Goal: Task Accomplishment & Management: Manage account settings

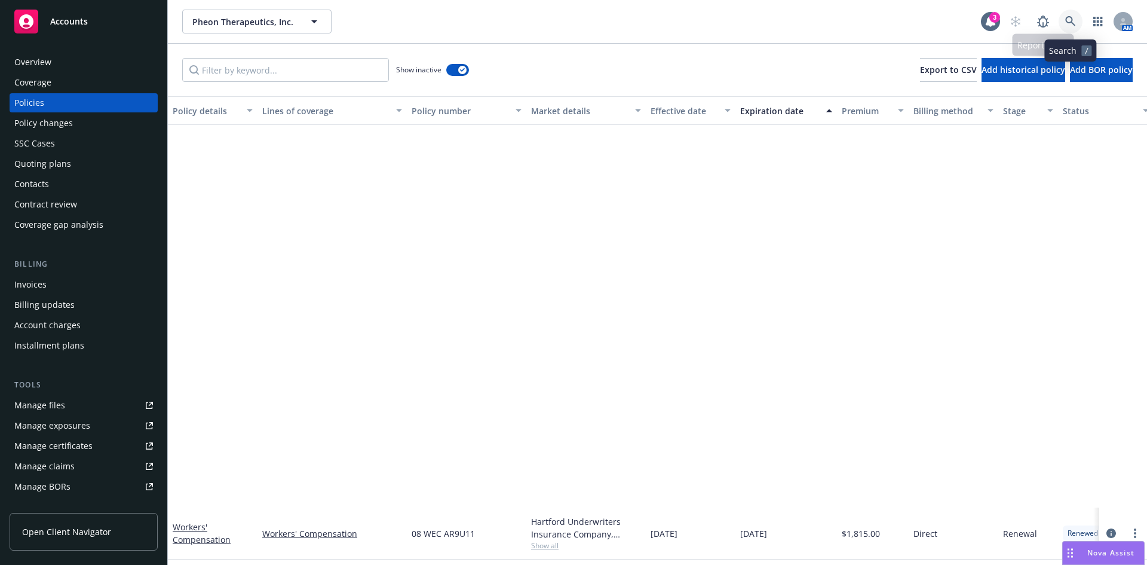
click at [1075, 22] on icon at bounding box center [1071, 21] width 11 height 11
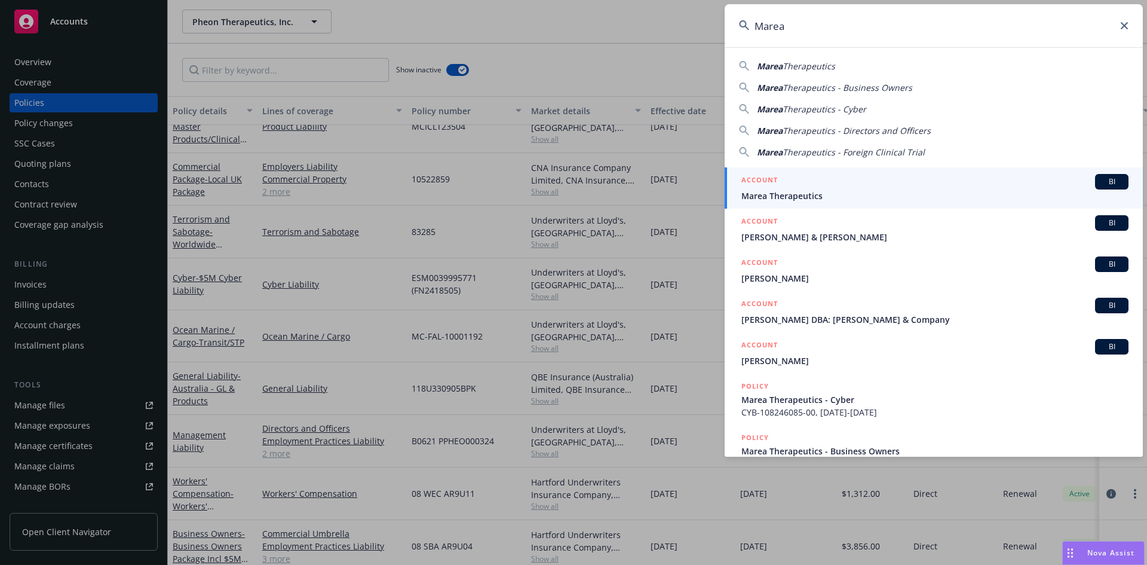
type input "Marea"
click at [828, 189] on span "Marea Therapeutics" at bounding box center [935, 195] width 387 height 13
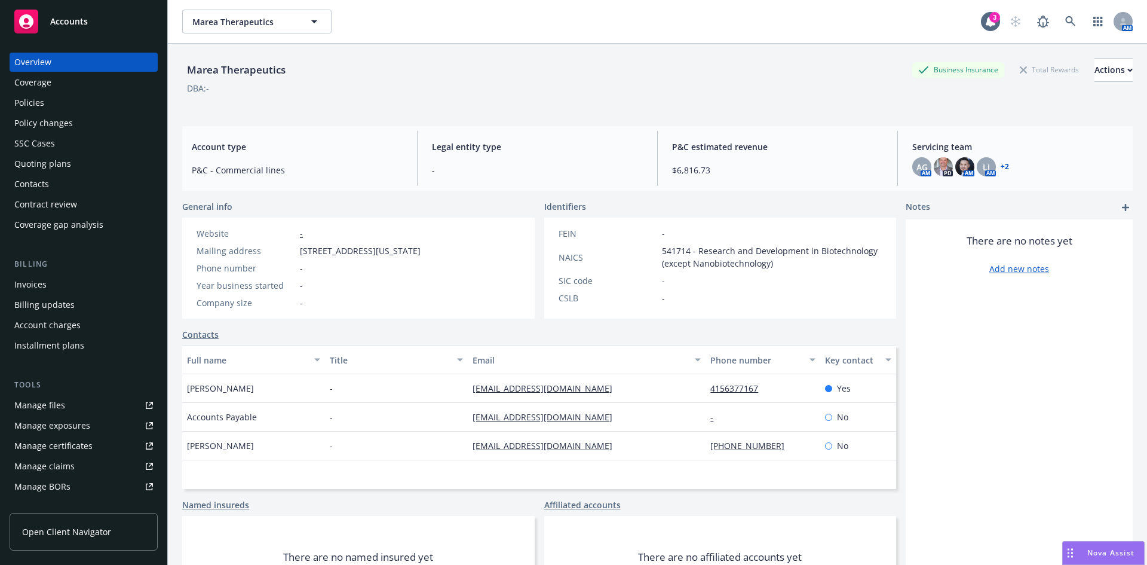
click at [27, 106] on div "Policies" at bounding box center [29, 102] width 30 height 19
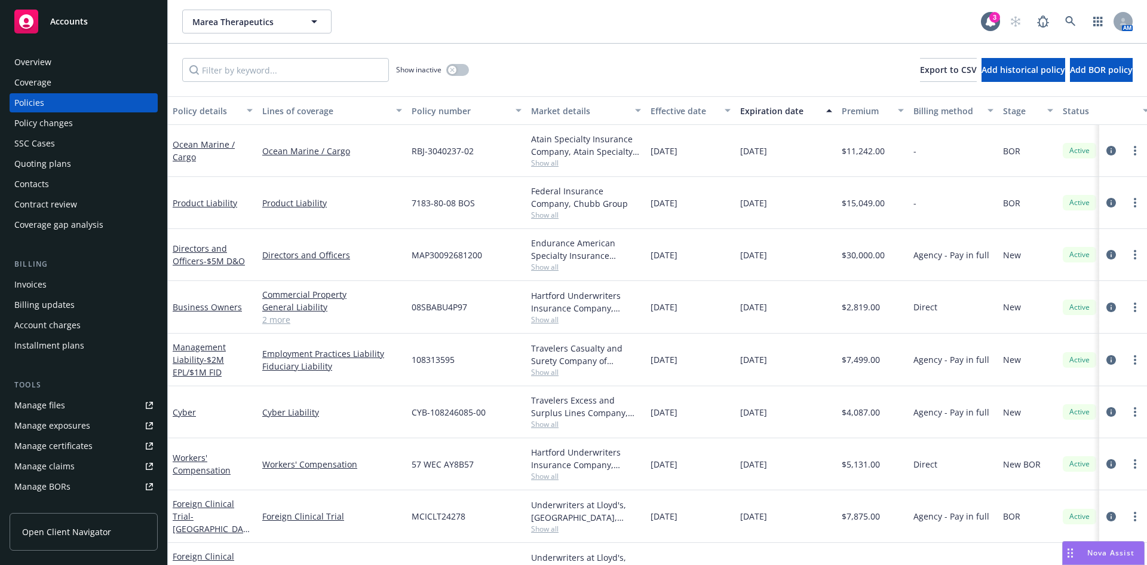
click at [54, 284] on div "Invoices" at bounding box center [83, 284] width 139 height 19
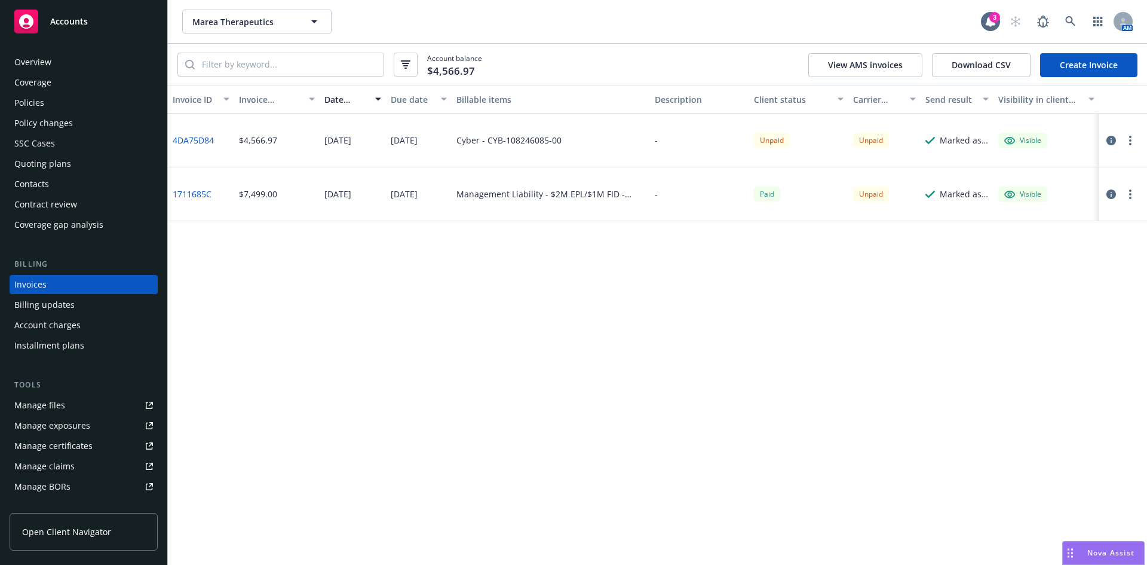
click at [190, 193] on link "1711685C" at bounding box center [192, 194] width 39 height 13
click at [75, 96] on div "Policies" at bounding box center [83, 102] width 139 height 19
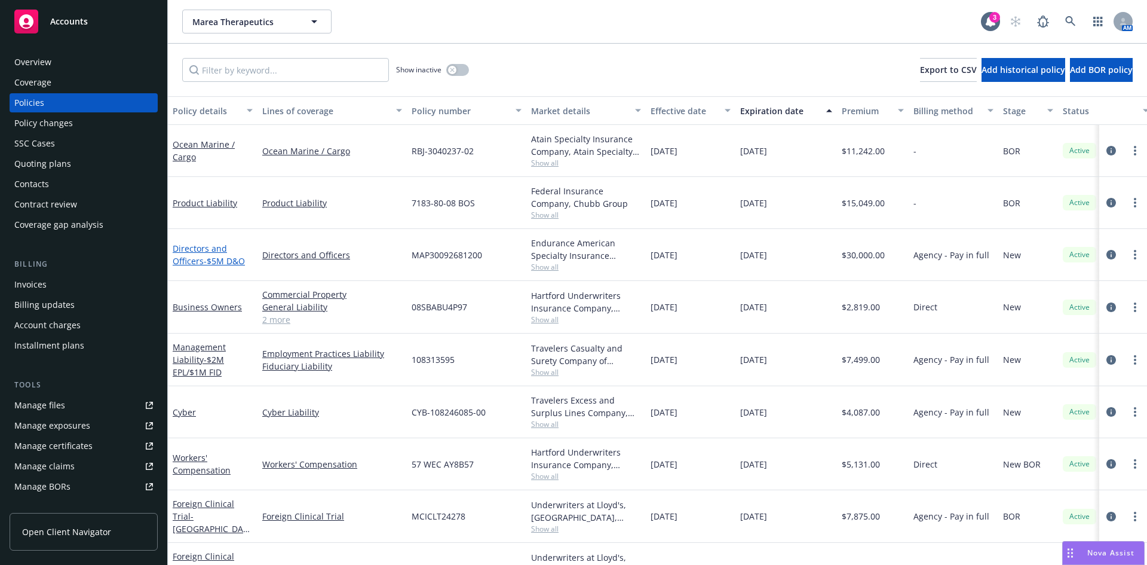
click at [195, 261] on link "Directors and Officers - $5M D&O" at bounding box center [209, 255] width 72 height 24
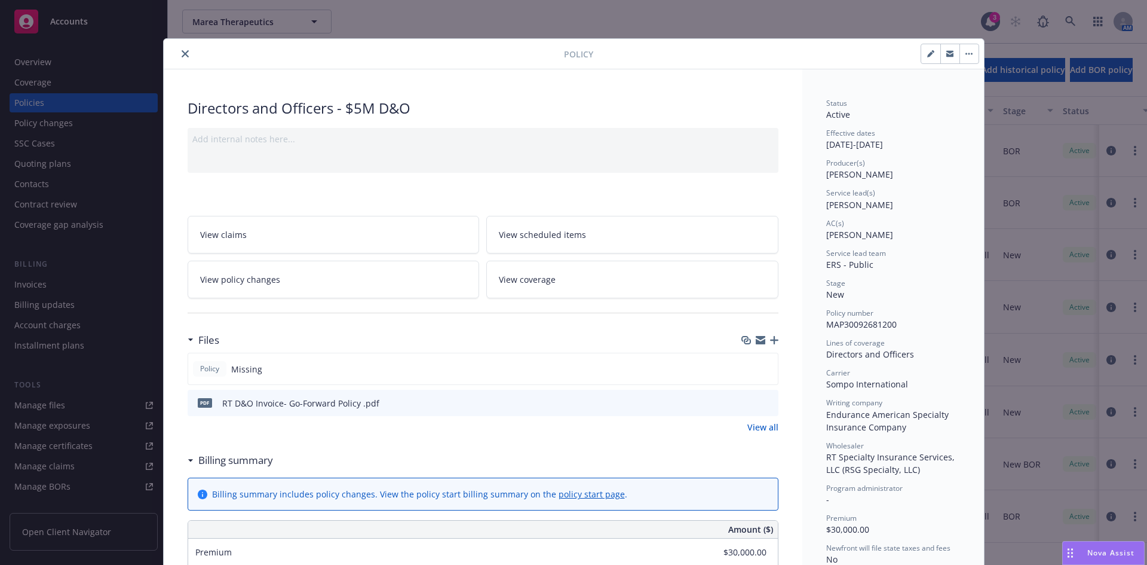
drag, startPoint x: 182, startPoint y: 53, endPoint x: 118, endPoint y: 172, distance: 135.0
click at [182, 53] on icon "close" at bounding box center [185, 53] width 7 height 7
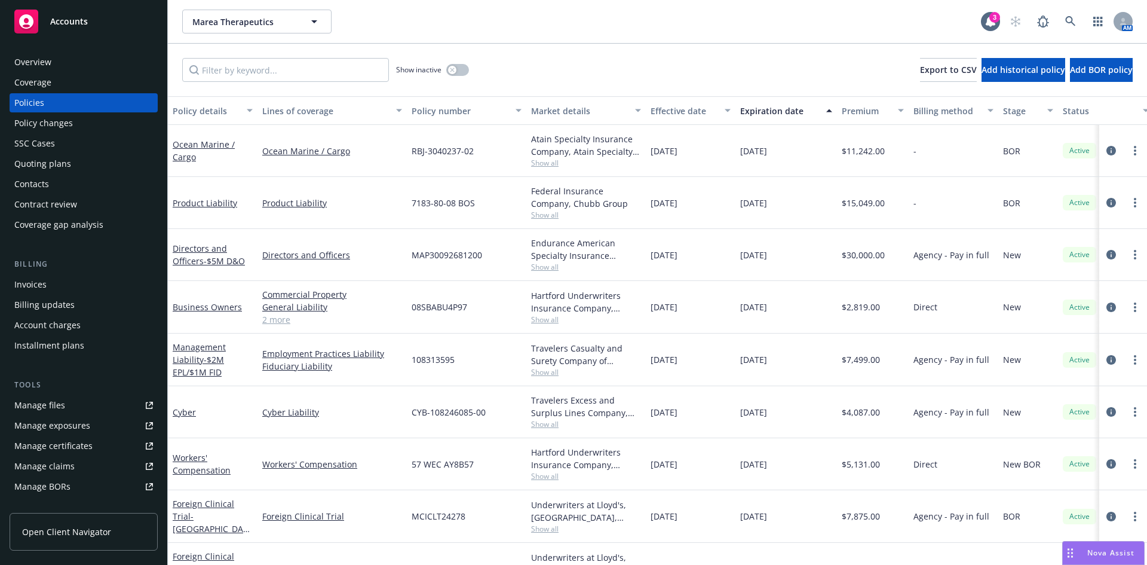
click at [62, 290] on div "Invoices" at bounding box center [83, 284] width 139 height 19
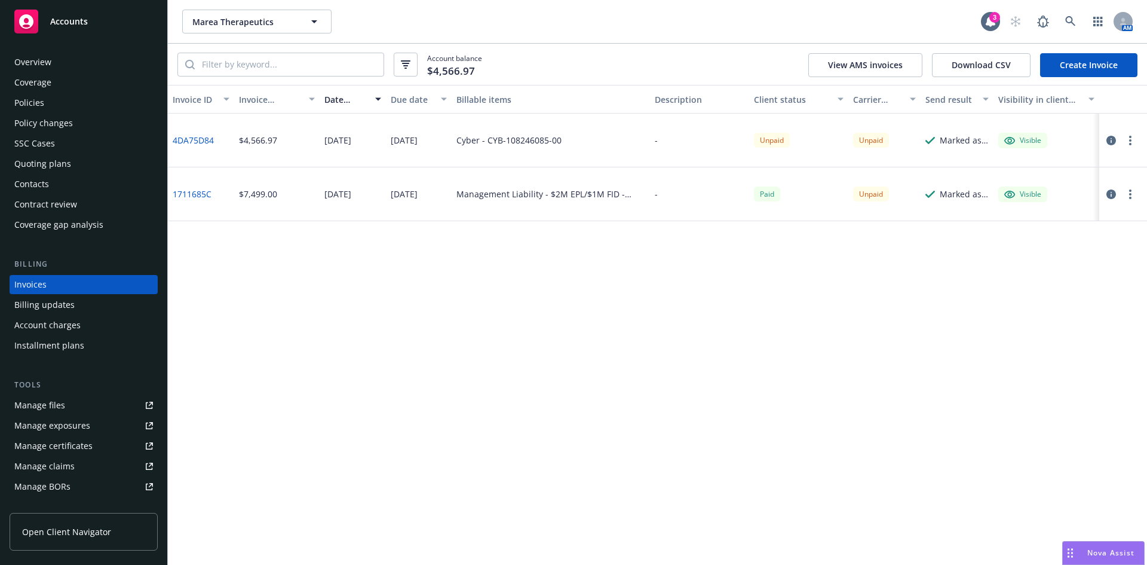
click at [1096, 69] on link "Create Invoice" at bounding box center [1088, 65] width 97 height 24
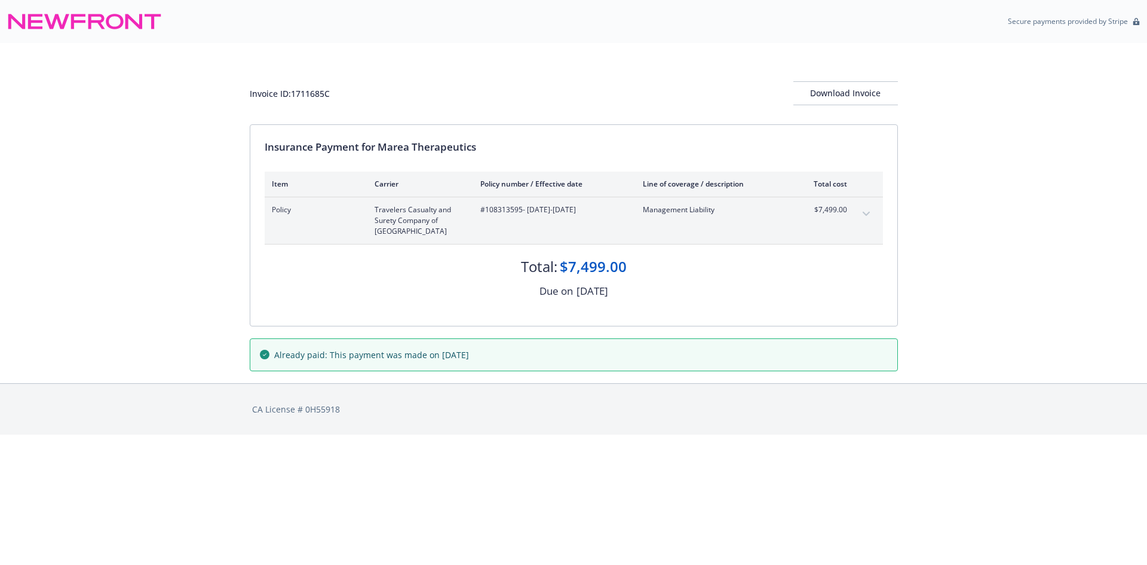
click at [865, 210] on button "expand content" at bounding box center [866, 213] width 19 height 19
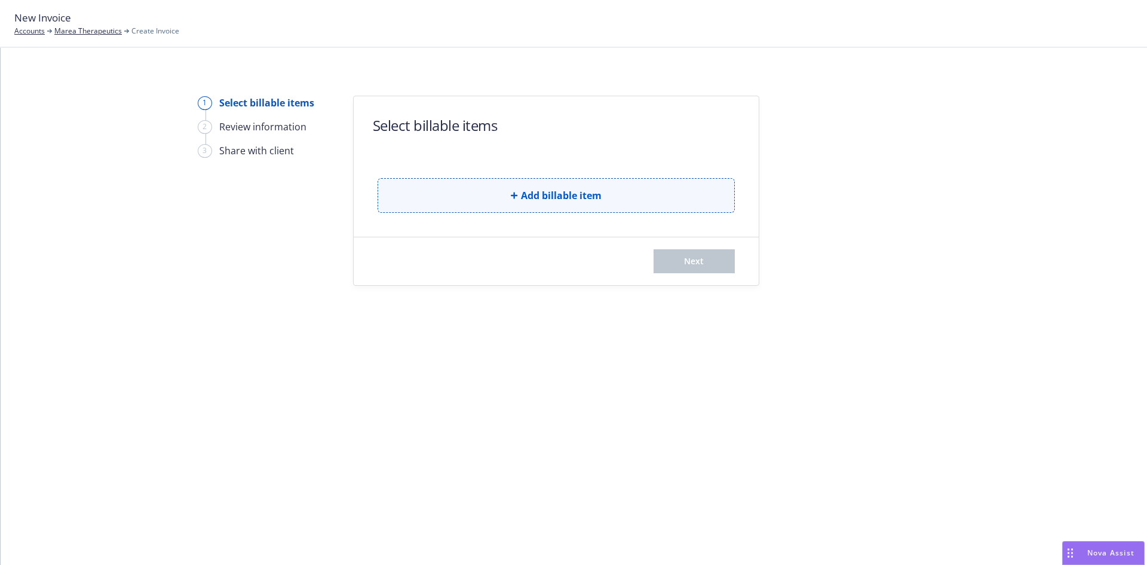
click at [550, 176] on div "Add billable item" at bounding box center [556, 186] width 357 height 54
click at [551, 189] on span "Add billable item" at bounding box center [561, 195] width 81 height 14
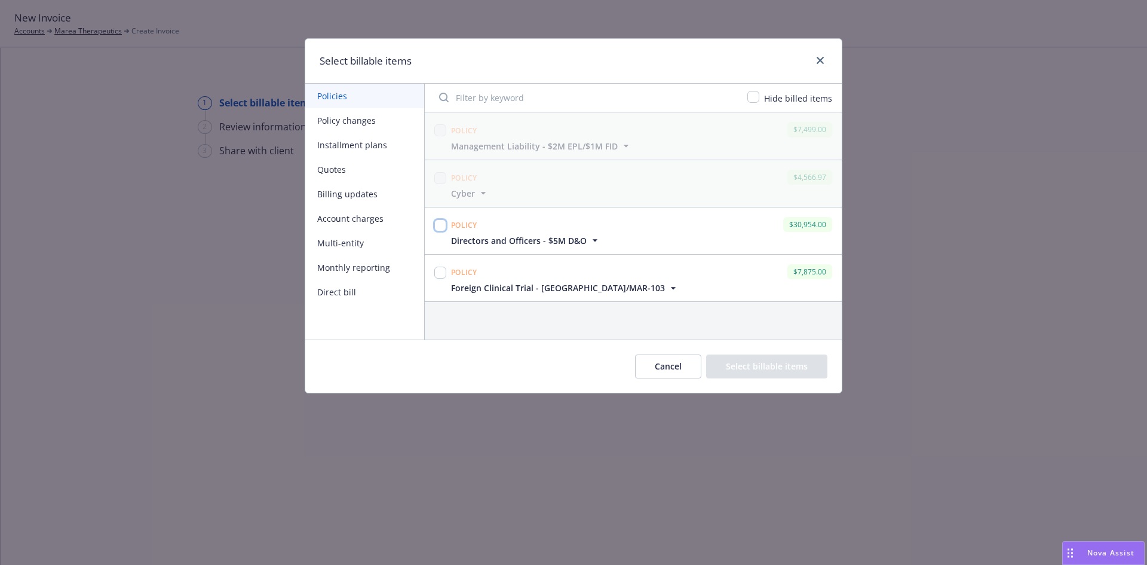
click at [439, 224] on input "checkbox" at bounding box center [440, 225] width 12 height 12
checkbox input "true"
click at [789, 366] on button "Select billable items" at bounding box center [766, 366] width 121 height 24
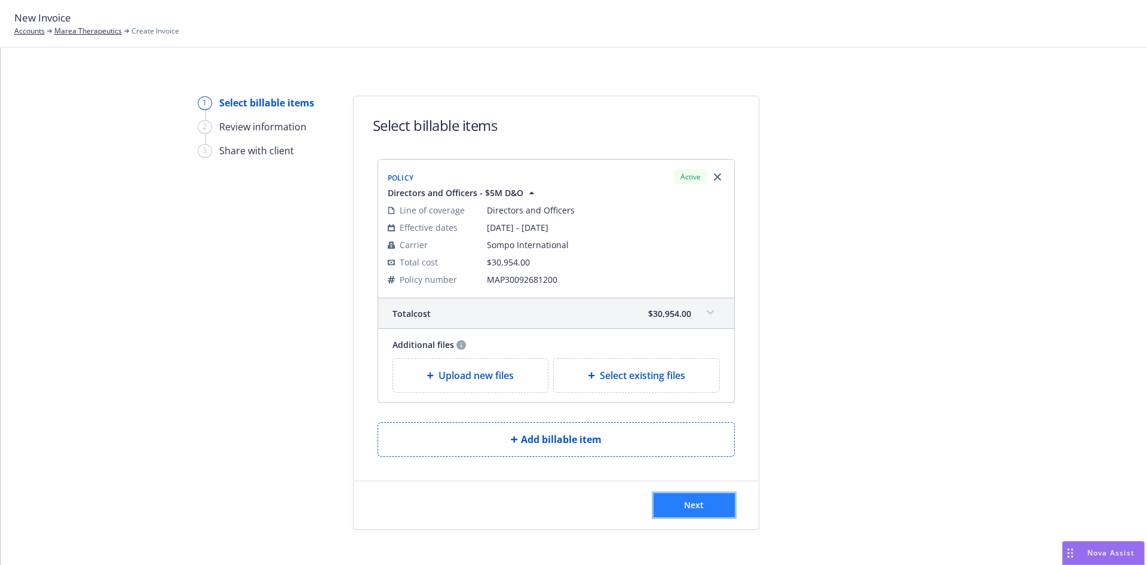
click at [690, 506] on span "Next" at bounding box center [694, 504] width 20 height 11
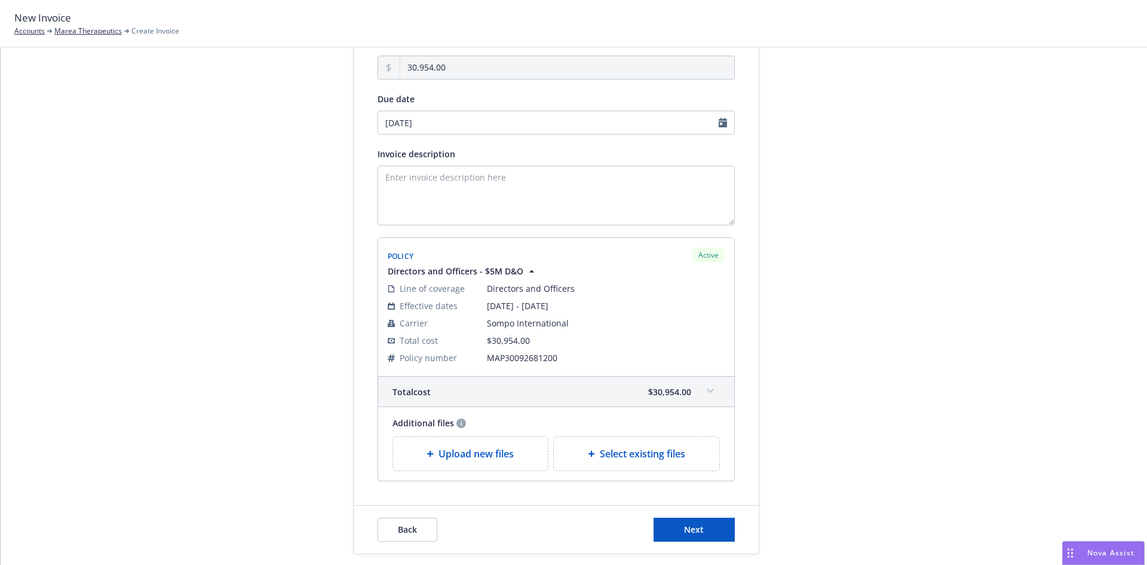
scroll to position [160, 0]
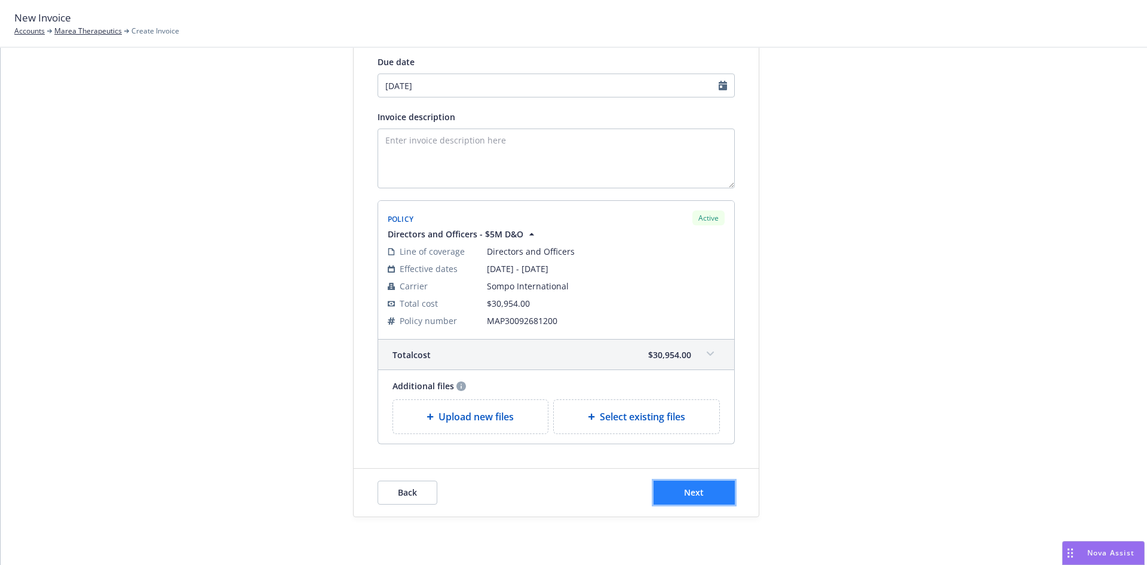
click at [690, 482] on button "Next" at bounding box center [694, 492] width 81 height 24
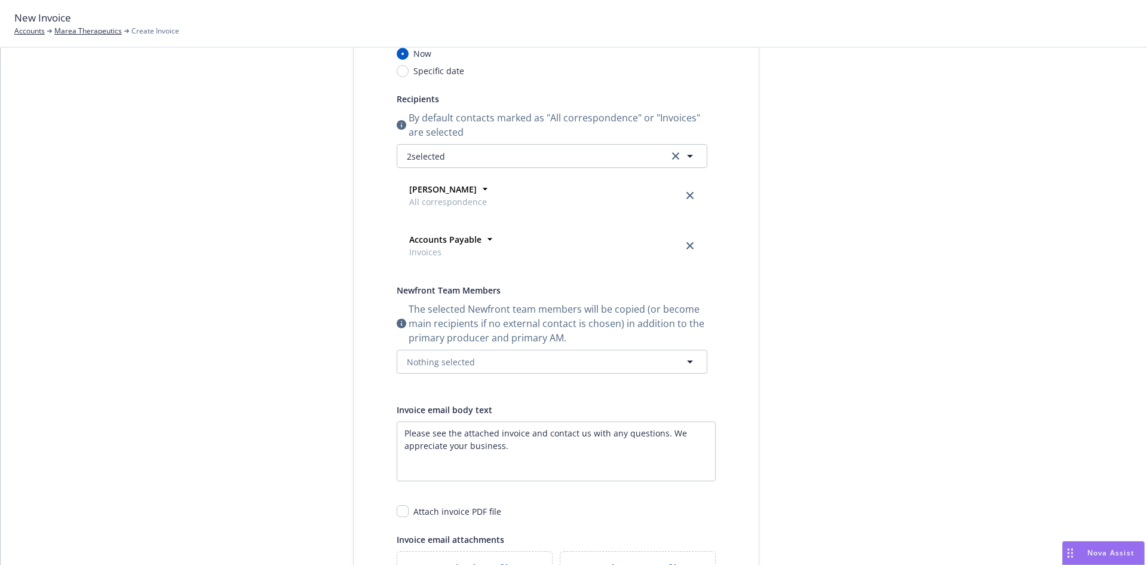
scroll to position [0, 0]
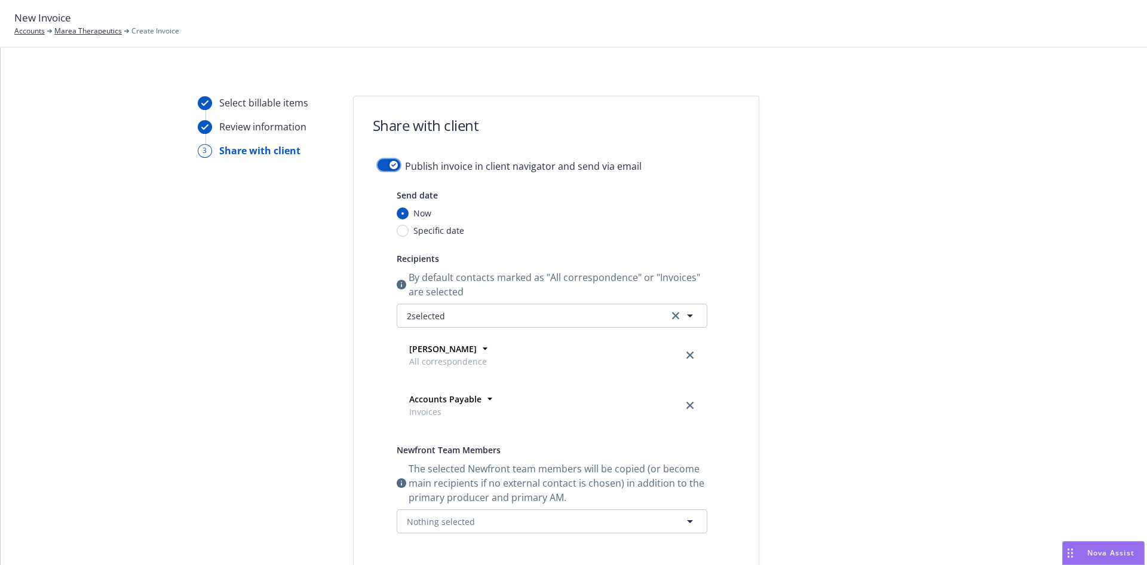
click at [390, 162] on div "button" at bounding box center [394, 165] width 8 height 8
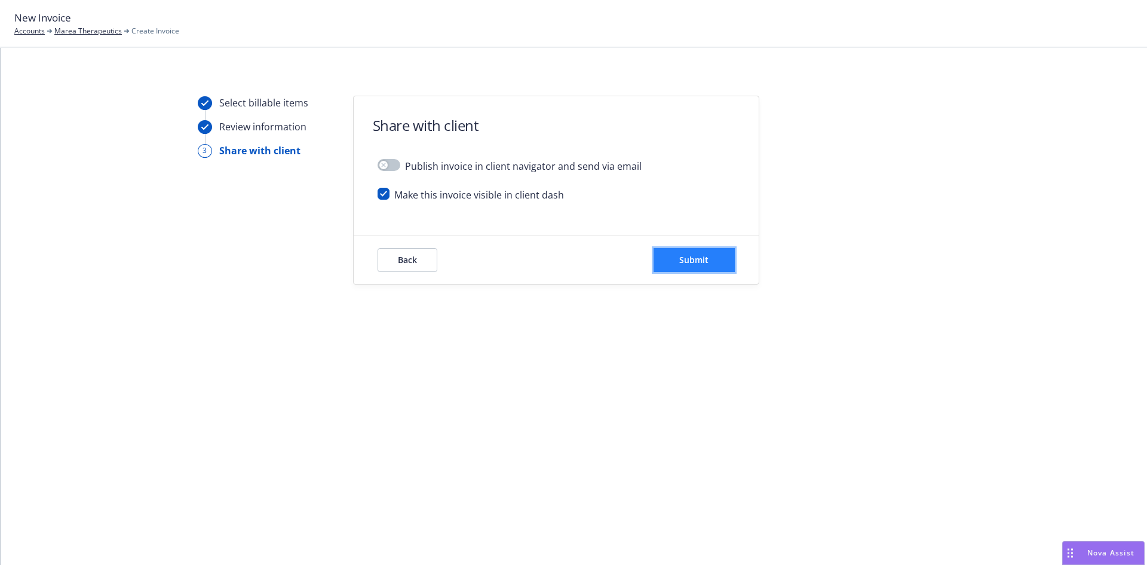
click at [714, 262] on button "Submit" at bounding box center [694, 260] width 81 height 24
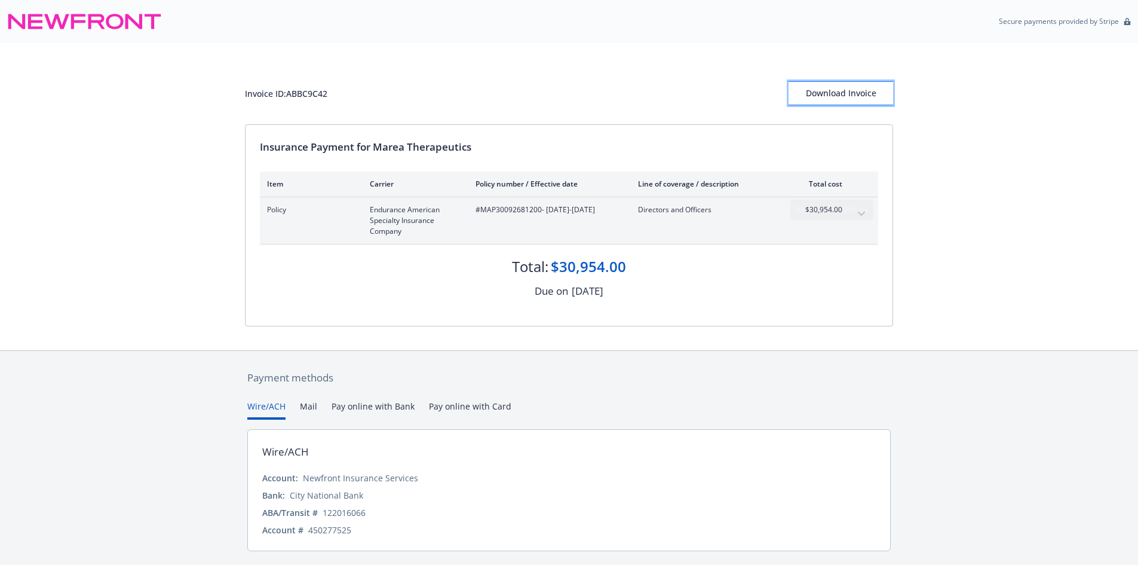
click at [815, 90] on div "Download Invoice" at bounding box center [841, 93] width 105 height 23
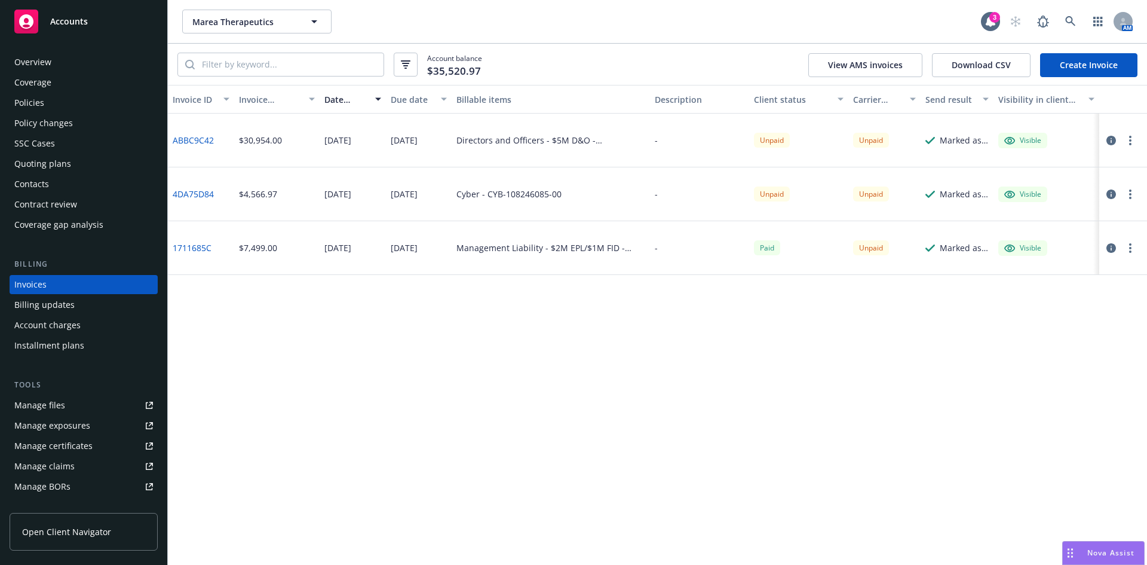
click at [44, 108] on div "Policies" at bounding box center [83, 102] width 139 height 19
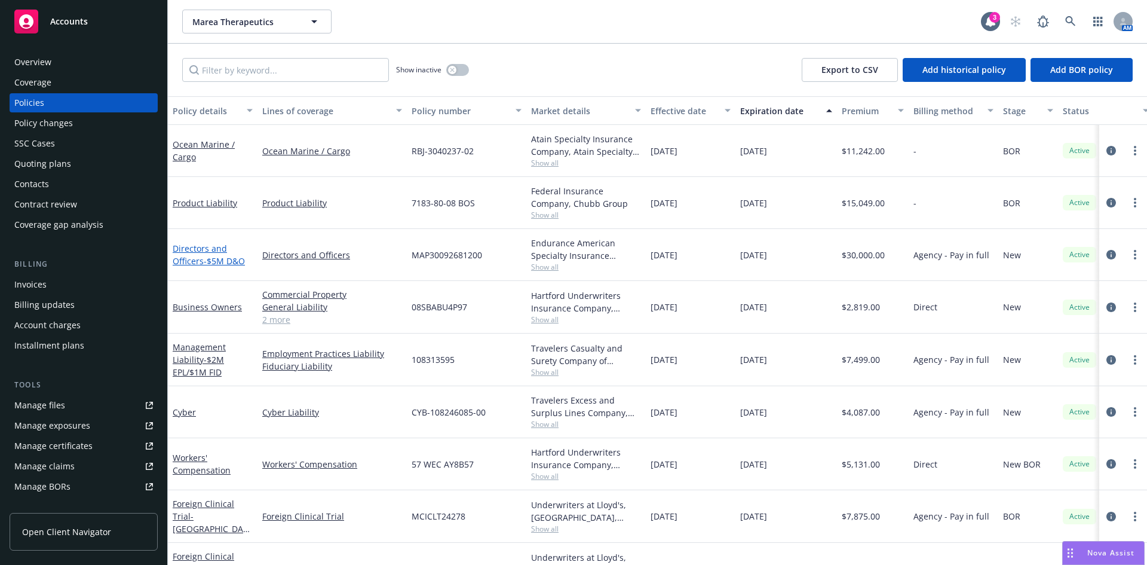
click at [210, 258] on span "- $5M D&O" at bounding box center [224, 260] width 41 height 11
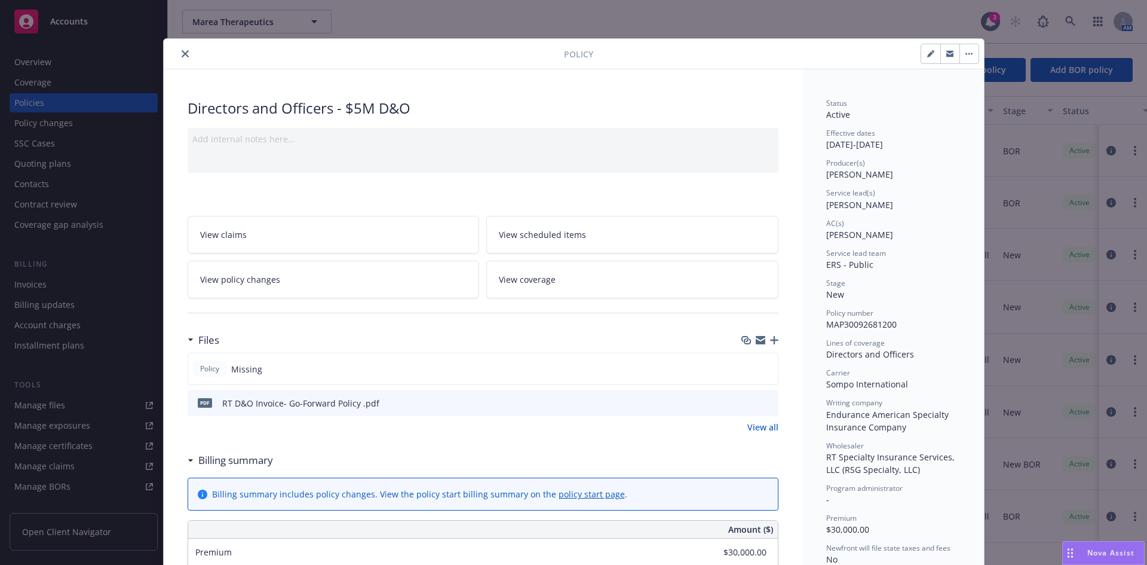
click at [770, 338] on icon "button" at bounding box center [774, 340] width 8 height 8
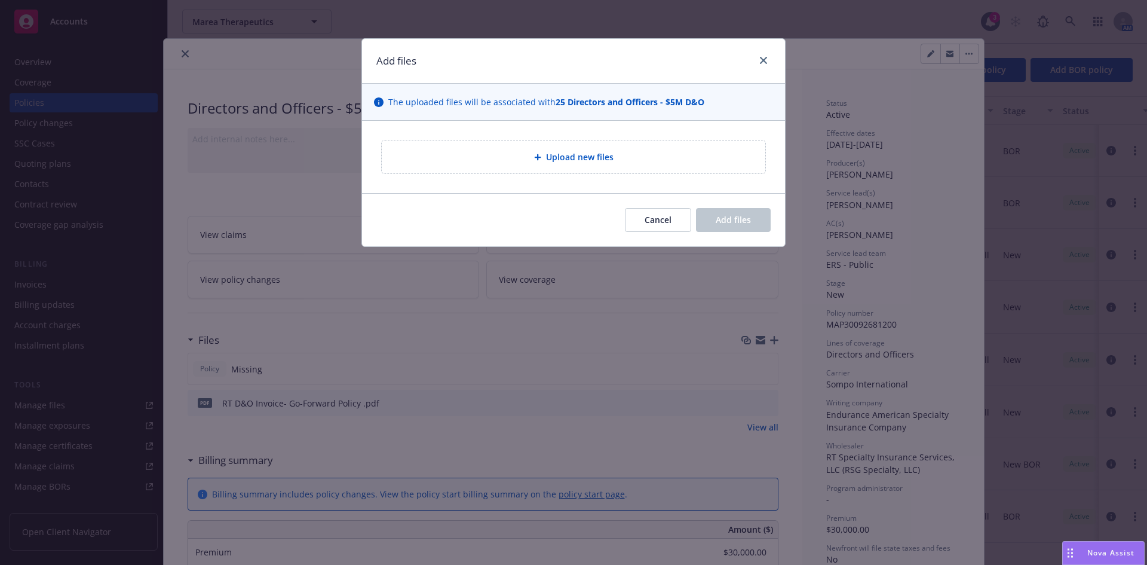
click at [517, 133] on div "Upload new files" at bounding box center [573, 157] width 423 height 72
click at [541, 160] on icon at bounding box center [537, 157] width 7 height 7
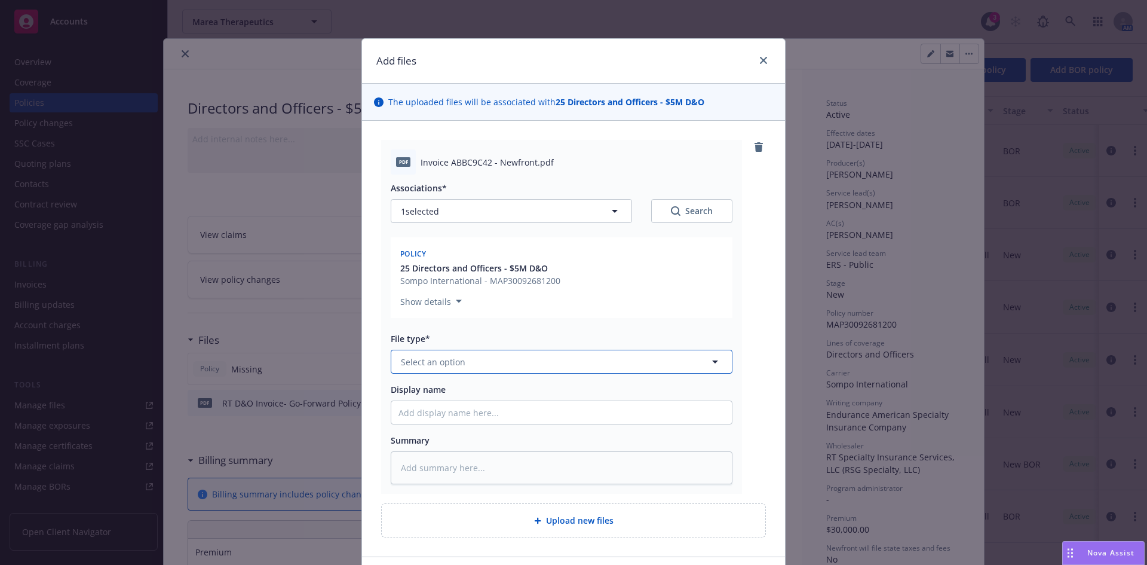
click at [411, 365] on span "Select an option" at bounding box center [433, 362] width 65 height 13
type input "inv"
click at [439, 397] on span "Invoice - Newfront" at bounding box center [440, 394] width 75 height 13
click at [408, 412] on input "Display name" at bounding box center [561, 412] width 341 height 23
paste input "Marea"
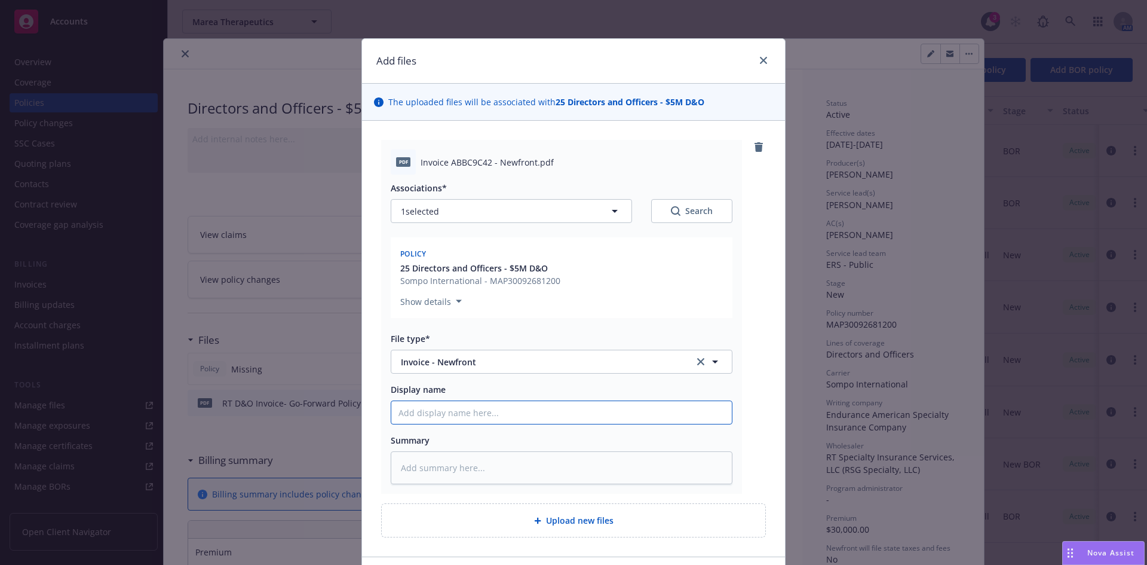
type textarea "x"
type input "Marea Therapeutics, Inc 2025 D&O Proposal"
click at [579, 413] on input "Marea Therapeutics, Inc 2025 D&O Proposal" at bounding box center [561, 412] width 341 height 23
type textarea "x"
type input "Marea Therapeutics, Inc 2025 D&O Proposal"
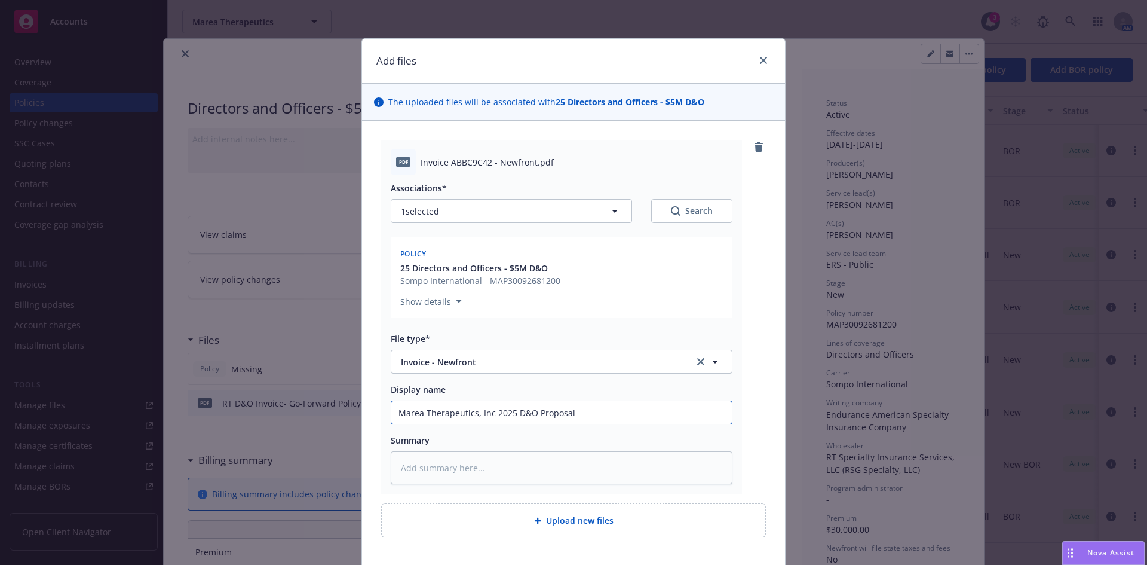
type textarea "x"
type input "Marea Therapeutics, Inc 2025 D&O Propos"
type textarea "x"
type input "Marea Therapeutics, Inc 2025 D&O Propo"
type textarea "x"
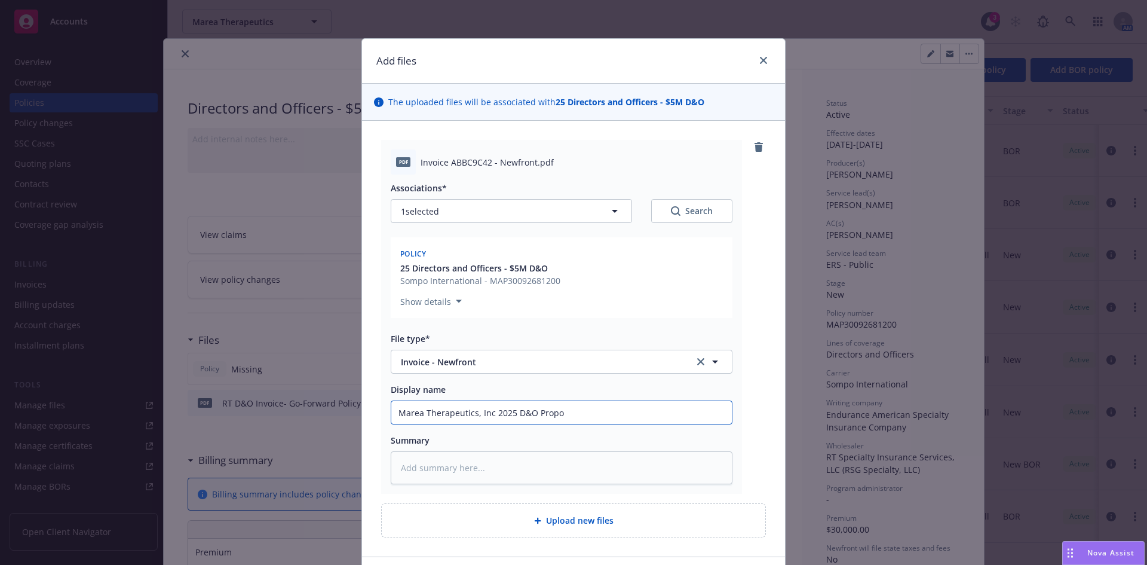
type input "Marea Therapeutics, Inc 2025 D&O Prop"
type textarea "x"
type input "Marea Therapeutics, Inc 2025 D&O Pro"
type textarea "x"
type input "Marea Therapeutics, Inc 2025 D&O Pr"
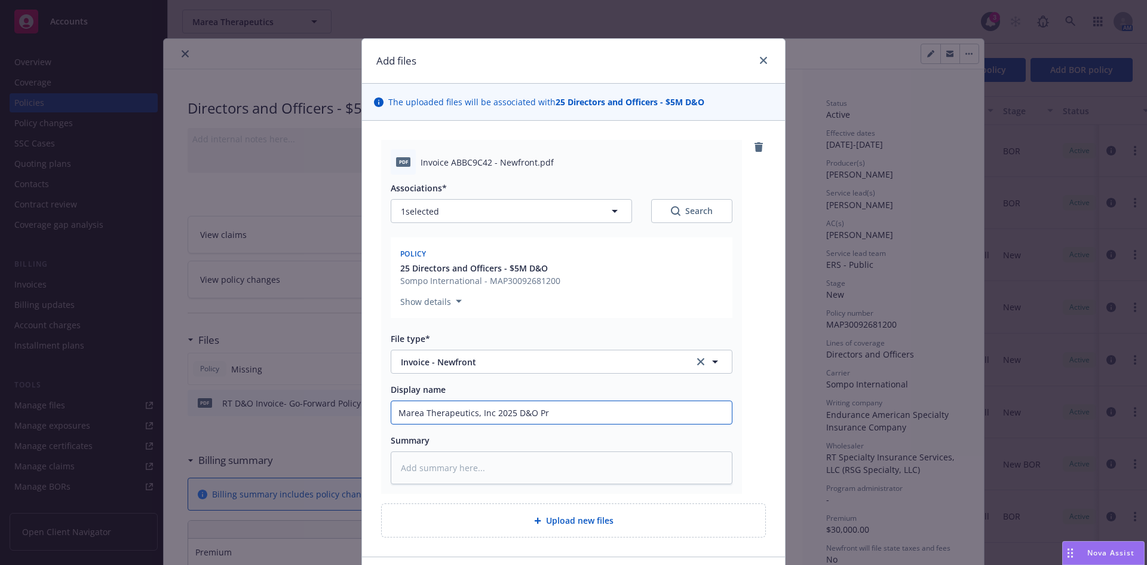
type textarea "x"
type input "Marea Therapeutics, Inc 2025 D&O P"
type textarea "x"
type input "Marea Therapeutics, Inc 2025 D&O"
type textarea "x"
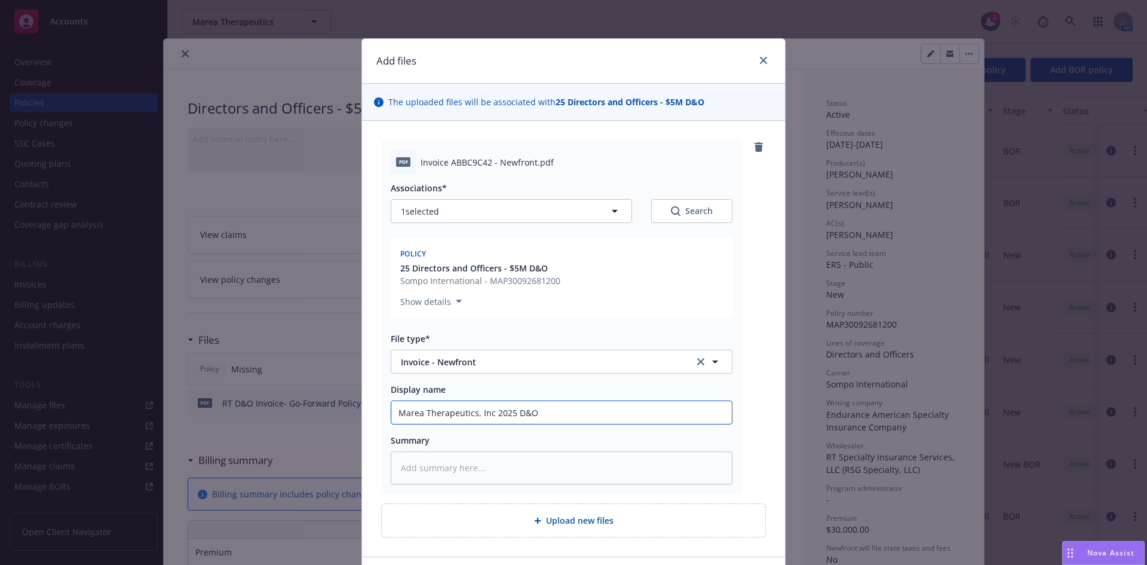
type input "Marea Therapeutics, Inc 2025 D&O"
type textarea "x"
type input "Marea Therapeutics, Inc 2025 D&"
type textarea "x"
type input "Marea Therapeutics, Inc 2025 D"
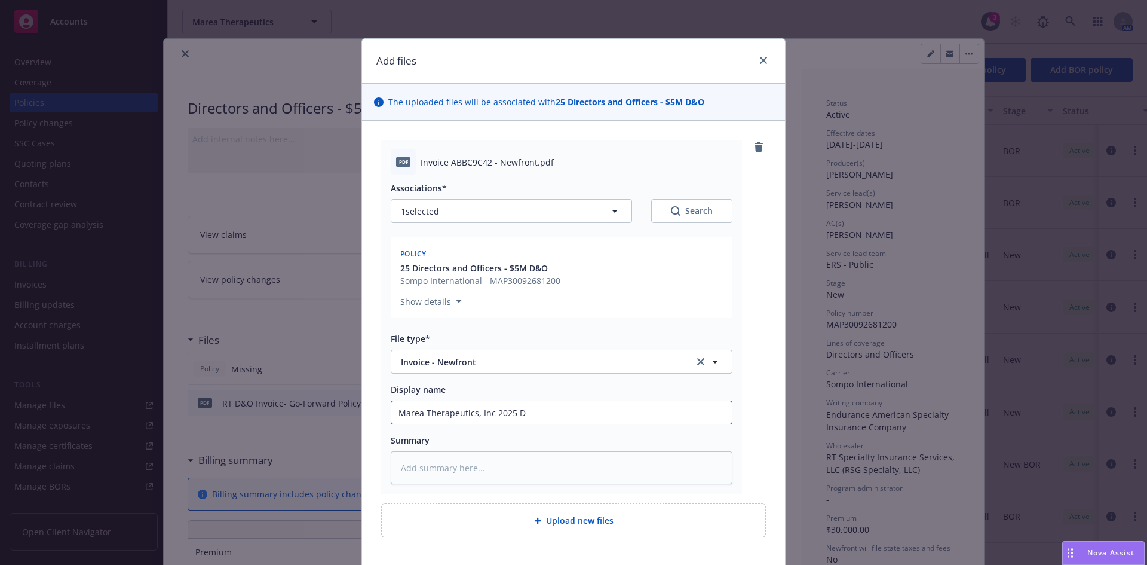
type textarea "x"
type input "Marea Therapeutics, Inc 2025"
type textarea "x"
type input "Marea Therapeutics, Inc 2025"
type textarea "x"
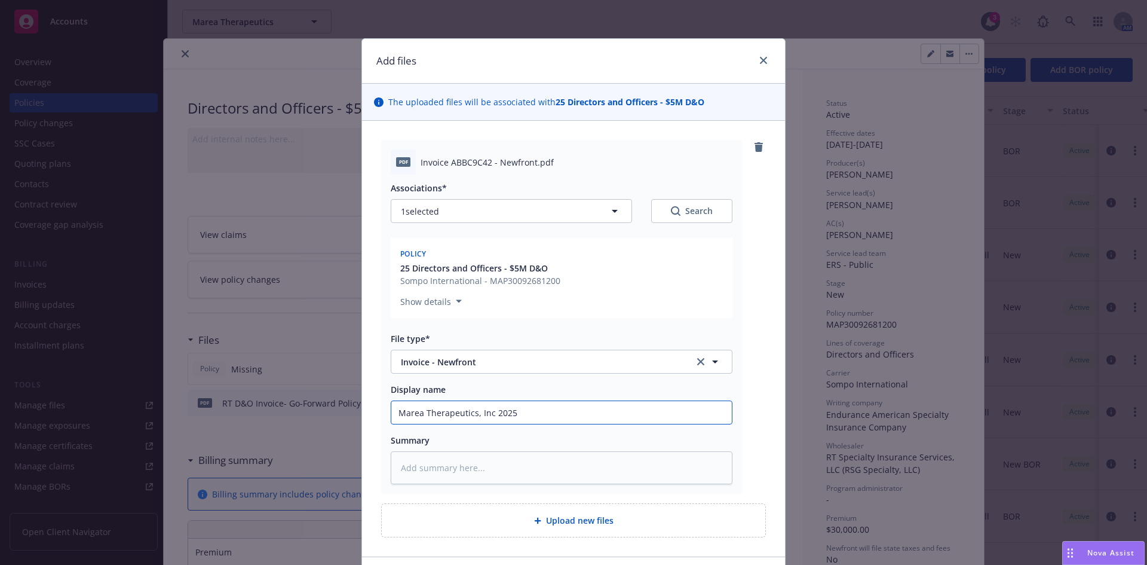
type input "Marea Therapeutics, Inc 202"
type textarea "x"
type input "Marea Therapeutics, Inc 20"
type textarea "x"
type input "Marea Therapeutics, Inc 202"
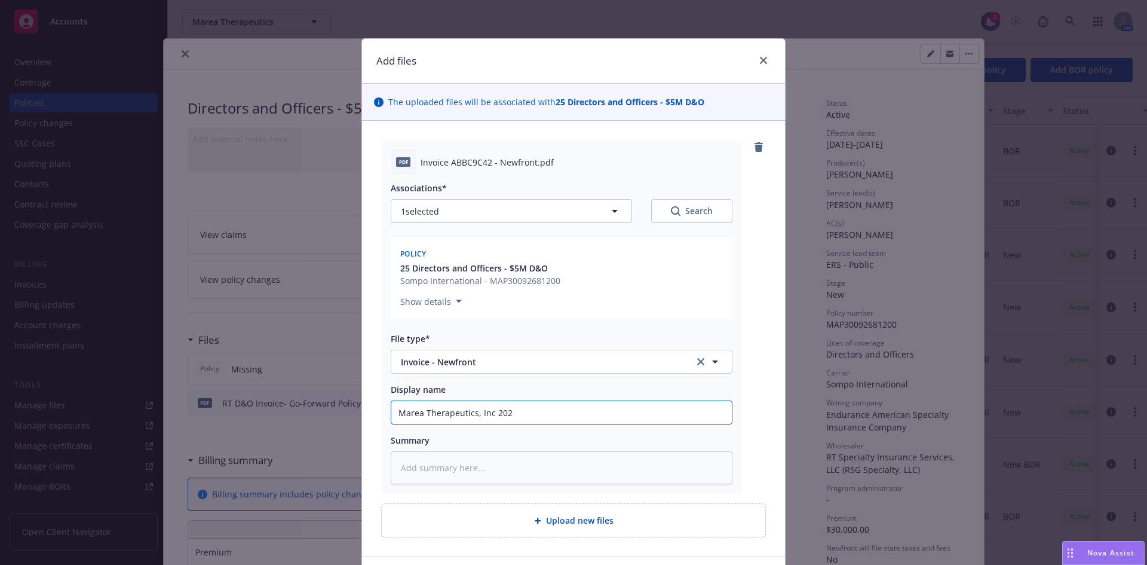
type textarea "x"
type input "Marea Therapeutics, Inc 2025"
type textarea "x"
type input "Marea Therapeutics, Inc 2025-"
type textarea "x"
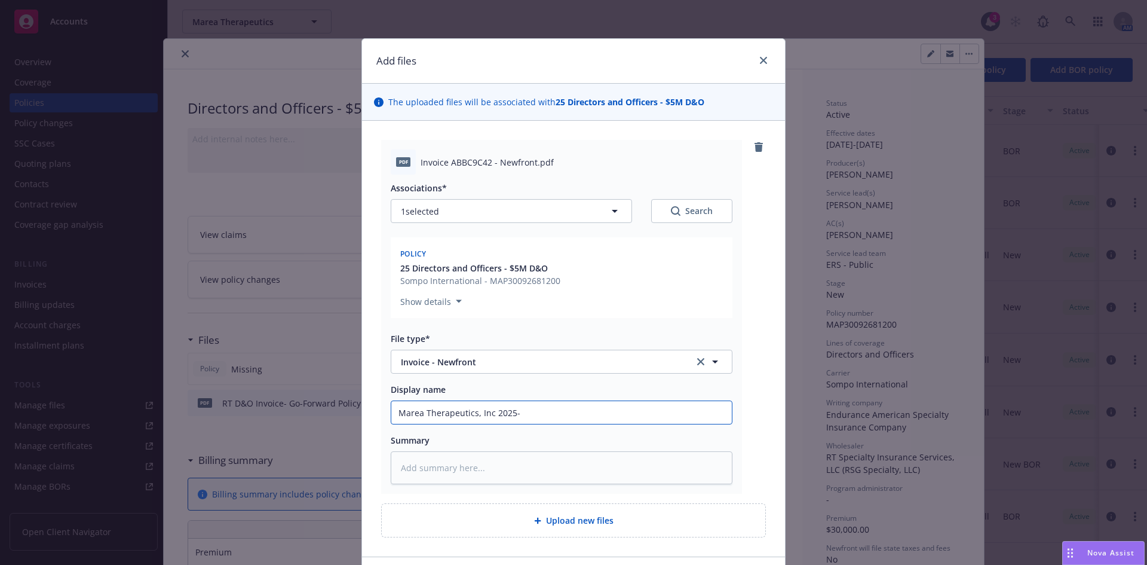
type input "Marea Therapeutics, Inc 2025-2"
type textarea "x"
type input "Marea Therapeutics, Inc 2025-26"
type textarea "x"
type input "Marea Therapeutics, Inc 2025-26"
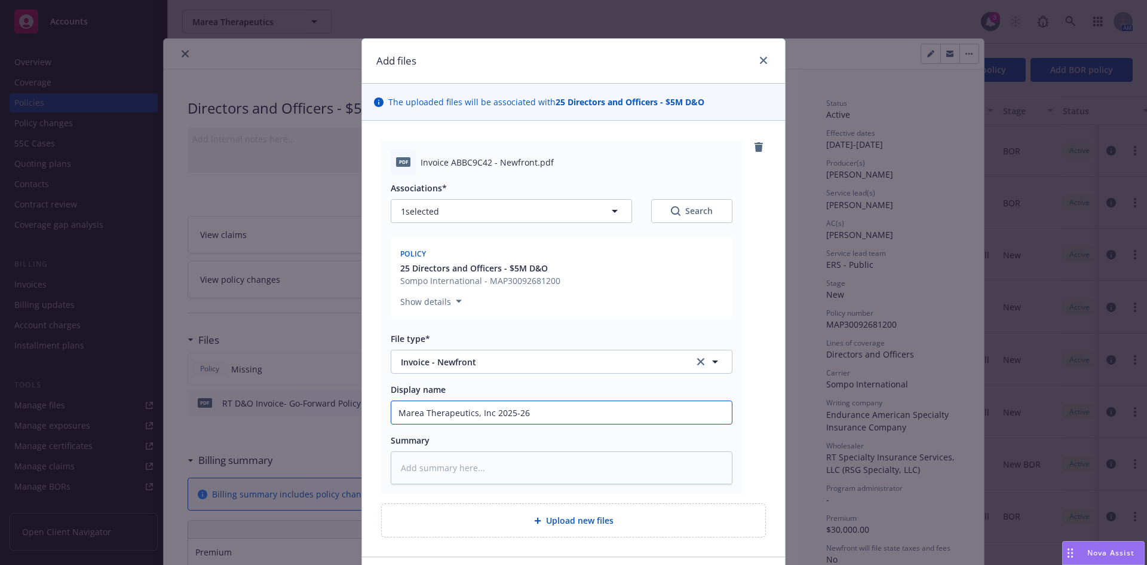
type textarea "x"
type input "Marea Therapeutics, Inc 2025-26 D"
type textarea "x"
type input "Marea Therapeutics, Inc 2025-26 D&"
type textarea "x"
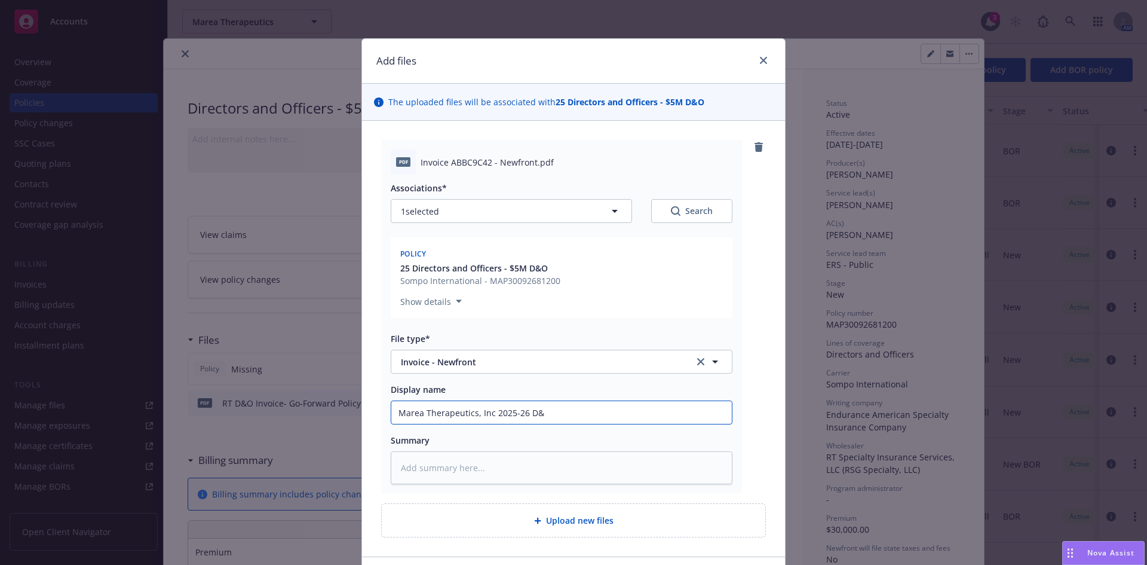
type input "Marea Therapeutics, Inc 2025-26 D&O"
type textarea "x"
type input "Marea Therapeutics, Inc 2025-26 D&O"
type textarea "x"
type input "Marea Therapeutics, Inc 2025-26 D&O I"
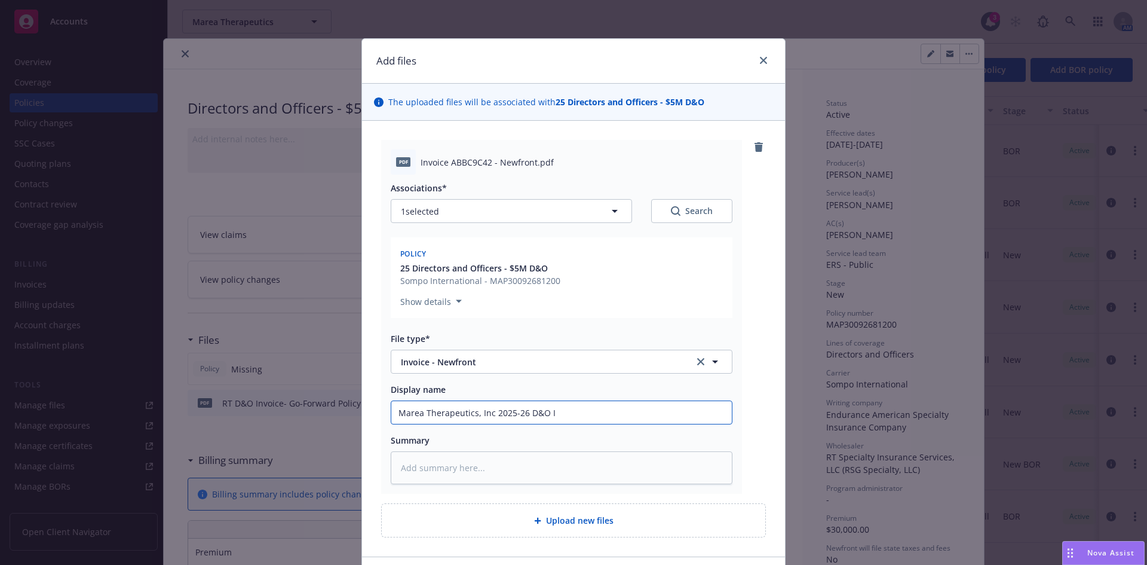
type textarea "x"
type input "Marea Therapeutics, Inc 2025-26 D&O In"
type textarea "x"
type input "Marea Therapeutics, Inc 2025-26 D&O Invo"
type textarea "x"
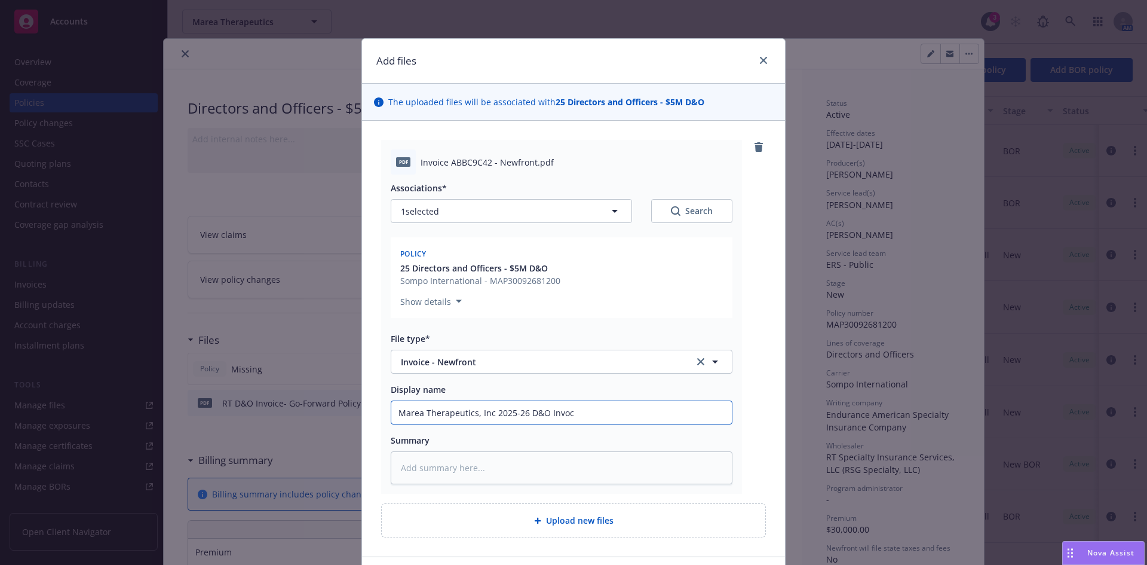
type input "Marea Therapeutics, Inc 2025-26 D&O Invoci"
type textarea "x"
type input "Marea Therapeutics, Inc 2025-26 D&O Invocie"
type textarea "x"
type input "Marea Therapeutics, Inc 2025-26 D&O Invocie"
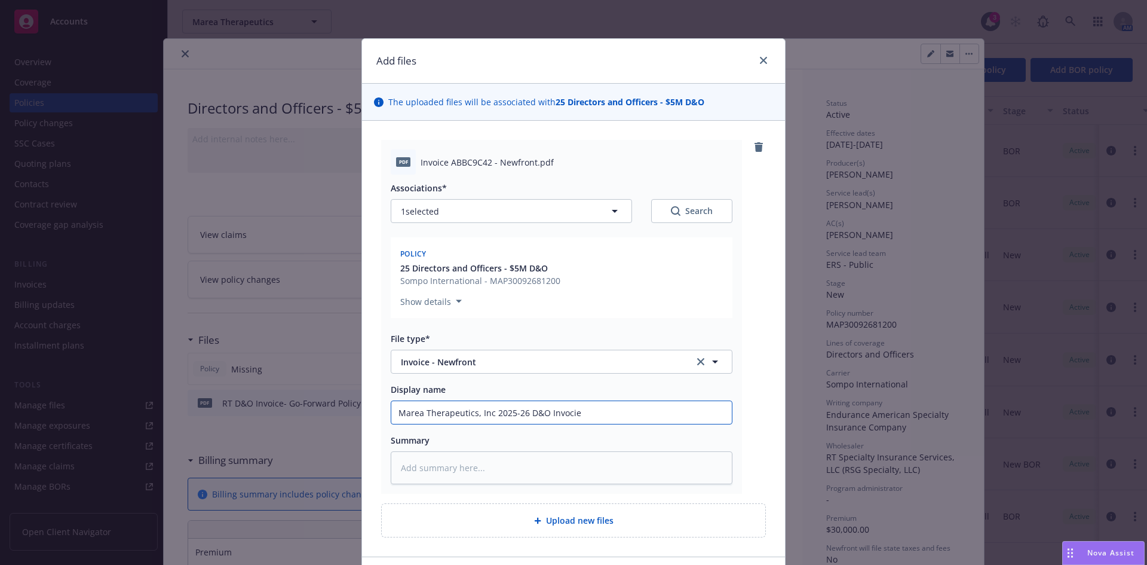
type textarea "x"
type input "Marea Therapeutics, Inc 2025-26 D&O Invoci"
type textarea "x"
type input "Marea Therapeutics, Inc 2025-26 D&O Invoc"
type textarea "x"
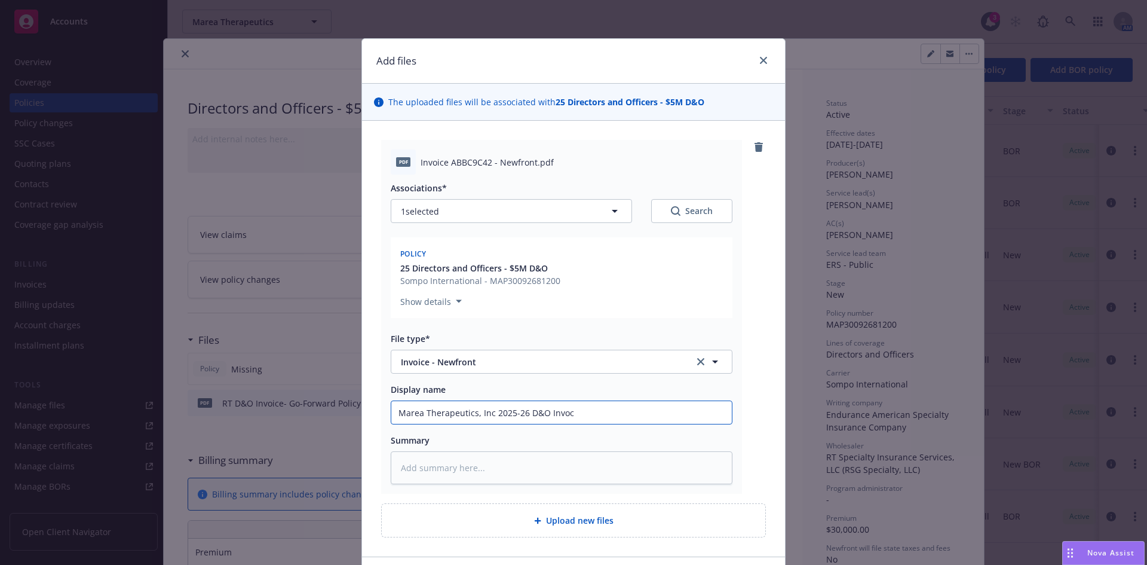
type input "Marea Therapeutics, Inc 2025-26 D&O Invo"
type textarea "x"
type input "Marea Therapeutics, Inc 2025-26 D&O Invoi"
type textarea "x"
type input "Marea Therapeutics, Inc 2025-26 D&O Invoic"
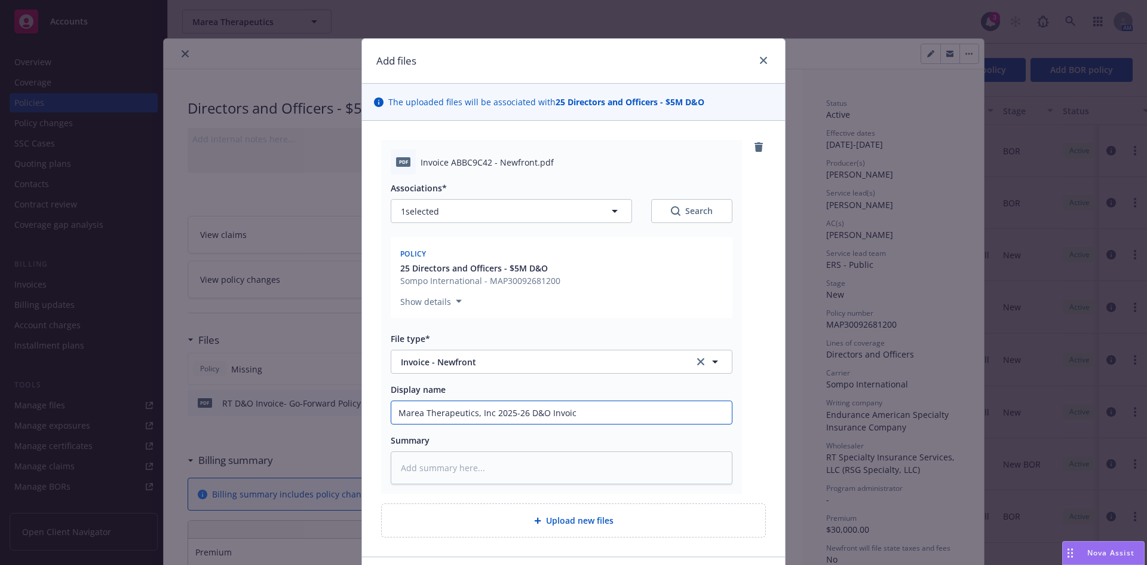
type textarea "x"
type input "Marea Therapeutics, Inc 2025-26 D&O Invoice"
type textarea "x"
type input "Marea Therapeutics, Inc 2025-26 D&O Invoice"
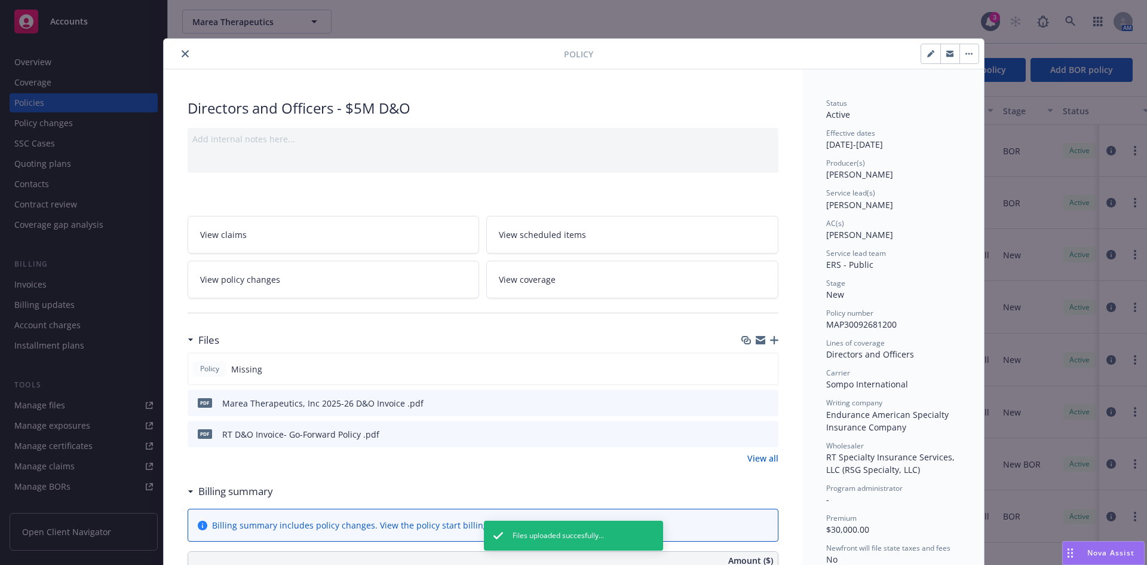
click at [770, 343] on icon "button" at bounding box center [774, 340] width 8 height 8
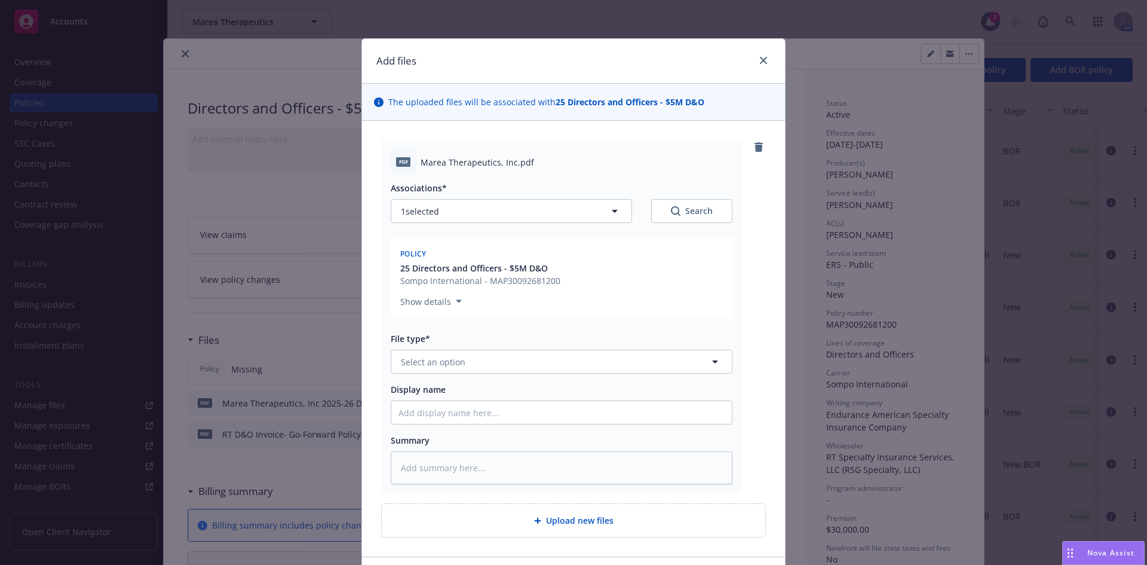
type textarea "x"
click at [411, 366] on span "Select an option" at bounding box center [433, 362] width 65 height 13
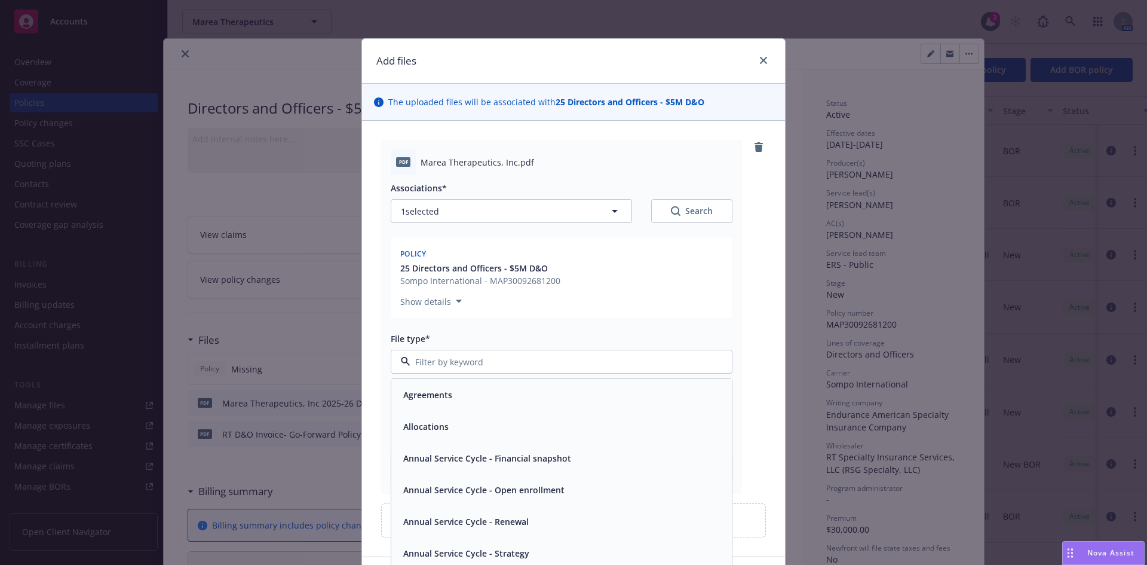
type input "i"
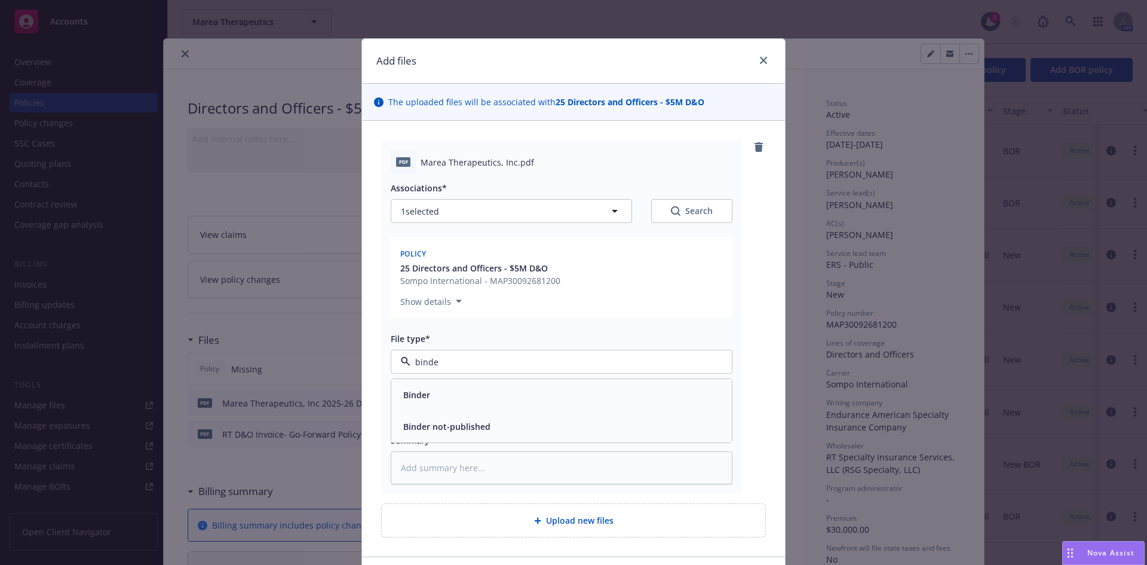
type input "binder"
click at [425, 396] on span "Binder" at bounding box center [416, 394] width 27 height 13
click at [424, 408] on input "Display name" at bounding box center [561, 412] width 341 height 23
paste input "Marea"
type textarea "x"
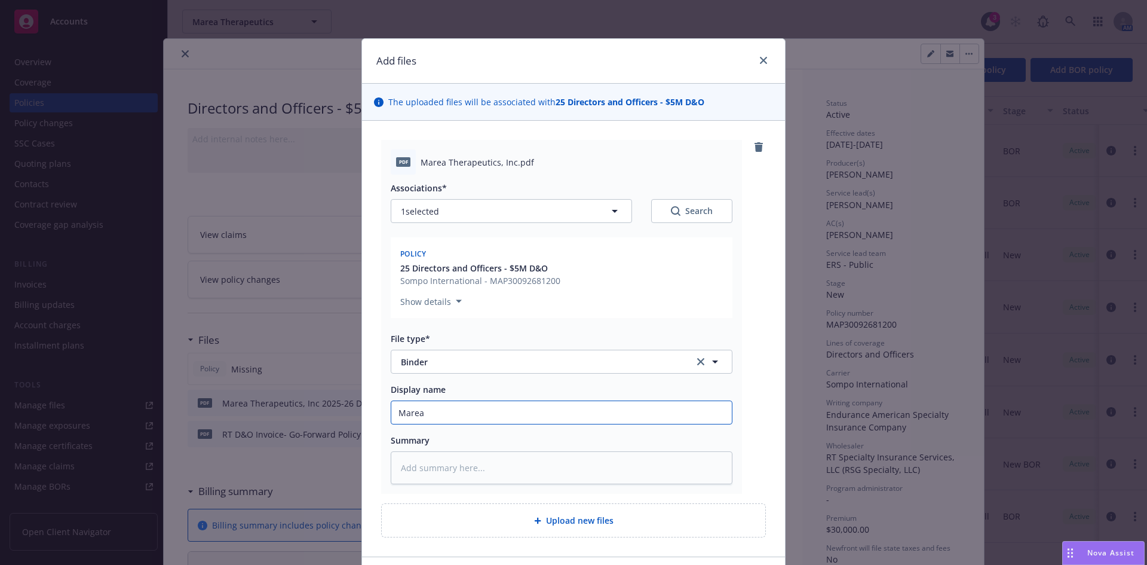
type input "Marea Therapeutics, Inc 2025 D&O Proposal"
click at [510, 412] on input "Marea Therapeutics, Inc 2025 D&O Proposal" at bounding box center [561, 412] width 341 height 23
type textarea "x"
type input "Marea Therapeutics, Inc 2025- D&O Proposal"
type textarea "x"
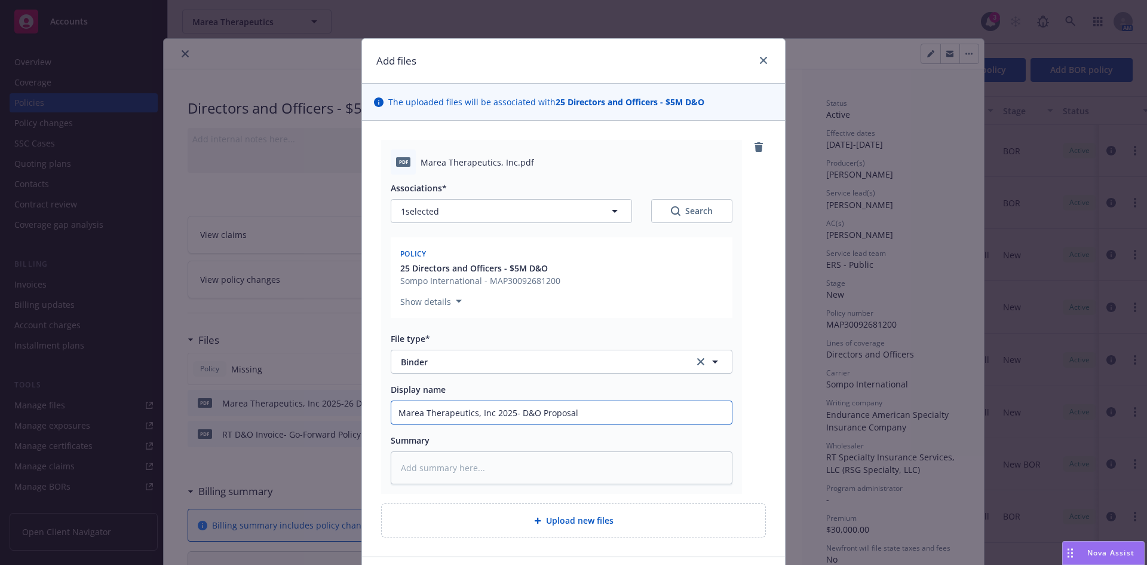
type input "Marea Therapeutics, Inc 2025-2 D&O Proposal"
type textarea "x"
type input "Marea Therapeutics, Inc 2025-26 D&O Proposal"
click at [601, 416] on input "Marea Therapeutics, Inc 2025-26 D&O Proposal" at bounding box center [561, 412] width 341 height 23
type textarea "x"
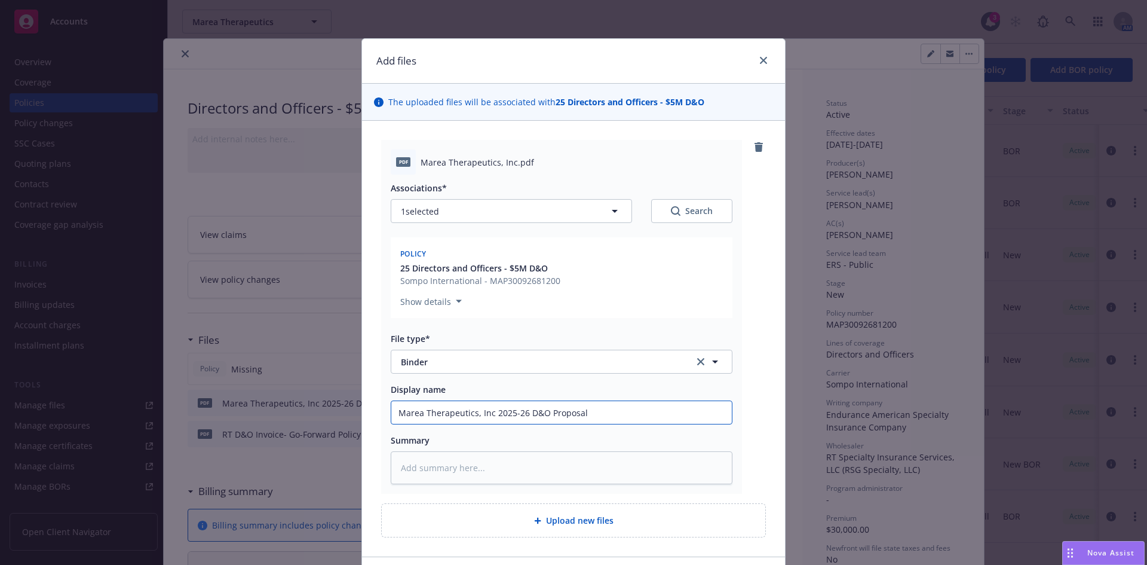
type input "Marea Therapeutics, Inc 2025-26 D&O Proposa"
type textarea "x"
type input "Marea Therapeutics, Inc 2025-26 D&O Propos"
type textarea "x"
type input "Marea Therapeutics, Inc 2025-26 D&O Propo"
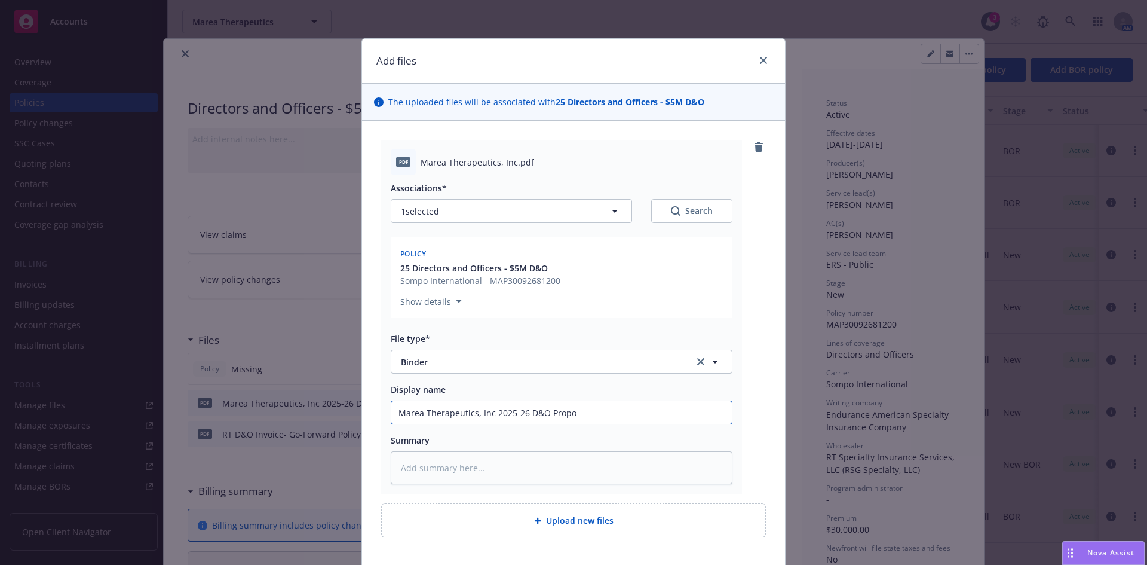
type textarea "x"
type input "Marea Therapeutics, Inc 2025-26 D&O Prop"
type textarea "x"
type input "Marea Therapeutics, Inc 2025-26 D&O Pro"
type textarea "x"
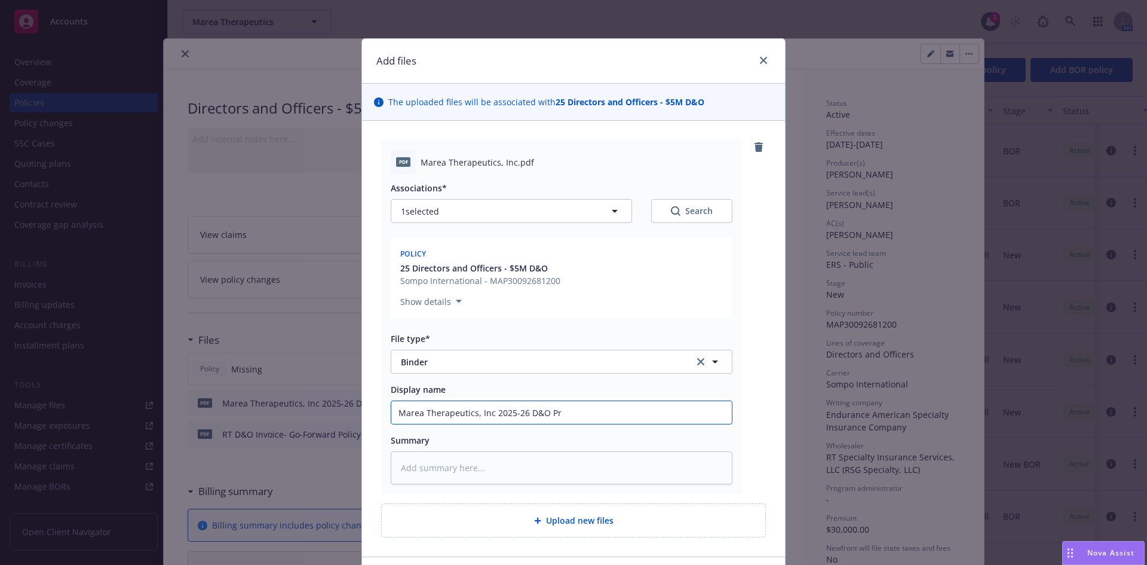
type input "Marea Therapeutics, Inc 2025-26 D&O P"
type textarea "x"
type input "Marea Therapeutics, Inc 2025-26 D&O"
type textarea "x"
type input "Marea Therapeutics, Inc 2025-26 D&O B"
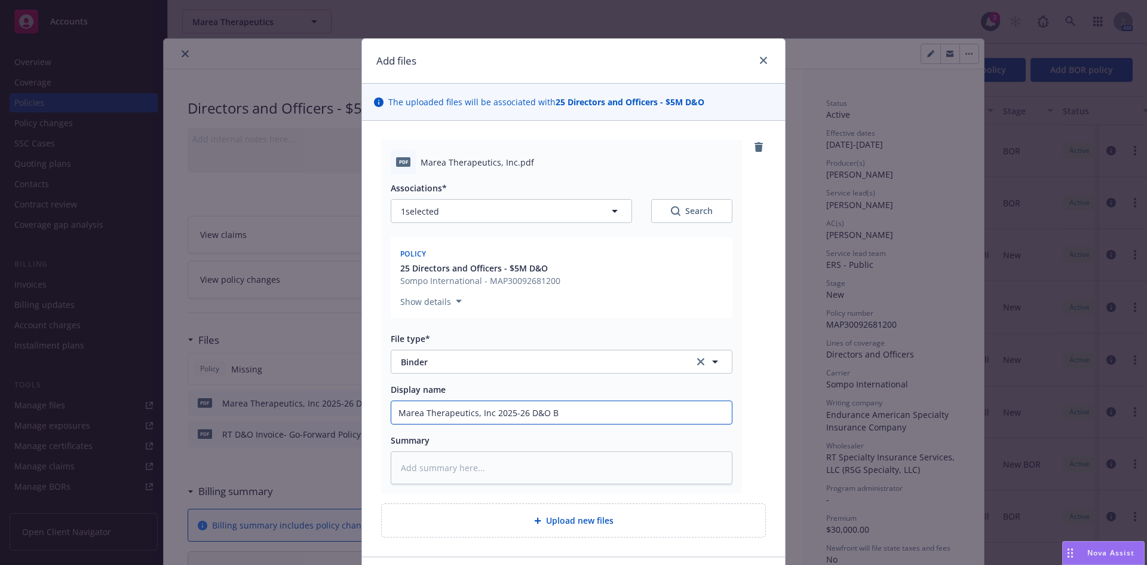
type textarea "x"
type input "Marea Therapeutics, Inc 2025-26 D&O Bi"
type textarea "x"
type input "Marea Therapeutics, Inc 2025-26 D&O Bind"
type textarea "x"
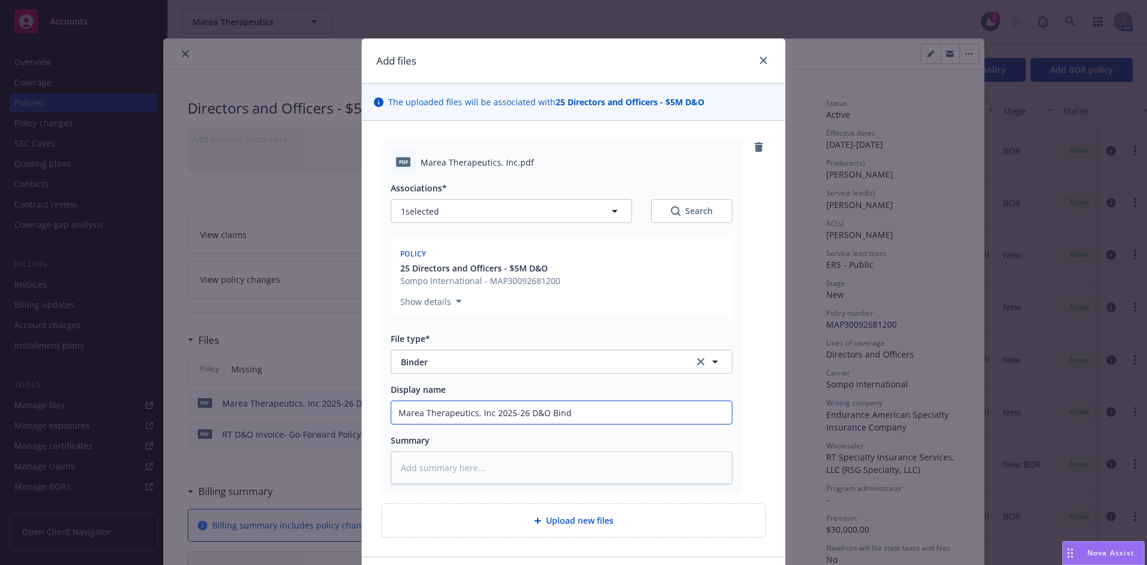
type input "Marea Therapeutics, Inc 2025-26 D&O Binde"
type textarea "x"
type input "Marea Therapeutics, Inc 2025-26 D&O Binder"
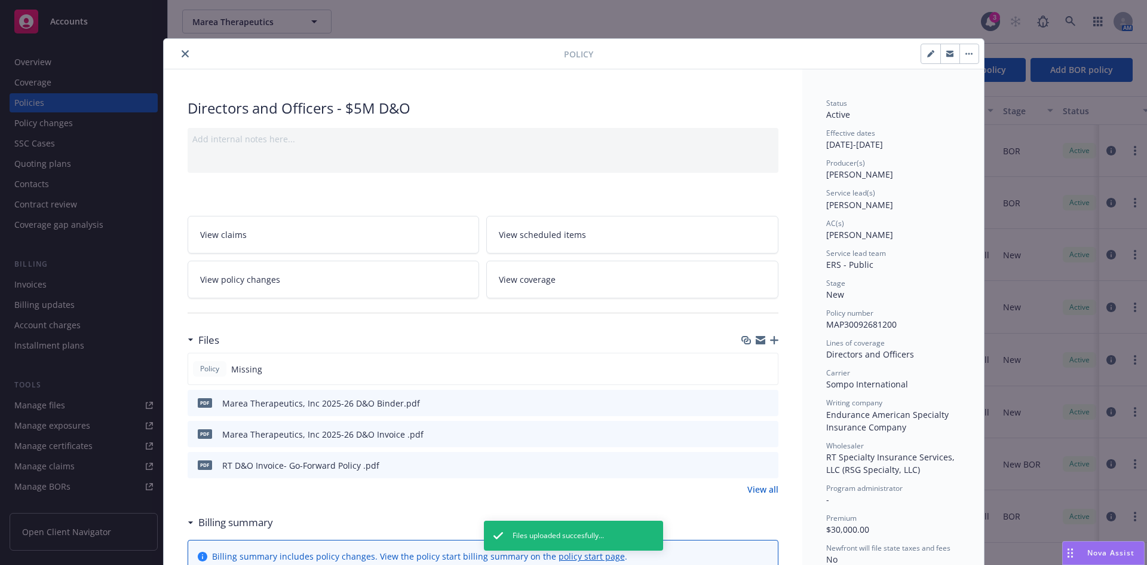
click at [746, 401] on icon "download file" at bounding box center [747, 400] width 8 height 7
click at [745, 434] on icon "download file" at bounding box center [748, 434] width 10 height 10
click at [626, 105] on div "Directors and Officers - $5M D&O" at bounding box center [483, 108] width 591 height 20
click at [770, 338] on icon "button" at bounding box center [774, 340] width 8 height 8
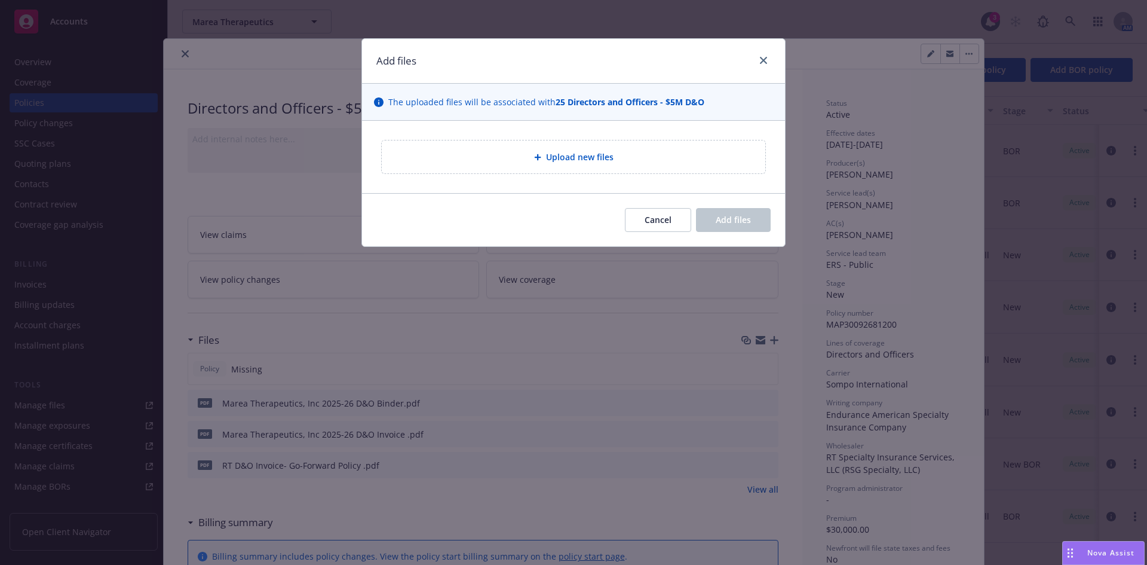
type textarea "x"
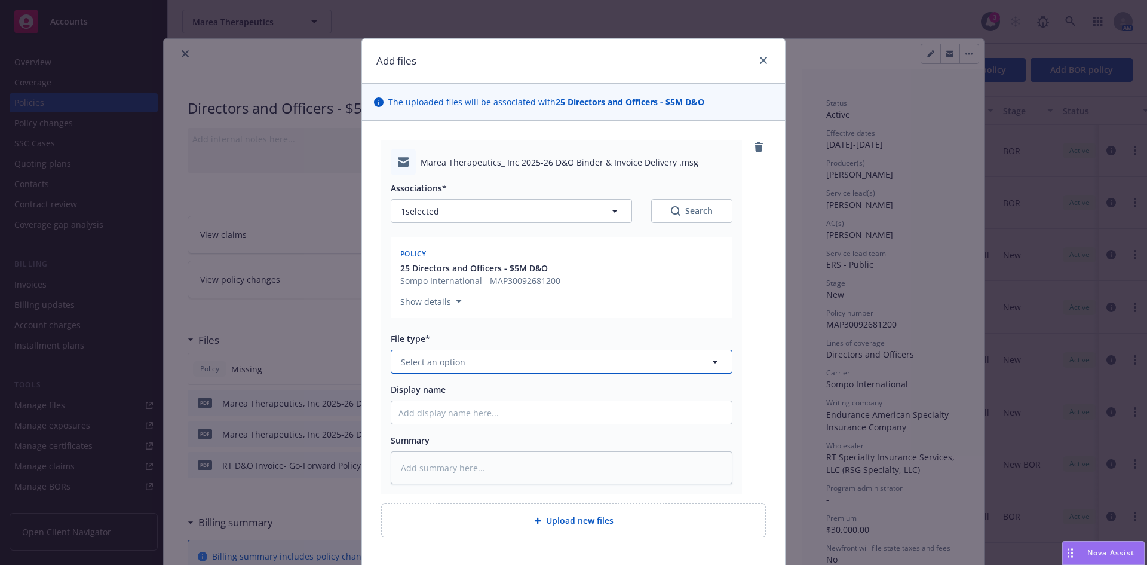
click at [414, 370] on button "Select an option" at bounding box center [562, 362] width 342 height 24
type input "b"
type input "email"
click at [408, 390] on span "Email" at bounding box center [414, 394] width 22 height 13
click at [417, 415] on input "Display name" at bounding box center [561, 412] width 341 height 23
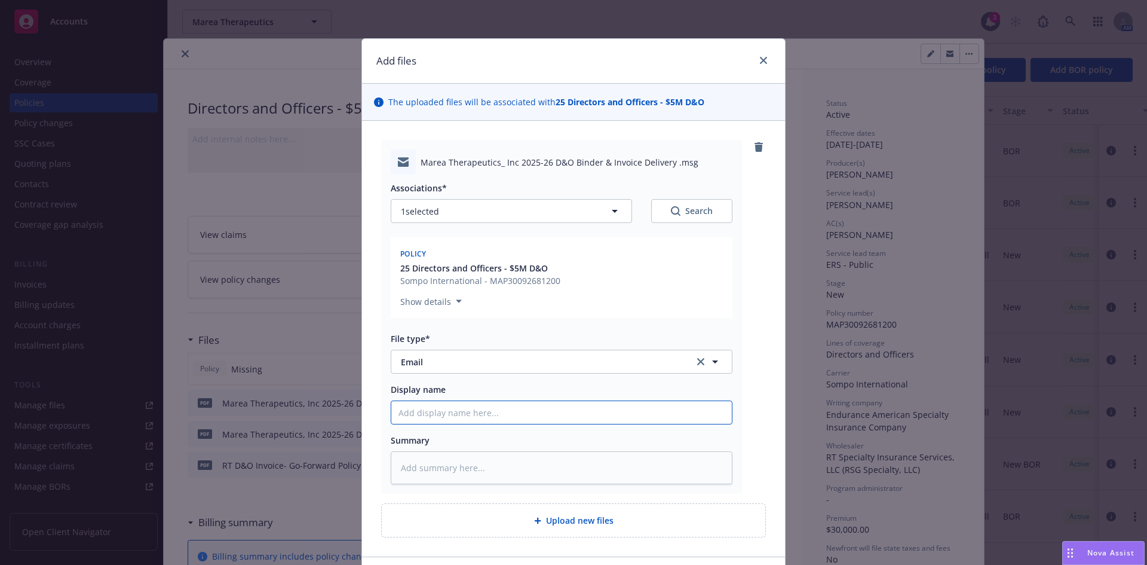
type textarea "x"
type input "D"
type textarea "x"
type input "D&O"
type textarea "x"
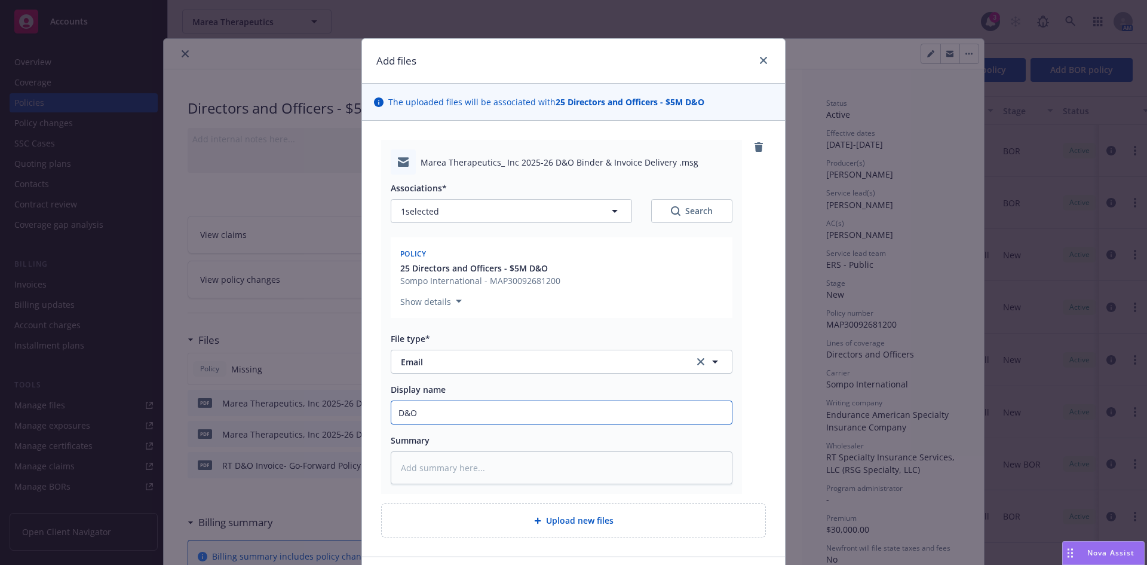
type input "D&O"
type textarea "x"
type input "D&O b"
type textarea "x"
type input "D&O bi"
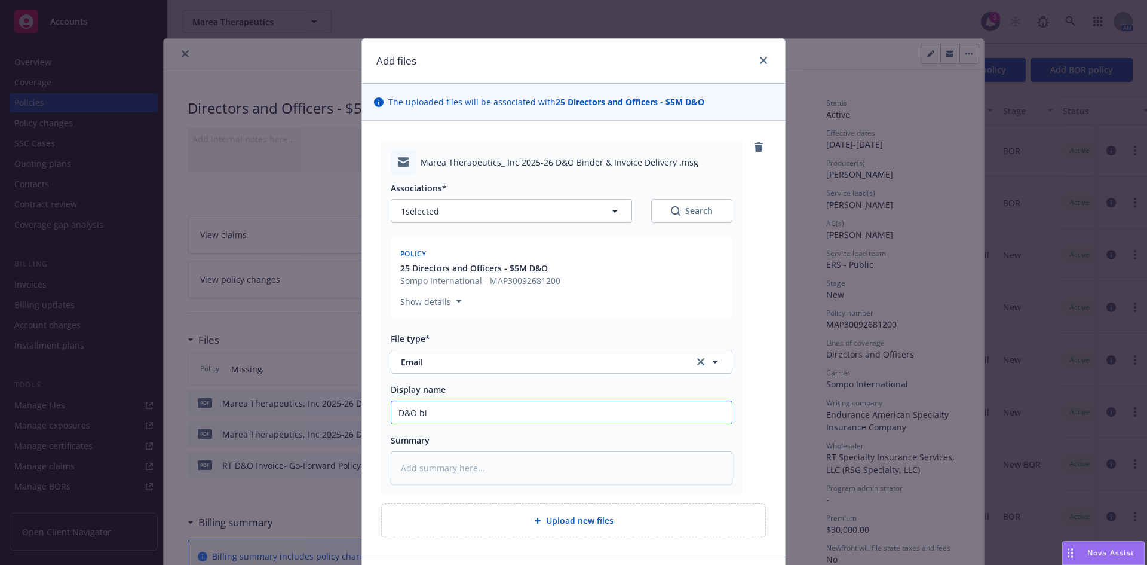
type textarea "x"
type input "D&O bin"
type textarea "x"
type input "D&O bind"
type textarea "x"
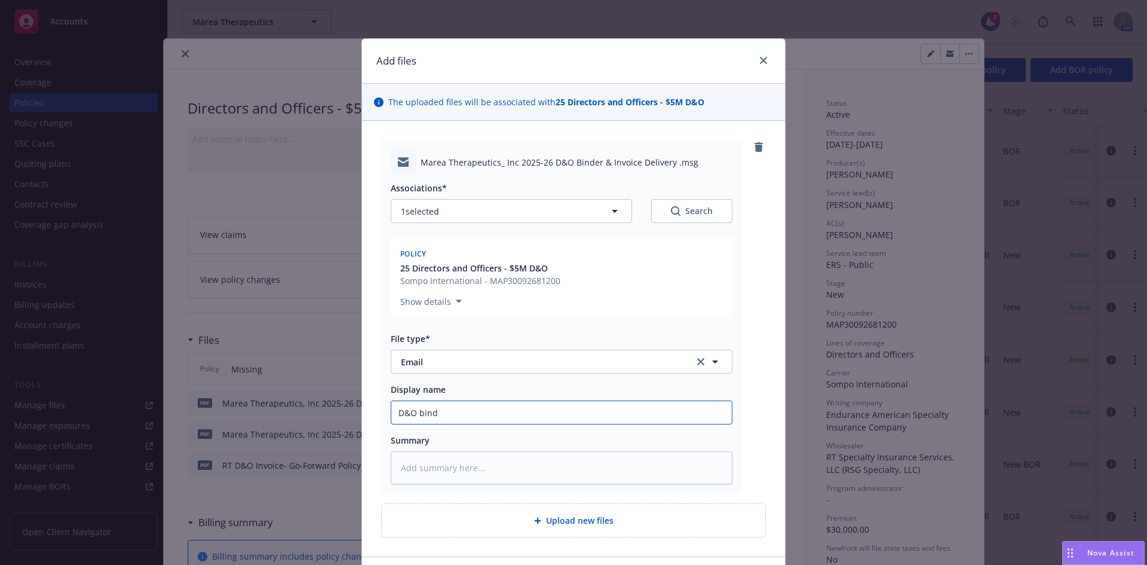
type input "D&O binde"
type textarea "x"
type input "D&O binder"
type textarea "x"
type input "D&O binder/"
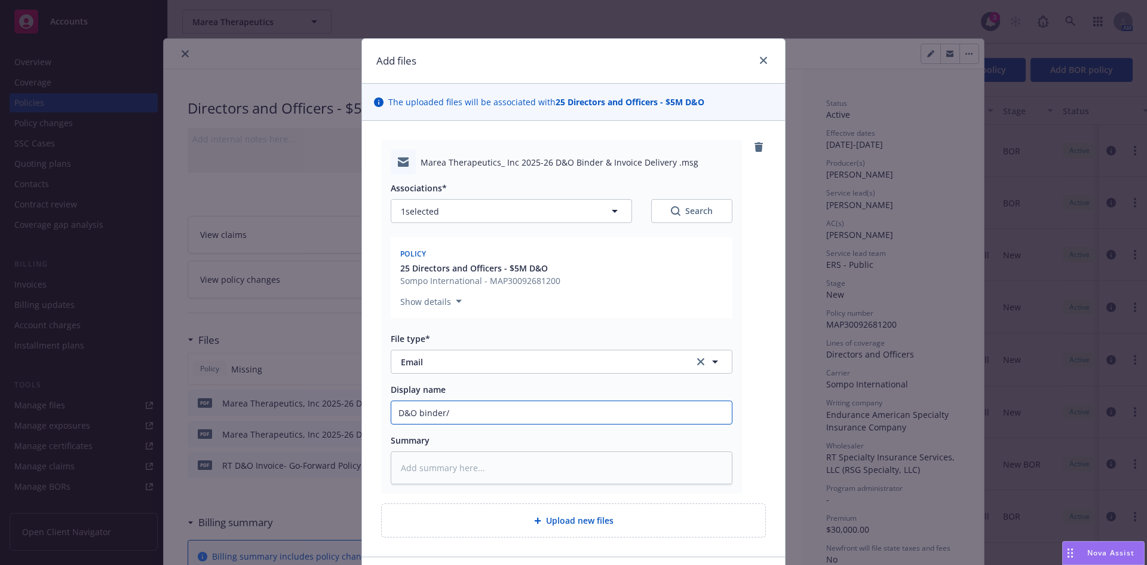
type textarea "x"
type input "D&O binder/I"
type textarea "x"
type input "D&O binder/In"
type textarea "x"
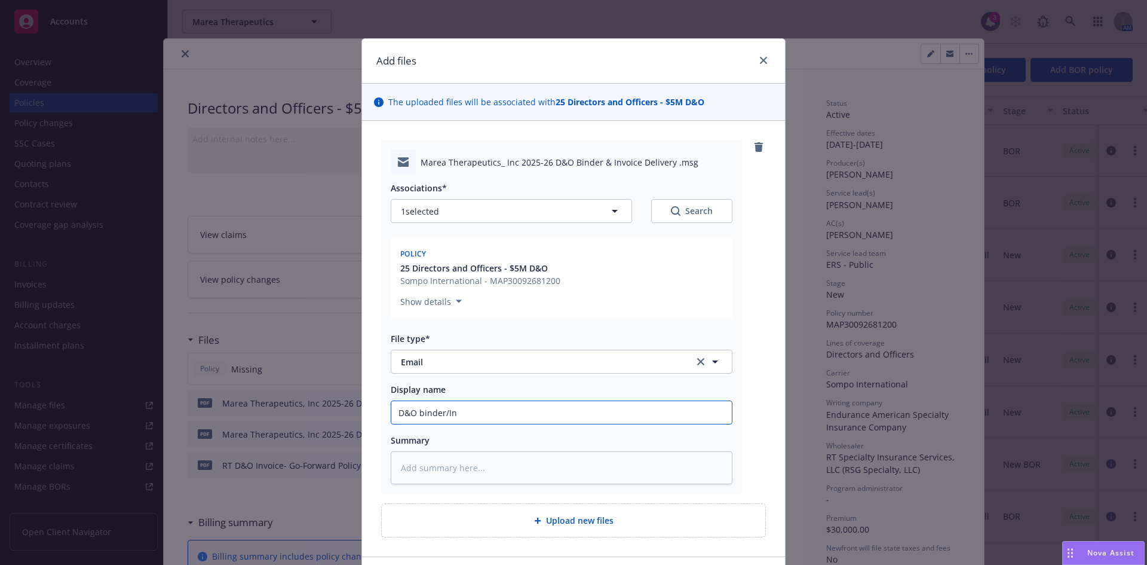
type input "D&O binder/Inv"
type textarea "x"
type input "D&O binder/Invoc"
type textarea "x"
type input "D&O binder/Invoci"
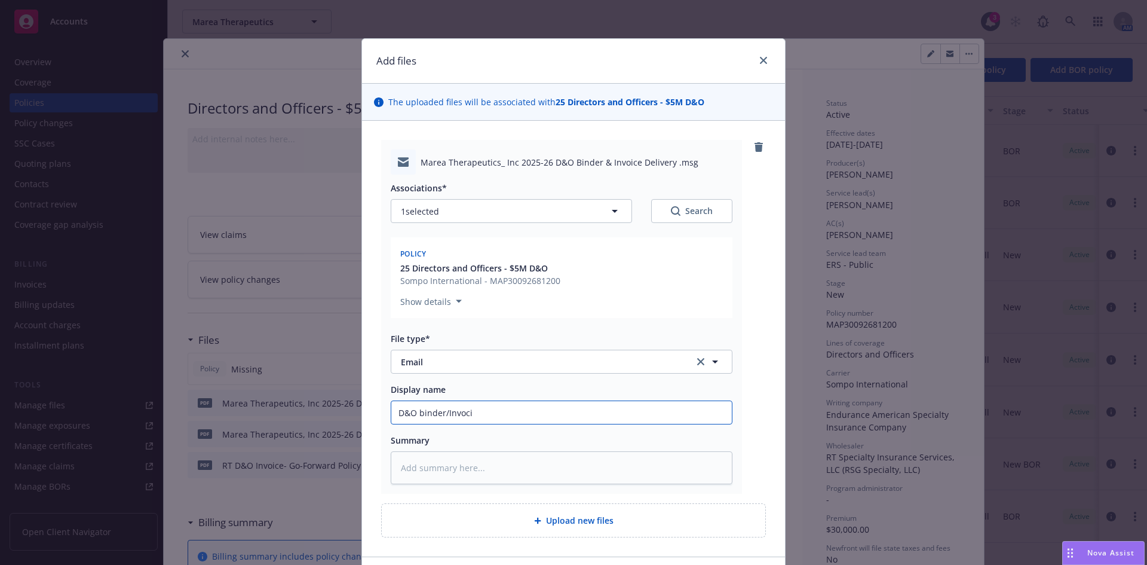
type textarea "x"
type input "D&O binder/Invocie"
type textarea "x"
type input "D&O binder/Invocie"
type textarea "x"
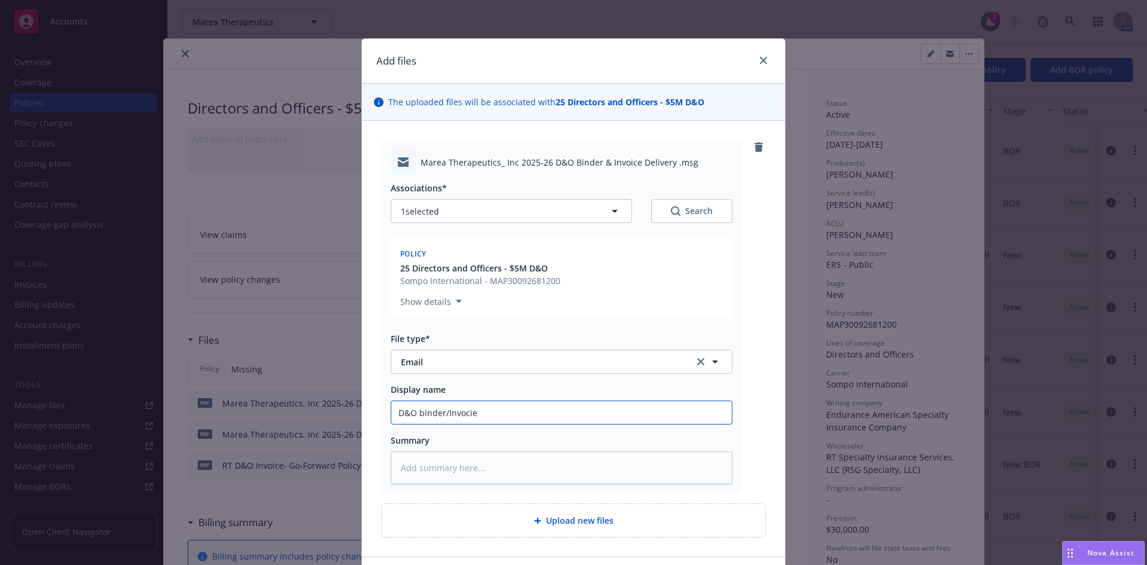
type input "D&O binder/Invoci"
type textarea "x"
type input "D&O binder/Invoc"
type textarea "x"
type input "D&O binder/Invo"
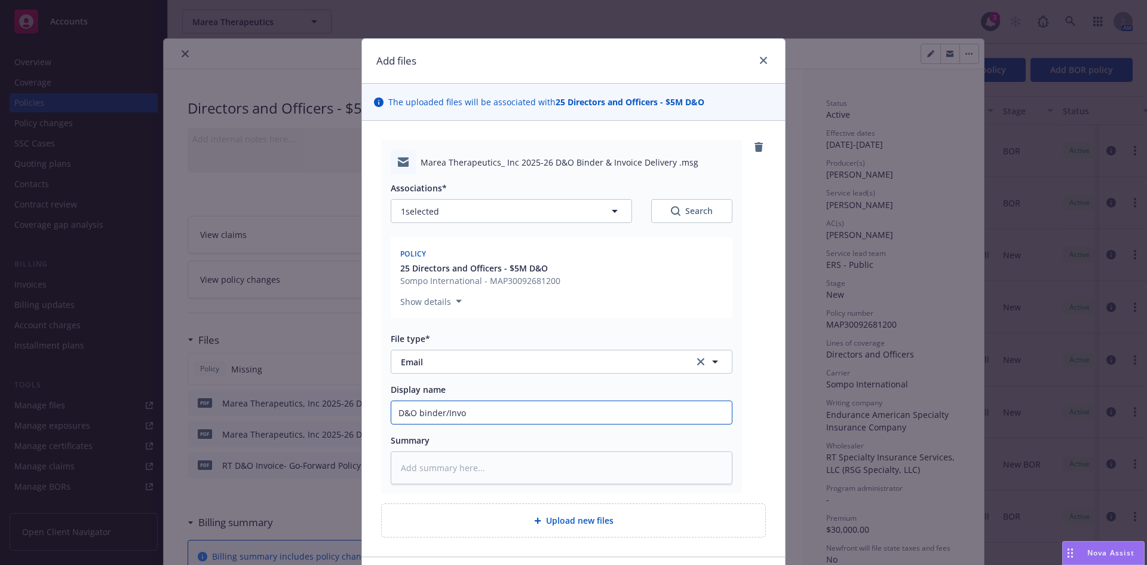
type textarea "x"
type input "D&O binder/Invoi"
type textarea "x"
type input "D&O binder/Invoic"
type textarea "x"
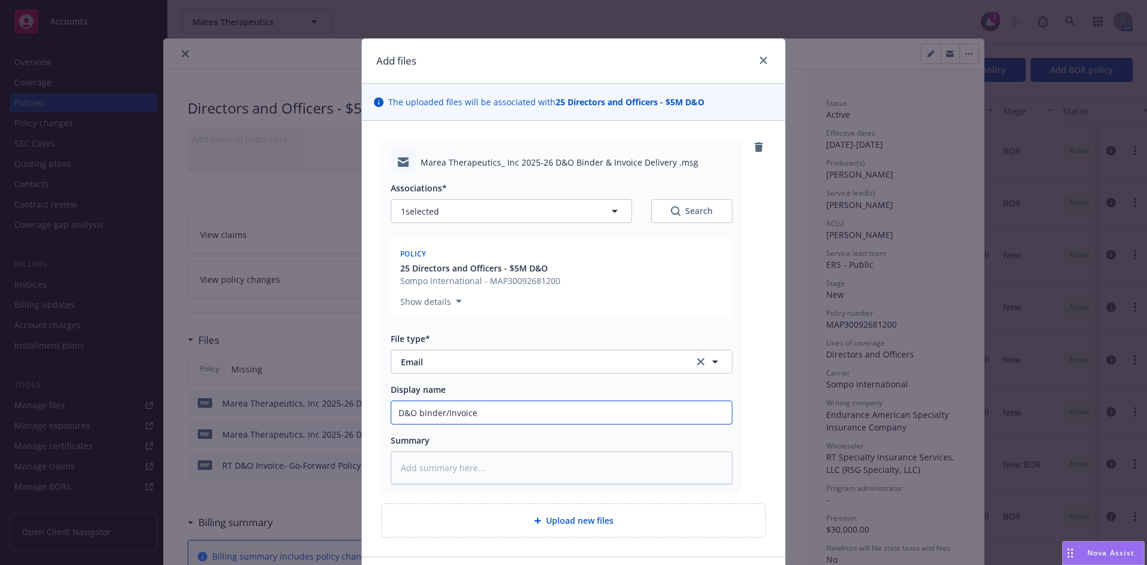
type input "D&O binder/Invoice"
type textarea "x"
type input "D&O binder/Invoice t"
type textarea "x"
type input "D&O binder/Invoice to"
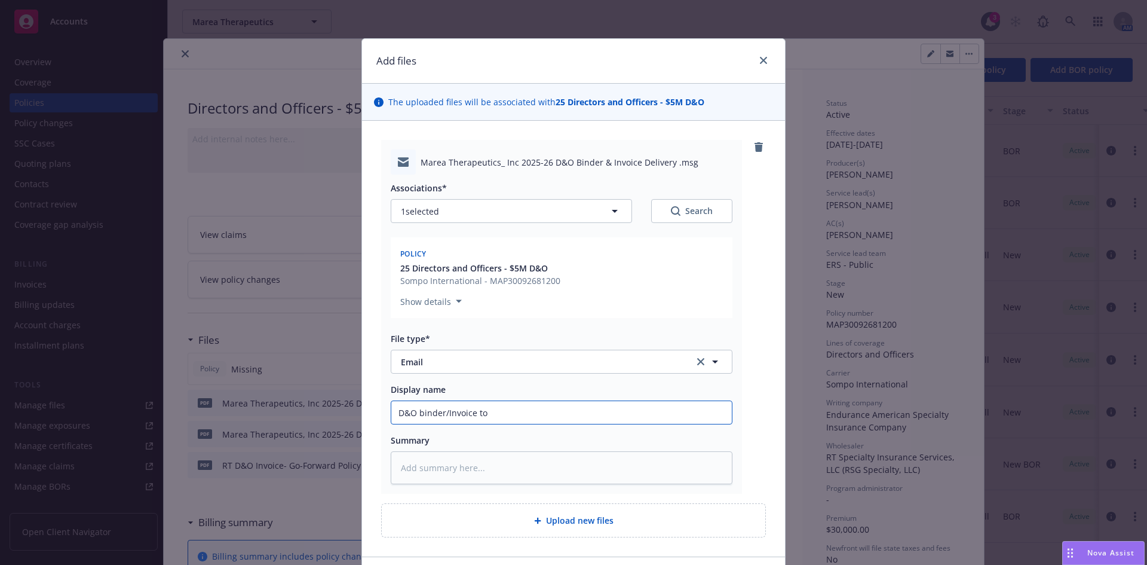
type textarea "x"
type input "D&O binder/Invoice to"
type textarea "x"
type input "D&O binder/Invoice to C"
type textarea "x"
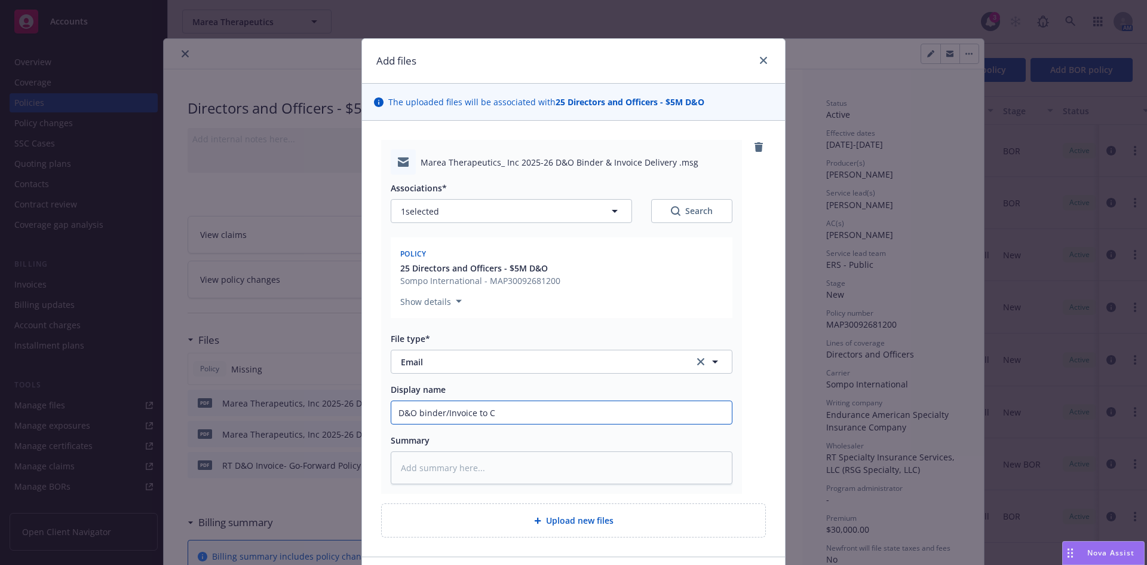
type input "D&O binder/Invoice to Cl"
type textarea "x"
type input "D&O binder/Invoice to Cli"
type textarea "x"
type input "D&O binder/Invoice to Clie"
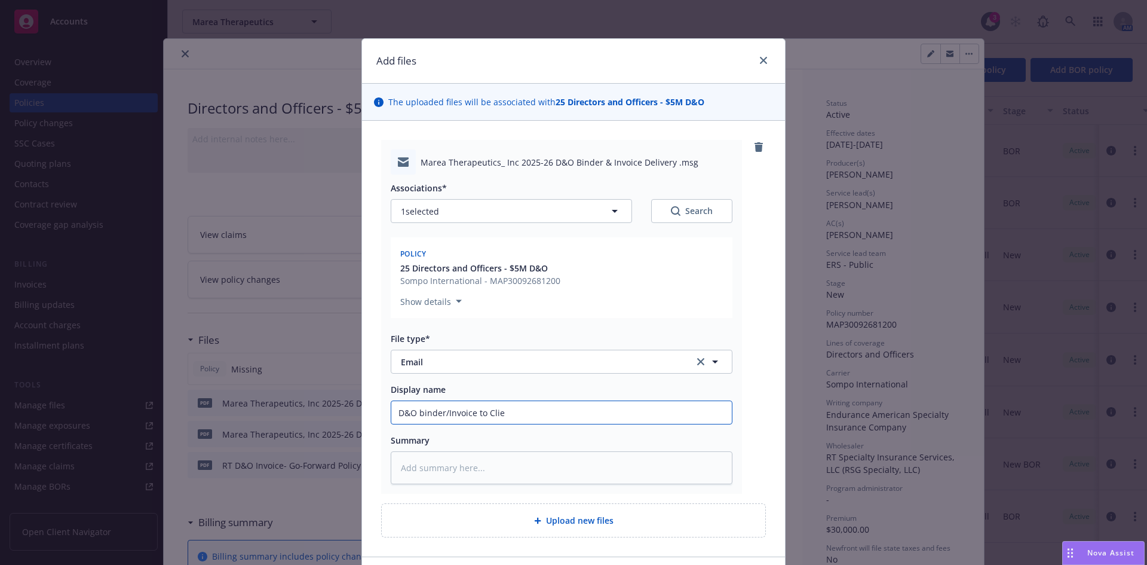
type textarea "x"
type input "D&O binder/Invoice to Clien"
type textarea "x"
type input "D&O binder/Invoice to Client"
type textarea "x"
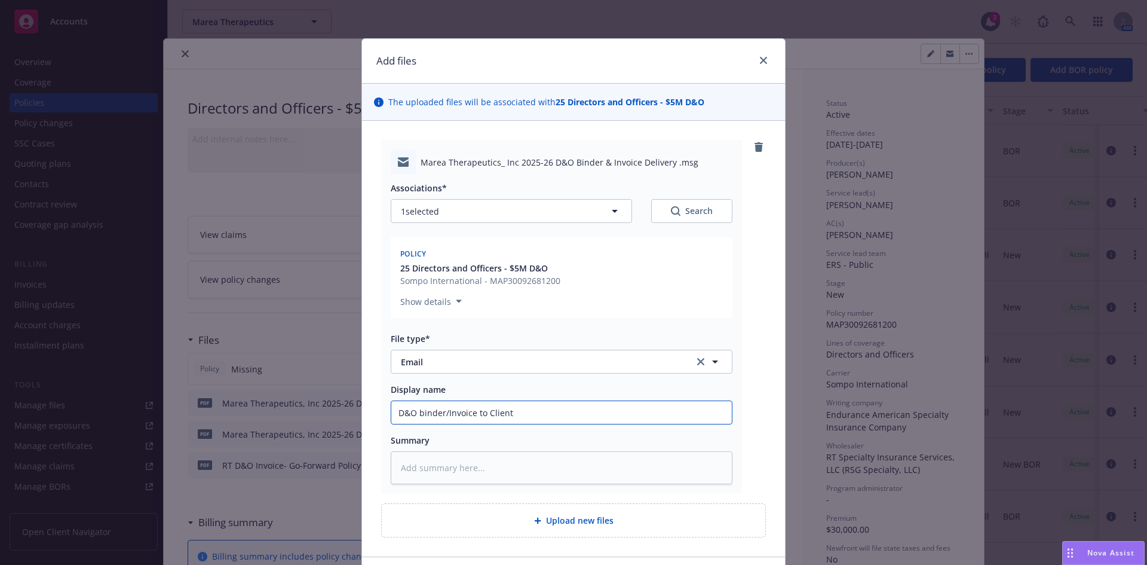
type input "D&O binder/Invoice to Client"
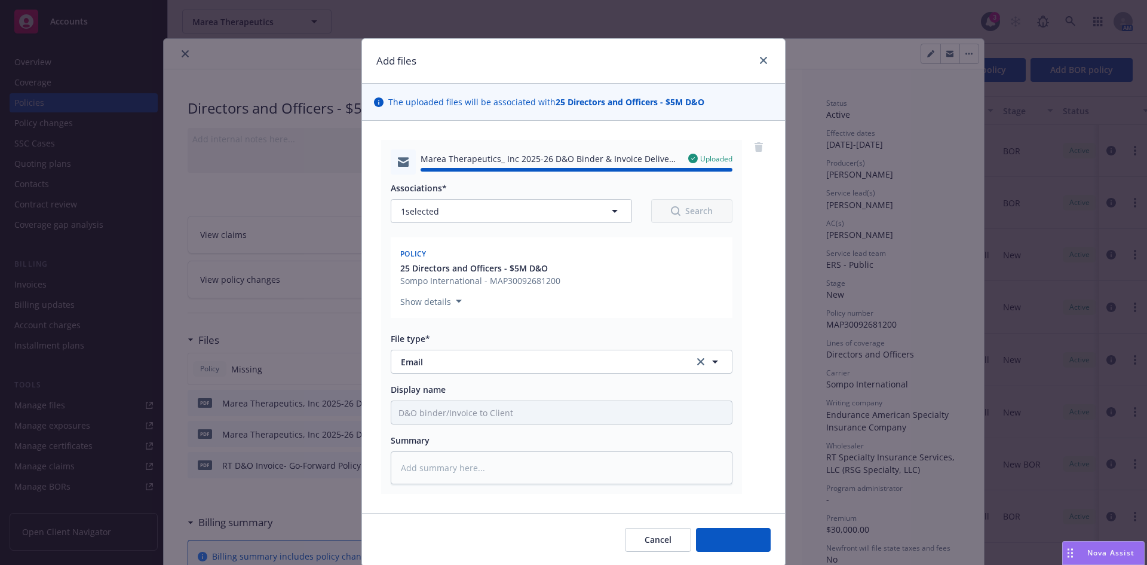
type textarea "x"
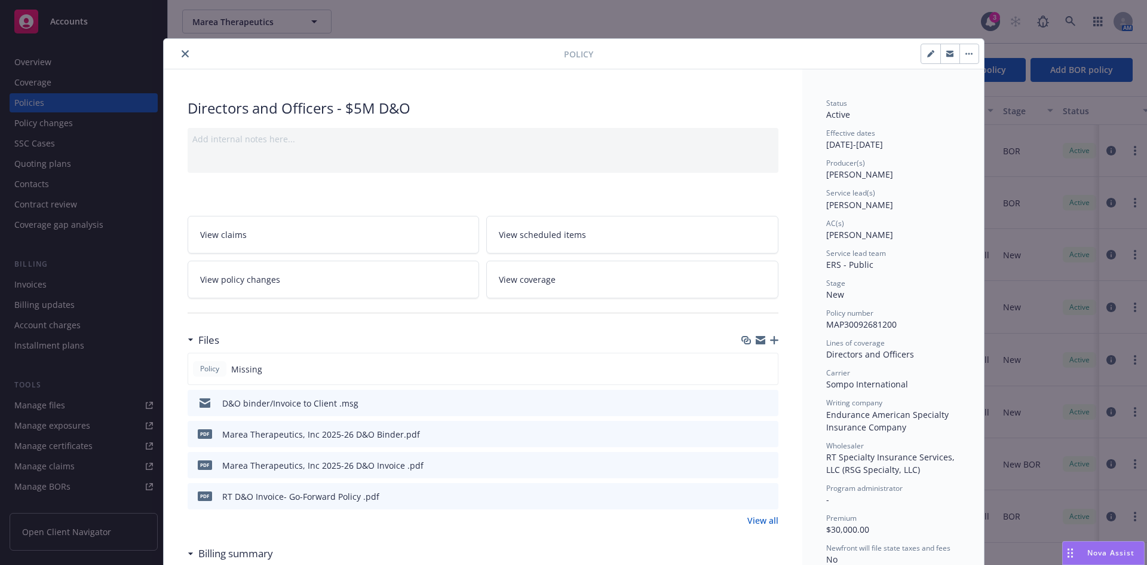
click at [182, 51] on icon "close" at bounding box center [185, 53] width 7 height 7
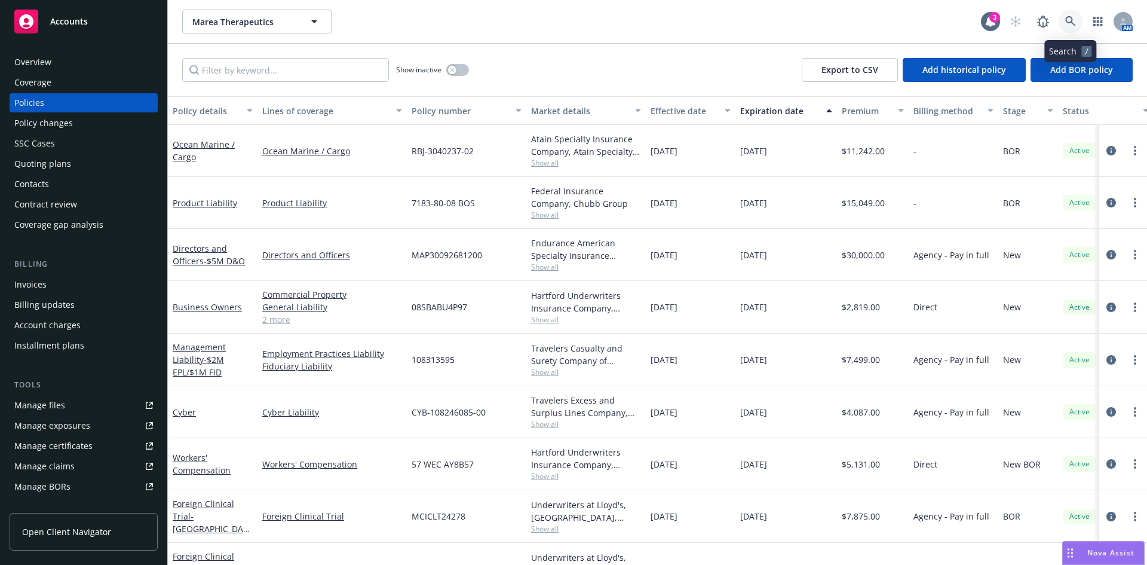
click at [1068, 21] on icon at bounding box center [1071, 21] width 11 height 11
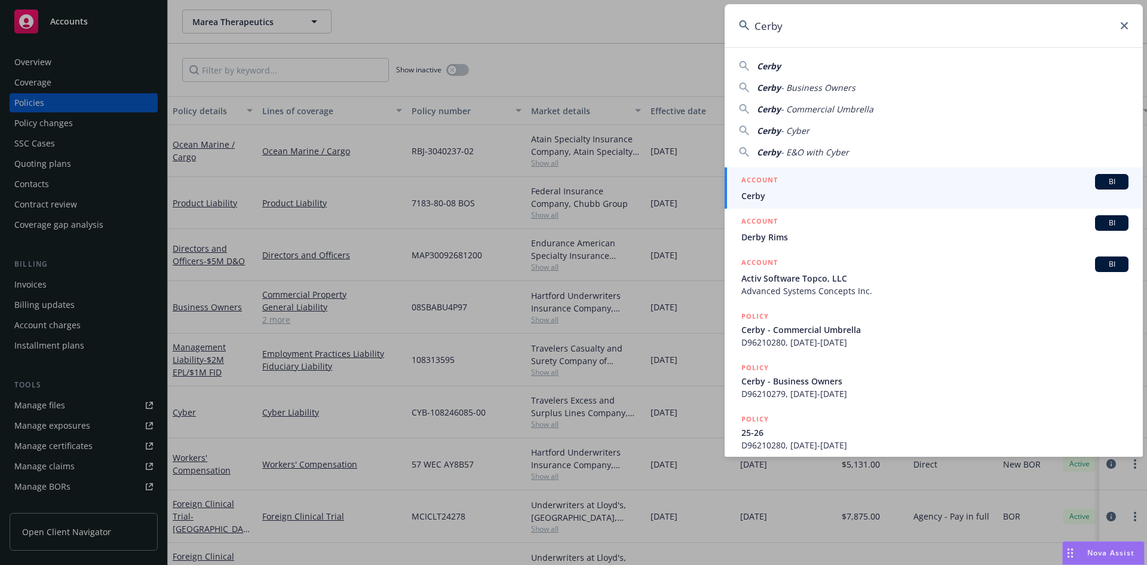
type input "Cerby"
click at [771, 188] on div "ACCOUNT BI" at bounding box center [935, 182] width 387 height 16
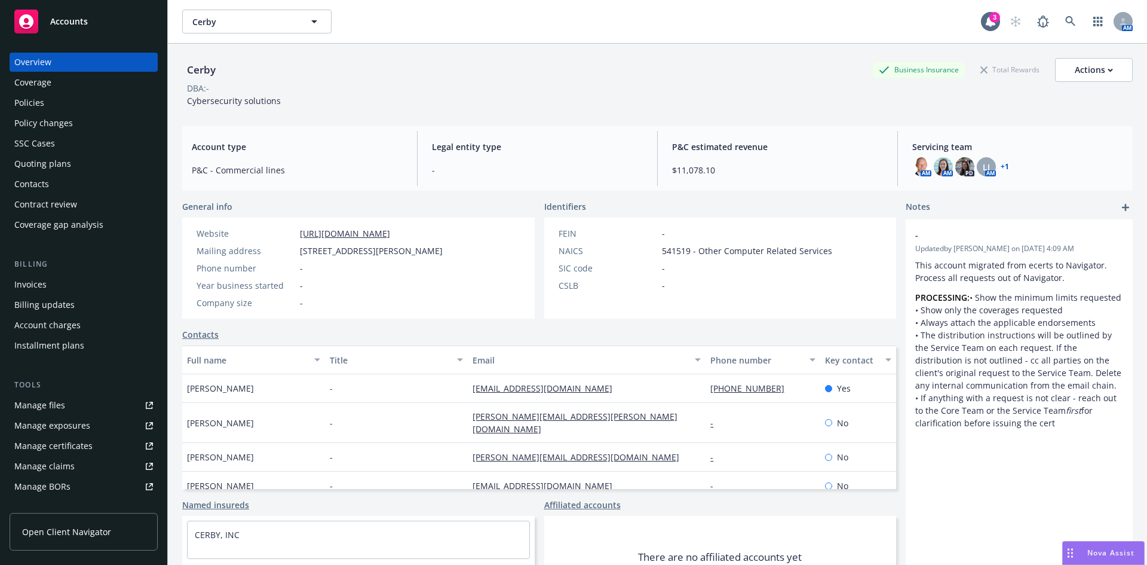
click at [44, 97] on div "Policies" at bounding box center [83, 102] width 139 height 19
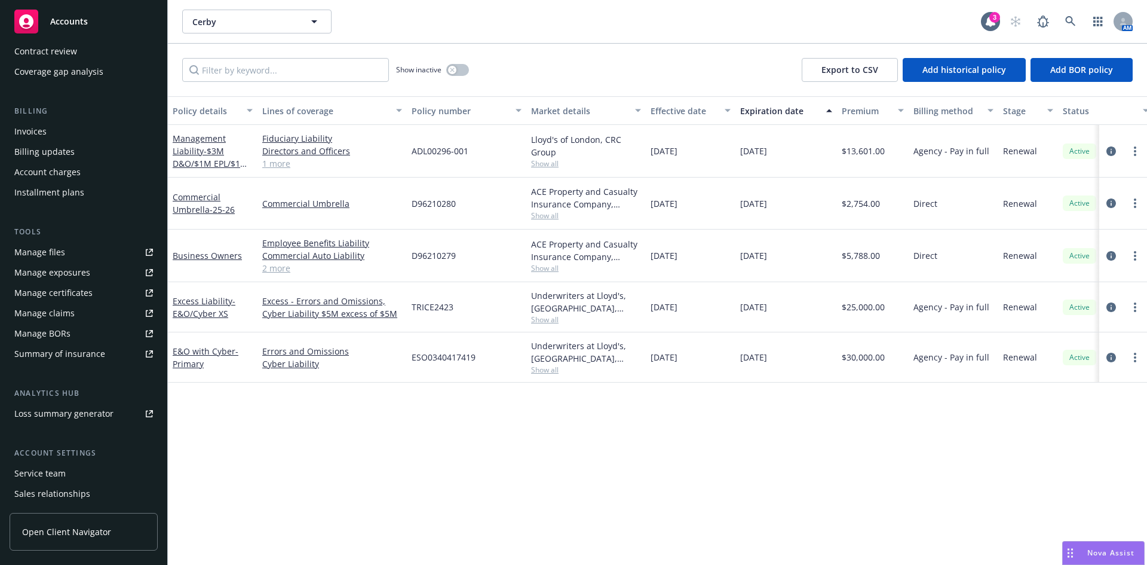
scroll to position [214, 0]
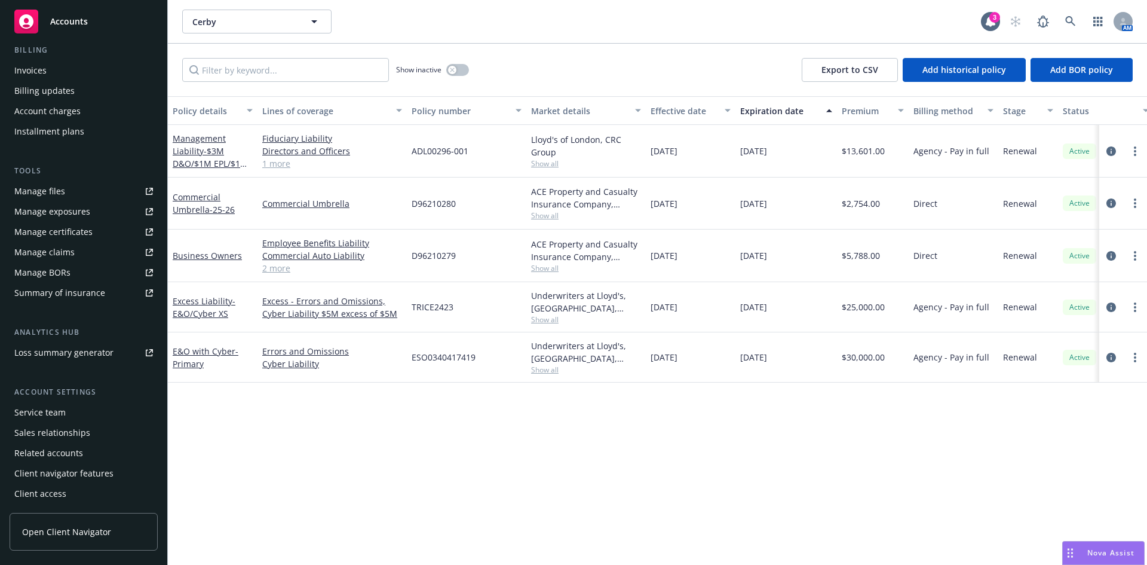
click at [33, 390] on div "Account settings" at bounding box center [84, 392] width 148 height 12
click at [45, 414] on div "Service team" at bounding box center [39, 412] width 51 height 19
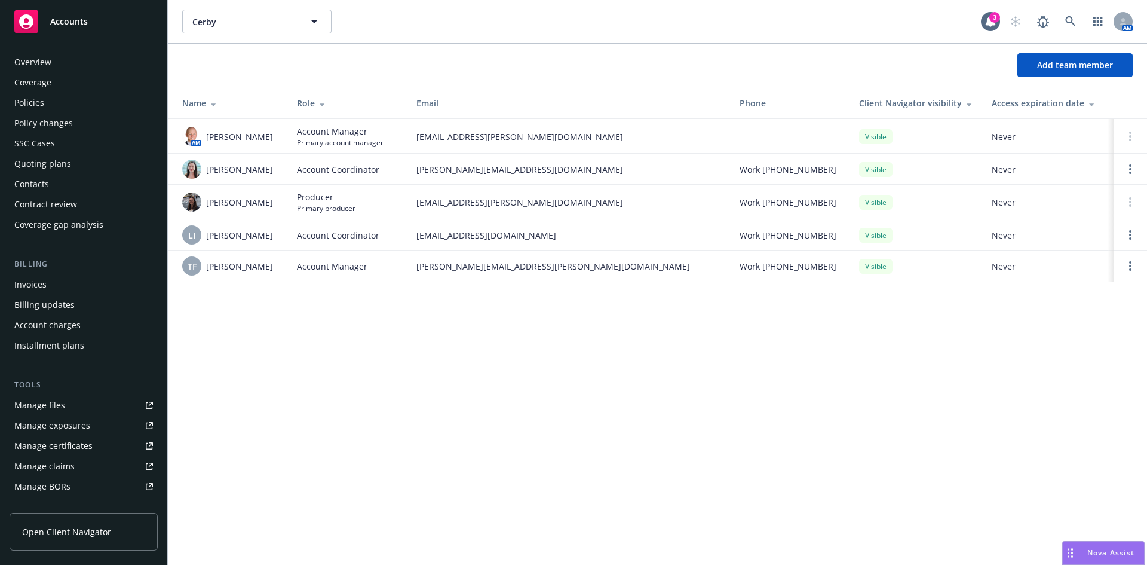
click at [40, 103] on div "Policies" at bounding box center [29, 102] width 30 height 19
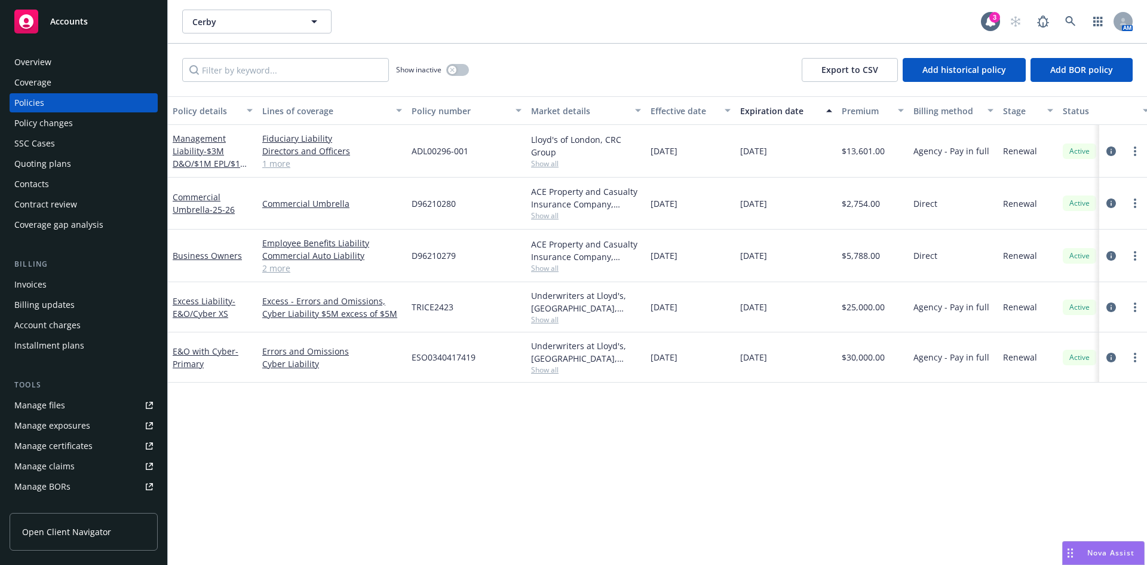
click at [103, 409] on link "Manage files" at bounding box center [84, 405] width 148 height 19
click at [1134, 152] on link "more" at bounding box center [1135, 151] width 14 height 14
click at [1068, 204] on link "Renew with incumbent" at bounding box center [1072, 200] width 140 height 24
select select "12"
select select "CA"
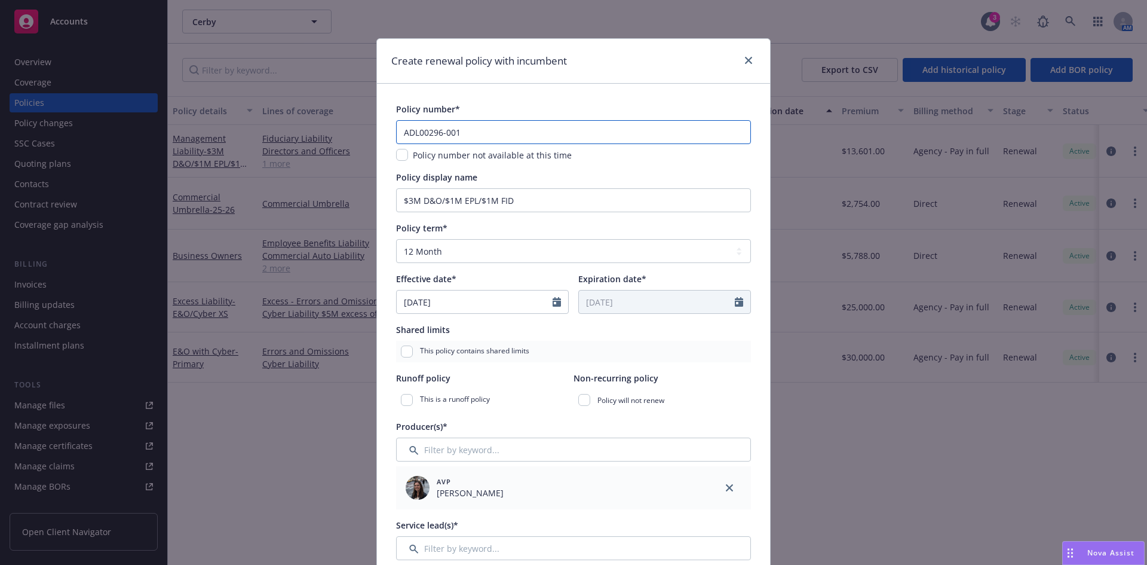
click at [456, 130] on input "ADL00296-001" at bounding box center [573, 132] width 355 height 24
type input "ADL00296-002"
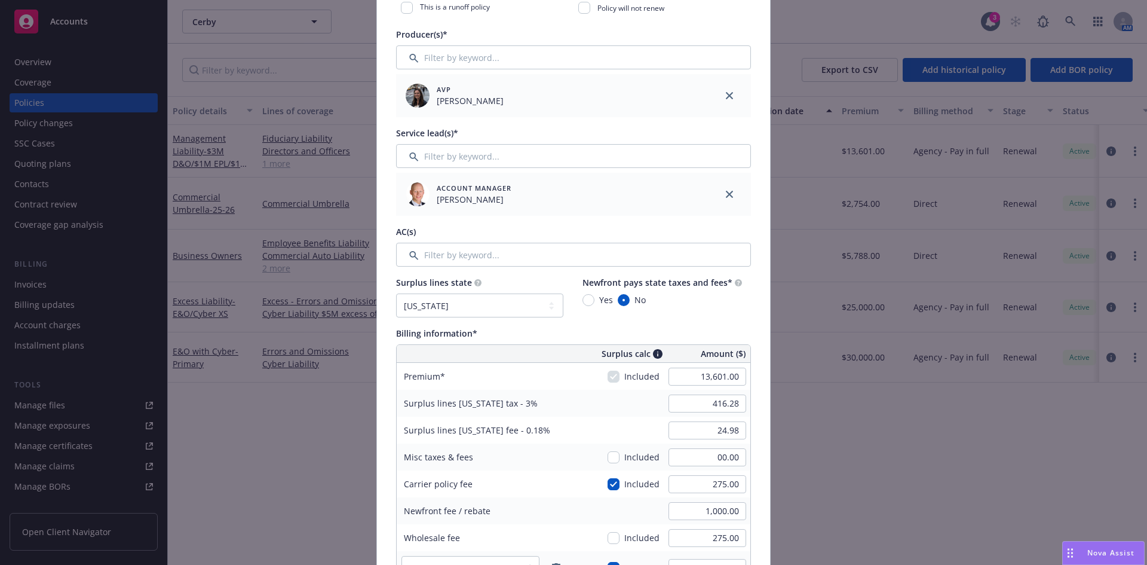
scroll to position [396, 0]
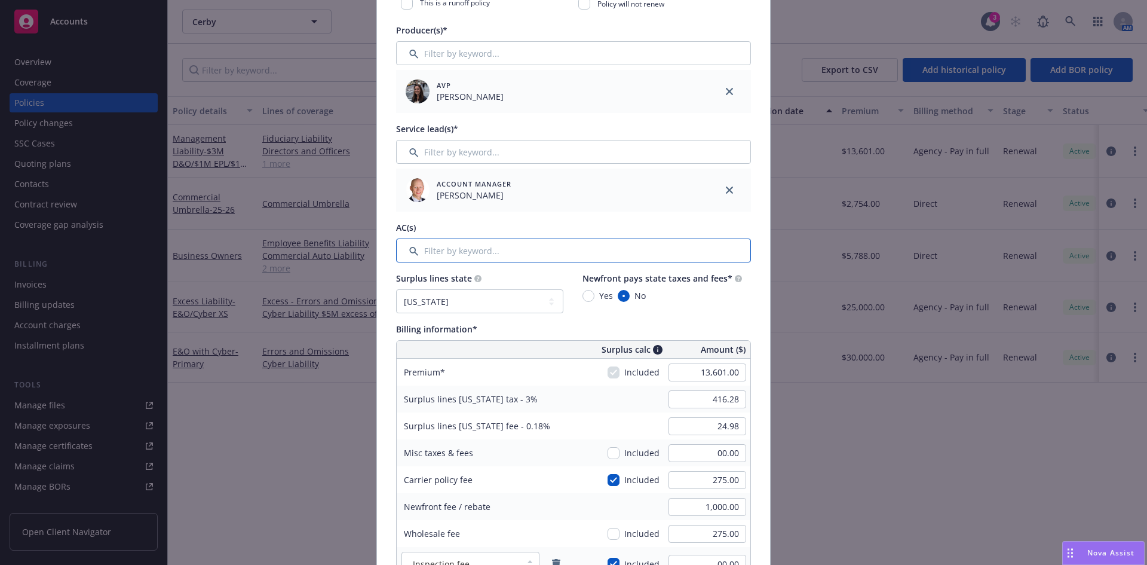
click at [439, 246] on input "Filter by keyword..." at bounding box center [573, 250] width 355 height 24
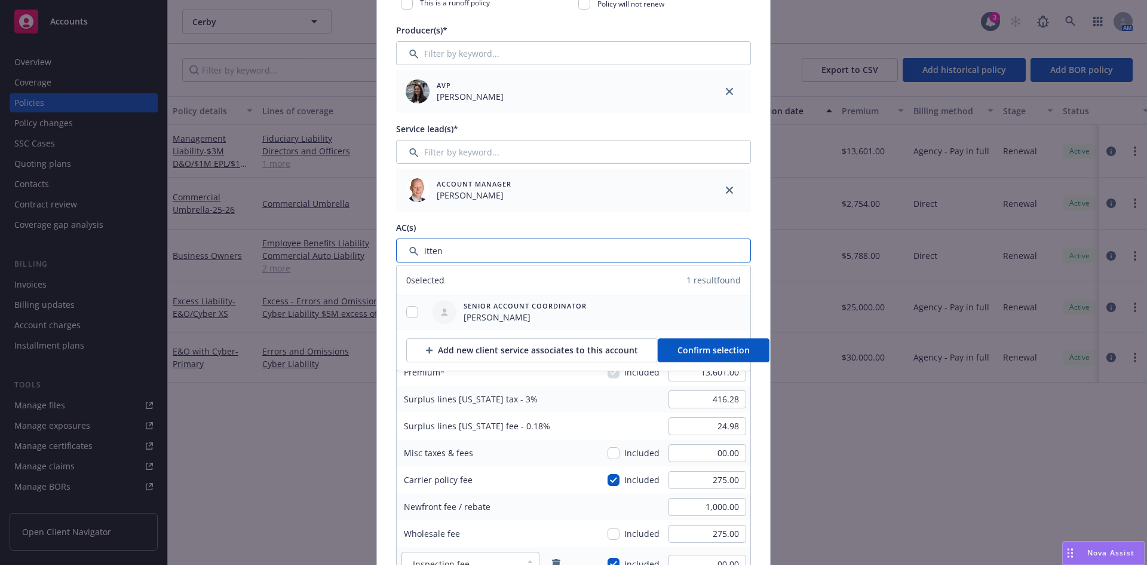
type input "itten"
click at [406, 311] on input "checkbox" at bounding box center [412, 312] width 12 height 12
checkbox input "true"
click at [709, 347] on span "Confirm selection" at bounding box center [714, 349] width 72 height 11
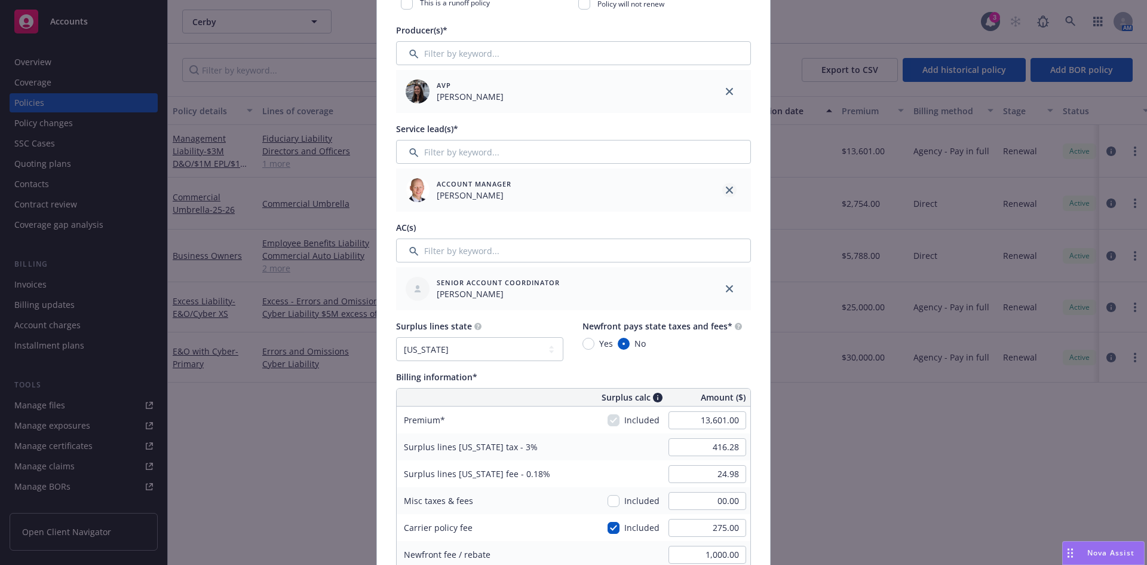
click at [731, 190] on link "close" at bounding box center [730, 190] width 14 height 14
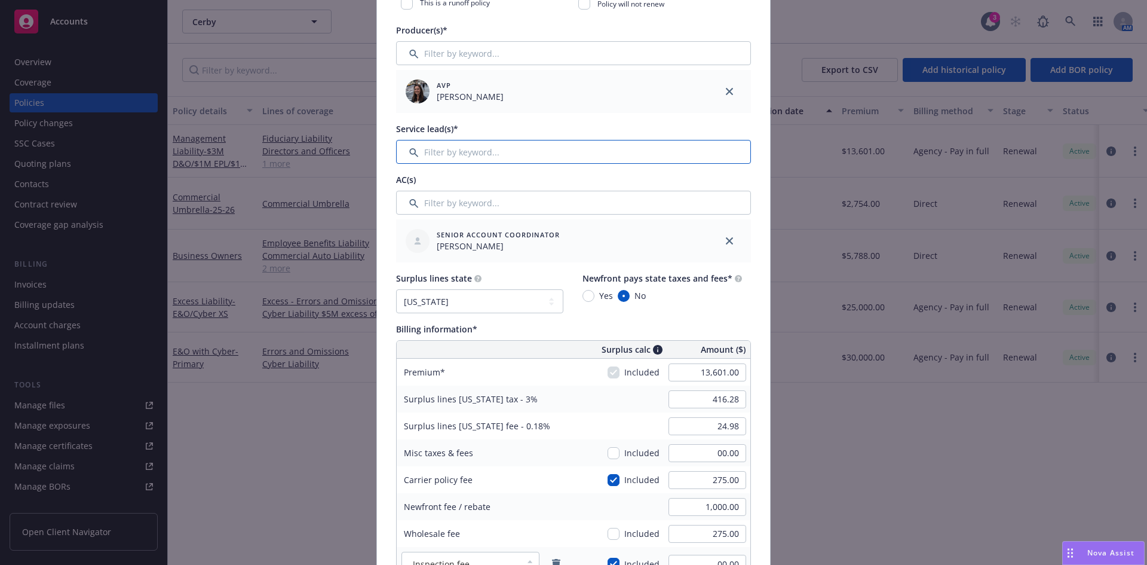
click at [437, 149] on input "Filter by keyword..." at bounding box center [573, 152] width 355 height 24
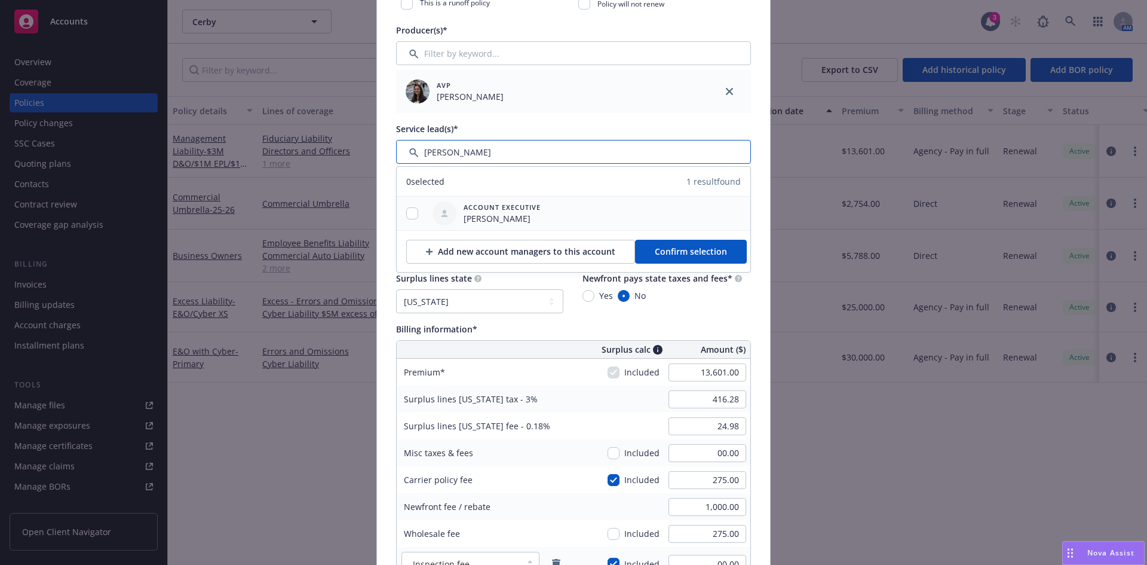
type input "tracy"
click at [413, 215] on input "checkbox" at bounding box center [412, 213] width 12 height 12
checkbox input "true"
click at [692, 252] on span "Confirm selection" at bounding box center [691, 251] width 72 height 11
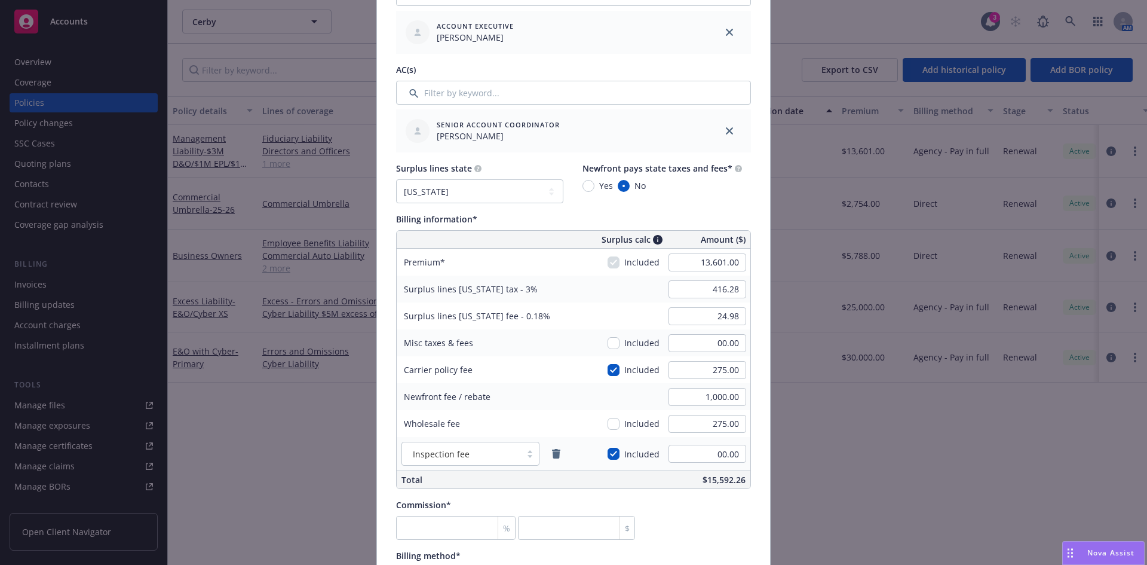
scroll to position [570, 0]
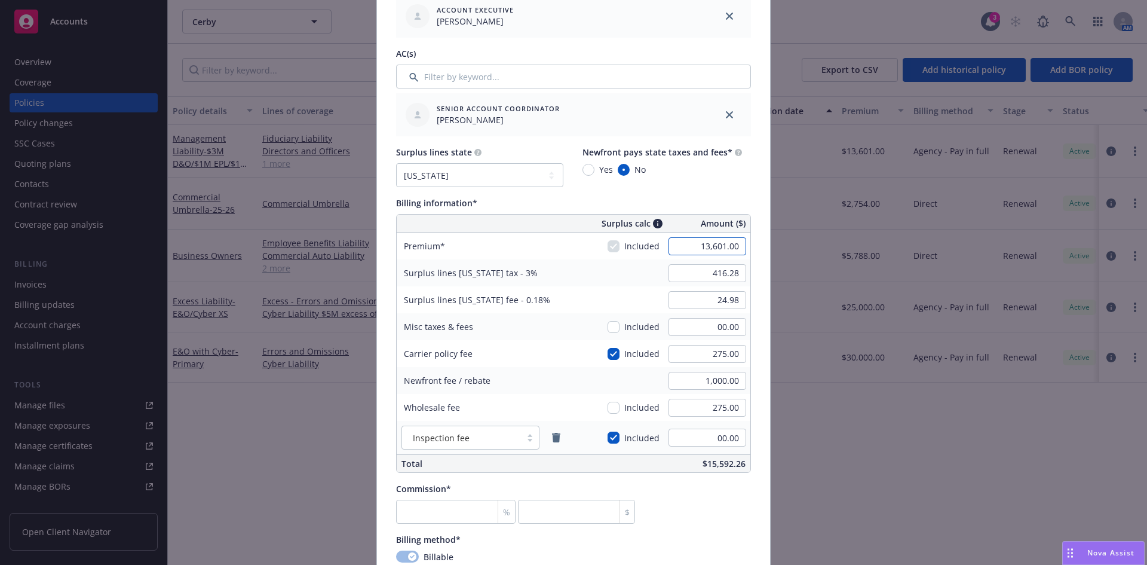
click at [728, 247] on input "13,601.00" at bounding box center [708, 246] width 78 height 18
type input "12,296.00"
type input "377.13"
type input "22.63"
click at [719, 273] on input "377.13" at bounding box center [708, 273] width 78 height 18
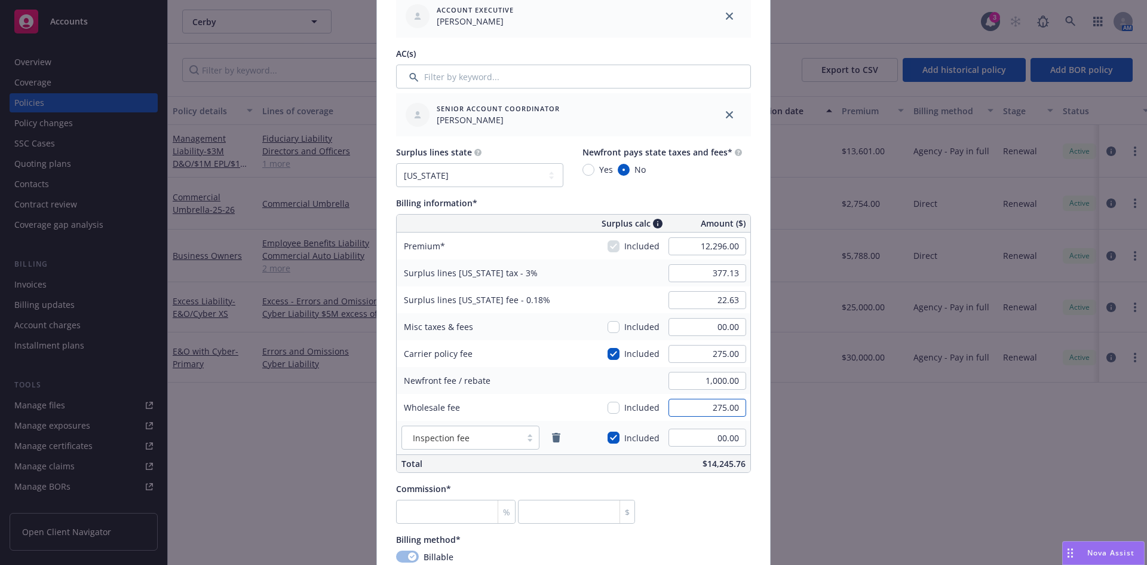
click at [720, 404] on input "275.00" at bounding box center [708, 408] width 78 height 18
type input "00.00"
click at [711, 354] on input "275.00" at bounding box center [708, 354] width 78 height 18
click at [424, 513] on input "number" at bounding box center [456, 512] width 120 height 24
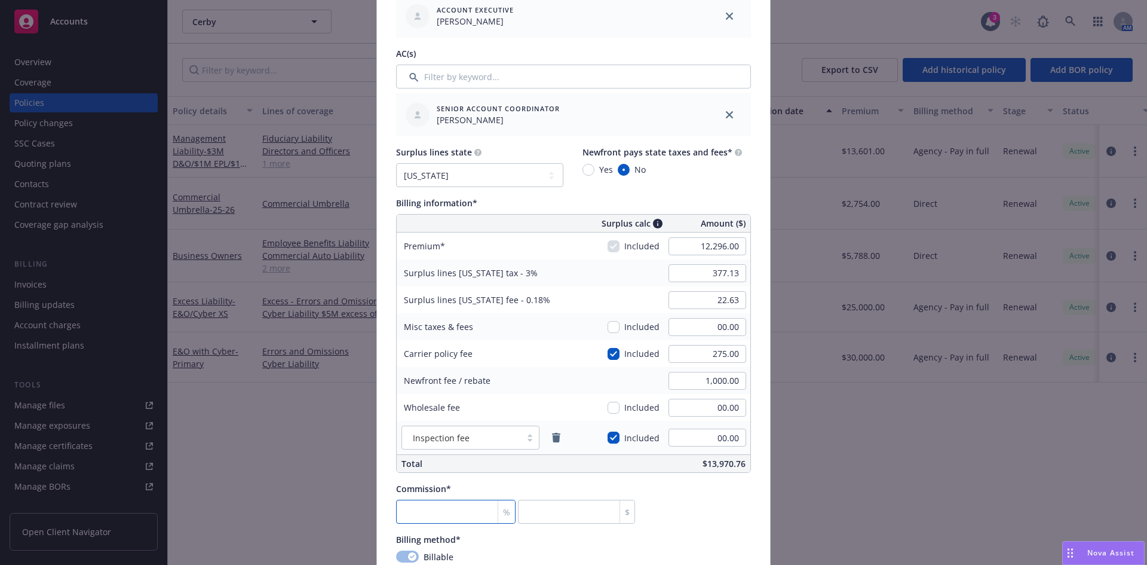
type input "1"
type input "122.96"
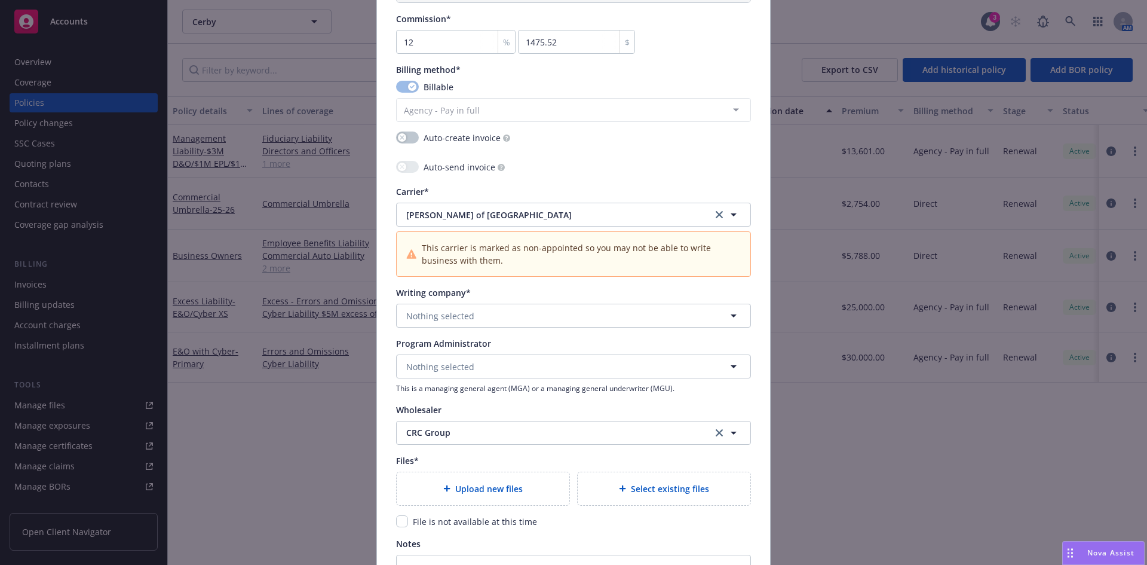
scroll to position [1046, 0]
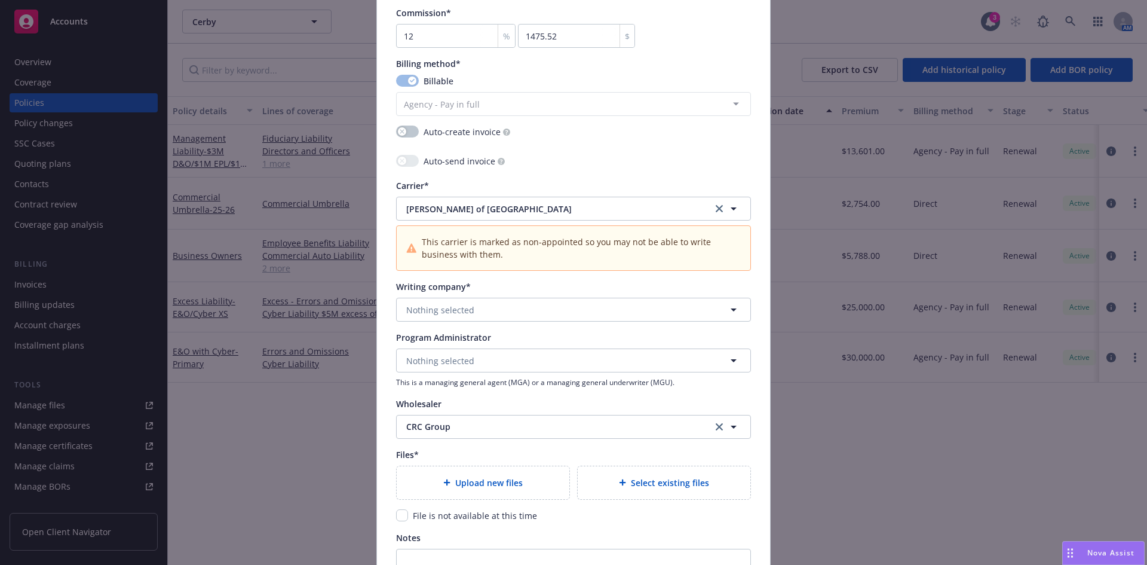
drag, startPoint x: 477, startPoint y: 296, endPoint x: 476, endPoint y: 304, distance: 7.9
click at [477, 298] on div "Writing company* Nothing selected" at bounding box center [573, 300] width 355 height 41
click at [470, 316] on button "Nothing selected" at bounding box center [573, 310] width 355 height 24
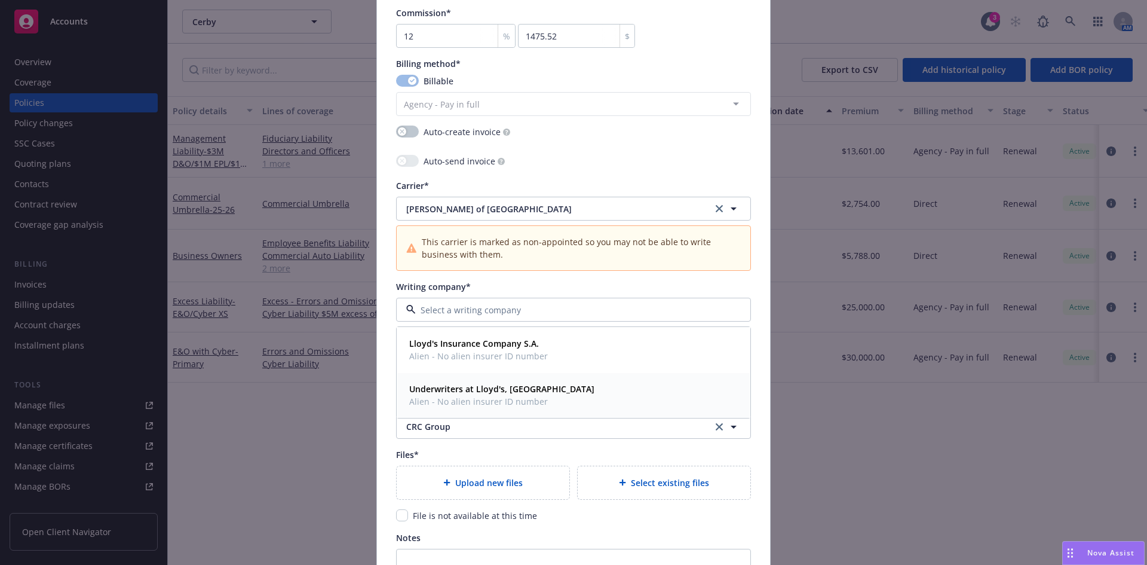
click at [516, 397] on span "Alien - No alien insurer ID number" at bounding box center [501, 401] width 185 height 13
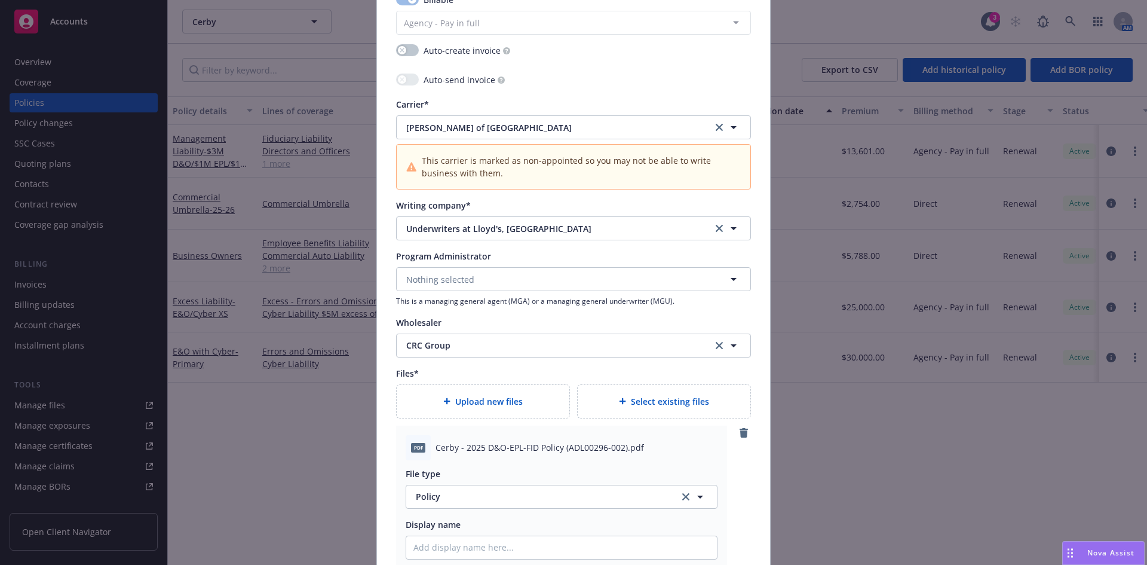
scroll to position [1441, 0]
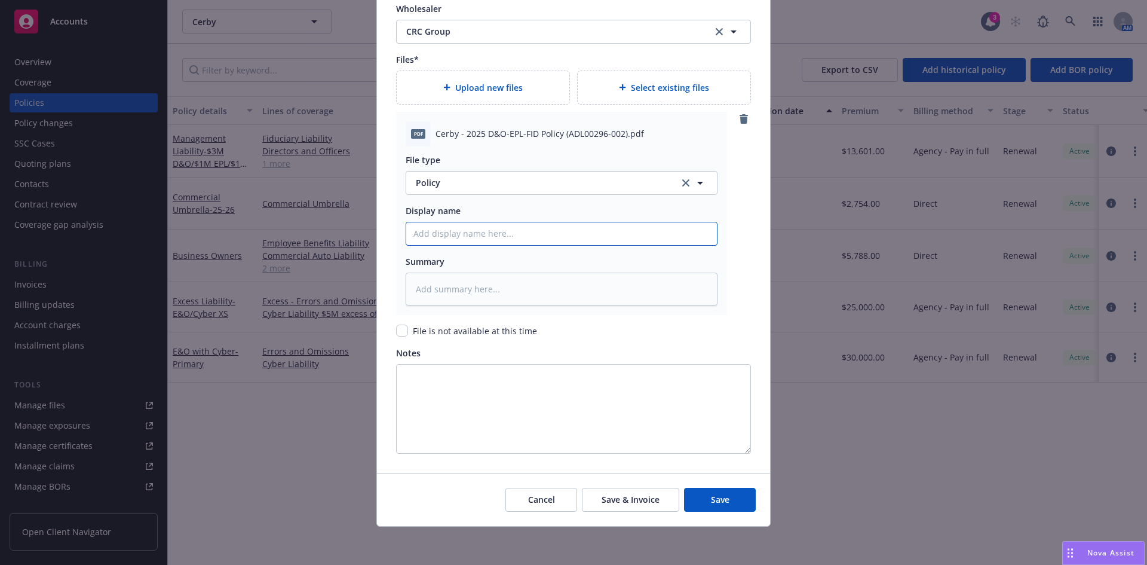
click at [429, 222] on input "Policy display name" at bounding box center [561, 233] width 311 height 23
paste input "Cerby"
click at [441, 231] on input "Cerby" at bounding box center [561, 233] width 311 height 23
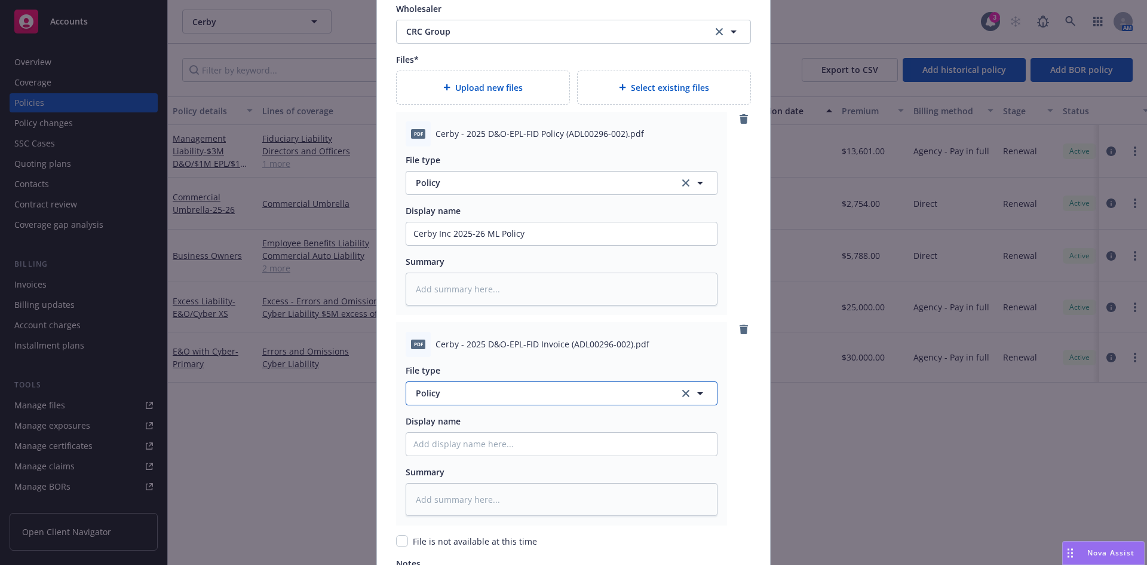
click at [429, 399] on span "Policy" at bounding box center [541, 393] width 250 height 13
click at [449, 363] on span "Invoice - Third Party" at bounding box center [459, 360] width 82 height 13
click at [437, 245] on input "Policy display name" at bounding box center [561, 233] width 311 height 23
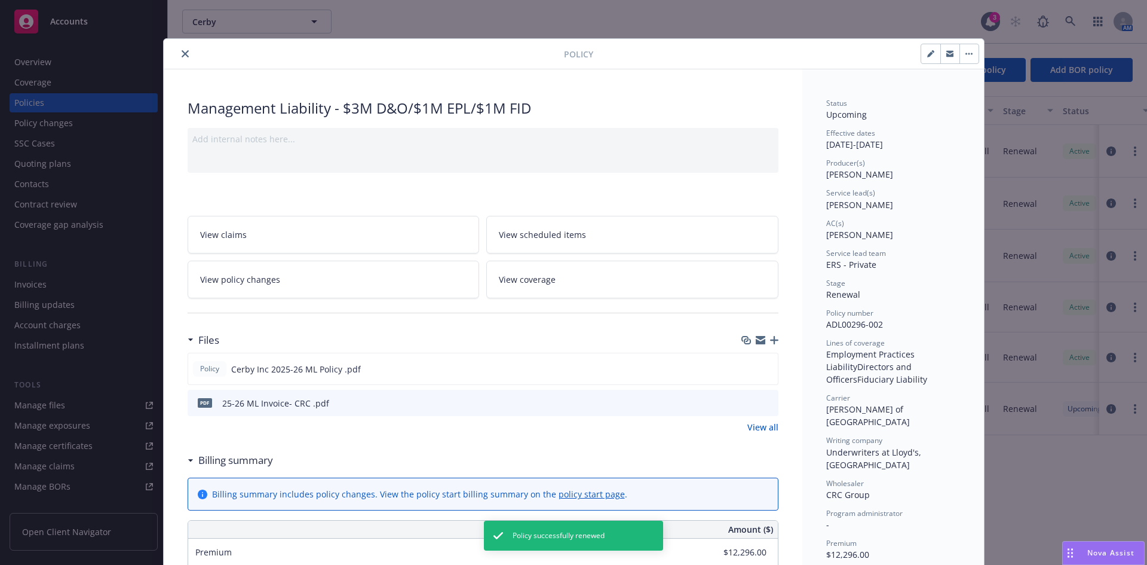
scroll to position [819, 0]
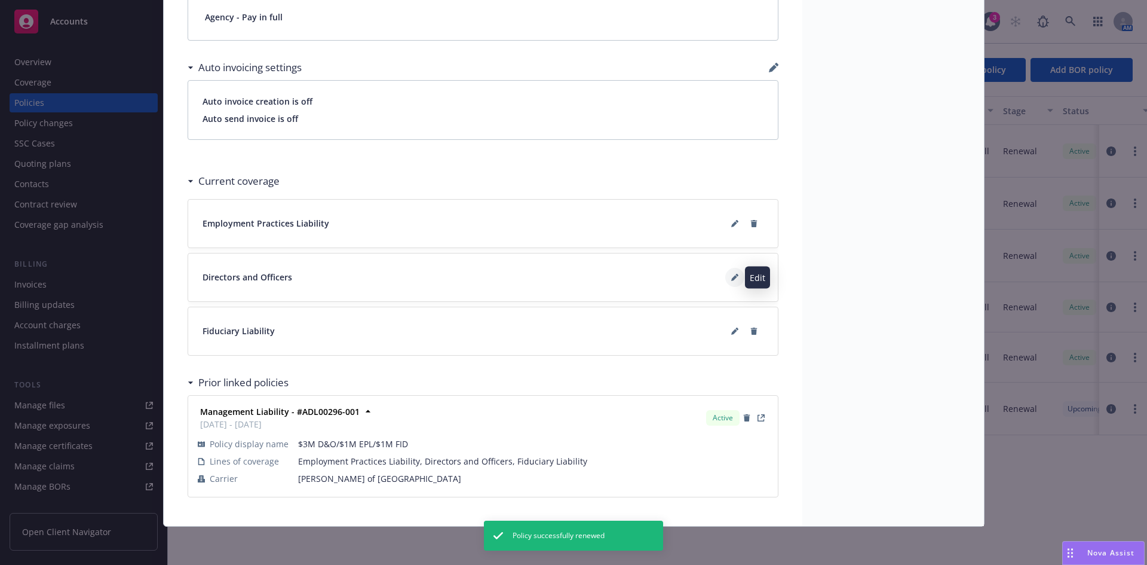
click at [732, 277] on icon at bounding box center [735, 277] width 7 height 7
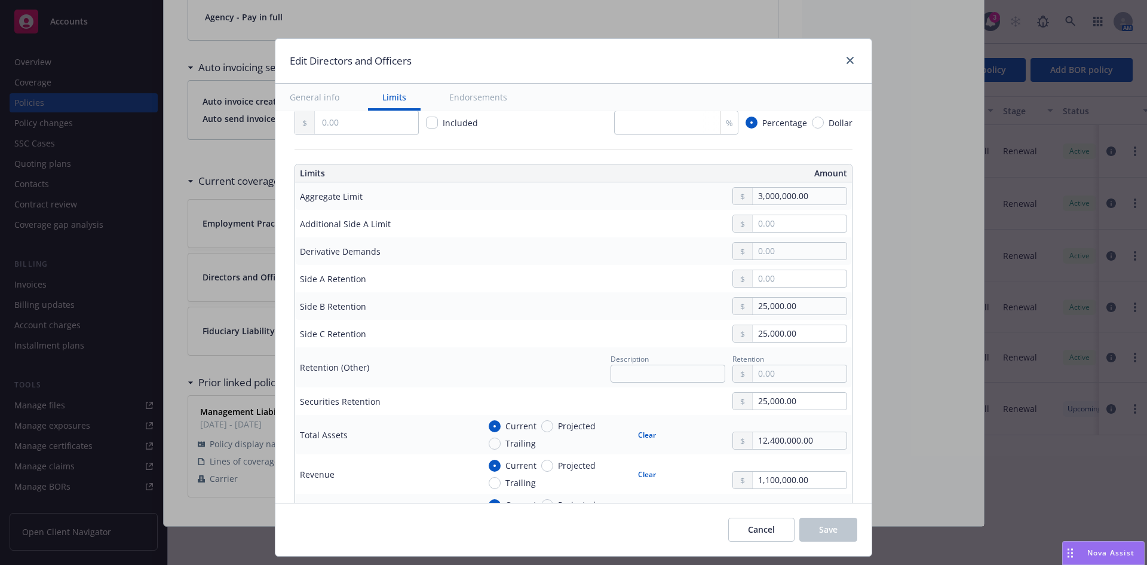
scroll to position [283, 0]
click at [783, 272] on input "text" at bounding box center [800, 276] width 94 height 17
click at [813, 310] on input "25,000.00" at bounding box center [800, 304] width 94 height 17
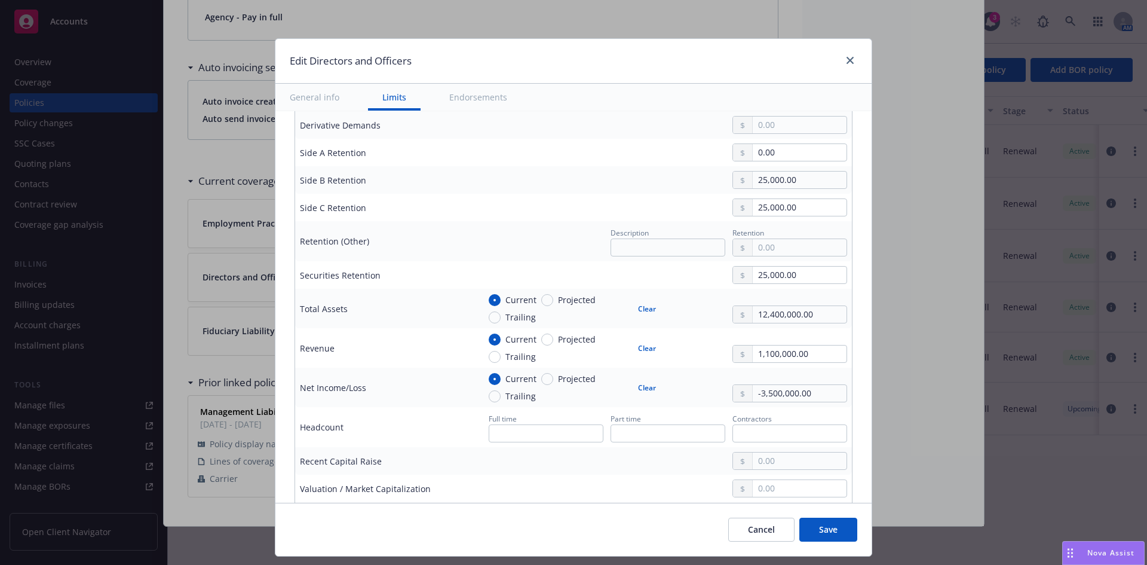
scroll to position [409, 0]
click at [791, 351] on input "1,100,000.00" at bounding box center [800, 351] width 94 height 17
click at [770, 391] on input "-3,500,000.00" at bounding box center [800, 390] width 94 height 17
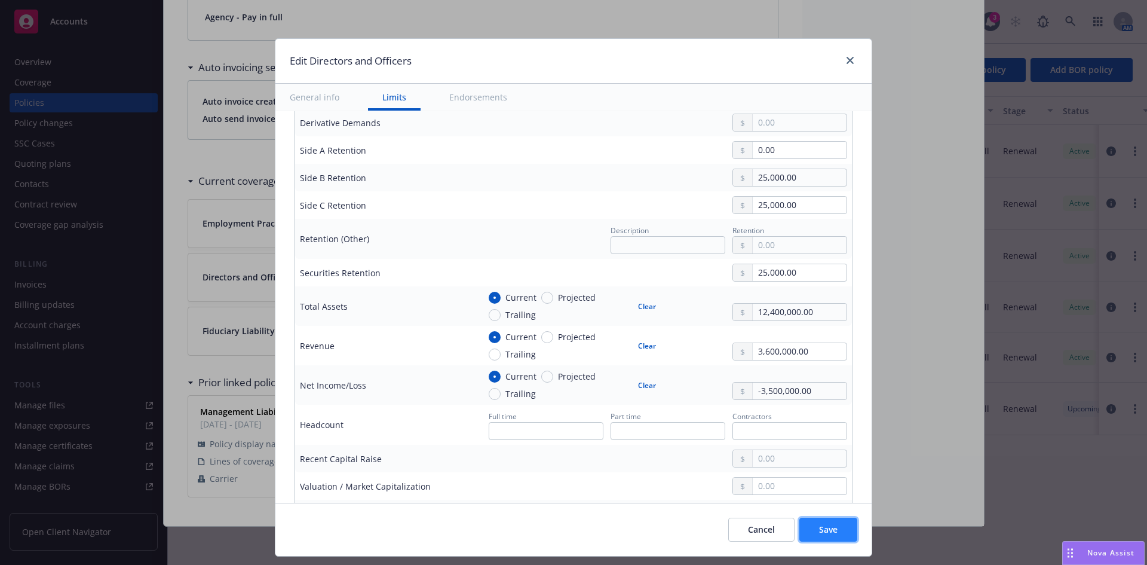
click at [822, 531] on span "Save" at bounding box center [828, 529] width 19 height 11
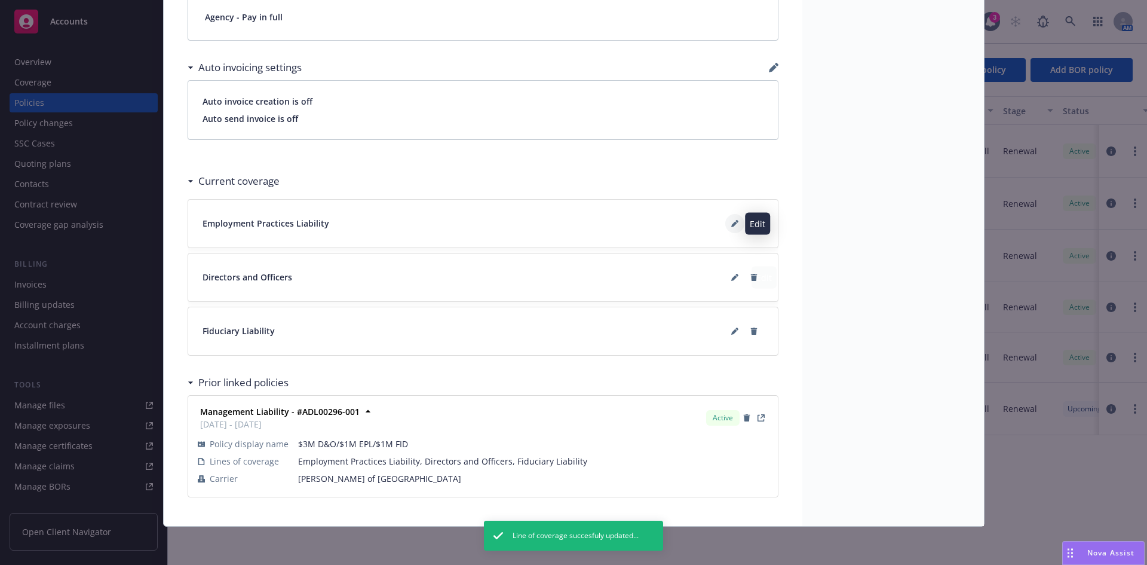
click at [732, 219] on button at bounding box center [735, 223] width 19 height 19
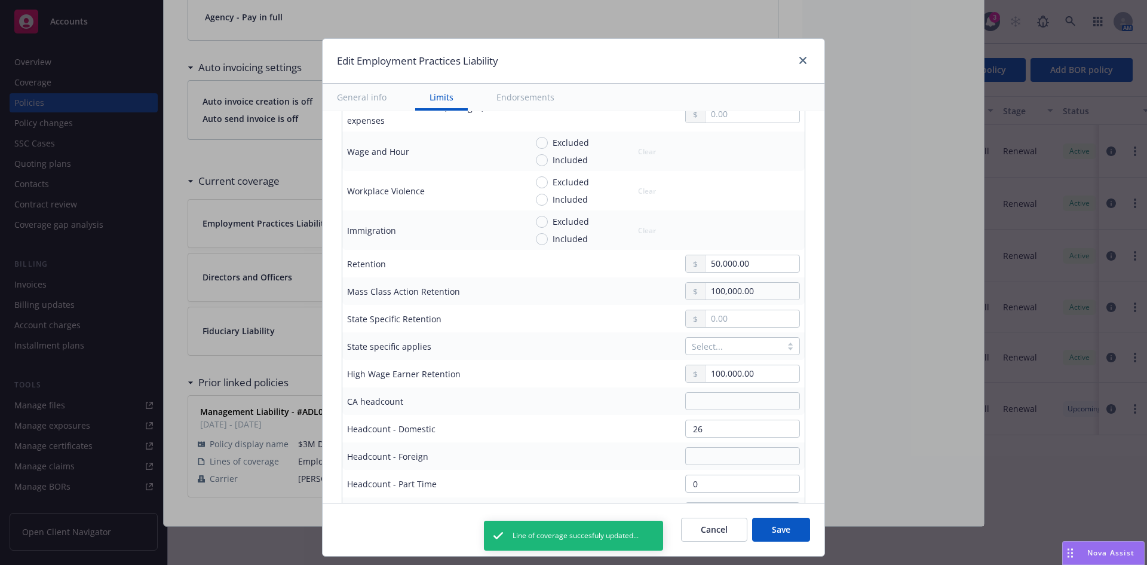
scroll to position [400, 0]
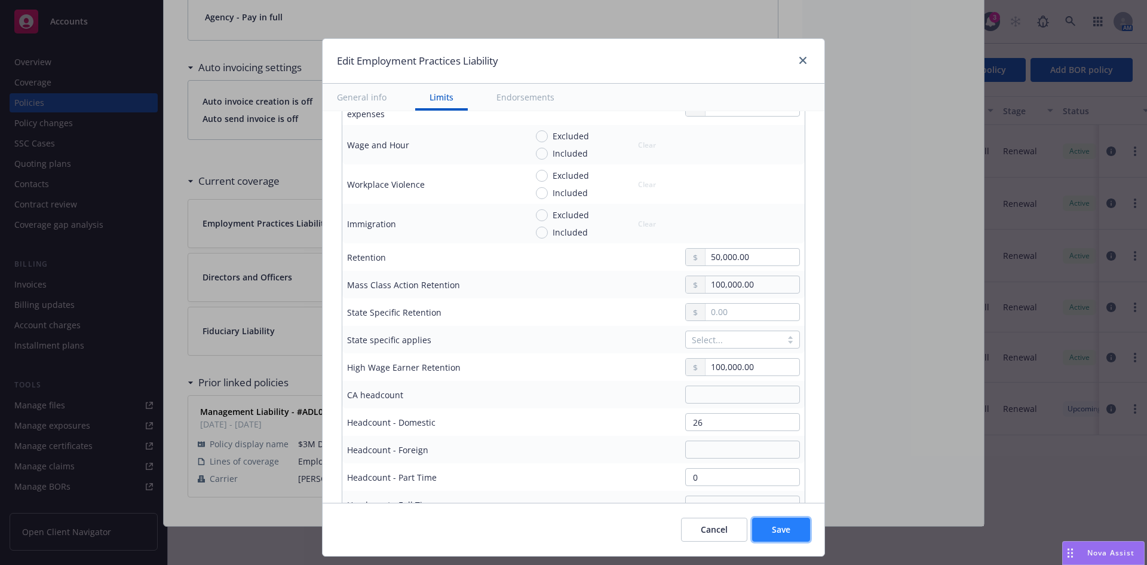
click at [773, 531] on span "Save" at bounding box center [781, 529] width 19 height 11
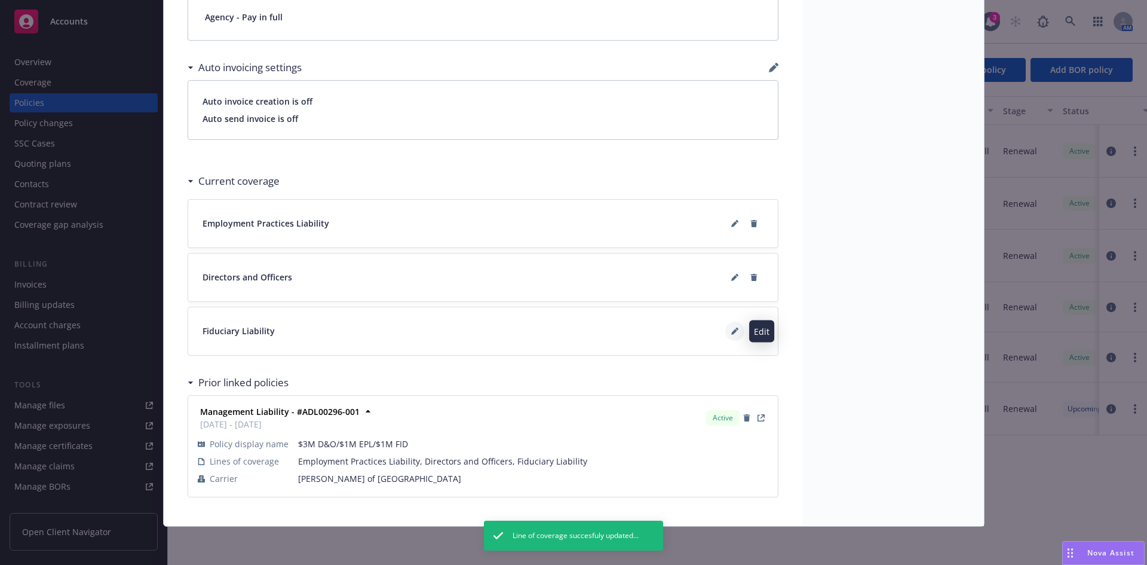
click at [732, 331] on icon at bounding box center [735, 332] width 6 height 6
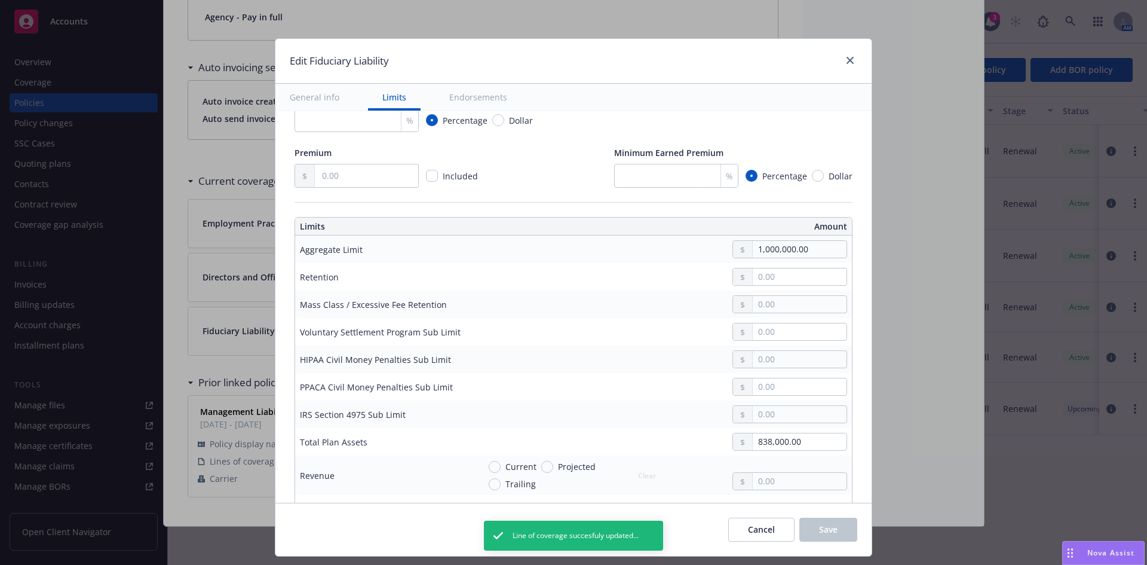
scroll to position [257, 0]
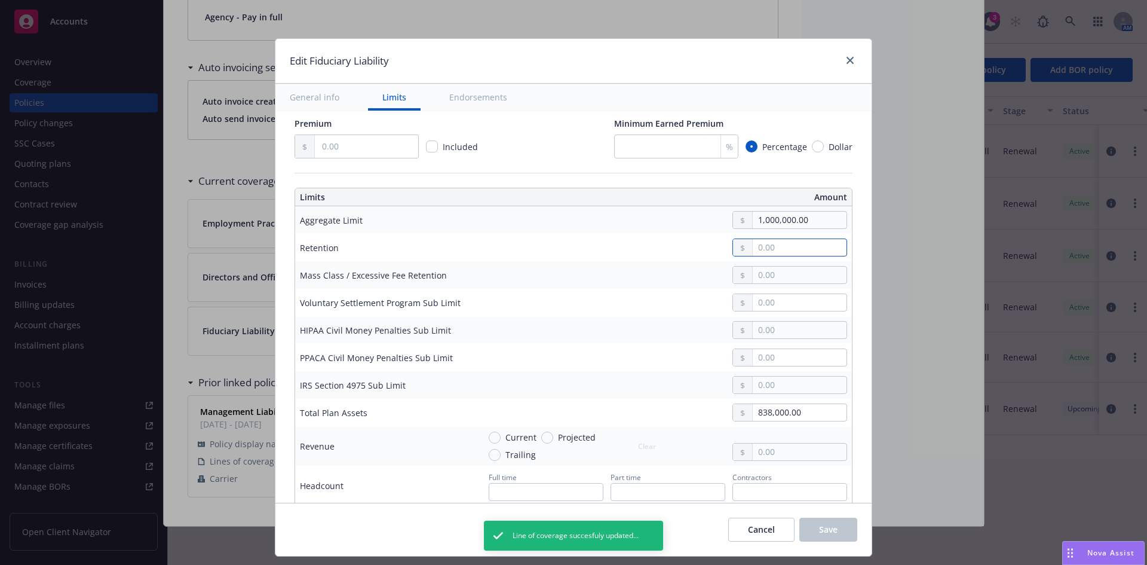
click at [766, 240] on input "text" at bounding box center [800, 247] width 94 height 17
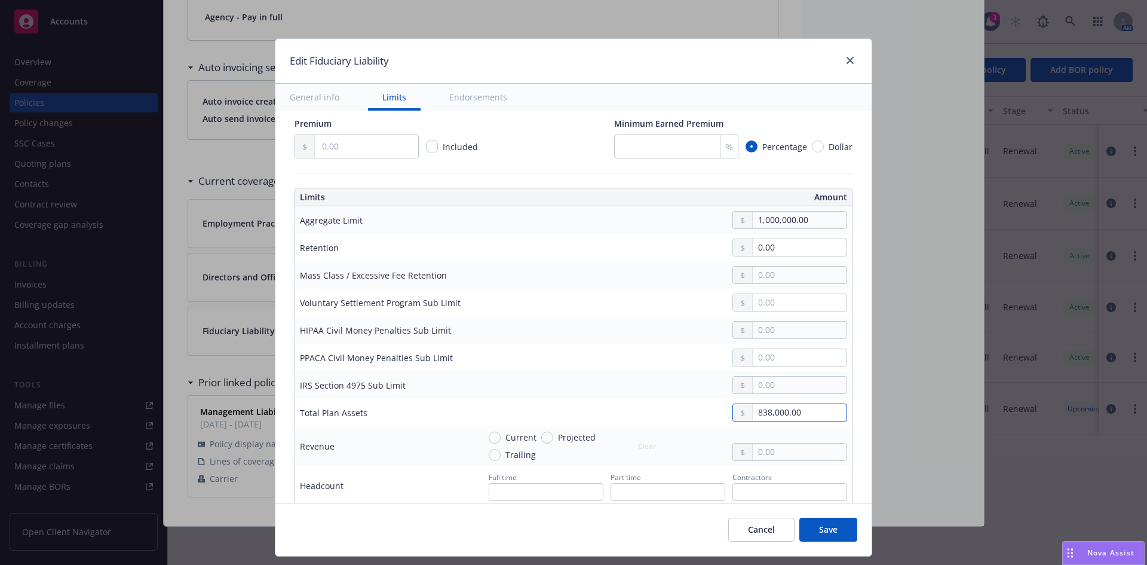
click at [782, 415] on input "838,000.00" at bounding box center [800, 412] width 94 height 17
click at [818, 522] on button "Save" at bounding box center [829, 530] width 58 height 24
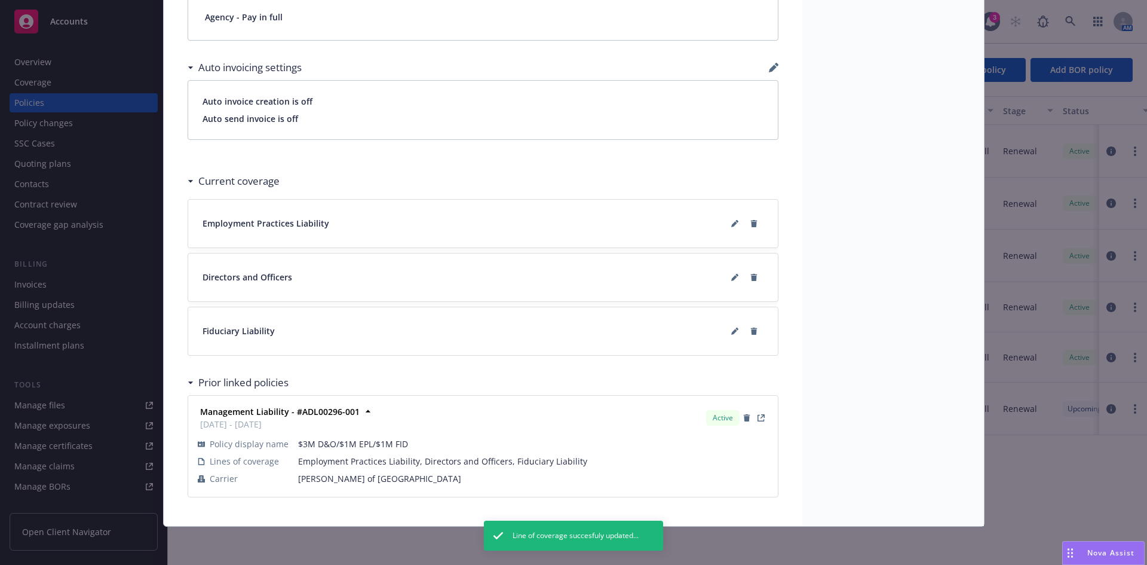
scroll to position [0, 0]
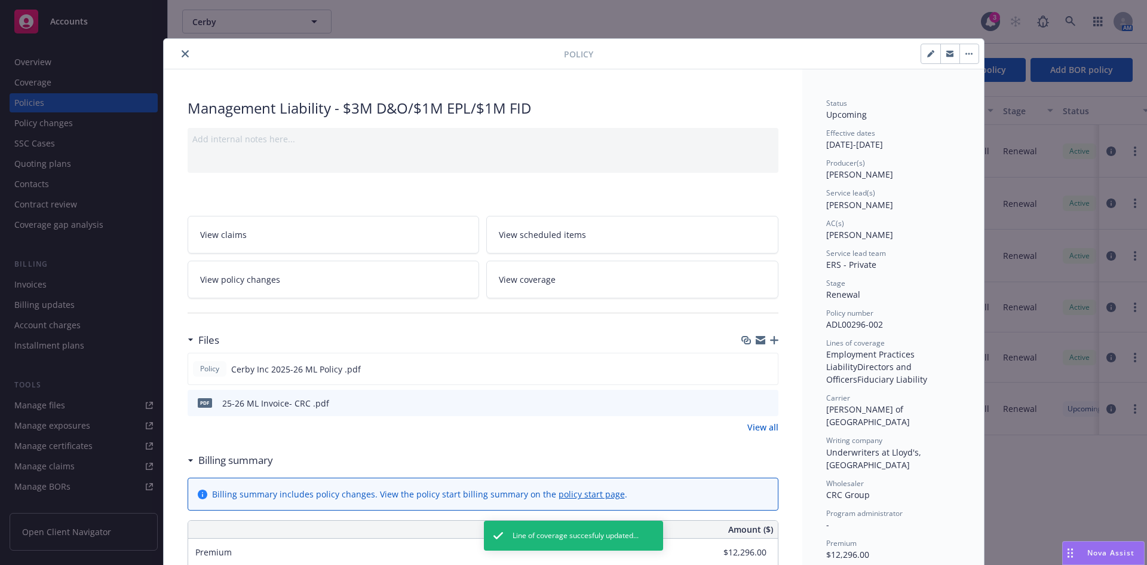
click at [180, 50] on button "close" at bounding box center [185, 54] width 14 height 14
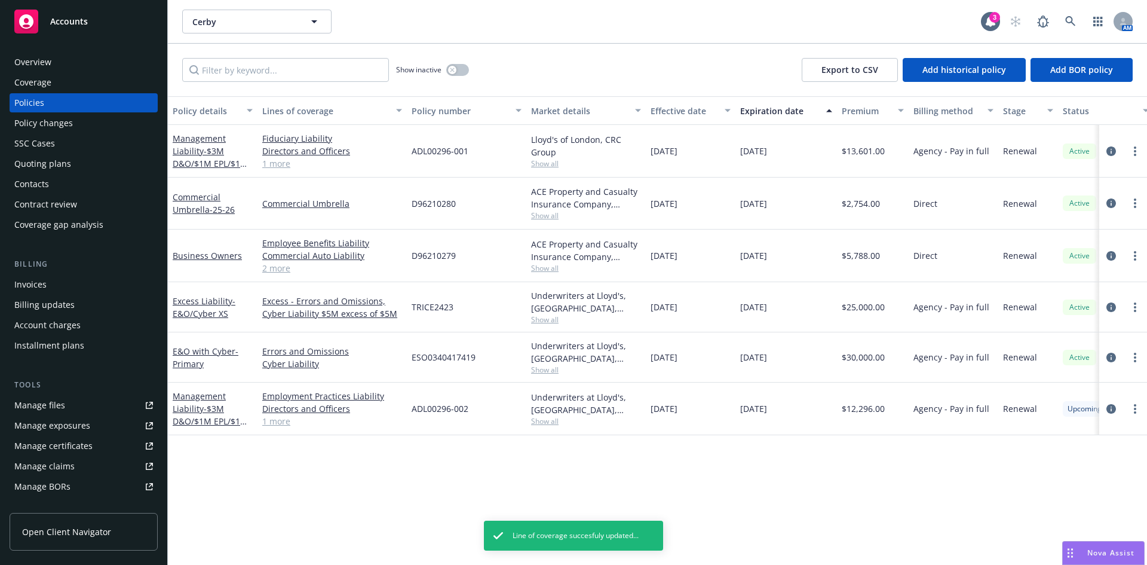
click at [544, 477] on div "Policy details Lines of coverage Policy number Market details Effective date Ex…" at bounding box center [658, 330] width 980 height 469
click at [36, 163] on div "Quoting plans" at bounding box center [42, 163] width 57 height 19
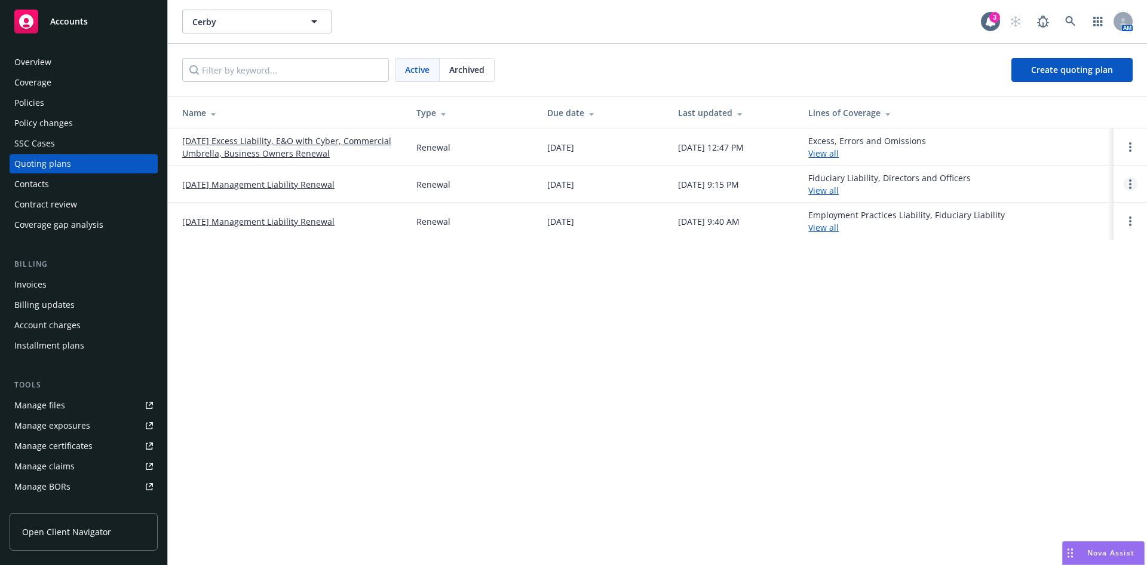
click at [1125, 184] on link "Open options" at bounding box center [1131, 184] width 14 height 14
click at [1048, 181] on link "Archive" at bounding box center [1069, 175] width 105 height 24
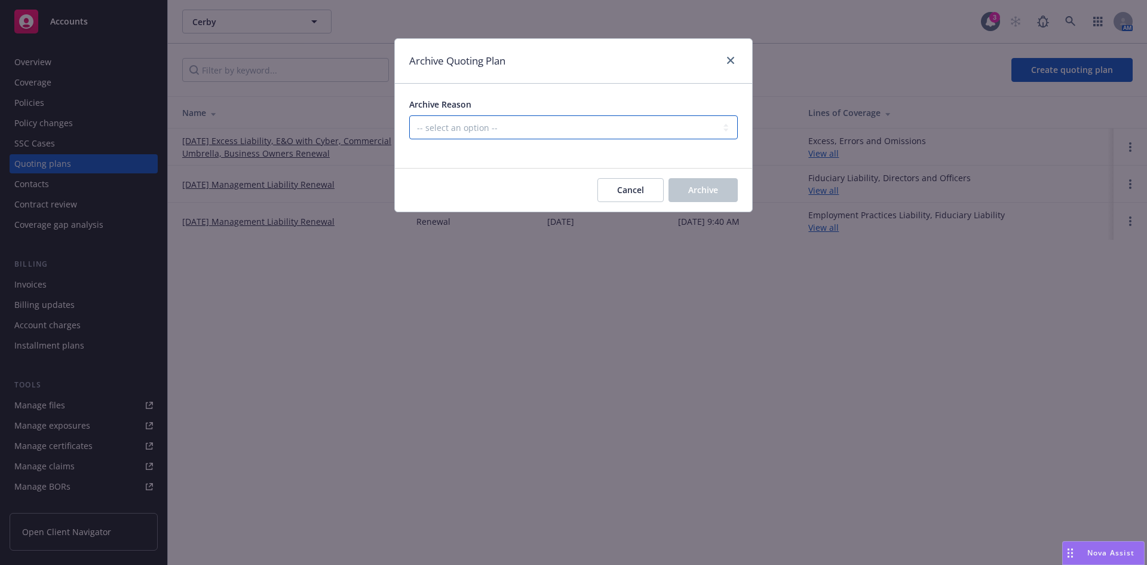
click at [461, 124] on select "-- select an option -- All policies in this renewal plan are auto-renewed Creat…" at bounding box center [573, 127] width 329 height 24
click at [409, 115] on select "-- select an option -- All policies in this renewal plan are auto-renewed Creat…" at bounding box center [573, 127] width 329 height 24
click at [740, 185] on div "Cancel Archive" at bounding box center [573, 190] width 357 height 43
click at [712, 192] on span "Archive" at bounding box center [703, 189] width 30 height 11
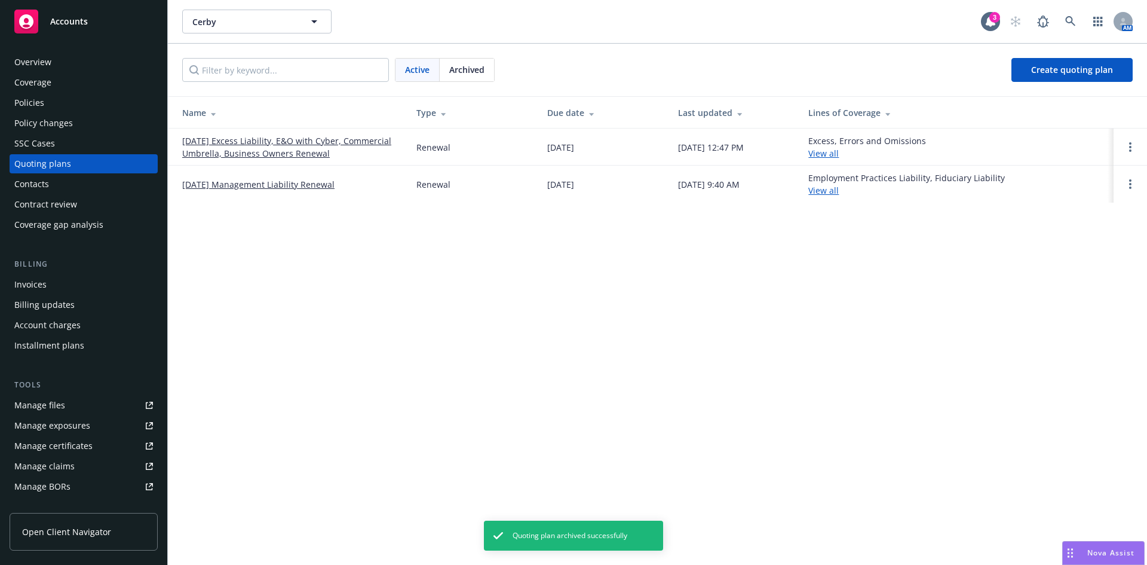
click at [268, 184] on link "08/18/24 Management Liability Renewal" at bounding box center [258, 184] width 152 height 13
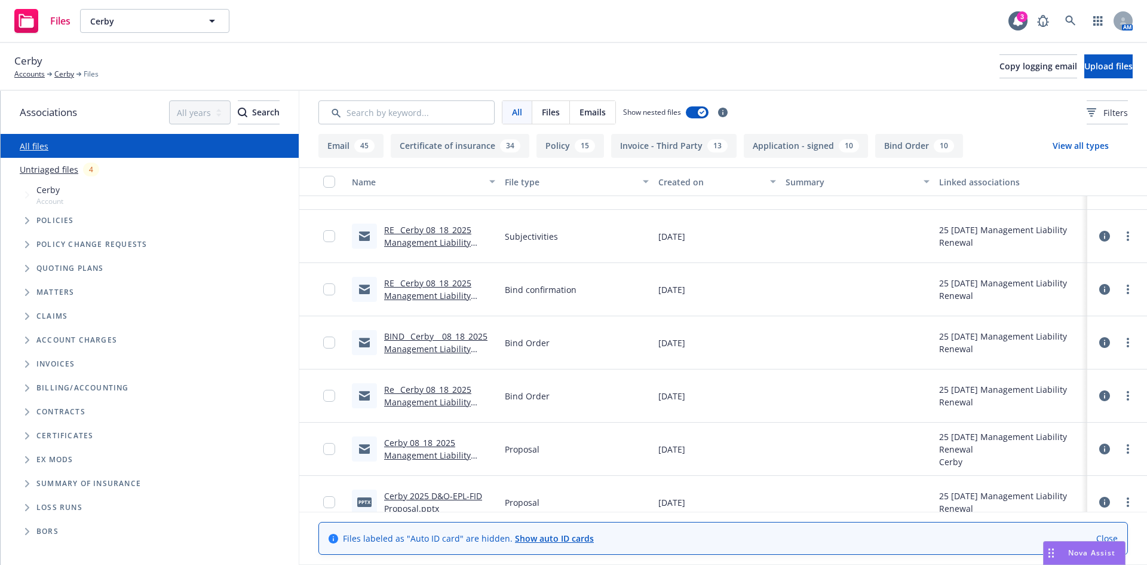
scroll to position [69, 0]
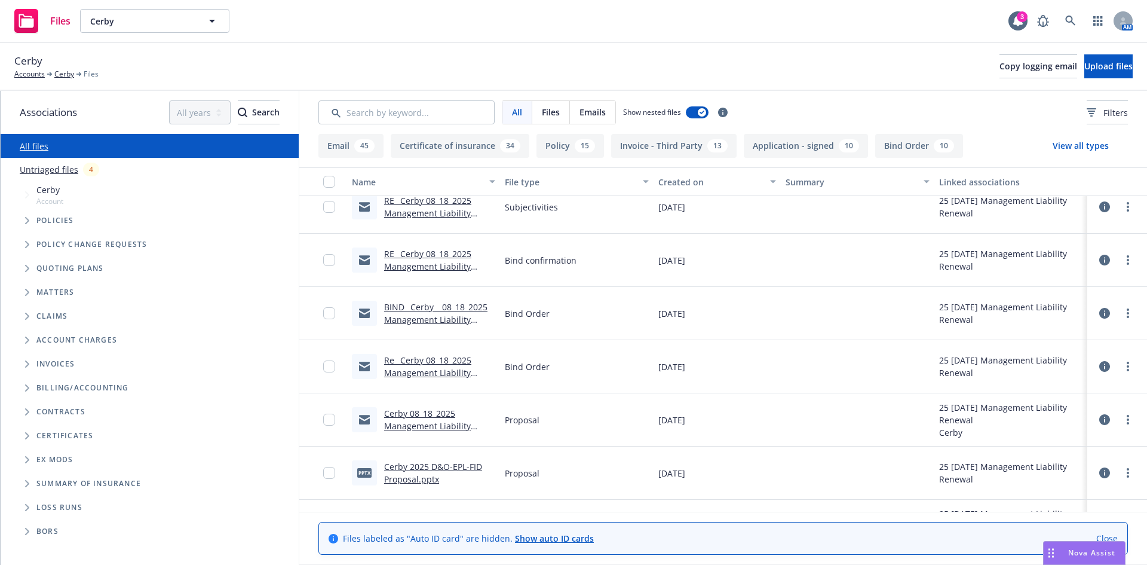
click at [423, 467] on link "Cerby 2025 D&O-EPL-FID Proposal.pptx" at bounding box center [433, 473] width 98 height 24
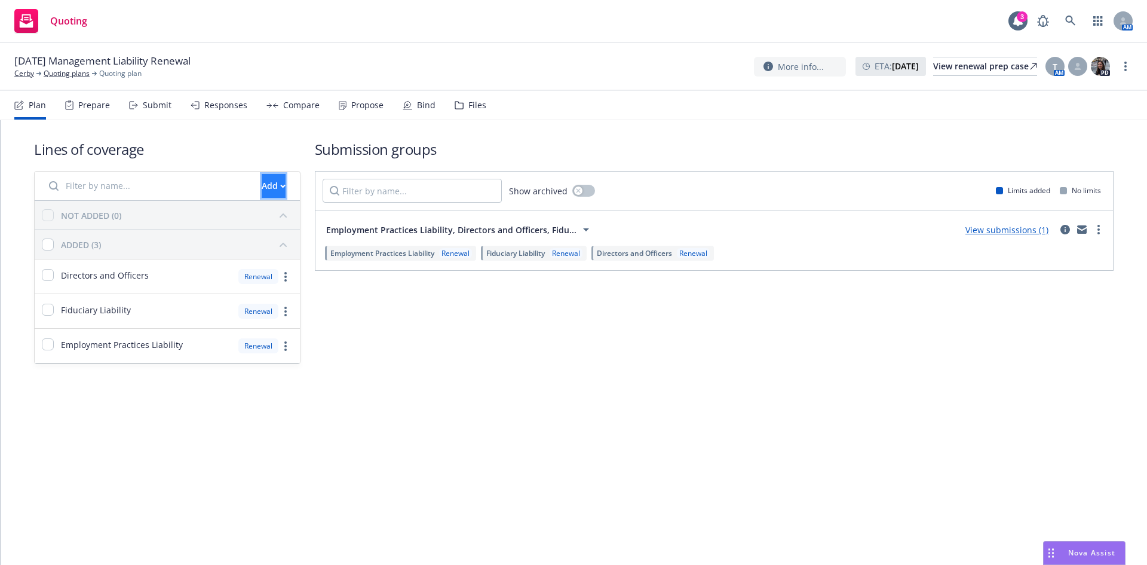
click at [262, 186] on div "Add" at bounding box center [274, 186] width 24 height 23
click at [269, 218] on span "Create new business lines of coverage" at bounding box center [314, 216] width 182 height 11
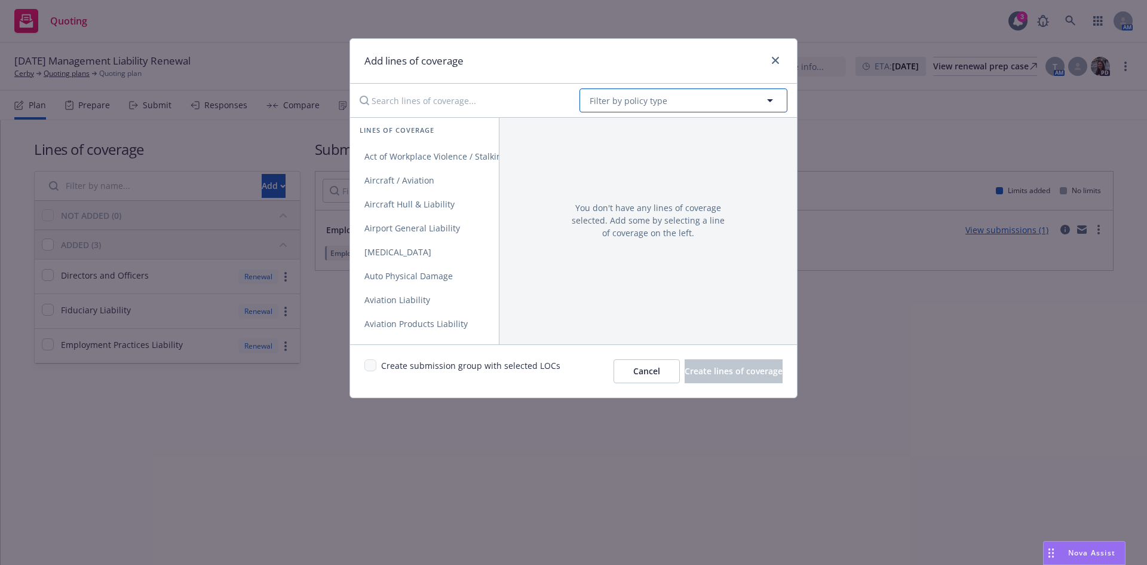
click at [628, 112] on button "Filter by policy type" at bounding box center [684, 100] width 208 height 24
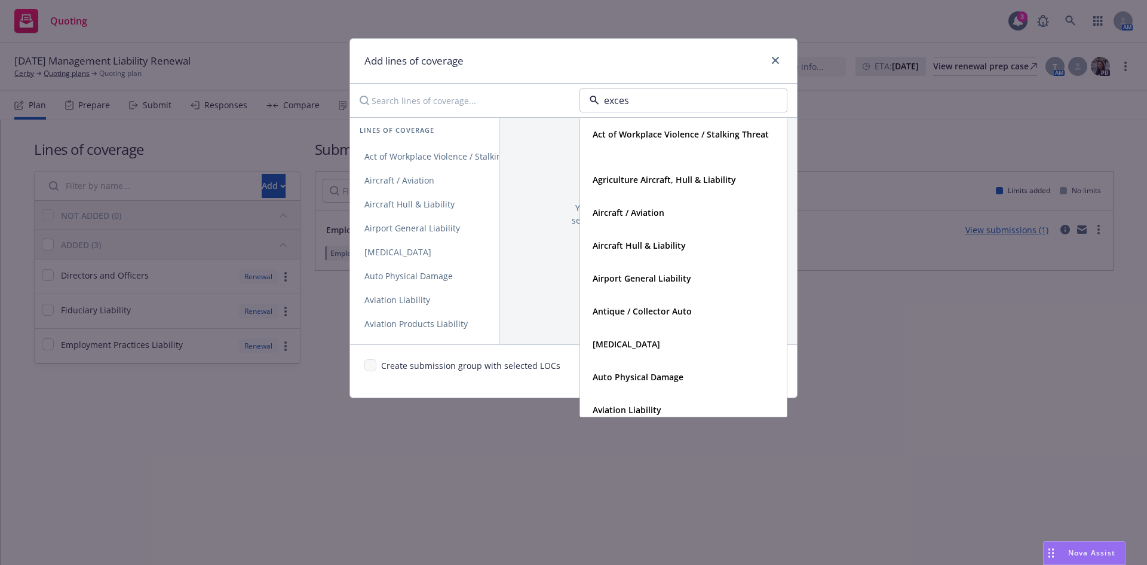
type input "excess"
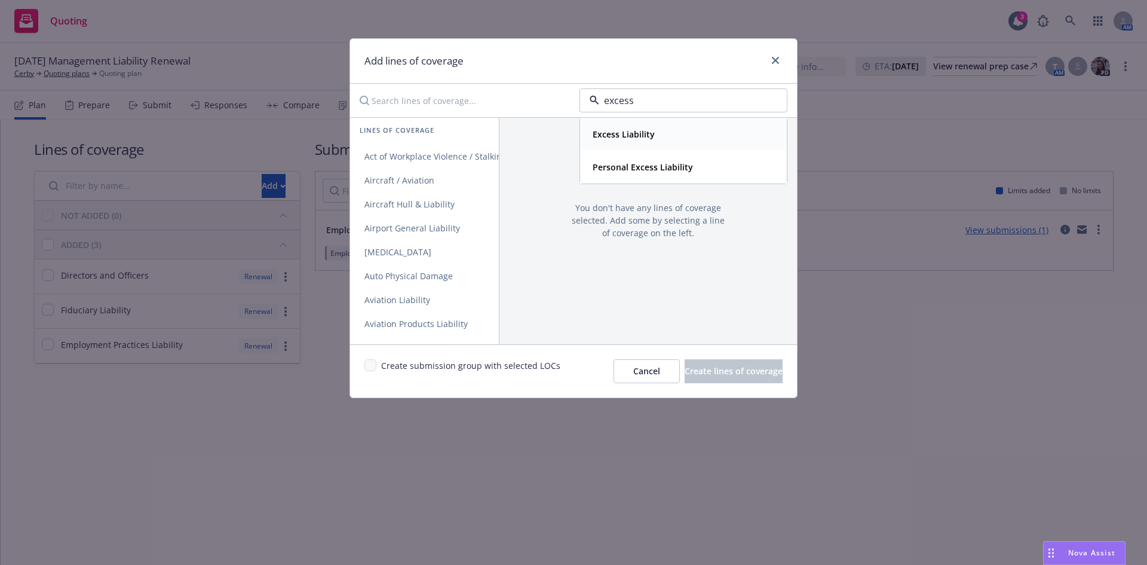
click at [648, 136] on strong "Excess Liability" at bounding box center [624, 133] width 62 height 11
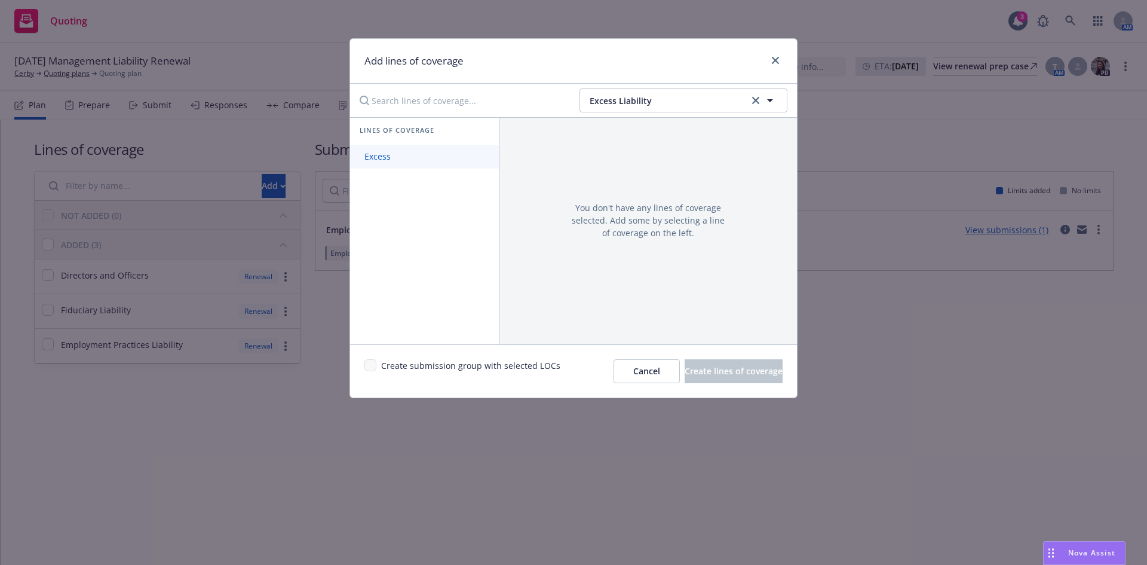
click at [423, 156] on link "Excess" at bounding box center [424, 157] width 149 height 24
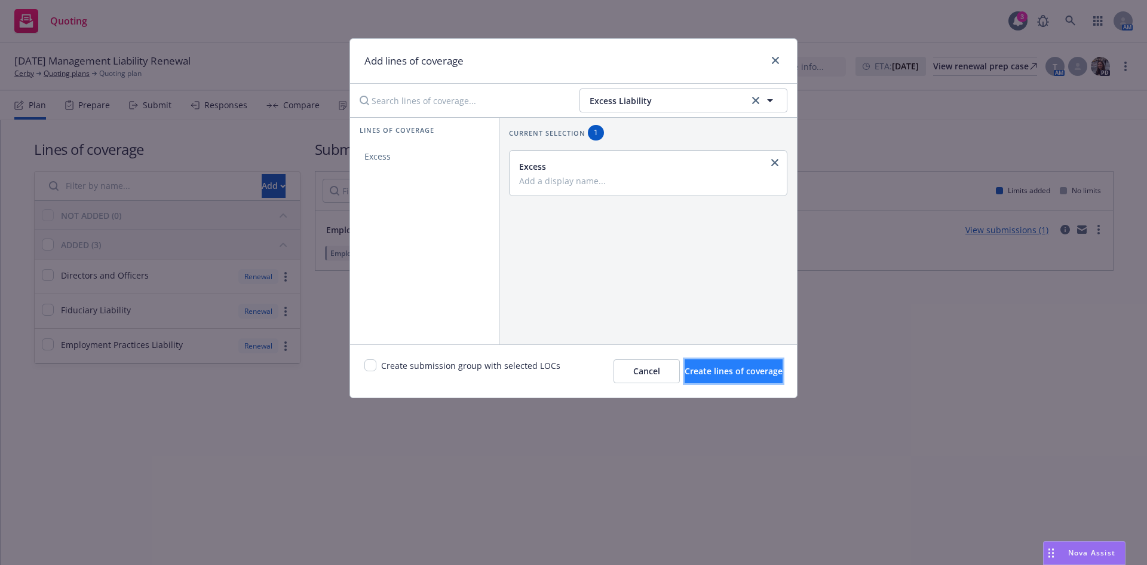
click at [705, 375] on span "Create lines of coverage" at bounding box center [734, 370] width 98 height 11
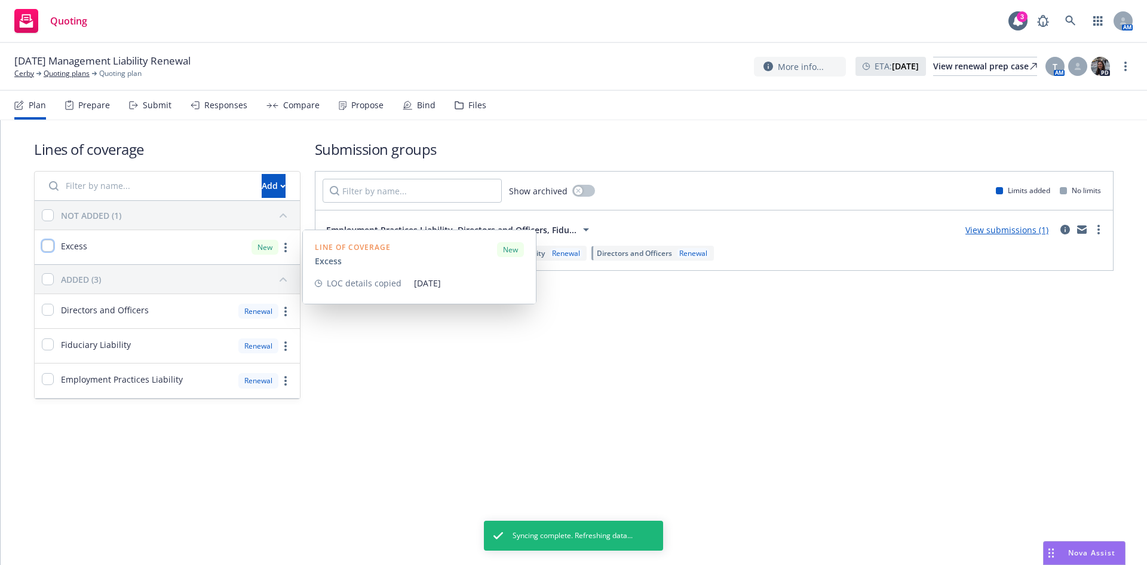
click at [42, 246] on input "checkbox" at bounding box center [48, 246] width 12 height 12
checkbox input "true"
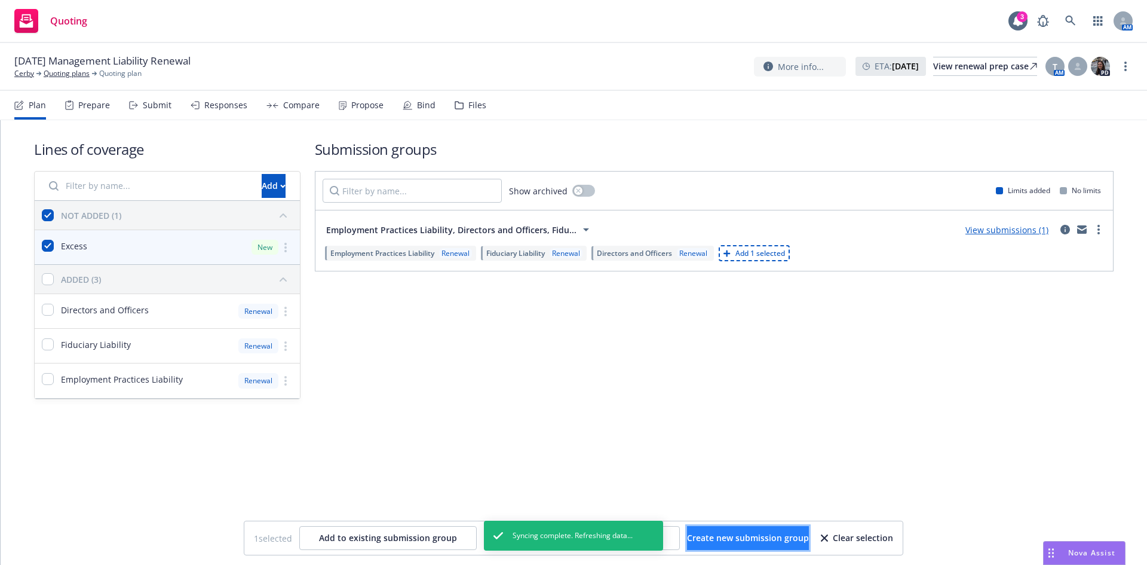
click at [706, 534] on span "Create new submission group" at bounding box center [748, 537] width 122 height 11
checkbox input "false"
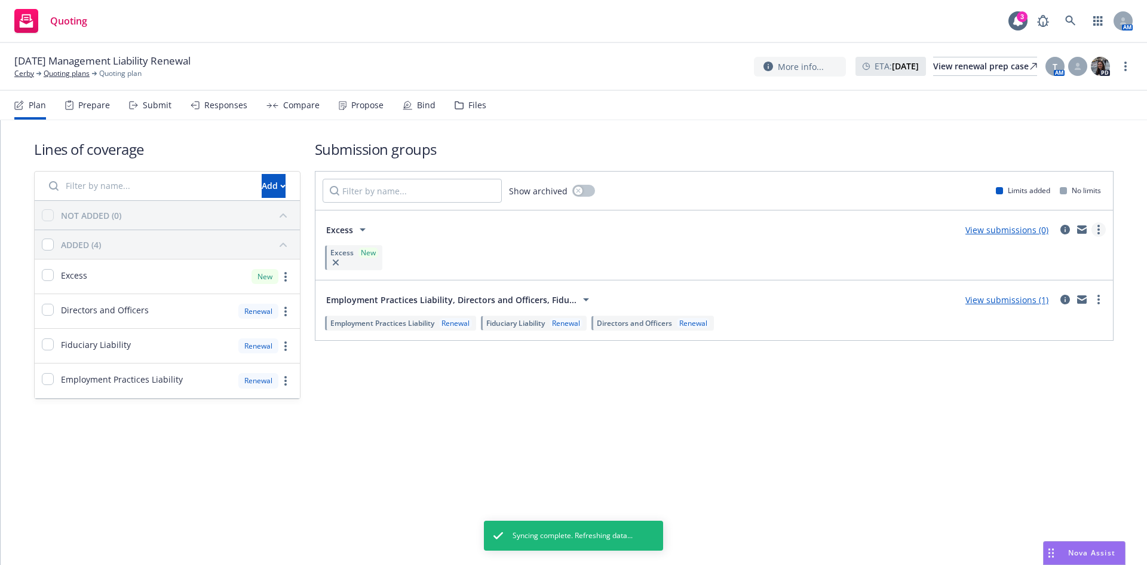
click at [1098, 228] on icon "more" at bounding box center [1099, 230] width 2 height 10
click at [1032, 384] on link "Create policy (fast track)" at bounding box center [1043, 378] width 126 height 24
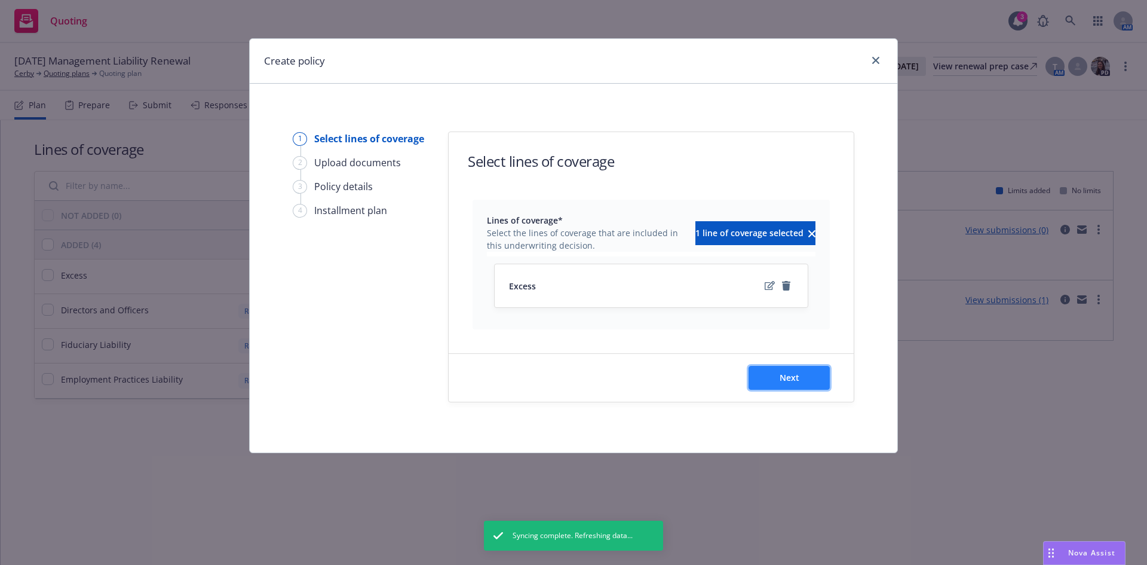
click at [785, 375] on span "Next" at bounding box center [790, 377] width 20 height 11
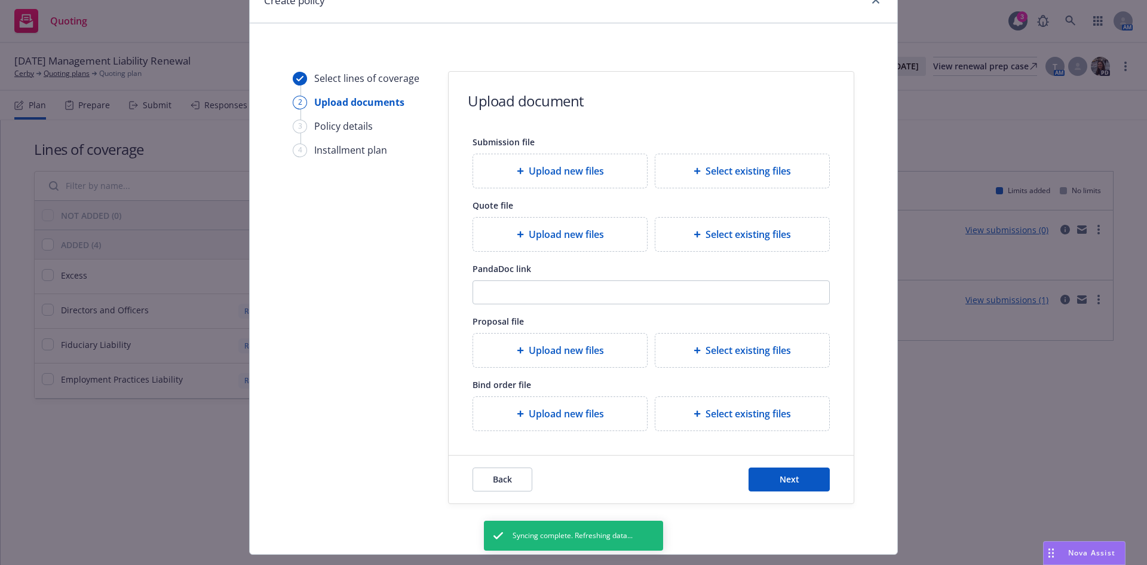
scroll to position [88, 0]
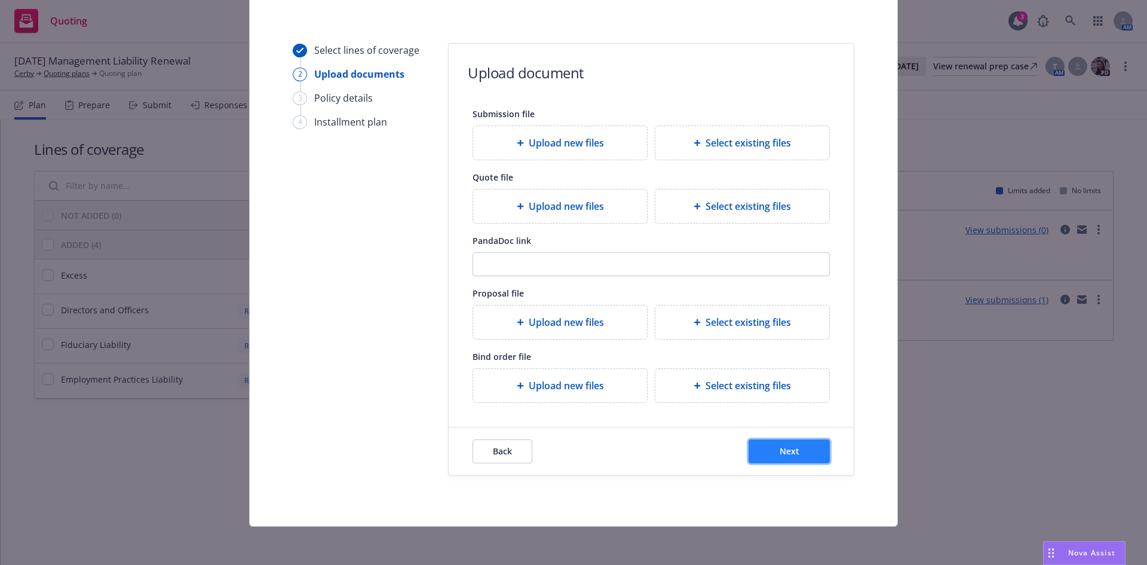
click at [783, 458] on button "Next" at bounding box center [789, 451] width 81 height 24
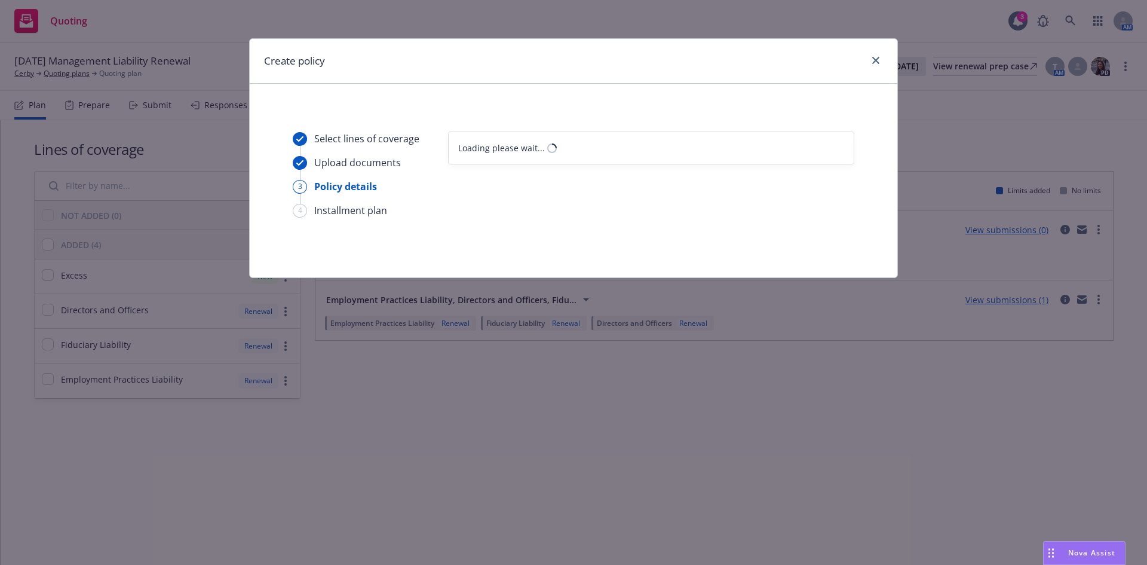
scroll to position [0, 0]
select select "12"
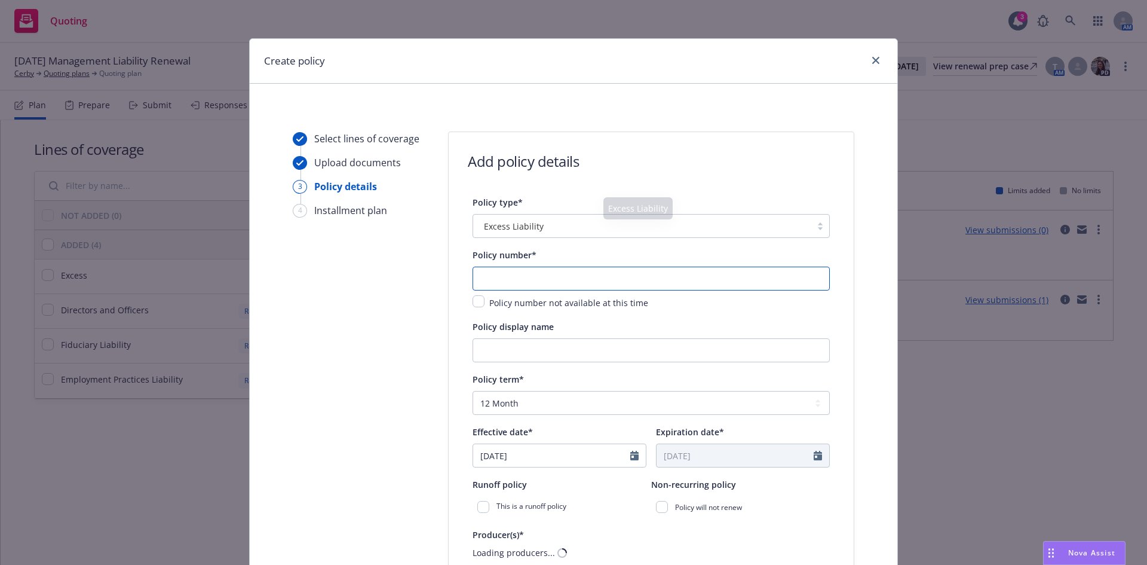
click at [506, 279] on input "text" at bounding box center [651, 279] width 357 height 24
click at [528, 283] on input "text" at bounding box center [651, 279] width 357 height 24
paste input "DOC 8619412-00"
type input "DOC 8619412-00"
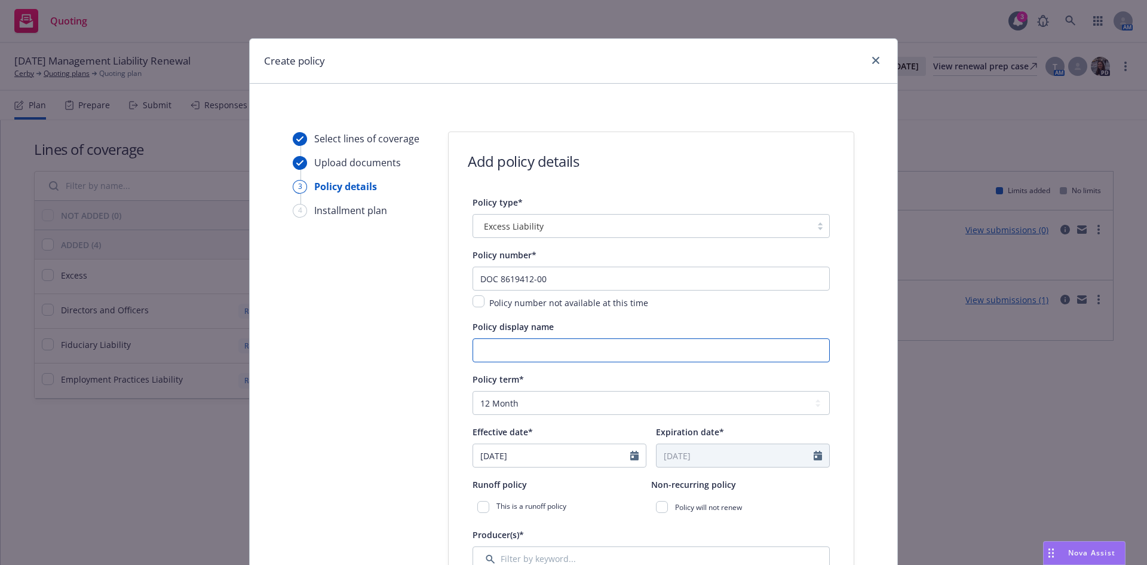
click at [491, 349] on input "Policy display name" at bounding box center [651, 350] width 357 height 24
click at [535, 339] on input "Policy display name" at bounding box center [651, 350] width 357 height 24
click at [565, 345] on input "D&O Excess $1M XS $#M" at bounding box center [651, 350] width 357 height 24
type input "D&O Excess $1M XS $3M"
click at [638, 454] on div at bounding box center [639, 455] width 16 height 23
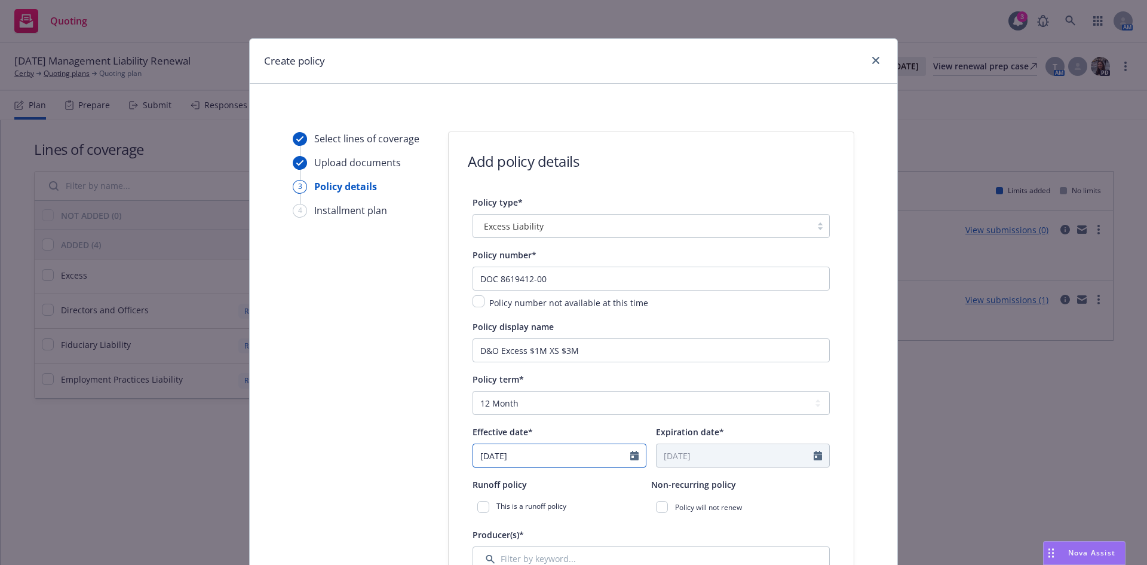
click at [631, 453] on icon "Calendar" at bounding box center [635, 456] width 8 height 10
select select "8"
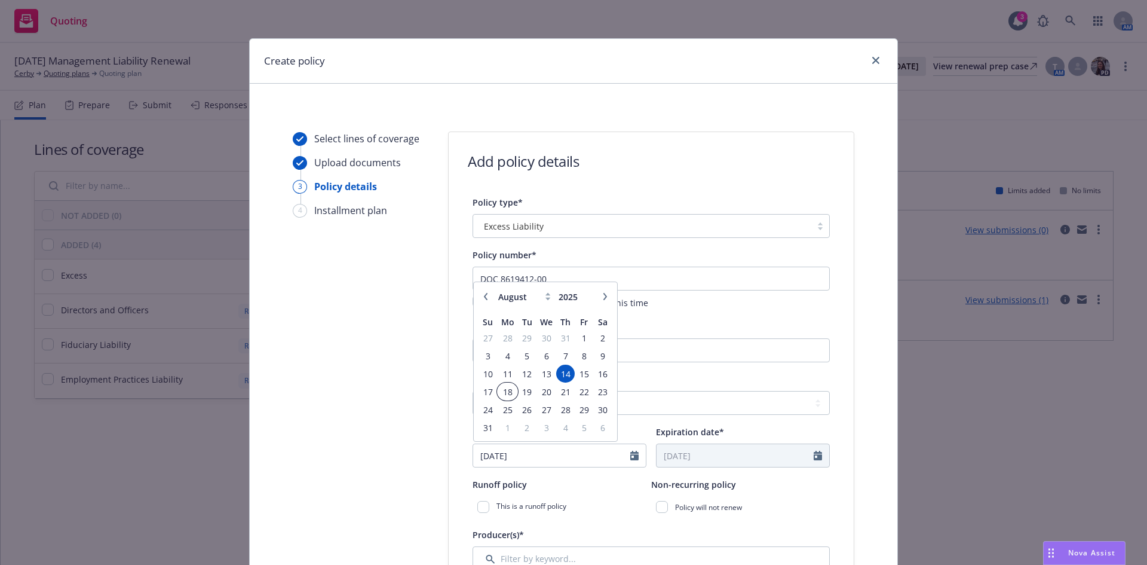
click at [503, 391] on span "18" at bounding box center [507, 391] width 18 height 15
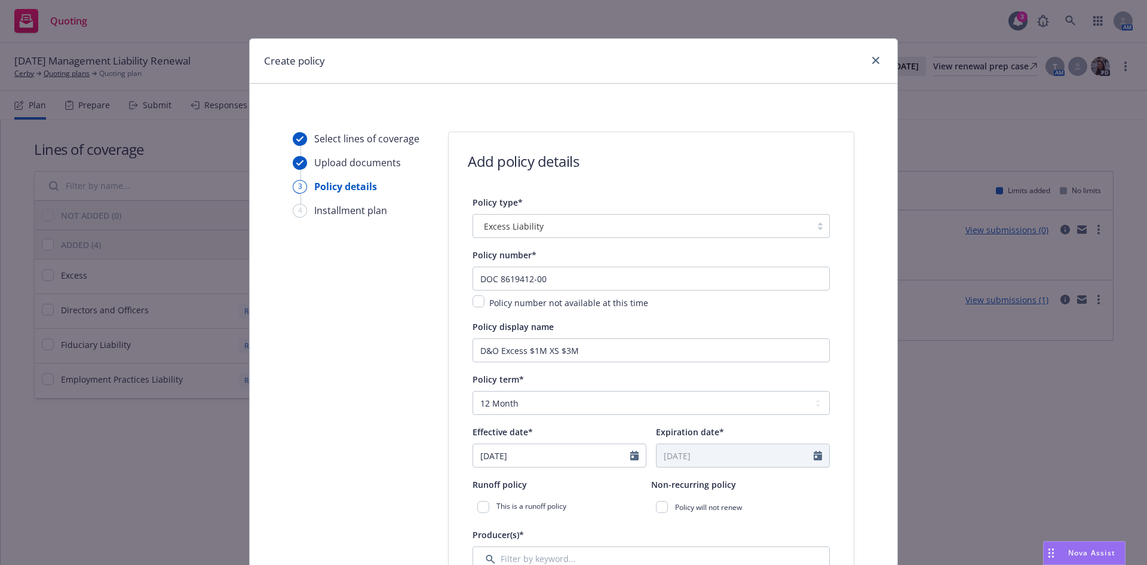
type input "[DATE]"
type input "08/18/2026"
click at [489, 396] on select "Select policy term 12 Month 6 Month 4 Month 3 Month 2 Month 1 Month 36 Month (3…" at bounding box center [651, 403] width 357 height 24
select select "other"
click at [473, 391] on select "Select policy term 12 Month 6 Month 4 Month 3 Month 2 Month 1 Month 36 Month (3…" at bounding box center [651, 403] width 357 height 24
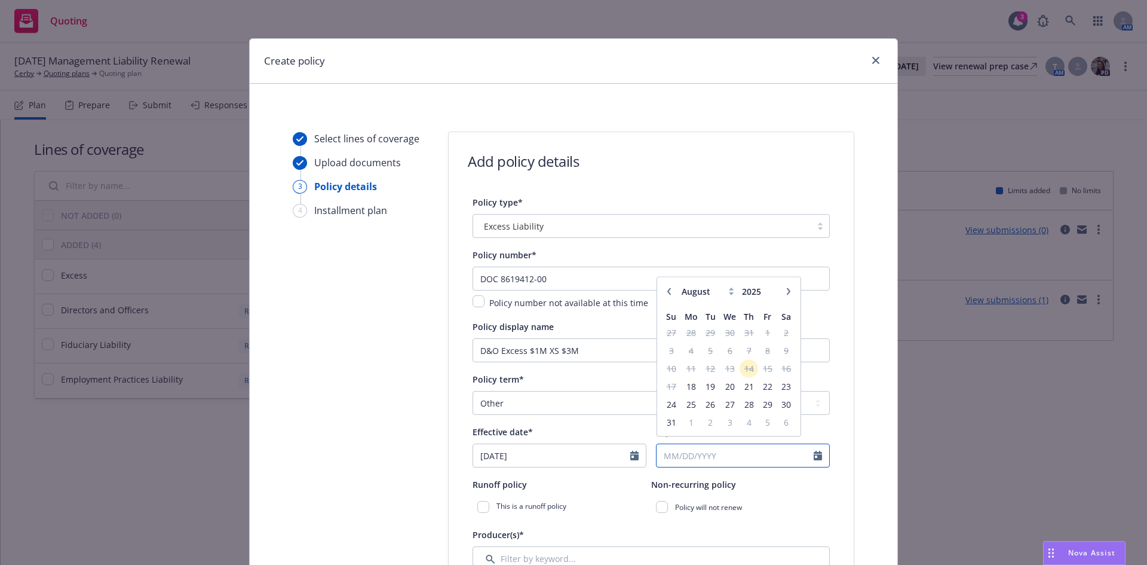
click at [721, 459] on input "Expiration date*" at bounding box center [735, 455] width 157 height 23
click at [721, 295] on select "January February March April May June July August September October November De…" at bounding box center [709, 297] width 60 height 14
select select "7"
click at [679, 290] on select "January February March April May June July August September October November De…" at bounding box center [709, 297] width 60 height 14
type input "2026"
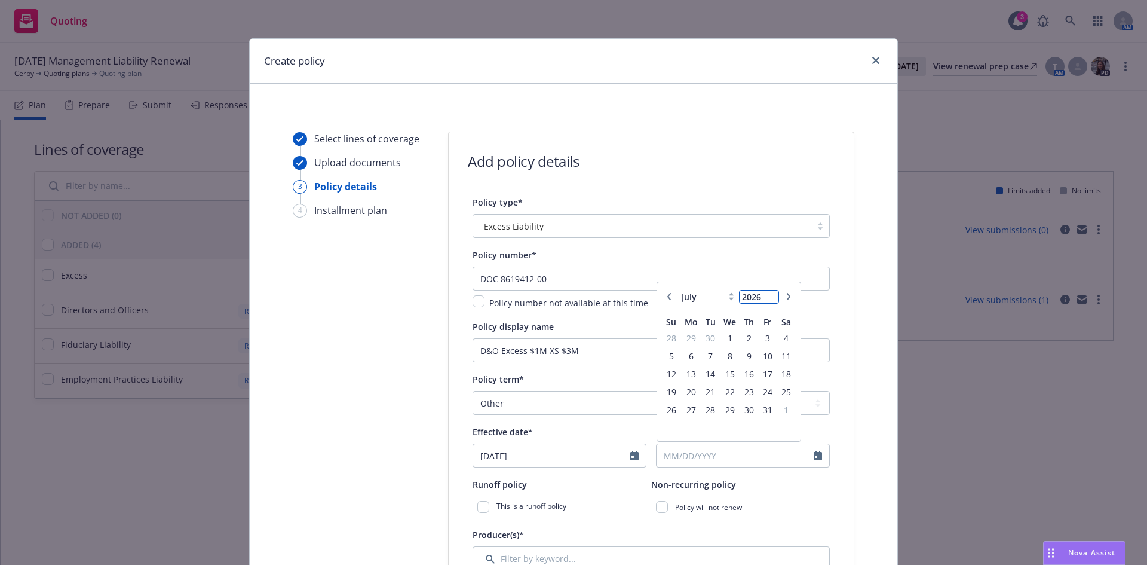
click at [771, 293] on input "2026" at bounding box center [759, 296] width 39 height 13
click at [703, 374] on span "14" at bounding box center [711, 373] width 16 height 15
type input "07/14/2026"
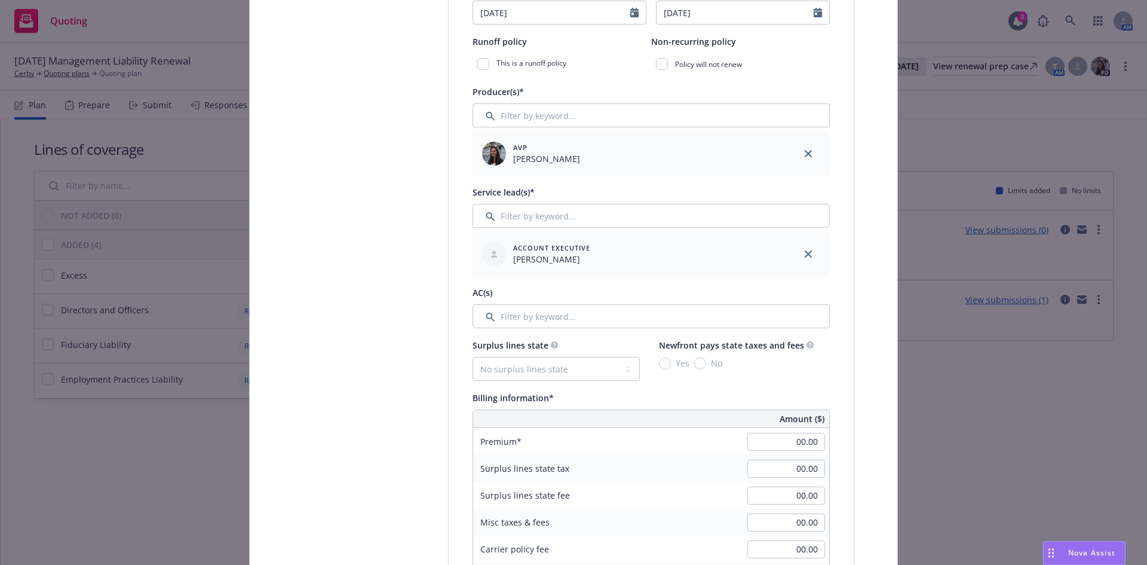
scroll to position [558, 0]
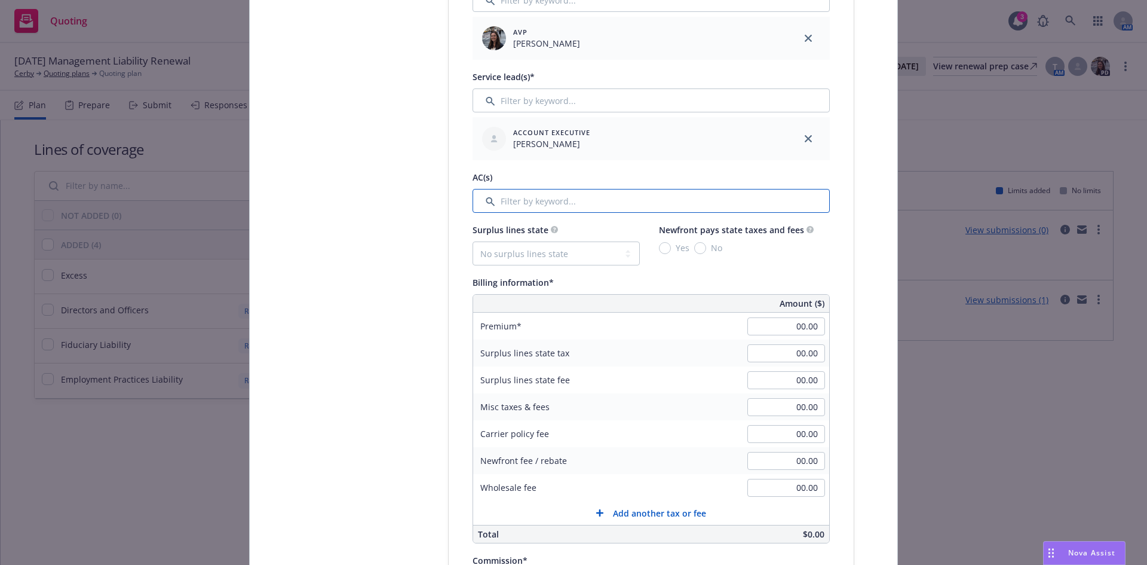
click at [553, 202] on input "Filter by keyword..." at bounding box center [651, 201] width 357 height 24
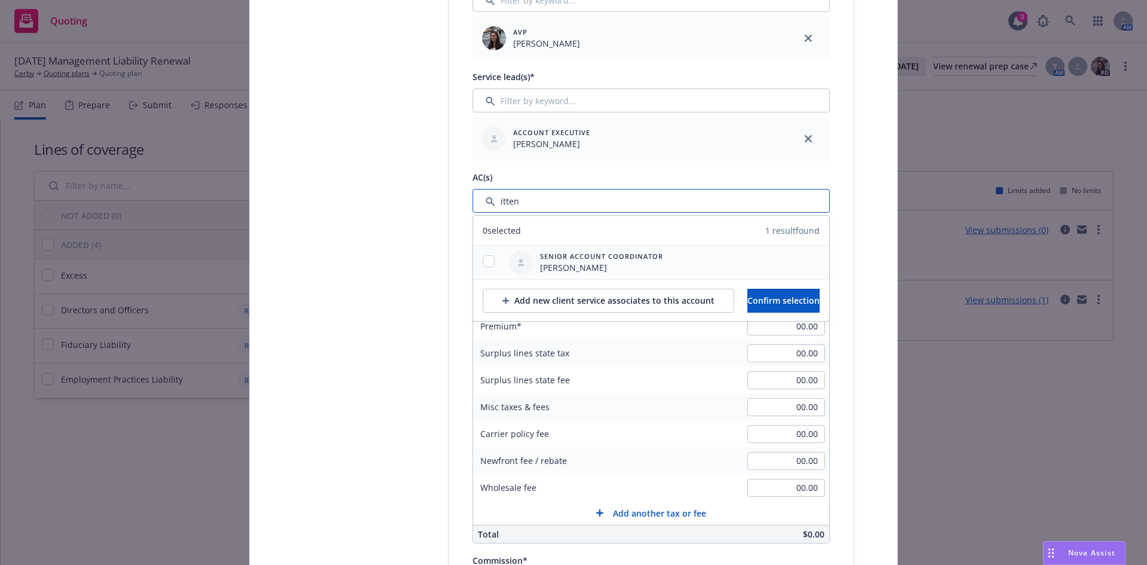
type input "itten"
click at [486, 261] on input "checkbox" at bounding box center [489, 261] width 12 height 12
checkbox input "true"
click at [797, 298] on span "Confirm selection" at bounding box center [784, 300] width 72 height 11
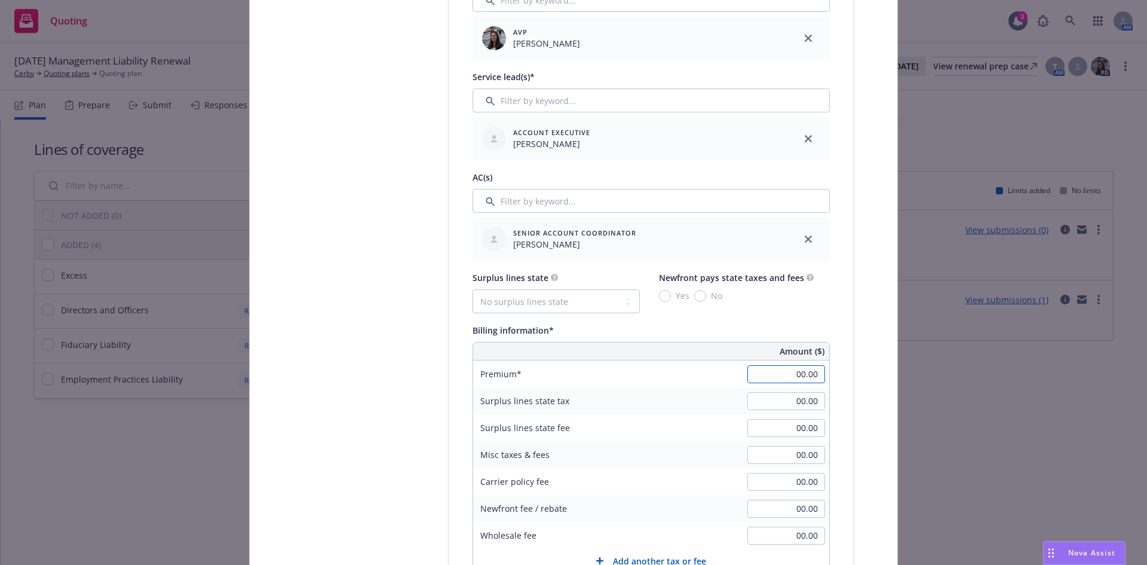
click at [797, 373] on input "00.00" at bounding box center [787, 374] width 78 height 18
type input "2,351.00"
click at [798, 403] on input "00.00" at bounding box center [787, 401] width 78 height 18
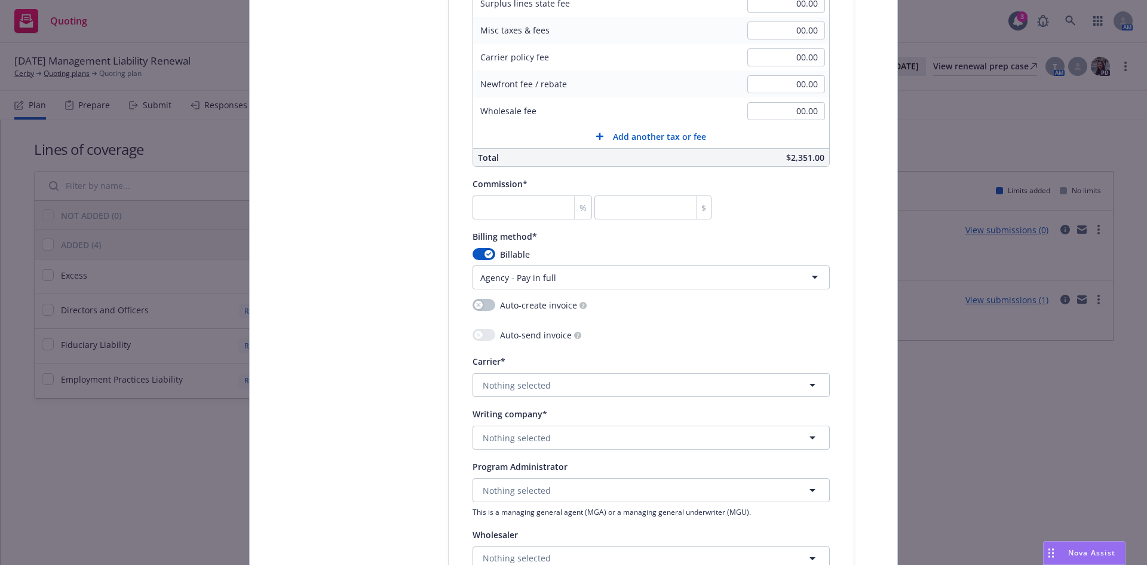
scroll to position [984, 0]
click at [503, 211] on input "number" at bounding box center [533, 206] width 120 height 24
type input "1"
type input "23.51"
type input "12"
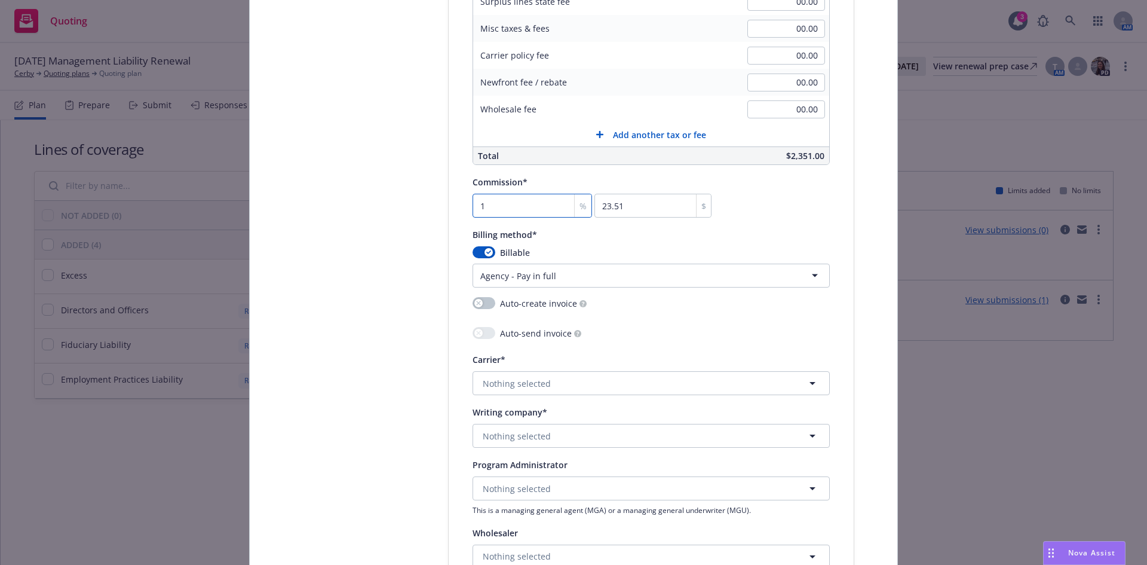
type input "282.12"
type input "12"
click at [534, 387] on span "Nothing selected" at bounding box center [517, 383] width 68 height 13
type input "zurich"
click at [540, 347] on span "Appointed carrier" at bounding box center [534, 349] width 96 height 13
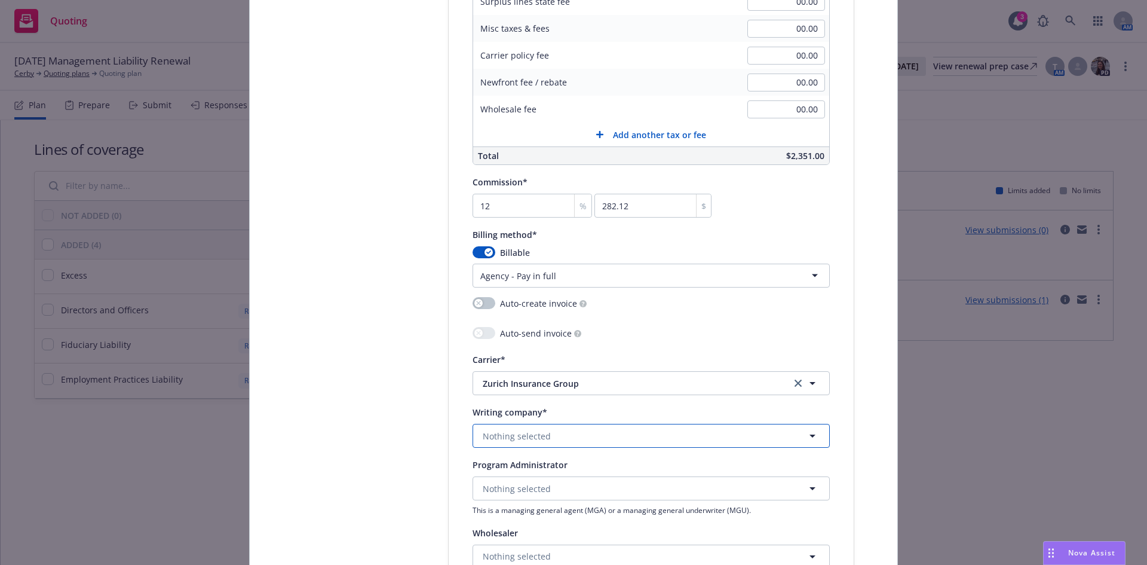
click at [522, 439] on span "Nothing selected" at bounding box center [517, 436] width 68 height 13
click at [515, 436] on span "Nothing selected" at bounding box center [517, 436] width 68 height 13
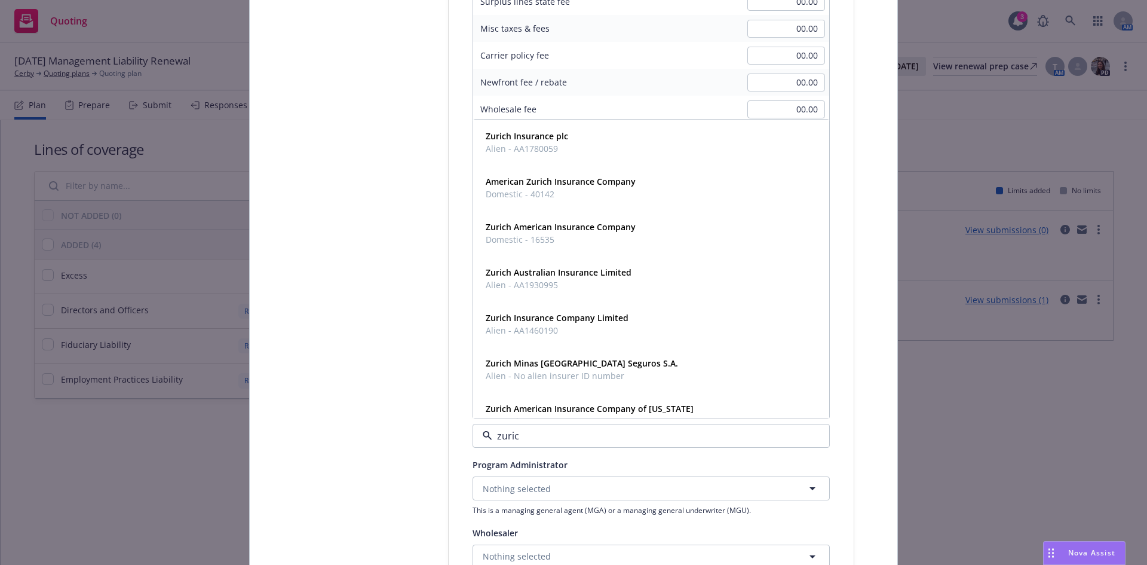
type input "zurich"
click at [559, 228] on strong "Zurich American Insurance Company" at bounding box center [561, 226] width 150 height 11
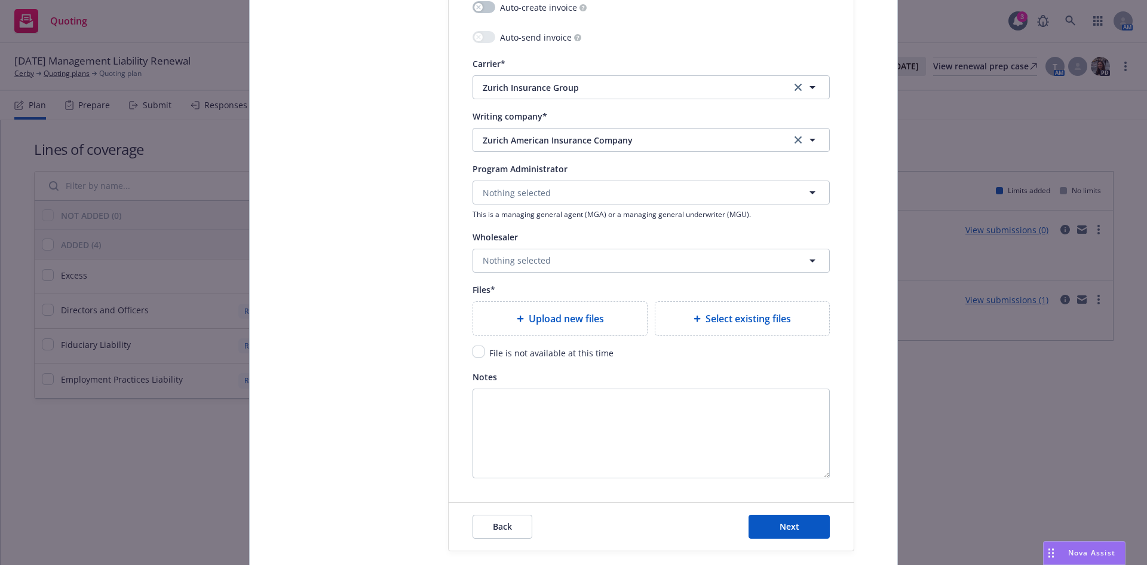
scroll to position [1287, 0]
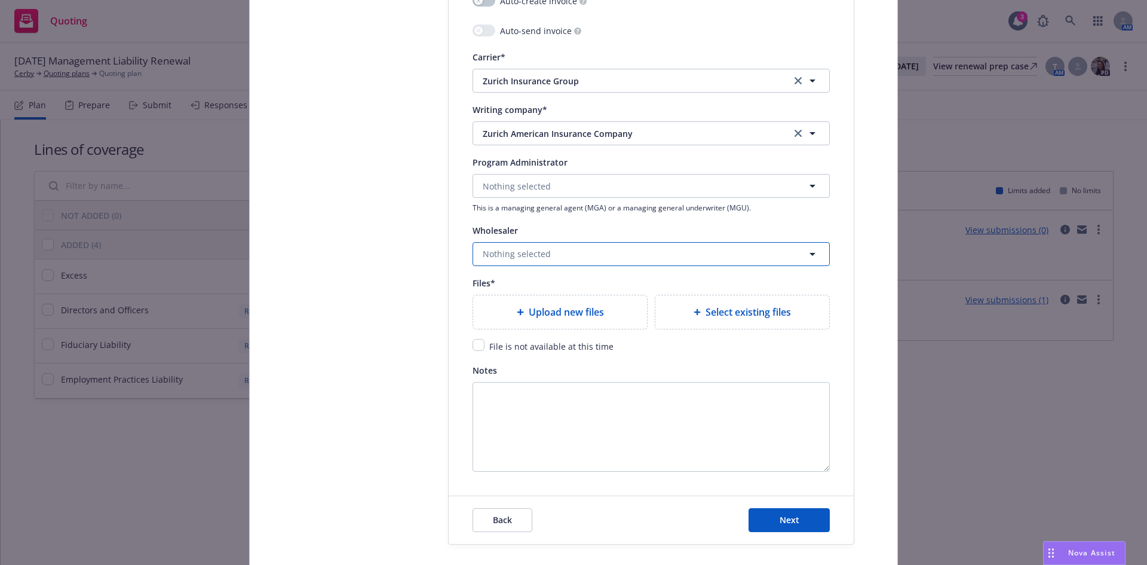
click at [520, 253] on span "Nothing selected" at bounding box center [517, 253] width 68 height 13
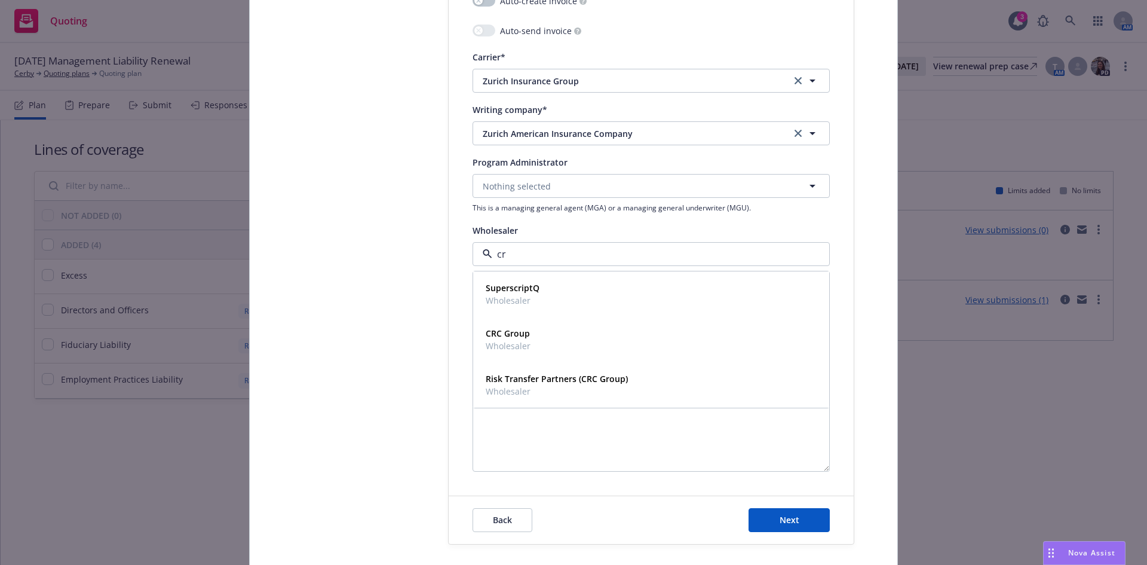
type input "crc"
click at [511, 292] on strong "CRC Group" at bounding box center [508, 287] width 44 height 11
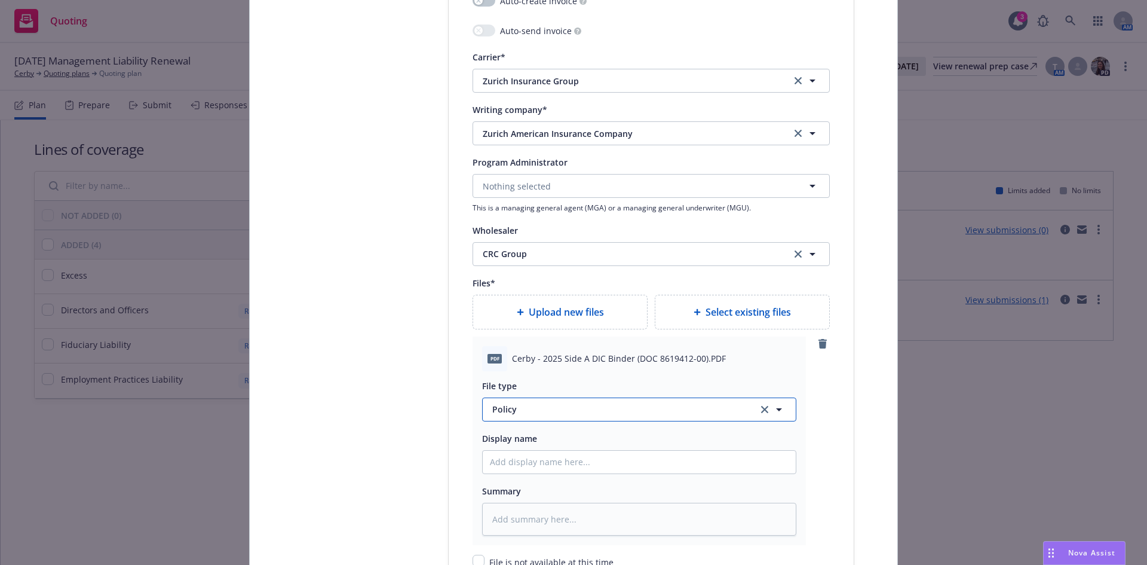
click at [504, 407] on span "Policy" at bounding box center [618, 409] width 252 height 13
type input "binder"
click at [519, 349] on div "Binder" at bounding box center [507, 344] width 34 height 17
click at [518, 467] on input "Policy display name" at bounding box center [639, 462] width 313 height 23
paste input "DOC 8619412-00"
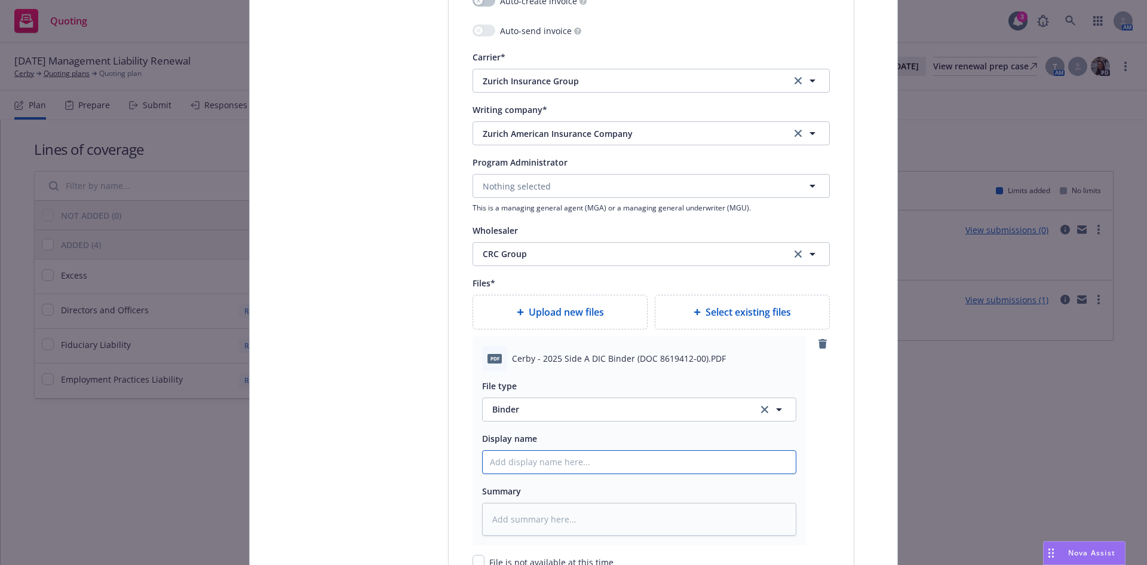
type textarea "x"
type input "DOC 8619412-00"
click at [526, 465] on input "DOC 8619412-00" at bounding box center [639, 462] width 313 height 23
click at [525, 466] on input "DOC 8619412-00" at bounding box center [639, 462] width 313 height 23
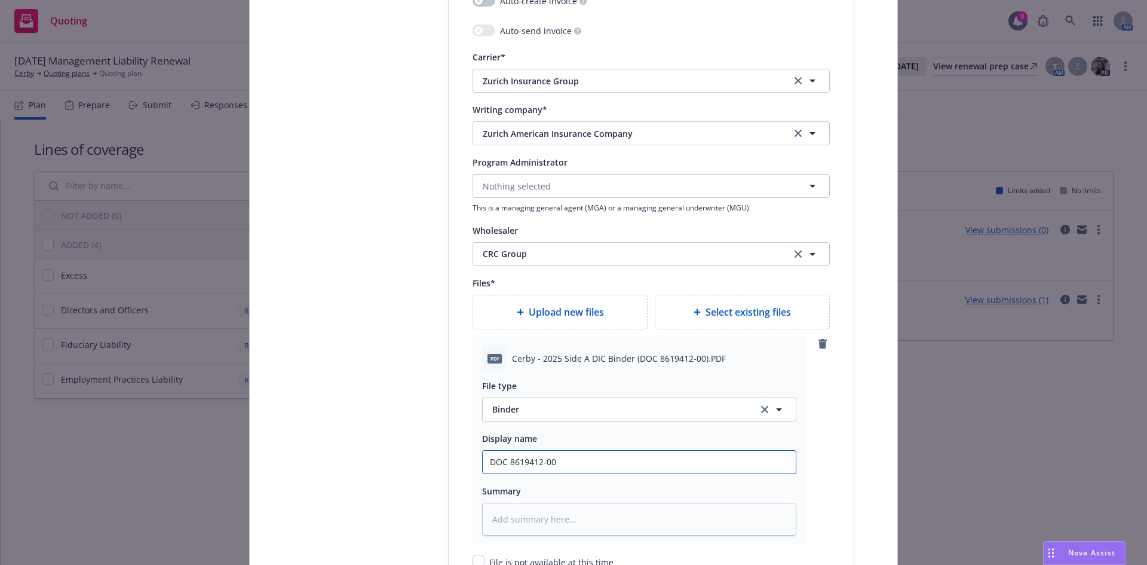
type textarea "x"
paste input "Cerby"
type textarea "x"
type input "Cerby"
type textarea "x"
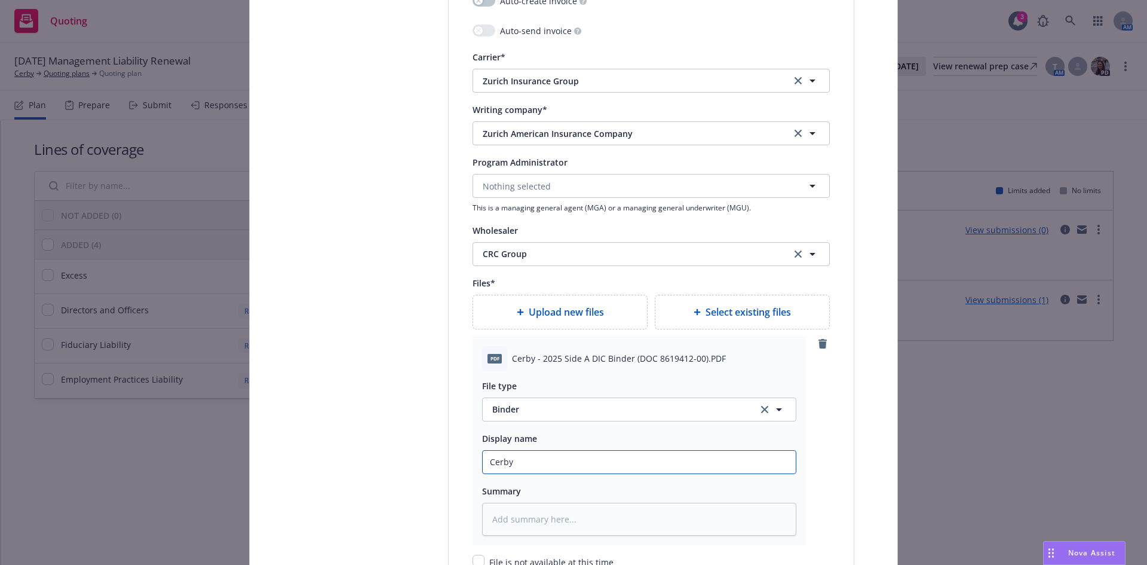
type input "Cerby"
type textarea "x"
type input "Cerby"
type textarea "x"
type input "Cerby I"
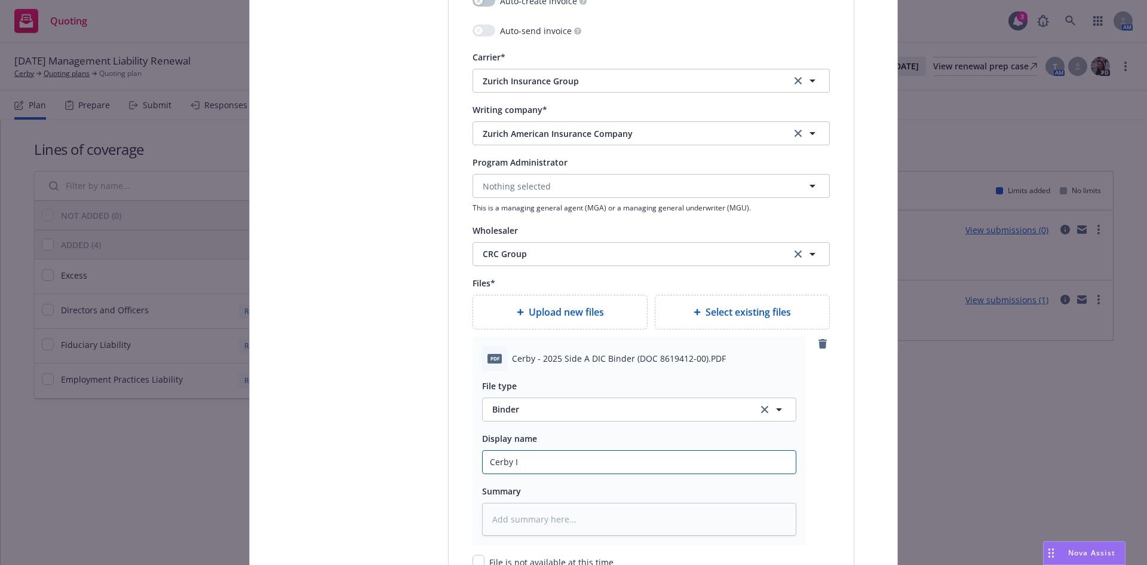
type textarea "x"
type input "Cerby In"
type textarea "x"
type input "Cerby Inc"
type textarea "x"
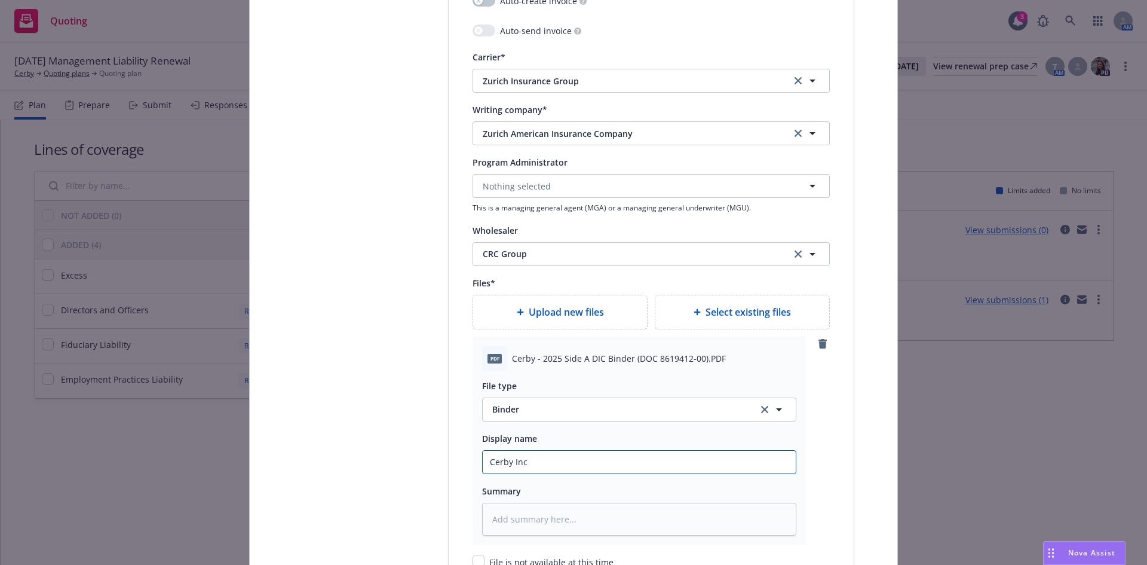
type input "Cerby Inc"
type textarea "x"
type input "Cerby Inc 2"
type textarea "x"
type input "Cerby Inc 20"
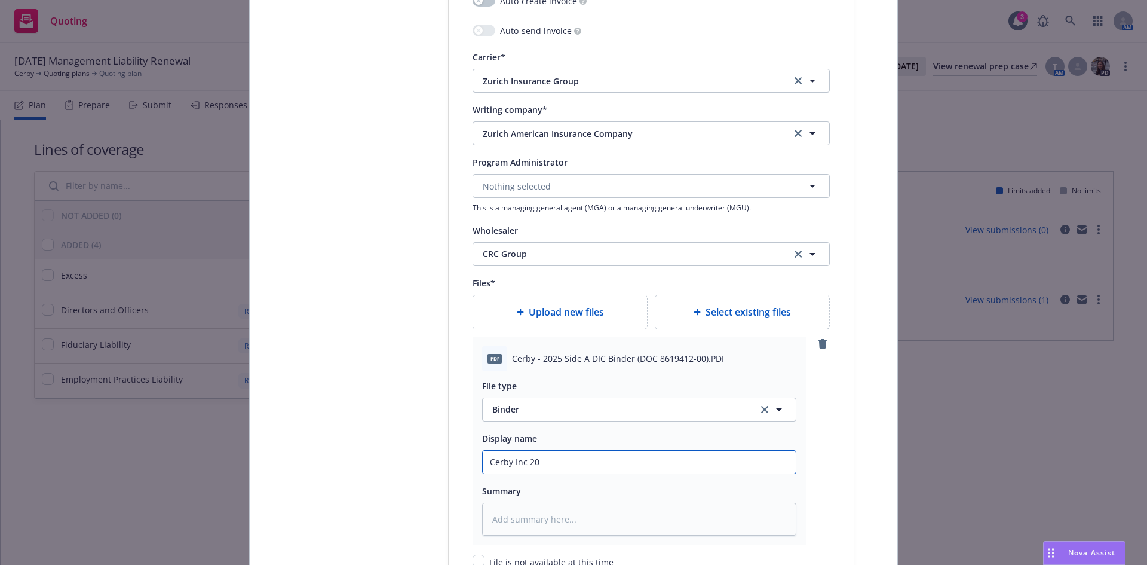
type textarea "x"
type input "Cerby Inc 202"
type textarea "x"
type input "Cerby Inc 2025"
type textarea "x"
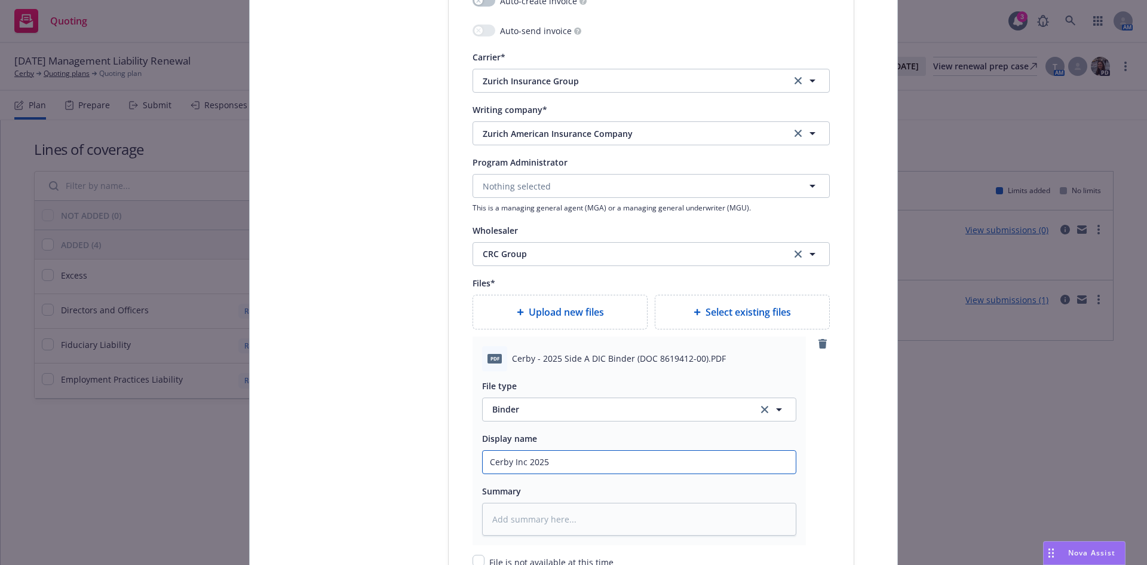
type input "Cerby Inc 2025-"
type textarea "x"
type input "Cerby Inc 2025-2"
type textarea "x"
type input "Cerby Inc 2025-26"
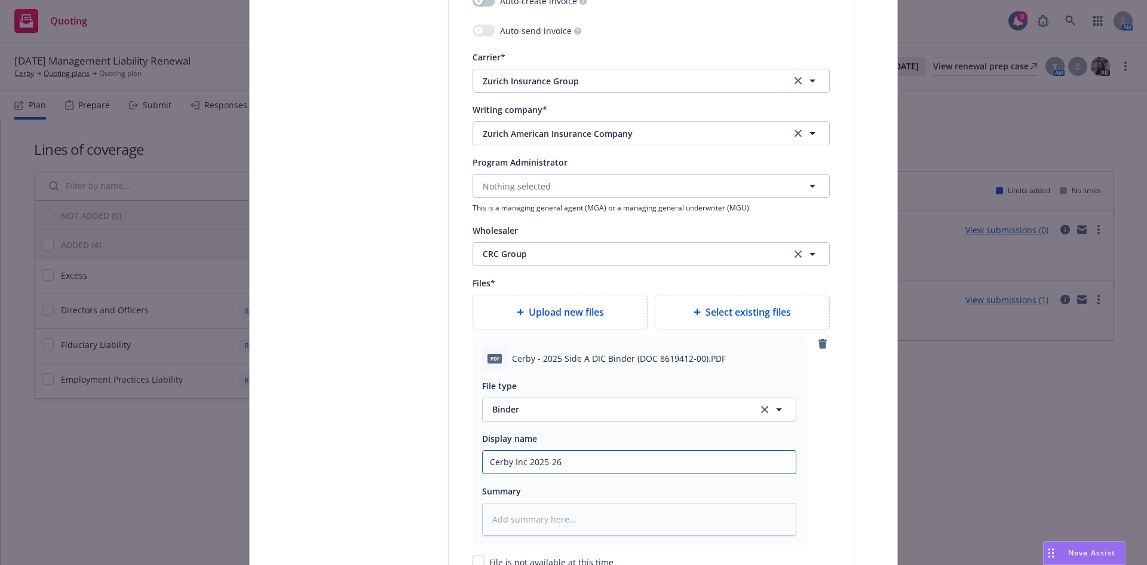
type textarea "x"
type input "Cerby Inc 2025-26"
type textarea "x"
type input "Cerby Inc 2025-26 S"
type textarea "x"
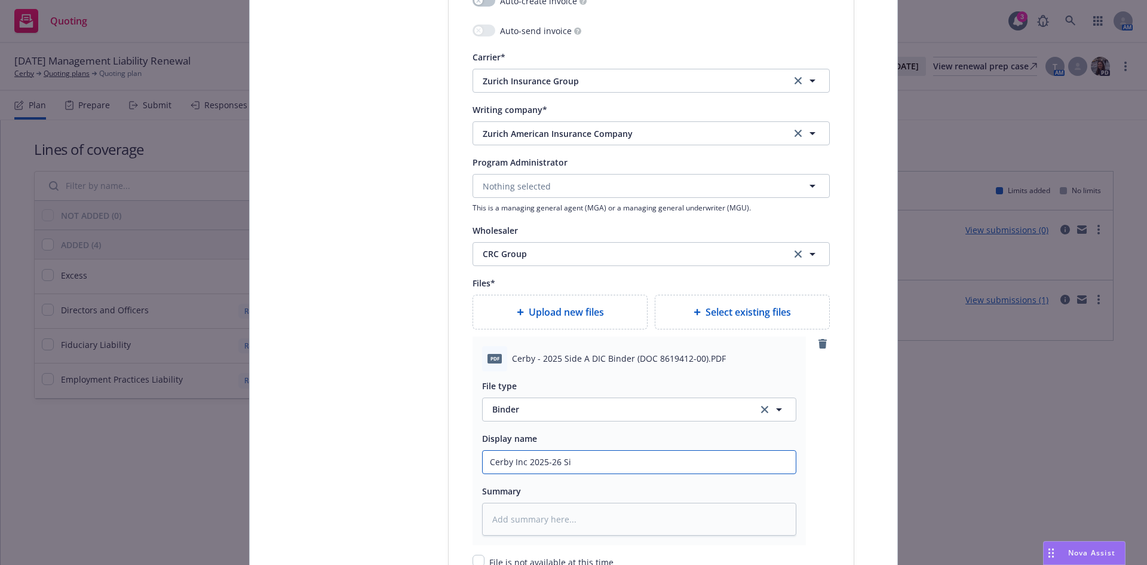
type input "Cerby Inc 2025-26 Sid"
type textarea "x"
type input "Cerby Inc 2025-26 Side"
type textarea "x"
type input "Cerby Inc 2025-26 Side"
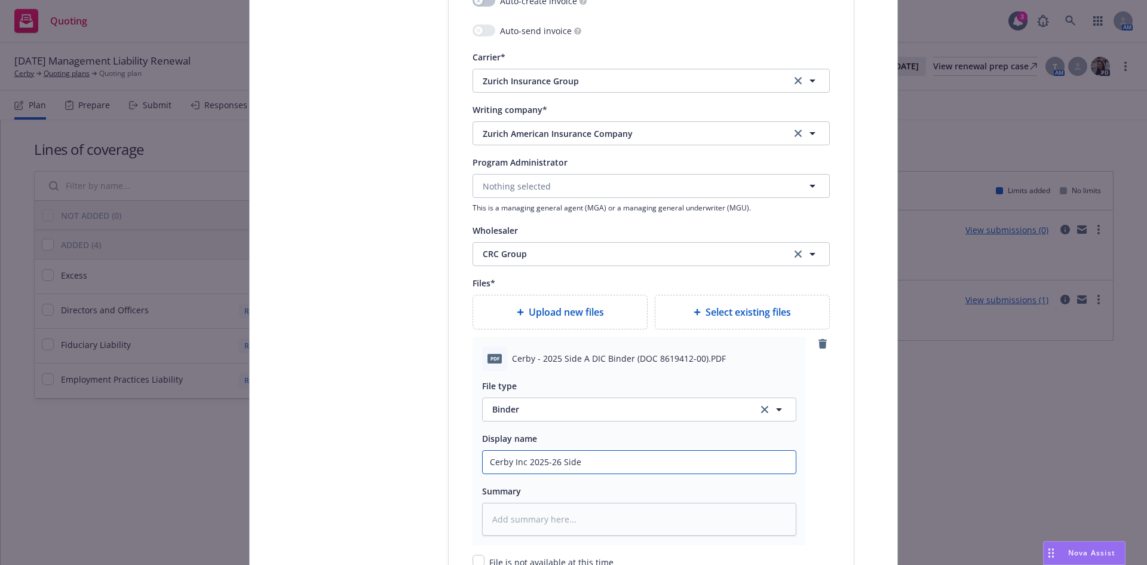
type textarea "x"
type input "Cerby Inc 2025-26 Side A"
type textarea "x"
type input "Cerby Inc 2025-26 Side A"
type textarea "x"
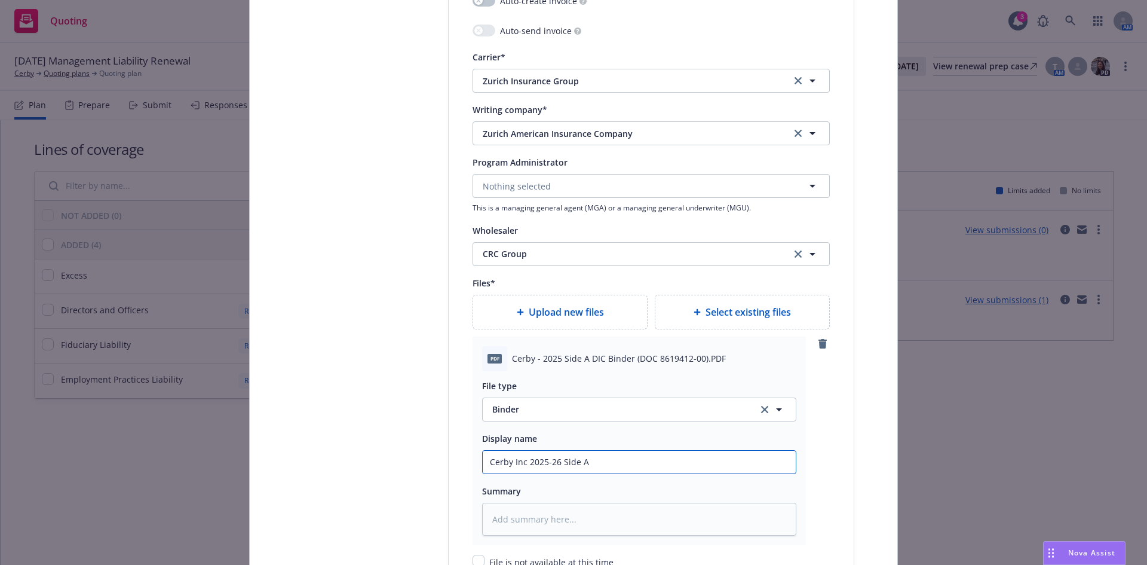
type input "Cerby Inc 2025-26 Side A D"
type textarea "x"
type input "Cerby Inc 2025-26 Side A DI"
type textarea "x"
type input "Cerby Inc 2025-26 Side A DIC"
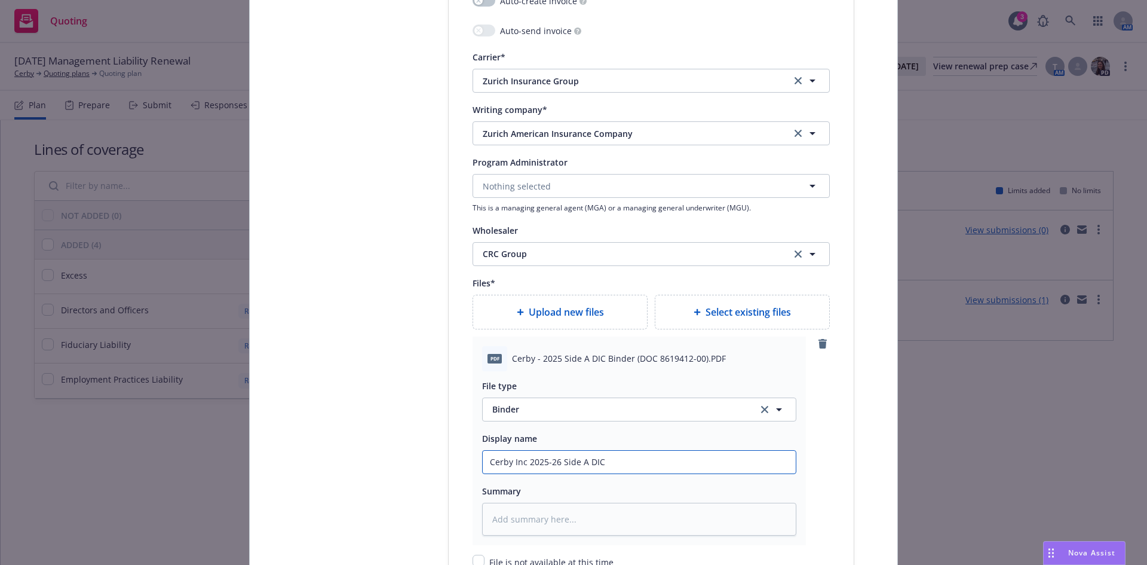
type textarea "x"
type input "Cerby Inc 2025-26 Side A DIC"
type textarea "x"
type input "Cerby Inc 2025-26 Side A DIC B"
type textarea "x"
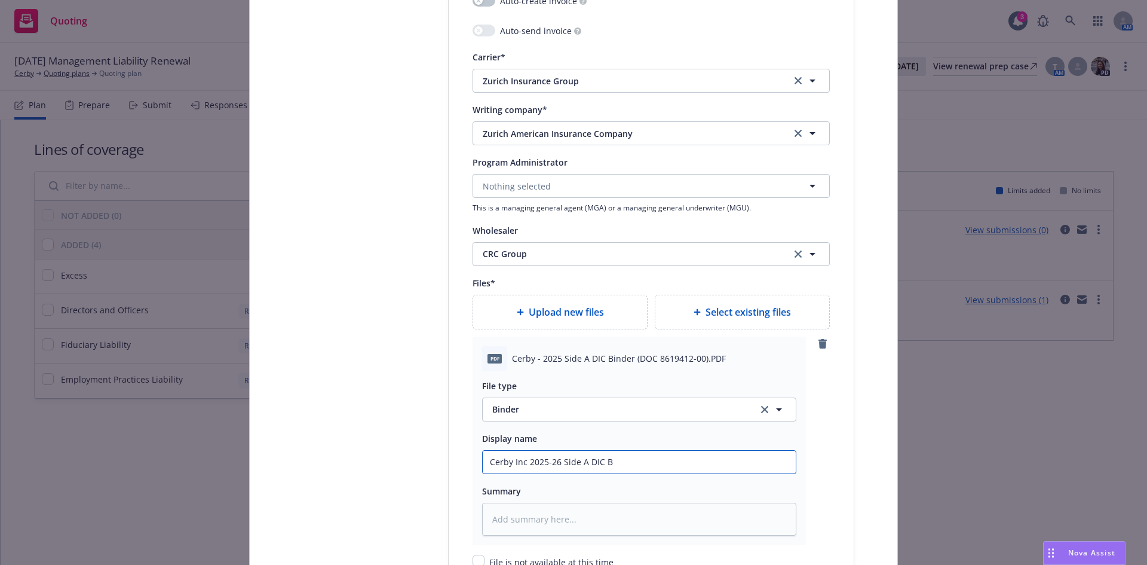
type input "Cerby Inc 2025-26 Side A DIC Bi"
type textarea "x"
type input "Cerby Inc 2025-26 Side A DIC Bin"
type textarea "x"
type input "Cerby Inc 2025-26 Side A DIC Bind"
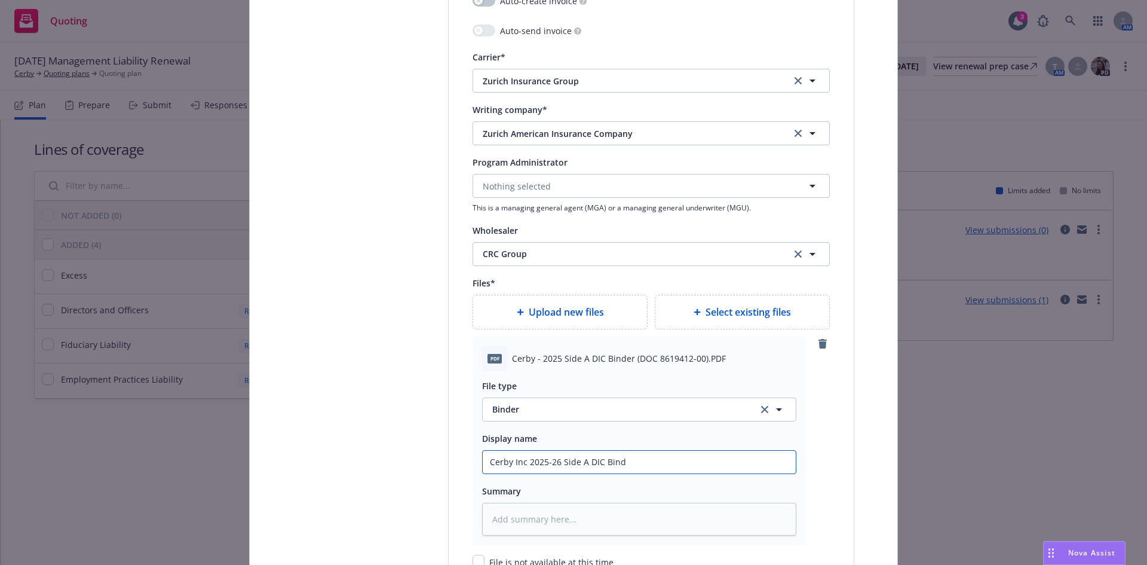
type textarea "x"
type input "Cerby Inc 2025-26 Side A DIC Binde"
type textarea "x"
type input "Cerby Inc 2025-26 Side A DIC Binder"
type textarea "x"
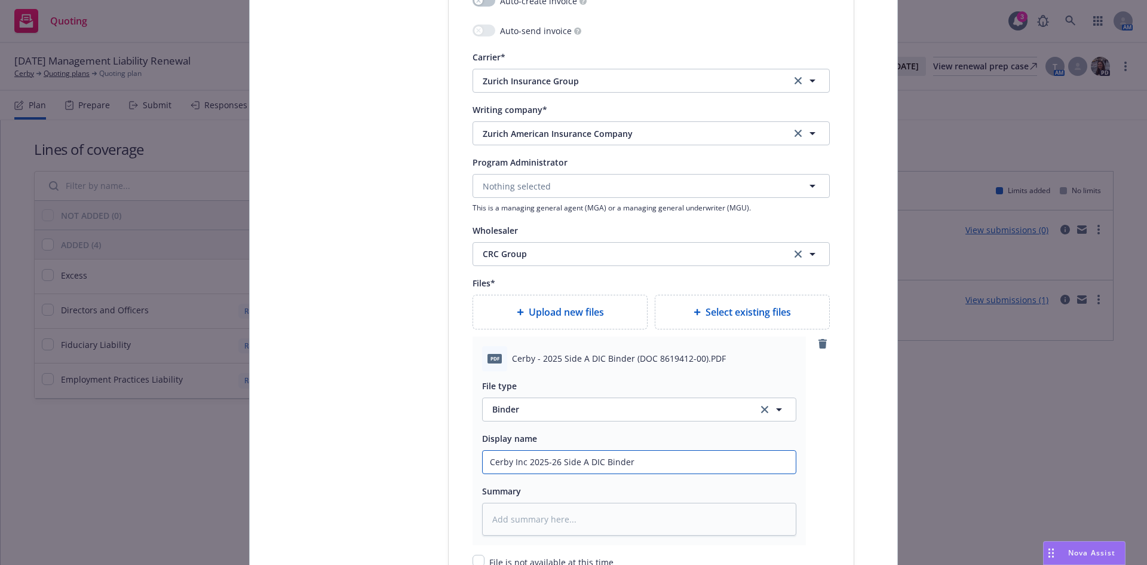
type input "Cerby Inc 2025-26 Side A DIC Binder"
type textarea "x"
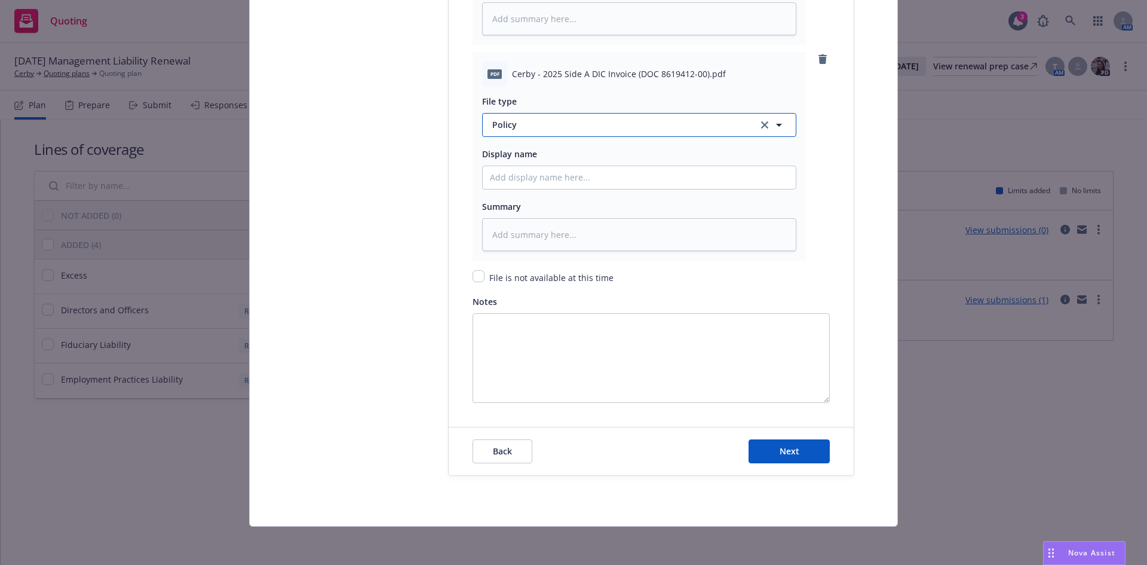
click at [503, 117] on button "Policy" at bounding box center [639, 125] width 314 height 24
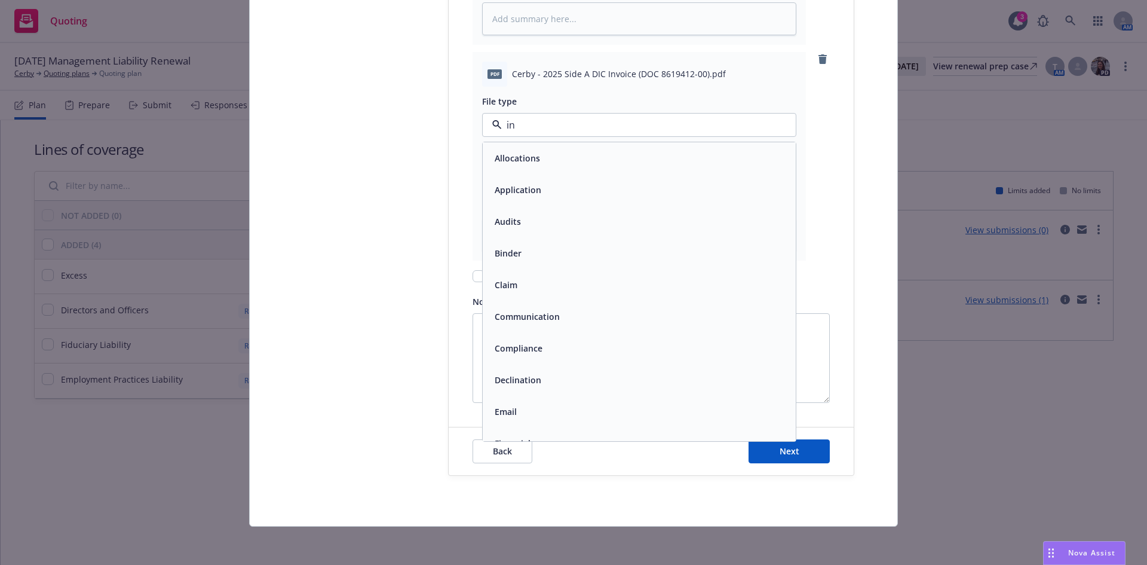
type input "inv"
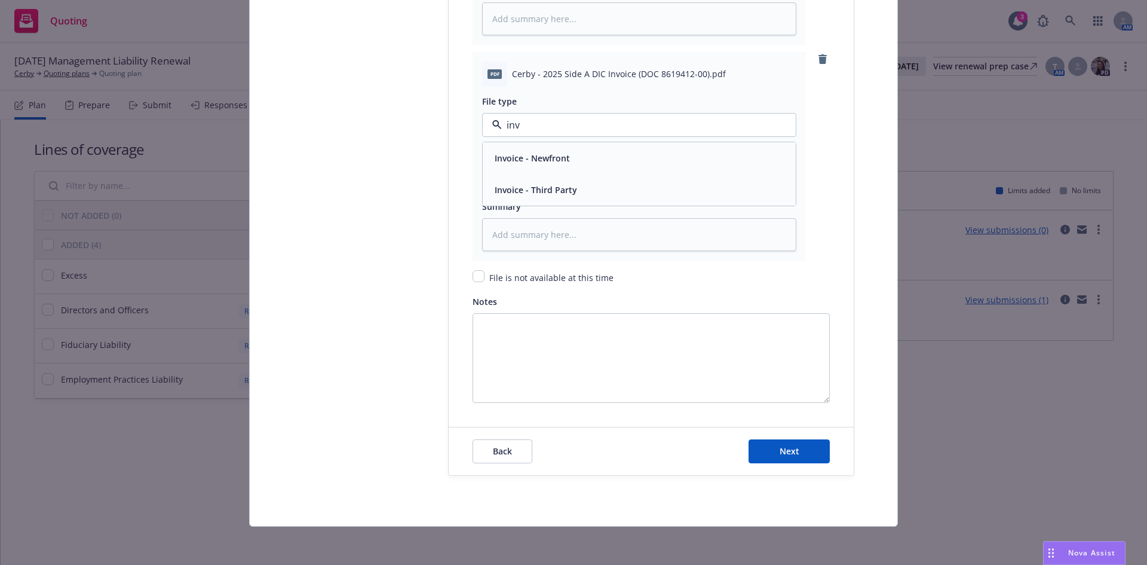
click at [547, 186] on span "Invoice - Third Party" at bounding box center [536, 189] width 82 height 13
type textarea "x"
type input "2"
type textarea "x"
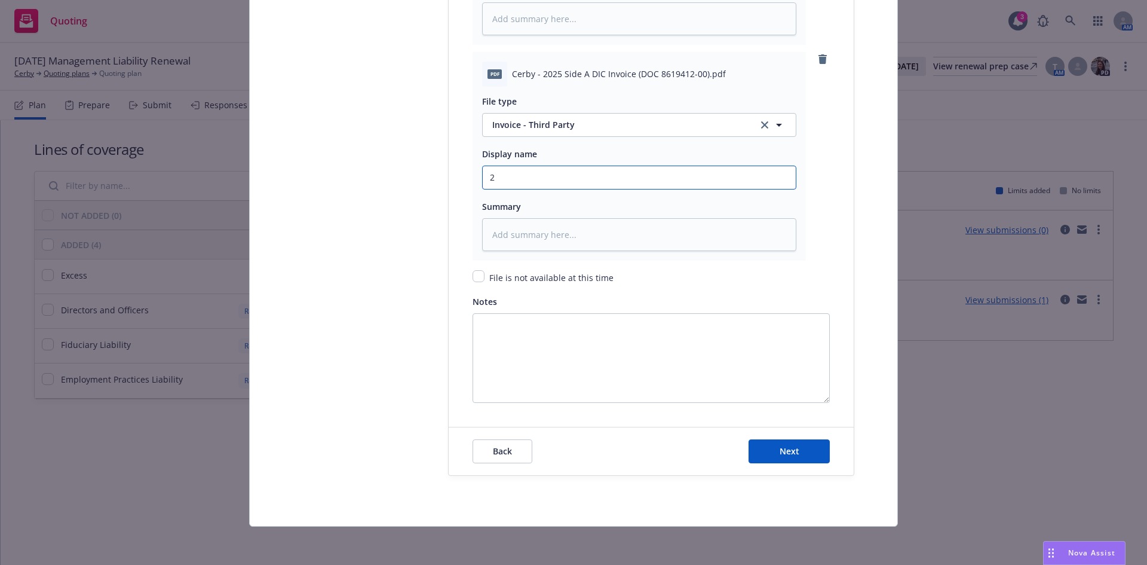
type input "25"
type textarea "x"
type input "25-"
type textarea "x"
type input "25-2"
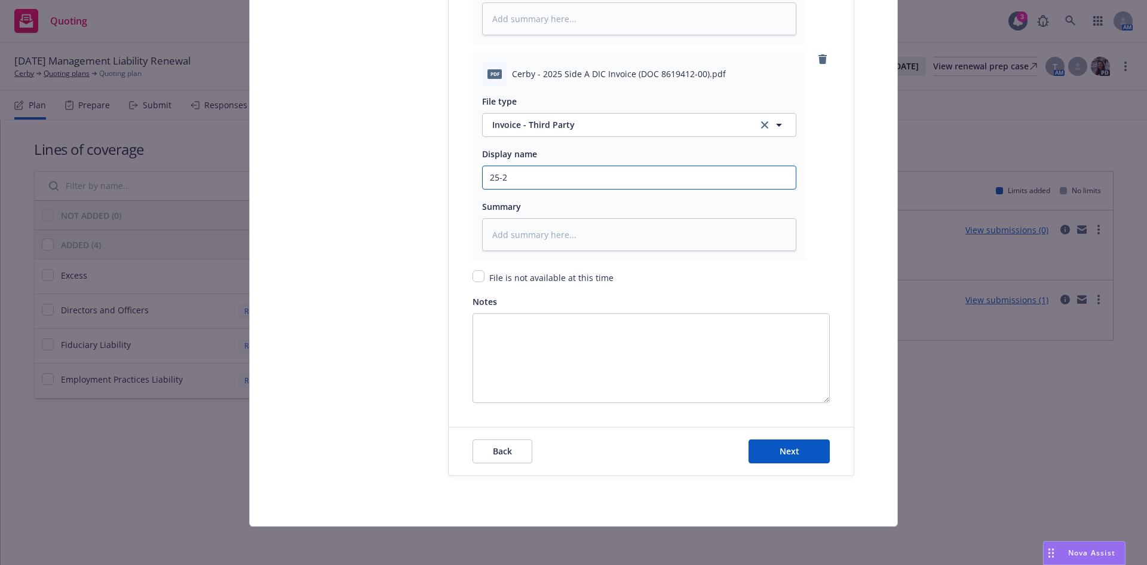
type textarea "x"
type input "25-26"
type textarea "x"
type input "25-26"
type textarea "x"
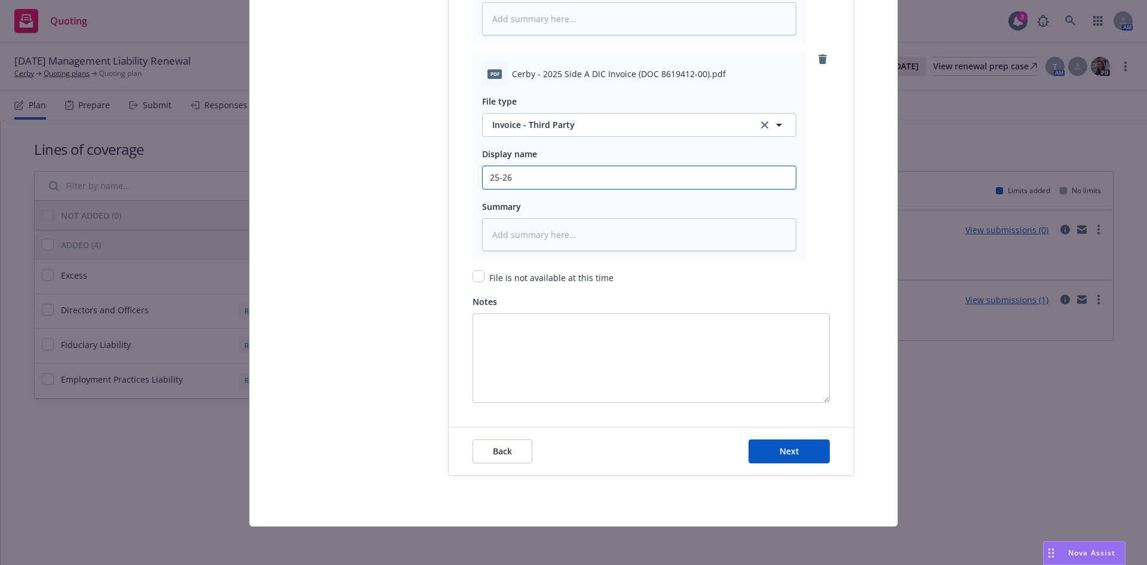
type input "25-26 S"
type textarea "x"
type input "25-26 Sid"
type textarea "x"
type input "25-26 Side"
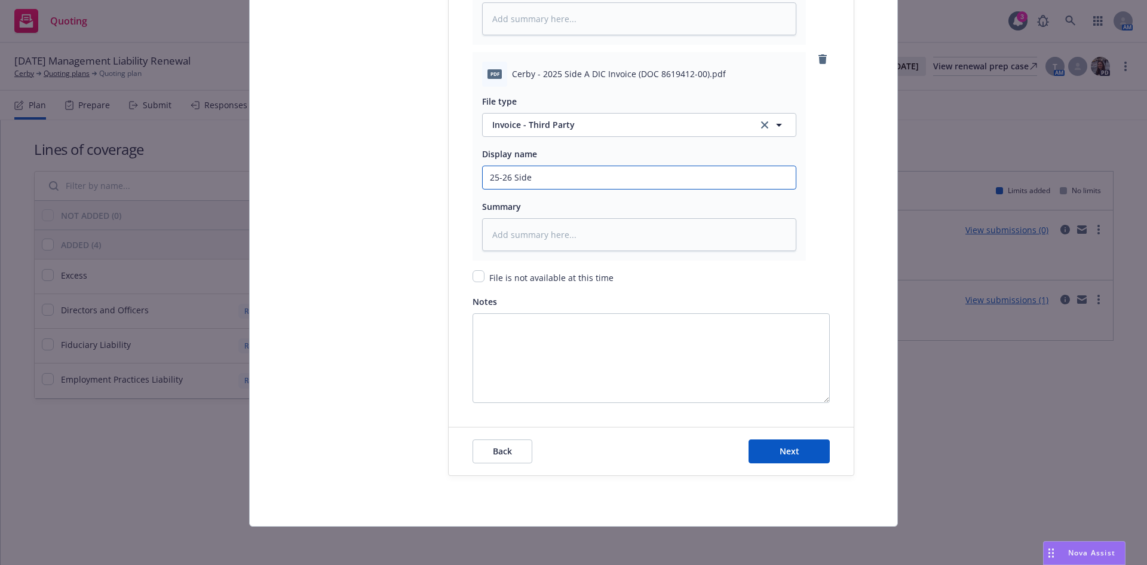
type textarea "x"
type input "25-26 Side"
type textarea "x"
type input "25-26 Side A"
type textarea "x"
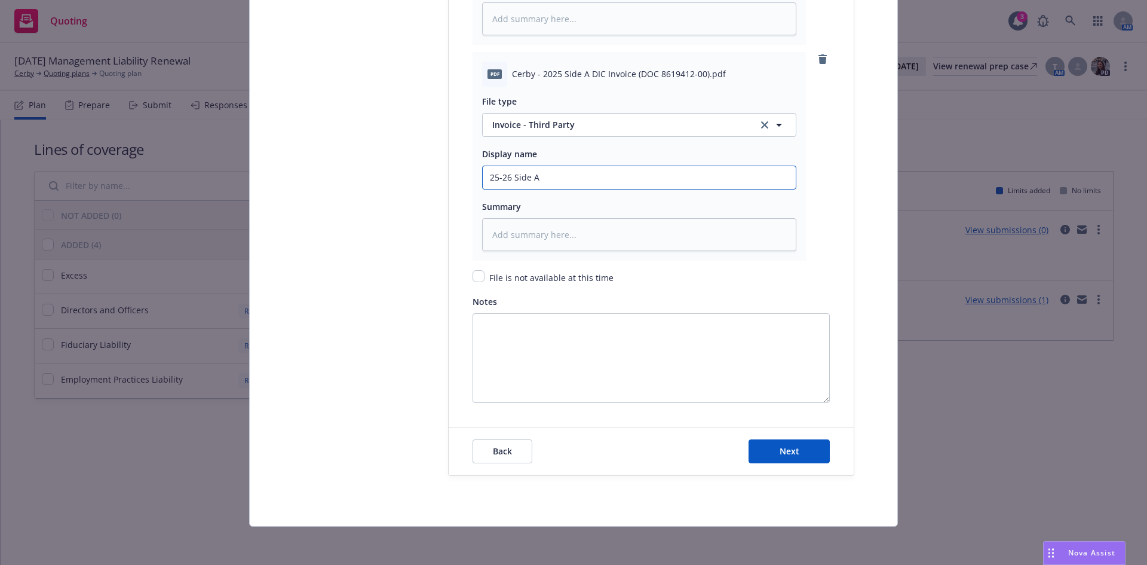
type input "25-26 Side A"
type textarea "x"
type input "25-26 Side A I"
type textarea "x"
type input "25-26 Side A Inv"
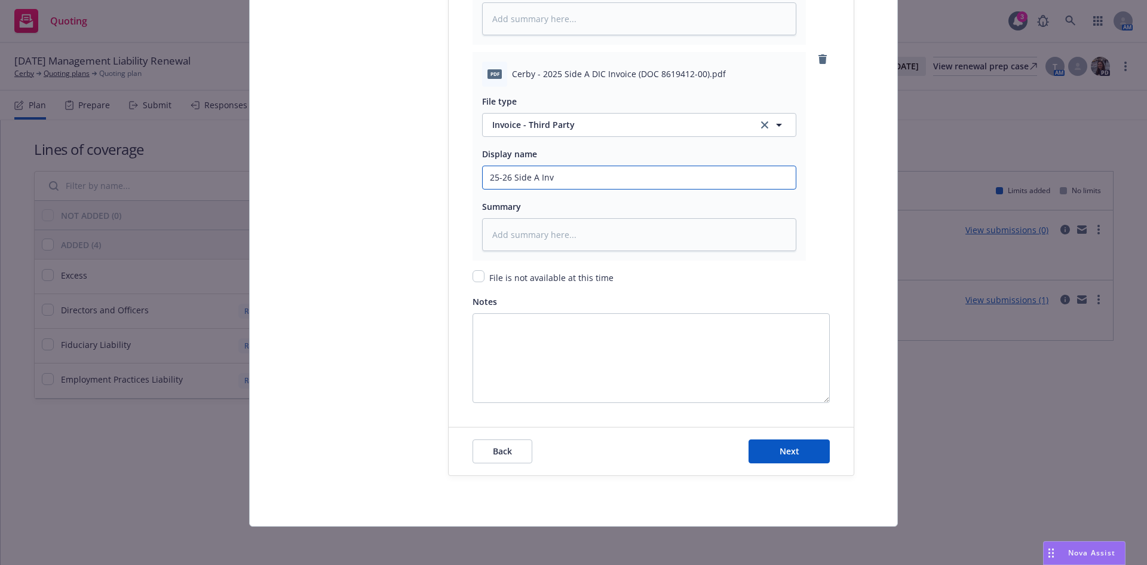
type textarea "x"
type input "25-26 Side A Invo"
type textarea "x"
type input "25-26 Side A Invoc"
type textarea "x"
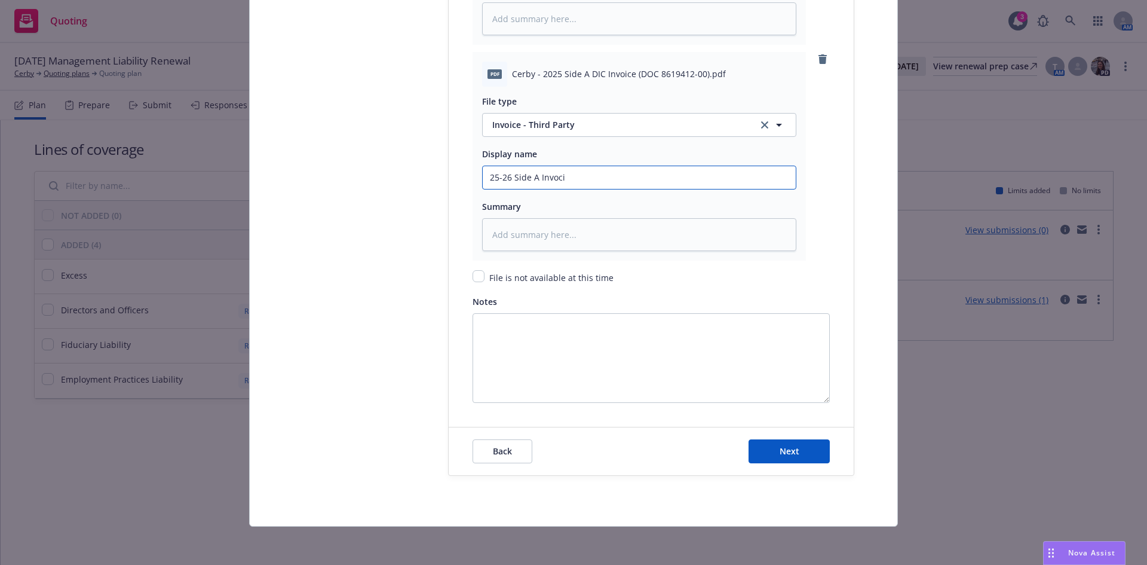
type input "25-26 Side A Invocie"
type textarea "x"
type input "25-26 Side A Invocie"
type textarea "x"
type input "25-26 Side A Invocie"
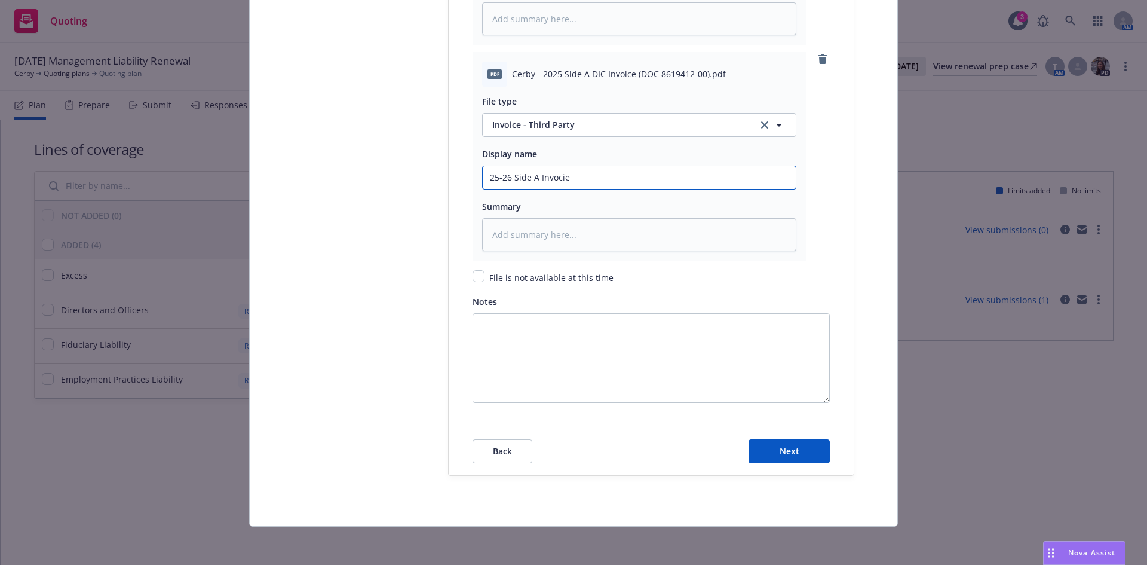
type textarea "x"
type input "25-26 Side A Invoci"
type textarea "x"
type input "25-26 Side A Invoc"
type textarea "x"
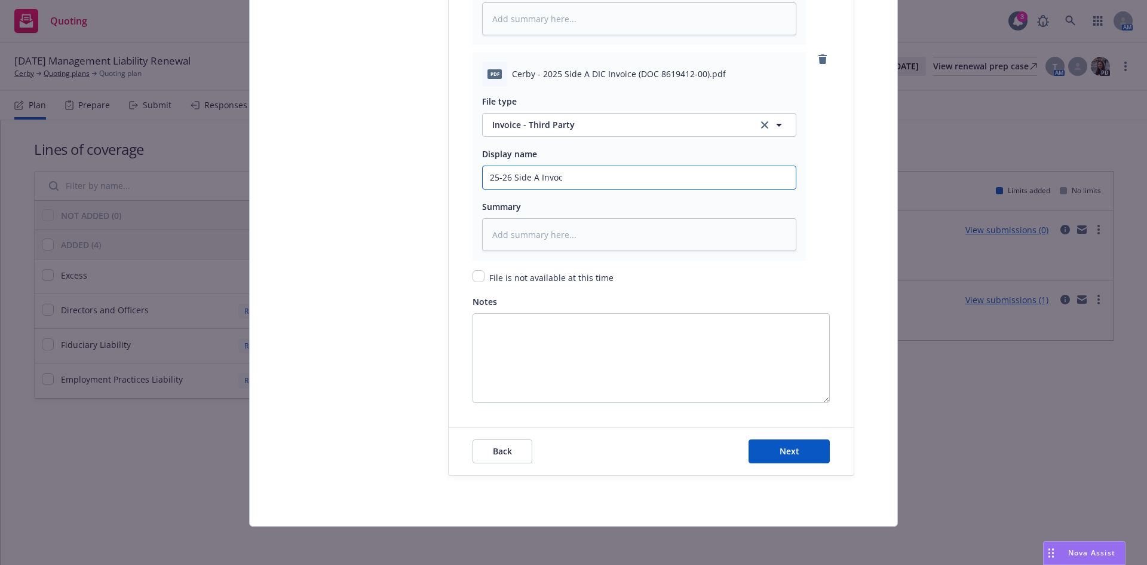
type input "25-26 Side A Invo"
type textarea "x"
type input "25-26 Side A Invoi"
type textarea "x"
type input "25-26 Side A Invoic"
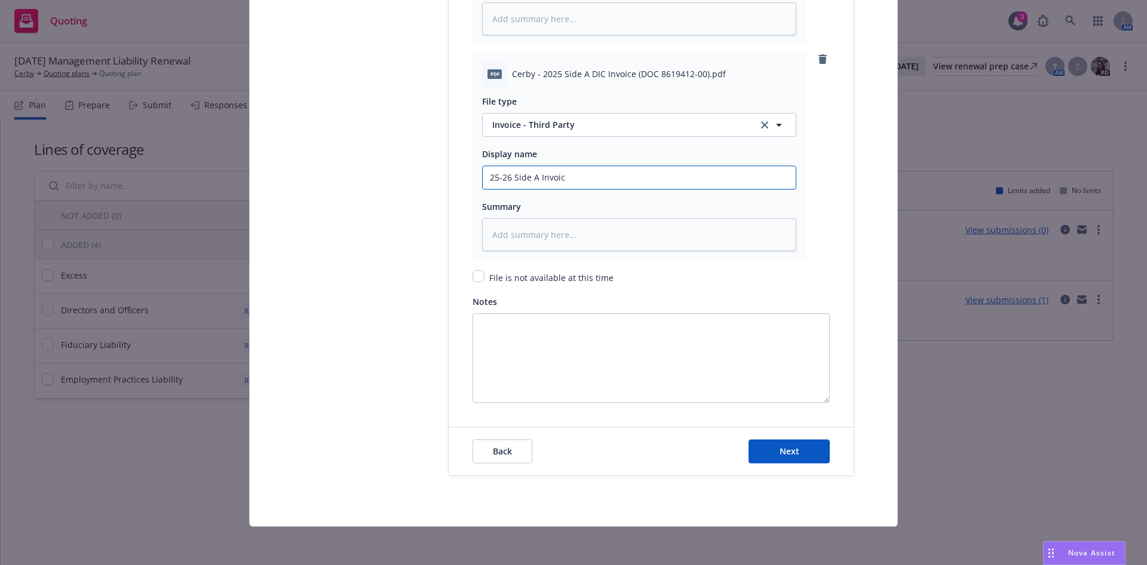
type textarea "x"
type input "25-26 Side A Invoice"
type textarea "x"
type input "25-26 Side A Invoice"
type textarea "x"
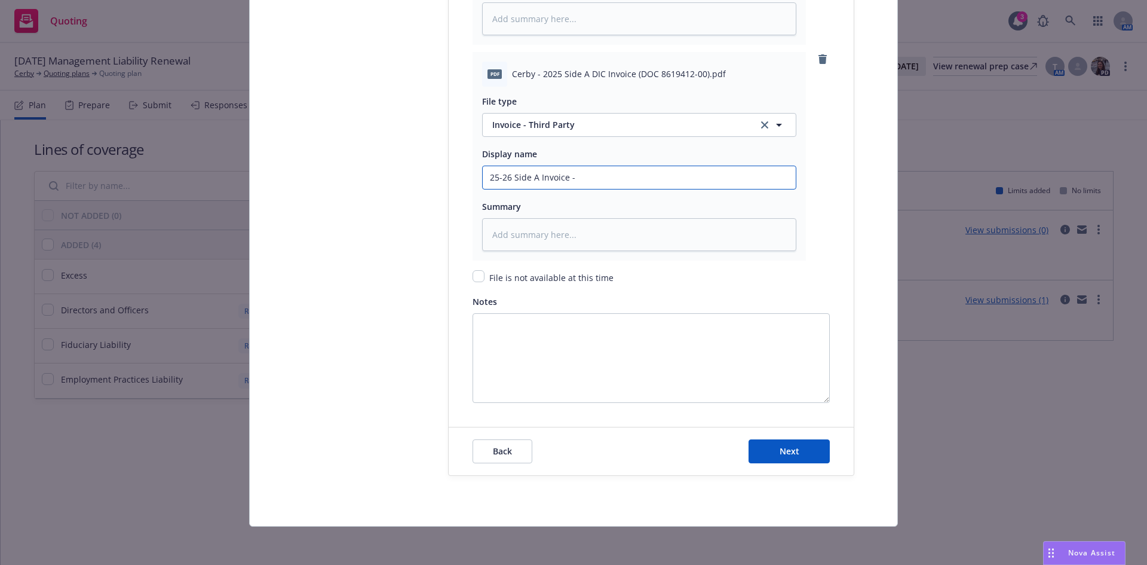
type input "25-26 Side A Invoice -"
type textarea "x"
type input "25-26 Side A Invoice - C"
type textarea "x"
type input "25-26 Side A Invoice - CR"
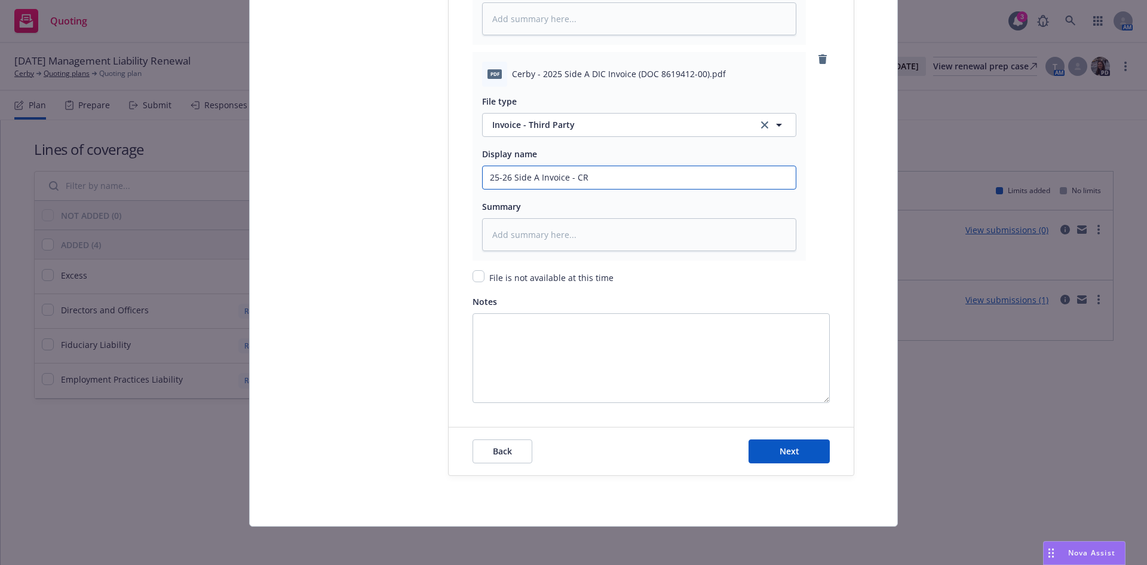
type textarea "x"
type input "25-26 Side A Invoice - CRC"
type textarea "x"
type input "25-26 Side A Invoice - CRC"
click at [749, 439] on button "Next" at bounding box center [789, 451] width 81 height 24
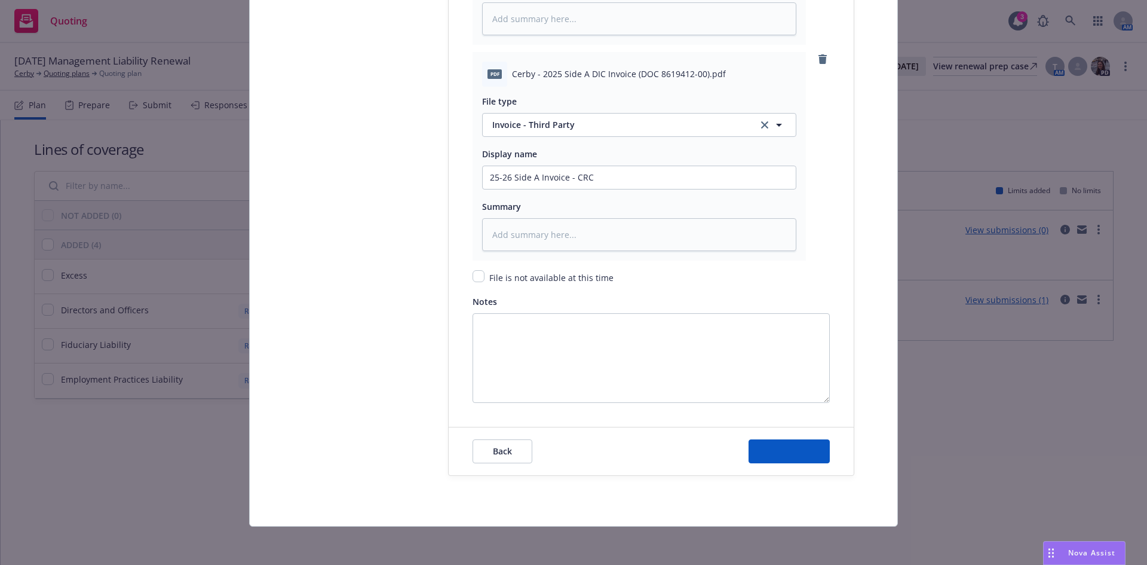
type textarea "x"
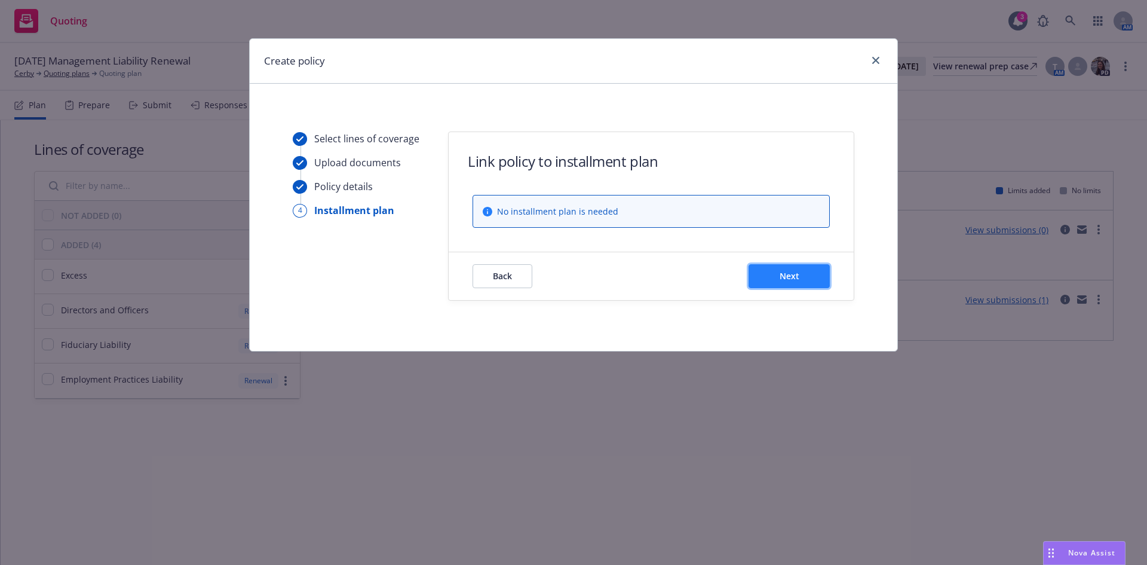
click at [810, 282] on button "Next" at bounding box center [789, 276] width 81 height 24
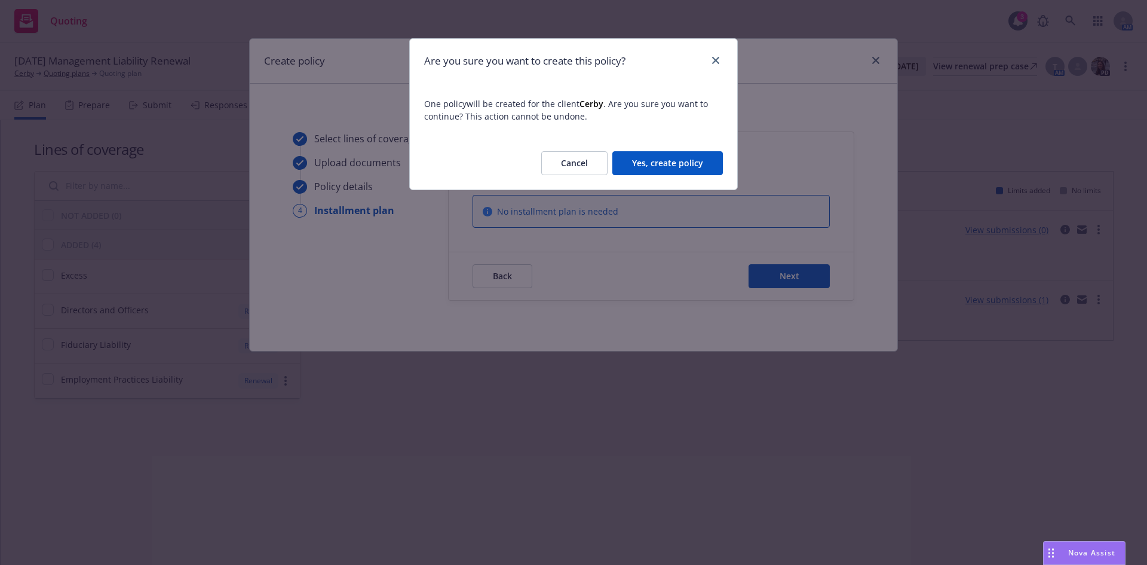
click at [672, 164] on button "Yes, create policy" at bounding box center [668, 163] width 111 height 24
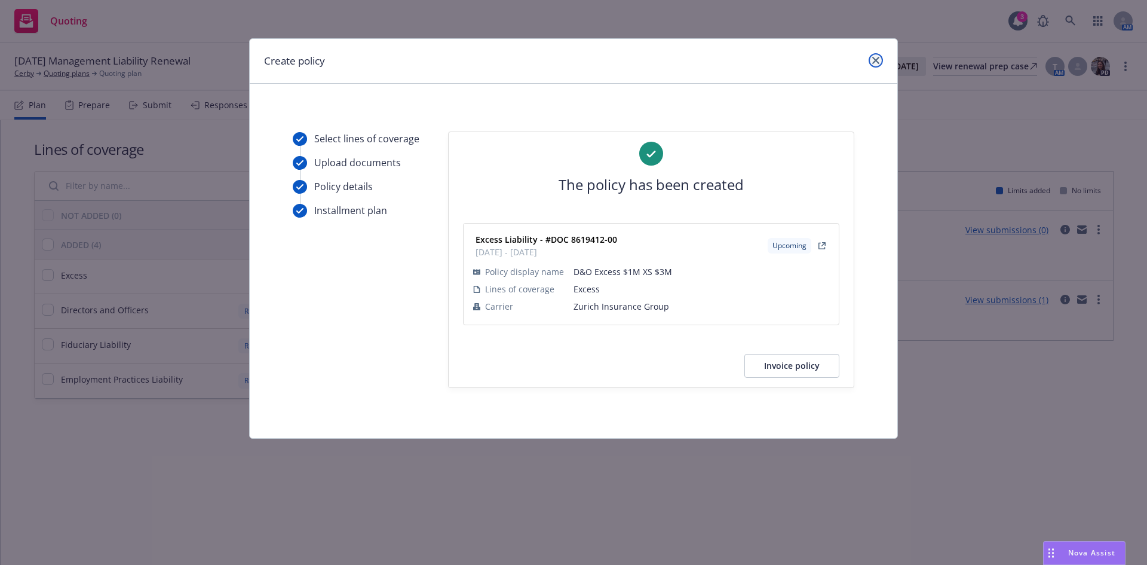
click at [877, 59] on icon "close" at bounding box center [876, 60] width 7 height 7
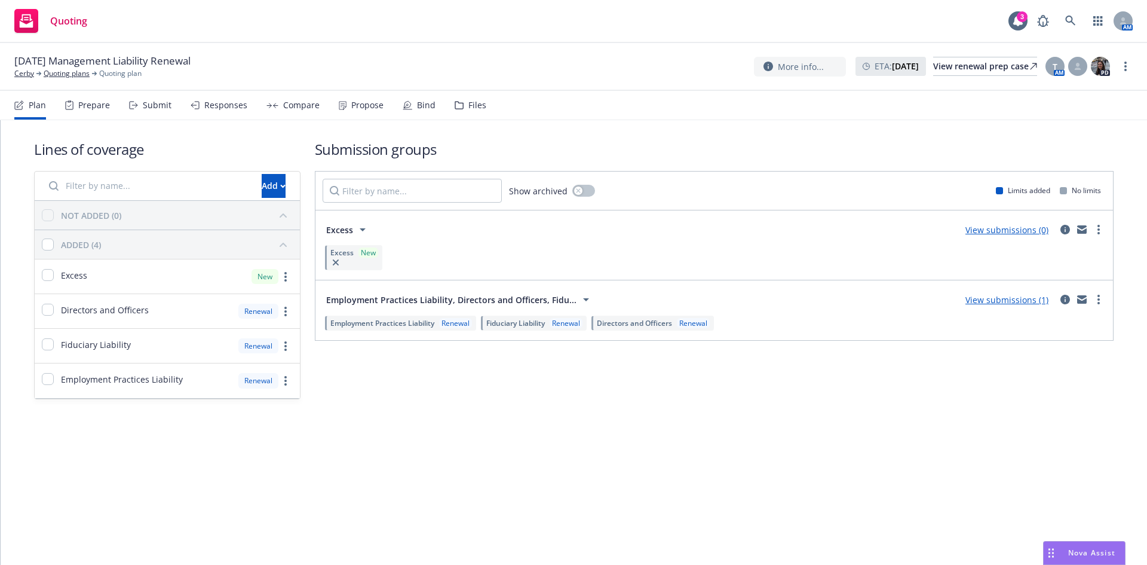
click at [14, 72] on div "08/18/24 Management Liability Renewal Cerby Quoting plans Quoting plan More inf…" at bounding box center [573, 67] width 1147 height 48
click at [20, 72] on link "Cerby" at bounding box center [24, 73] width 20 height 11
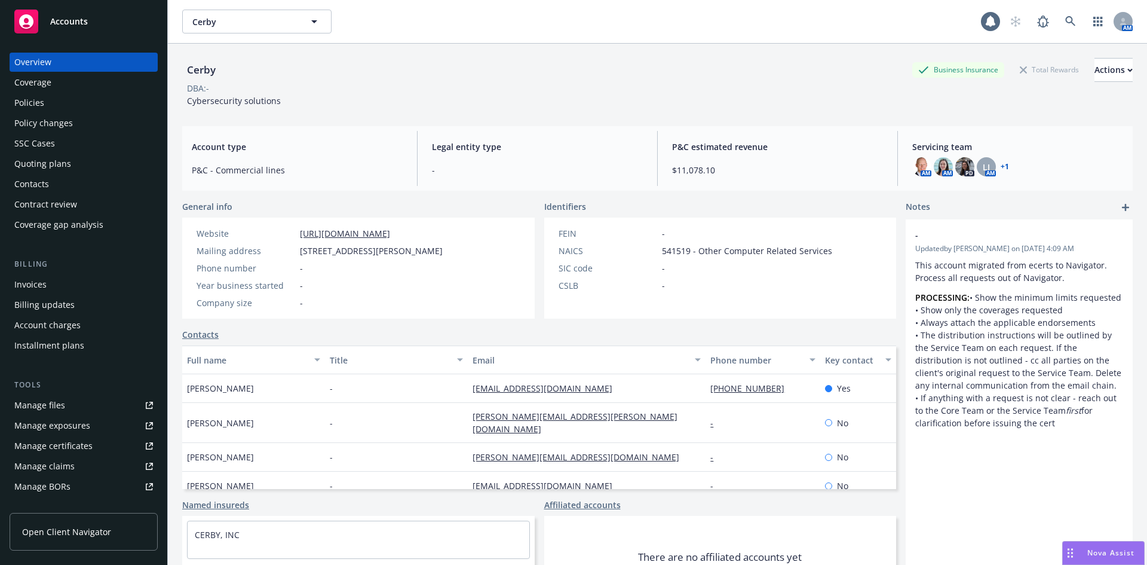
click at [24, 106] on div "Policies" at bounding box center [29, 102] width 30 height 19
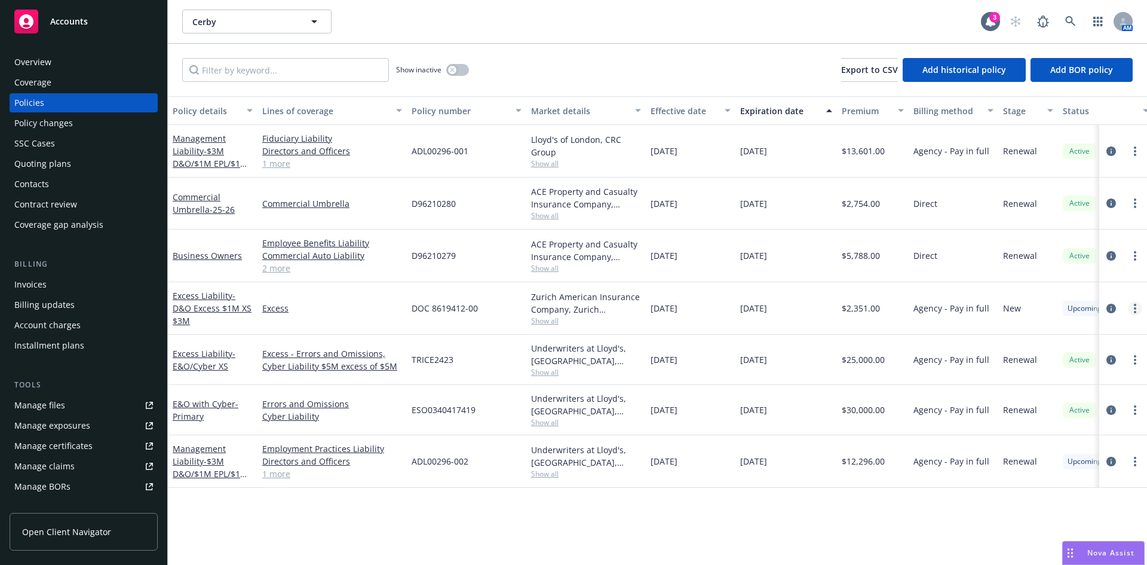
click at [1137, 308] on link "more" at bounding box center [1135, 308] width 14 height 14
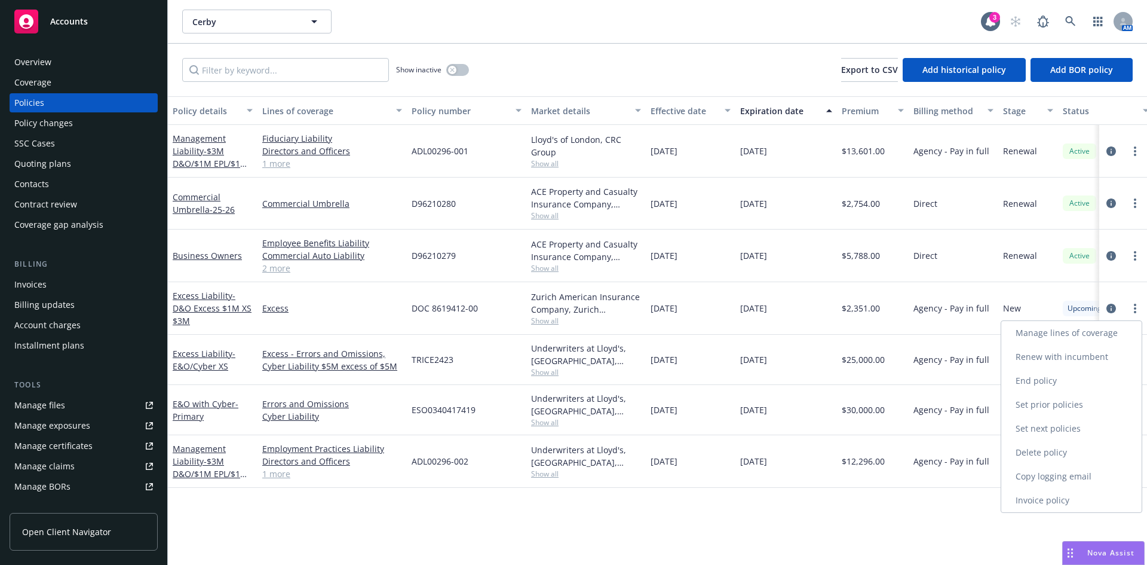
click at [1055, 335] on link "Manage lines of coverage" at bounding box center [1072, 333] width 140 height 24
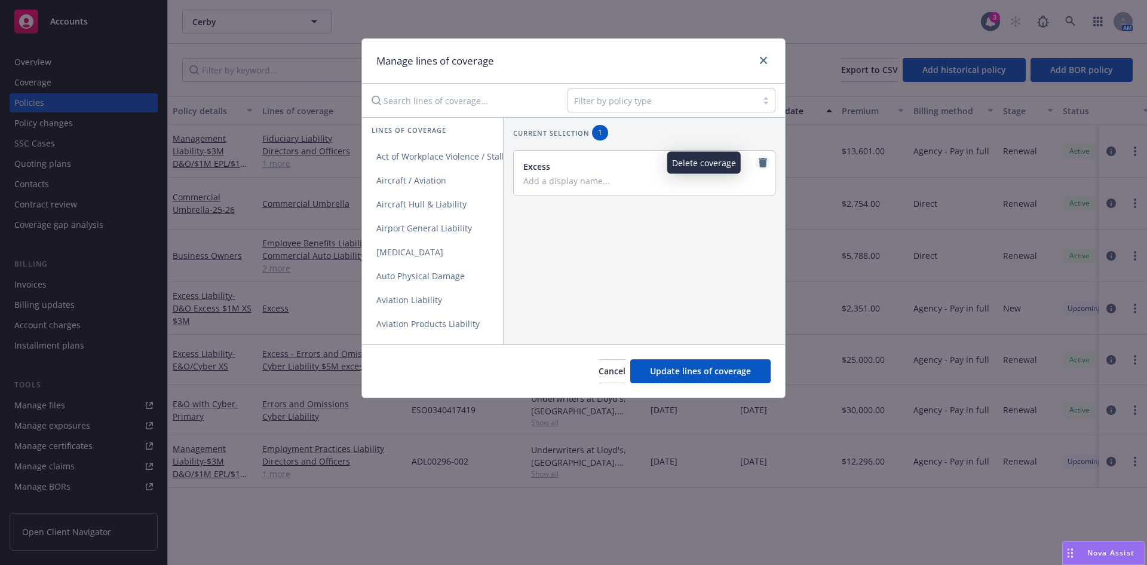
click at [759, 164] on icon "remove" at bounding box center [763, 163] width 8 height 10
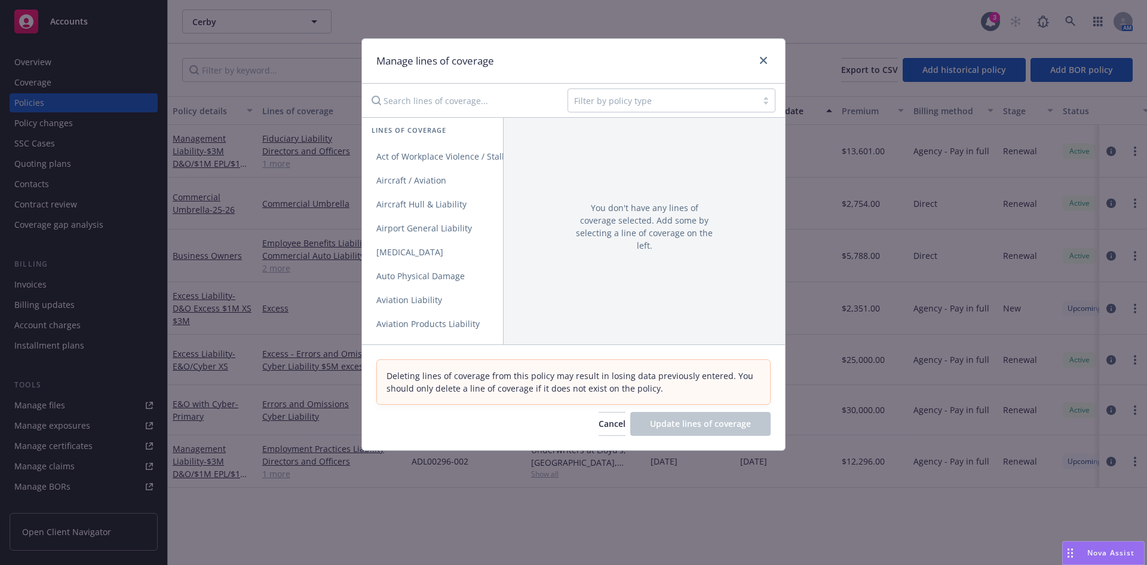
click at [614, 104] on div at bounding box center [662, 100] width 177 height 14
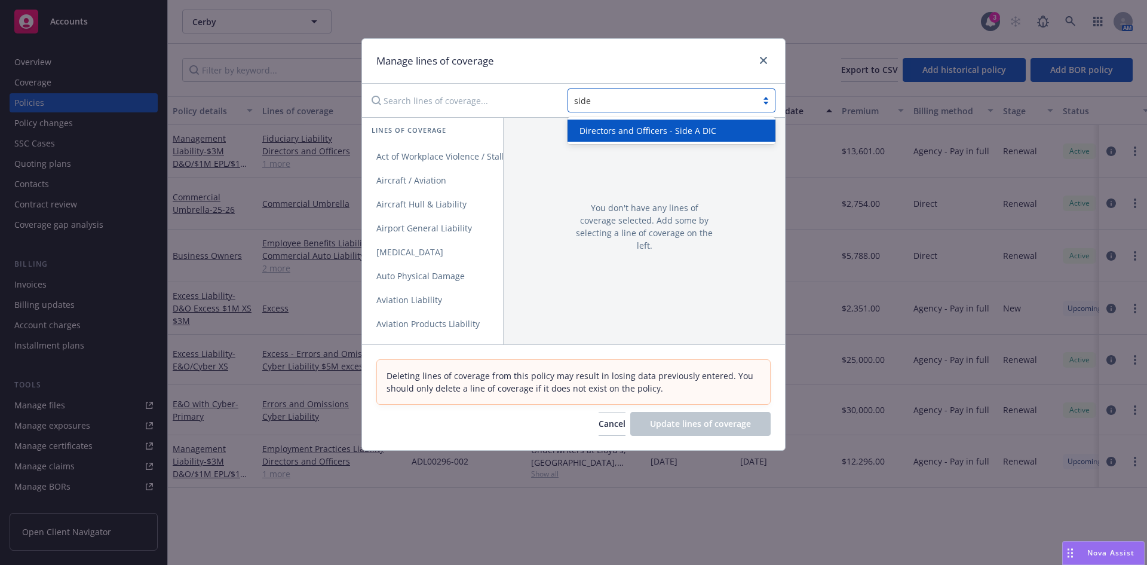
type input "side"
click at [648, 132] on span "Directors and Officers - Side A DIC" at bounding box center [648, 130] width 137 height 13
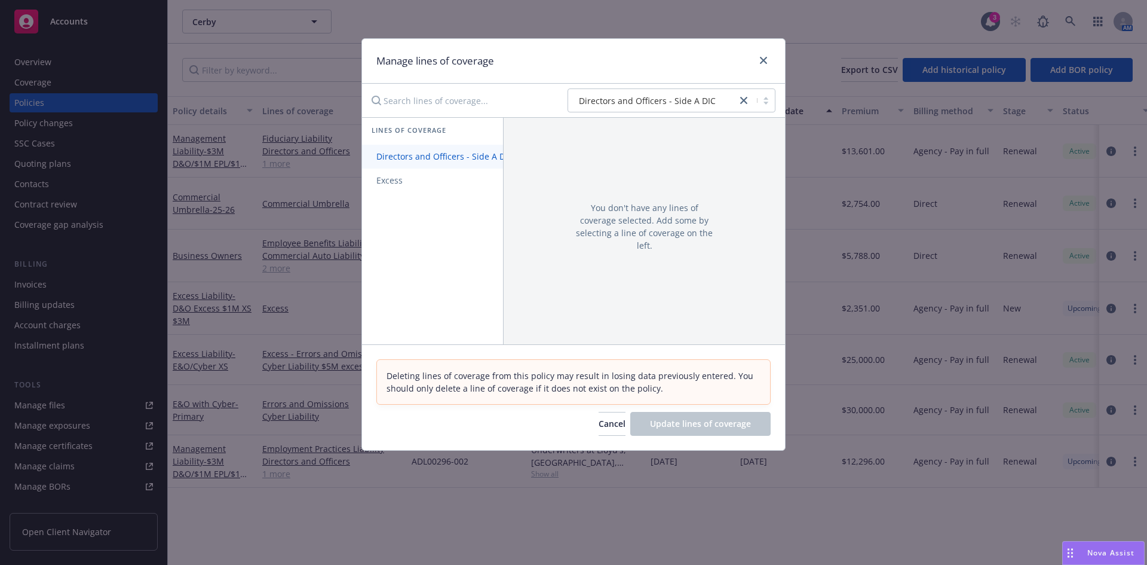
click at [416, 158] on span "Directors and Officers - Side A DIC" at bounding box center [445, 156] width 166 height 11
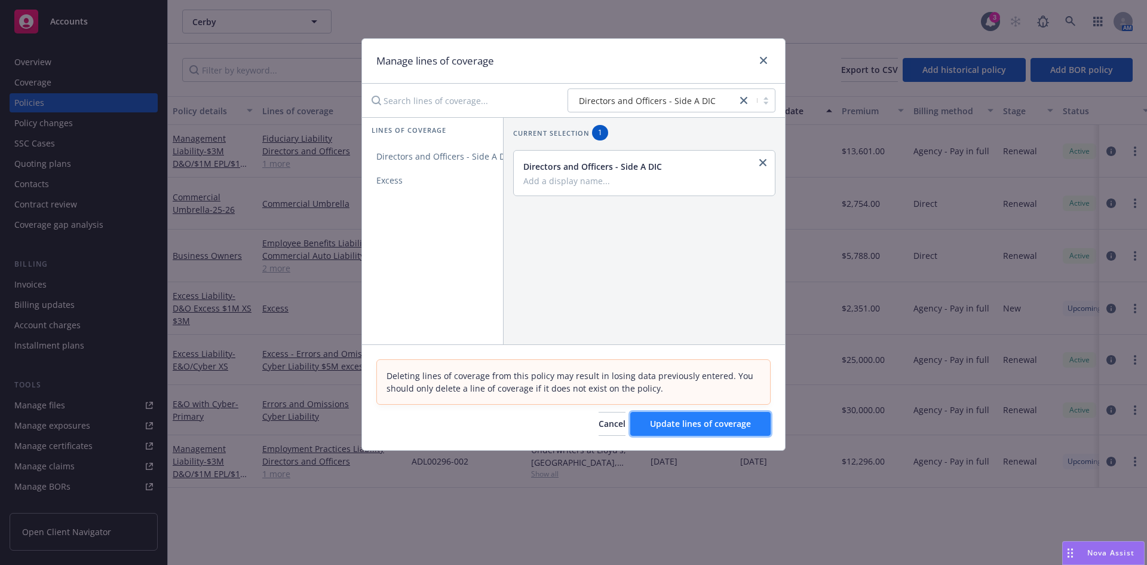
click at [700, 423] on span "Update lines of coverage" at bounding box center [700, 423] width 101 height 11
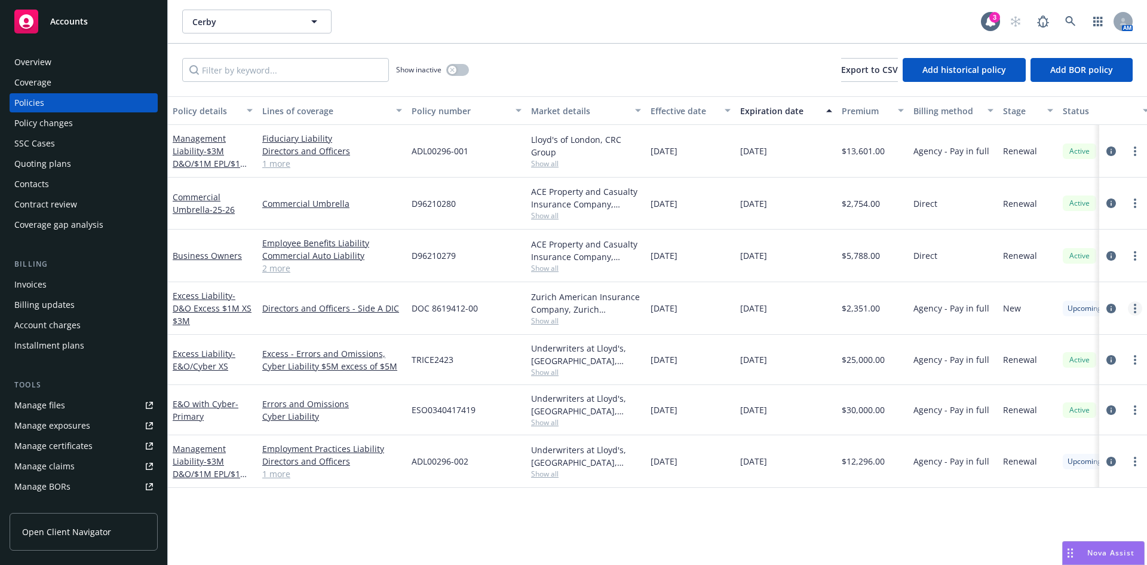
click at [1137, 307] on link "more" at bounding box center [1135, 308] width 14 height 14
click at [213, 309] on span "- D&O Excess $1M XS $3M" at bounding box center [212, 308] width 79 height 36
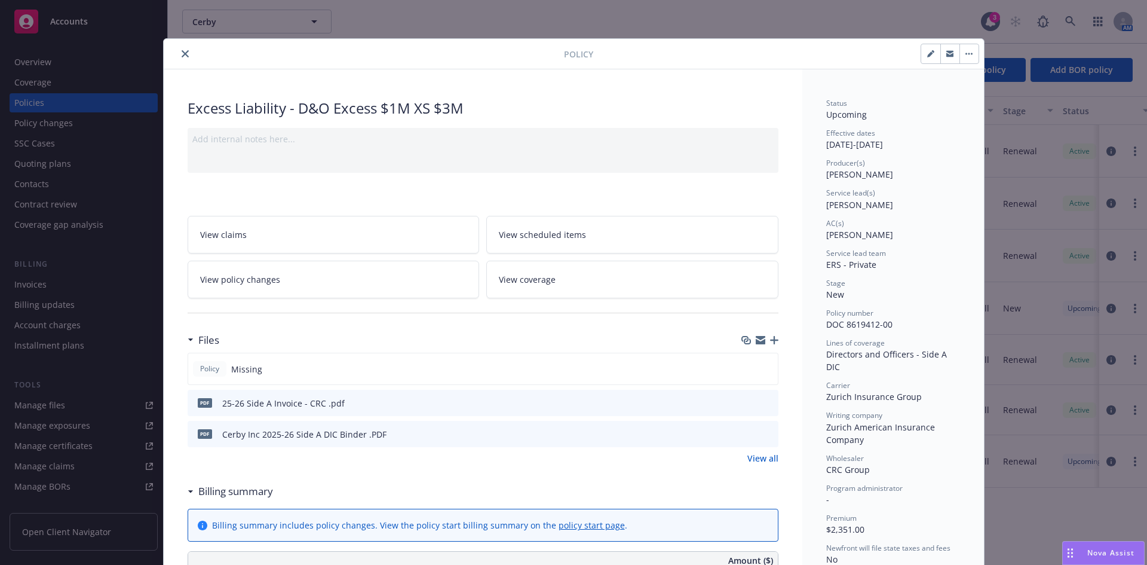
click at [928, 52] on icon "button" at bounding box center [931, 53] width 7 height 7
select select "NEW"
select select "other"
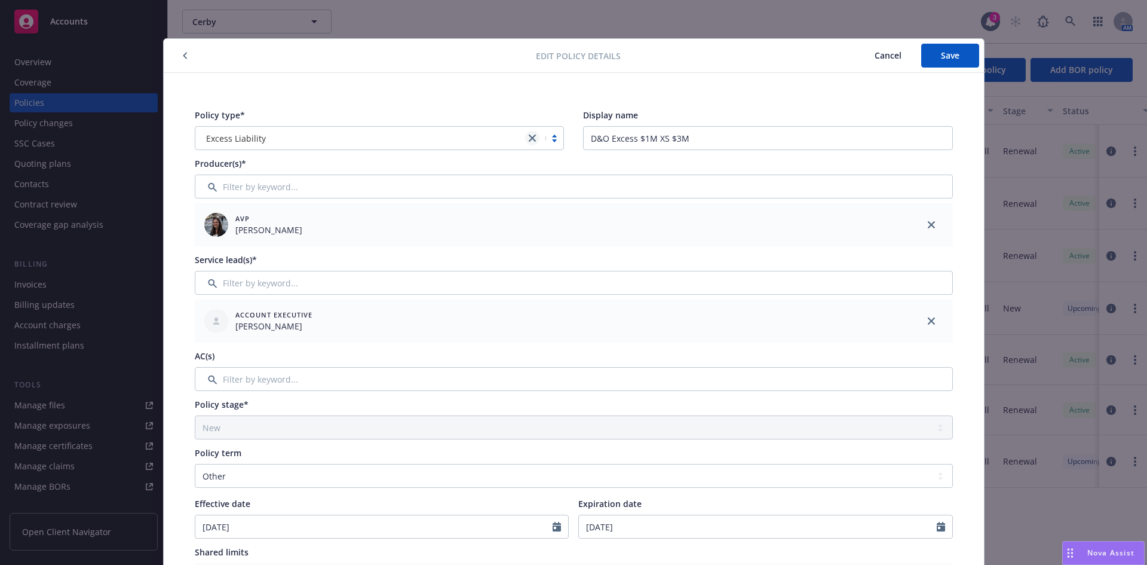
click at [529, 136] on icon "close" at bounding box center [532, 137] width 7 height 7
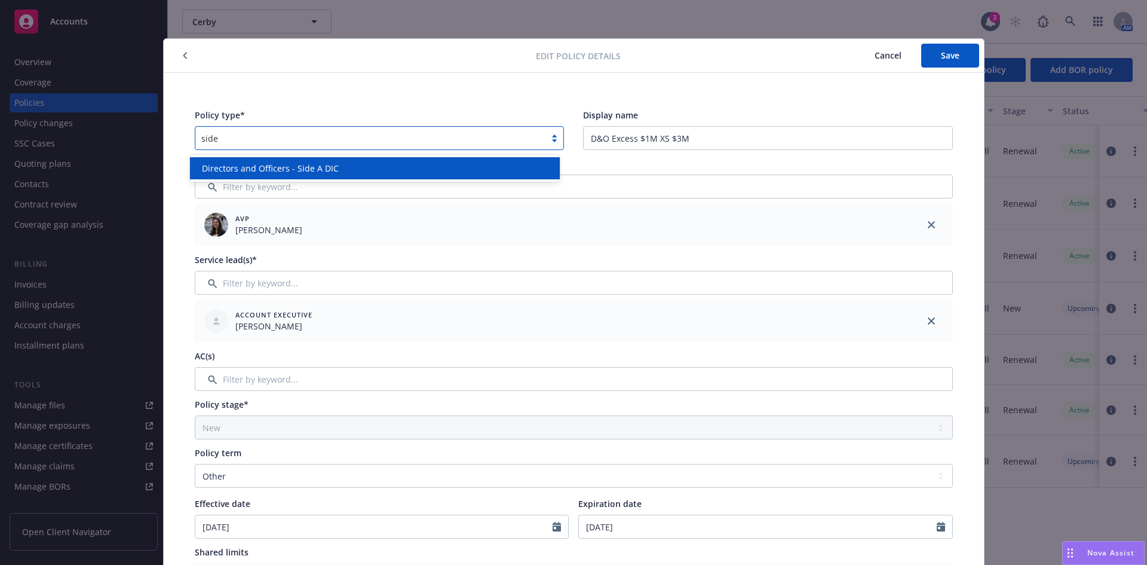
type input "side a"
click at [330, 164] on span "Directors and Officers - Side A DIC" at bounding box center [270, 168] width 137 height 13
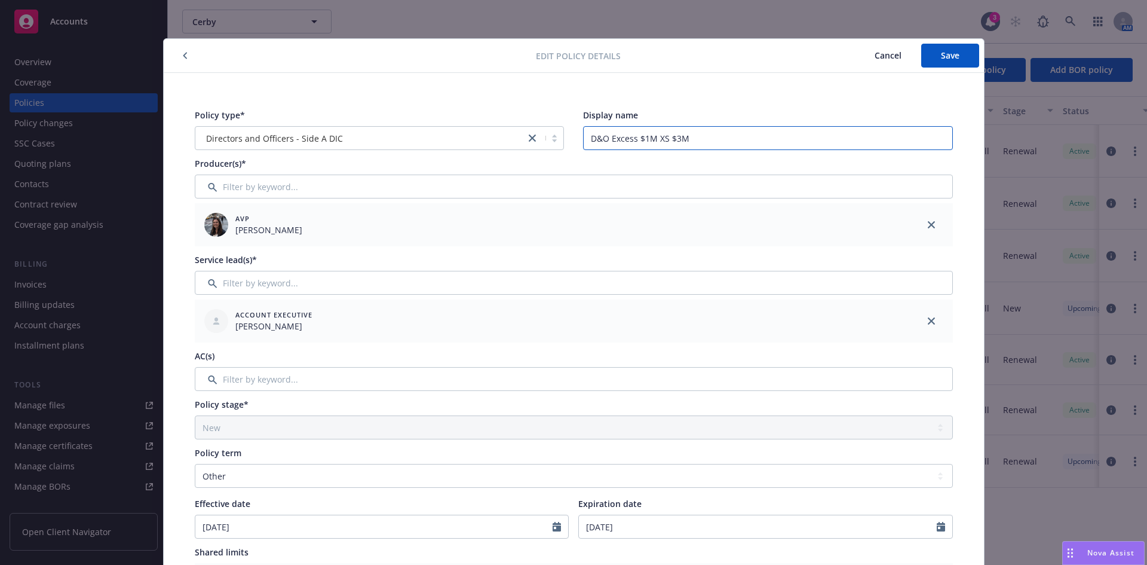
drag, startPoint x: 632, startPoint y: 137, endPoint x: 571, endPoint y: 139, distance: 61.0
click at [571, 139] on div "Policy type* Directors and Officers - Side A DIC Display name D&O Excess $1M XS…" at bounding box center [574, 129] width 758 height 41
type input "Side A DIC $1M XS $3M"
click at [947, 53] on span "Save" at bounding box center [950, 55] width 19 height 11
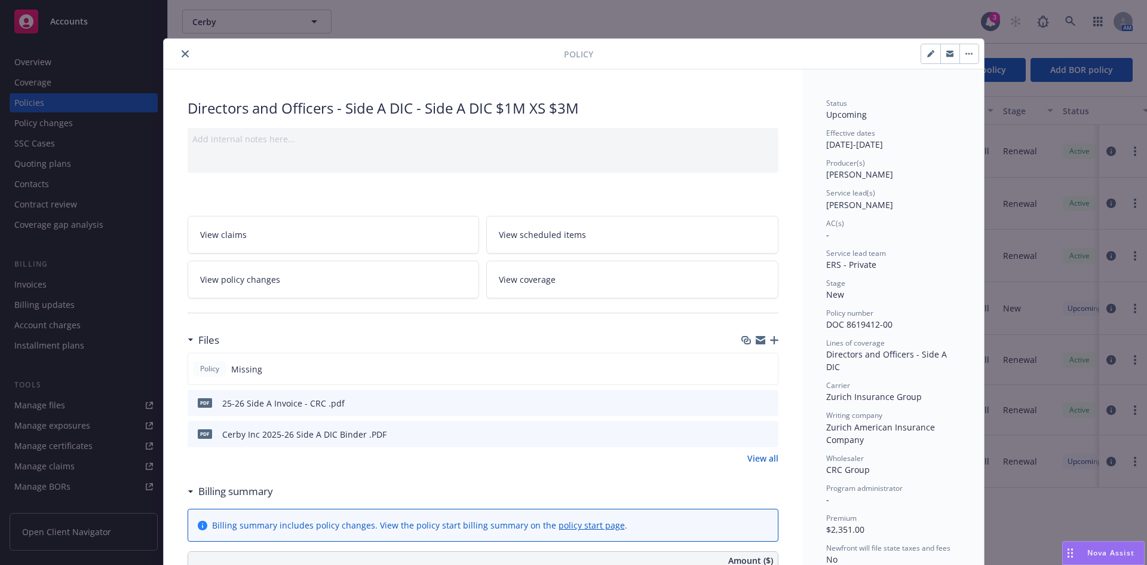
click at [182, 54] on icon "close" at bounding box center [185, 53] width 7 height 7
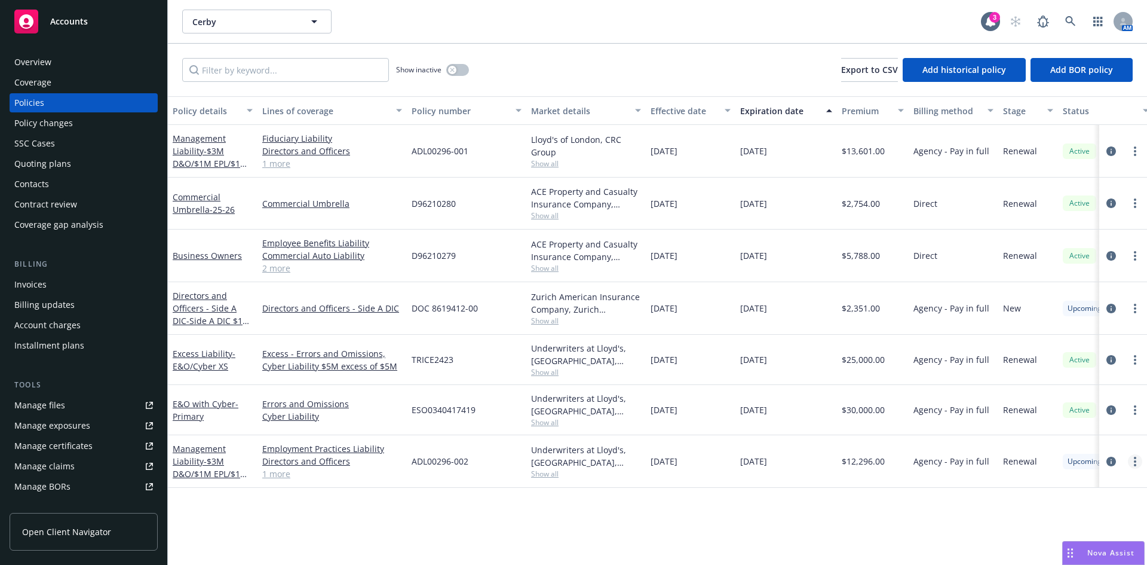
click at [1138, 463] on link "more" at bounding box center [1135, 461] width 14 height 14
click at [197, 479] on span "- $3M D&O/$1M EPL/$1M FID" at bounding box center [210, 473] width 75 height 36
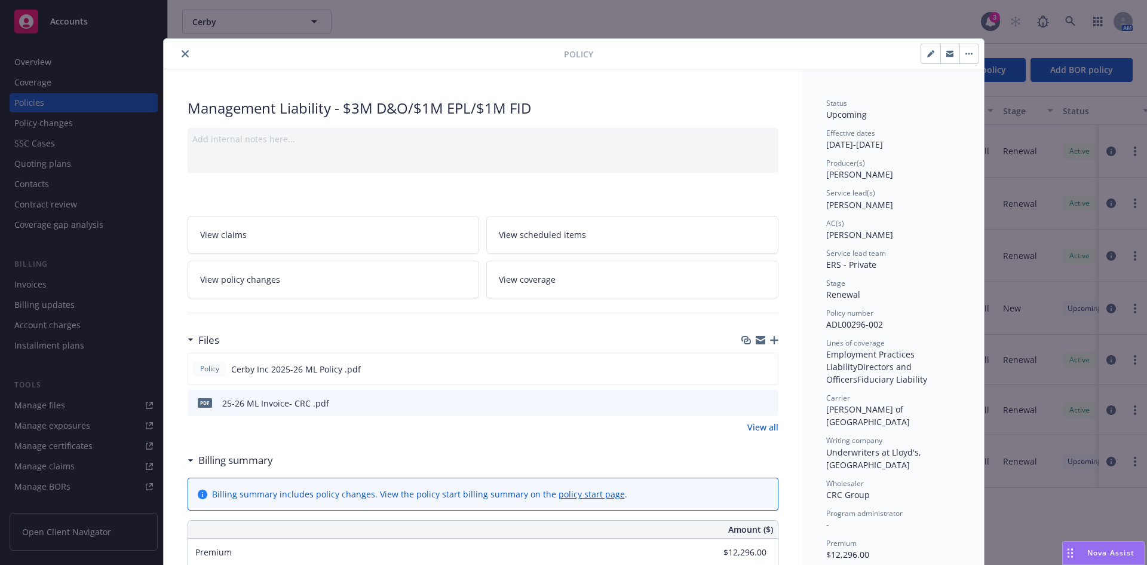
click at [928, 54] on icon "button" at bounding box center [931, 53] width 7 height 7
select select "RENEWAL"
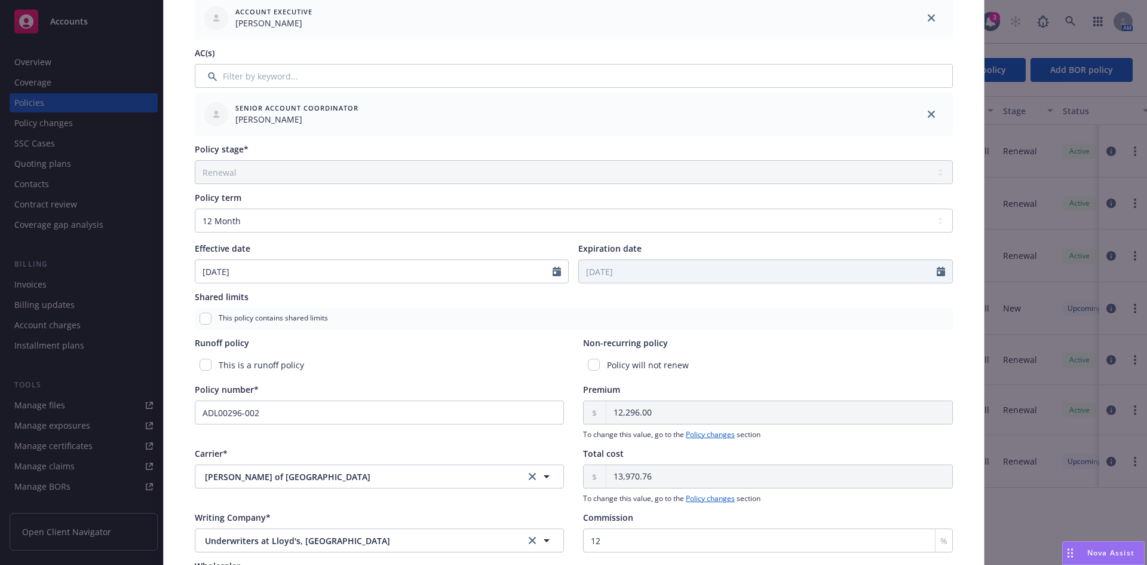
scroll to position [307, 0]
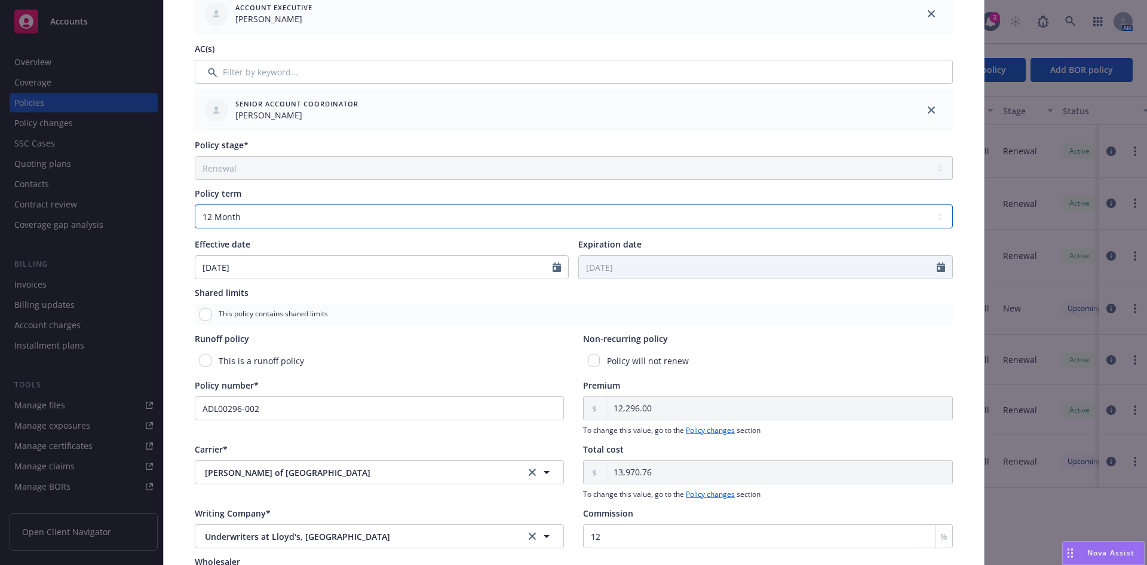
click at [261, 220] on select "Select policy term 12 Month 6 Month 4 Month 3 Month 2 Month 1 Month 36 Month (3…" at bounding box center [574, 216] width 758 height 24
select select "other"
click at [195, 204] on select "Select policy term 12 Month 6 Month 4 Month 3 Month 2 Month 1 Month 36 Month (3…" at bounding box center [574, 216] width 758 height 24
select select "8"
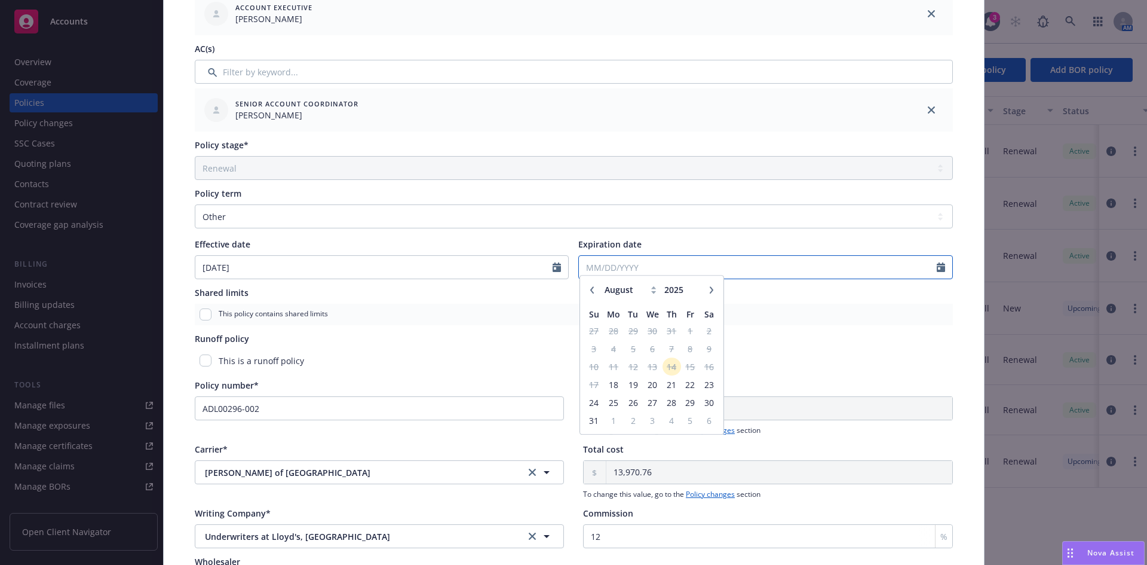
click at [632, 272] on input "Expiration date" at bounding box center [758, 267] width 358 height 23
type input "2026"
click at [687, 292] on input "2026" at bounding box center [681, 295] width 39 height 13
click at [626, 297] on select "January February March April May June July August September October November De…" at bounding box center [632, 296] width 60 height 14
select select "7"
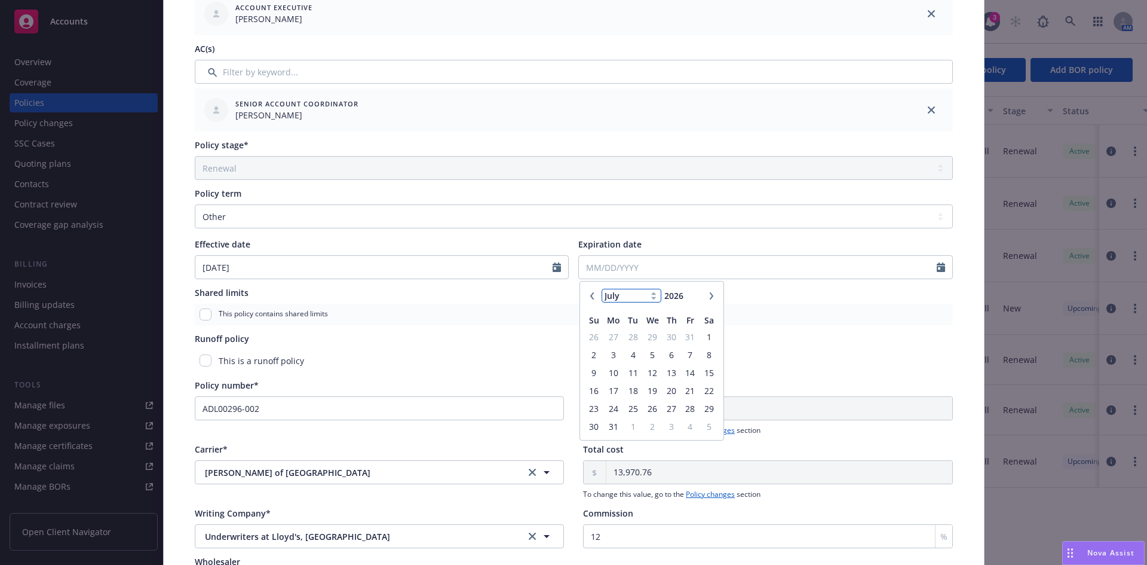
click at [602, 289] on select "January February March April May June July August September October November De…" at bounding box center [632, 296] width 60 height 14
click at [631, 373] on span "14" at bounding box center [633, 372] width 16 height 15
type input "[DATE]"
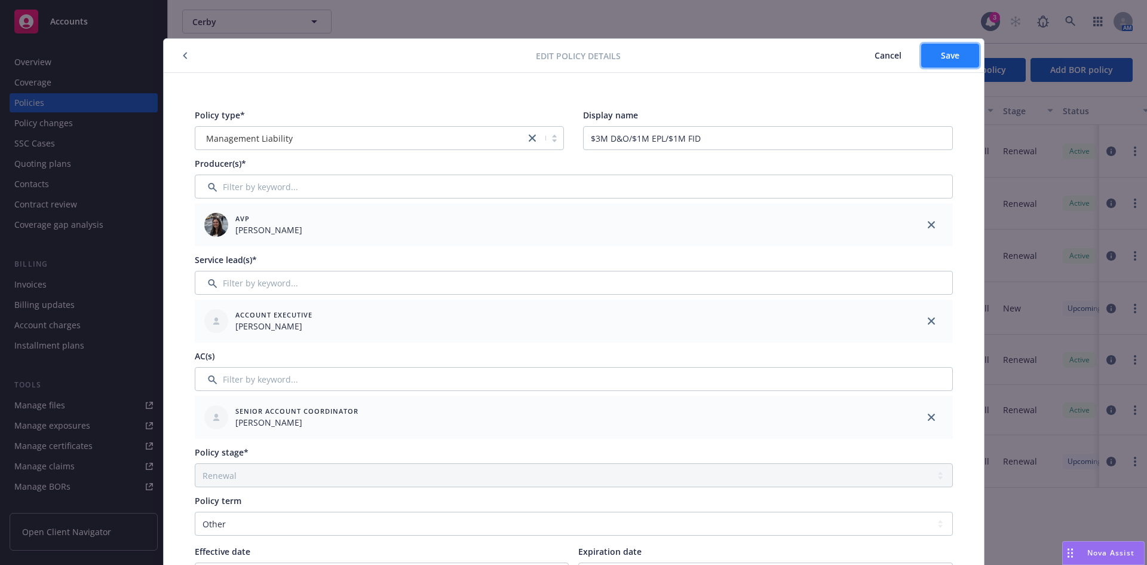
click at [950, 48] on button "Save" at bounding box center [951, 56] width 58 height 24
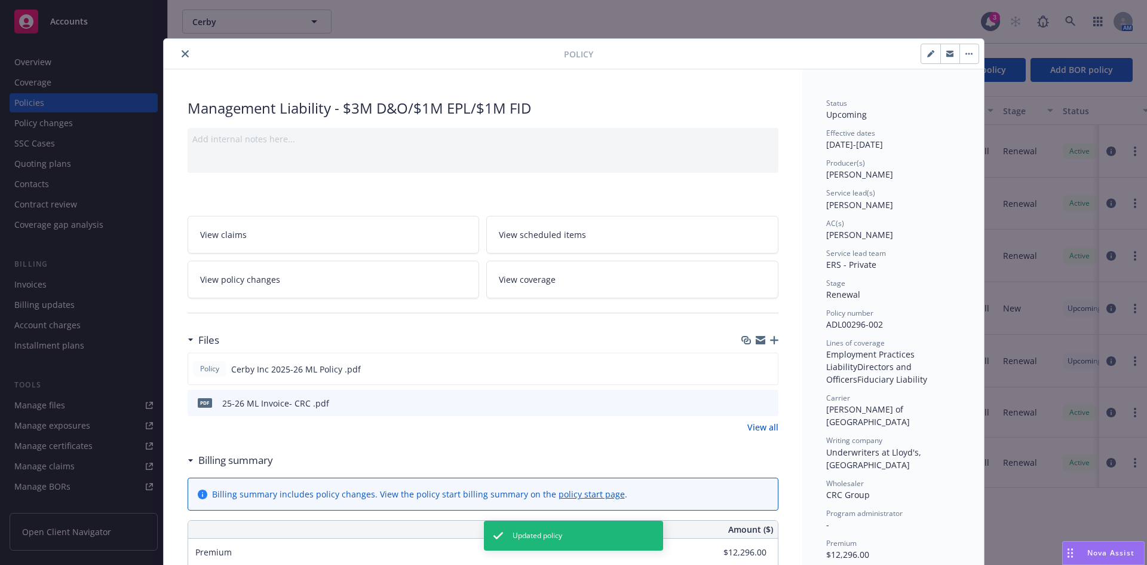
click at [182, 53] on icon "close" at bounding box center [185, 53] width 7 height 7
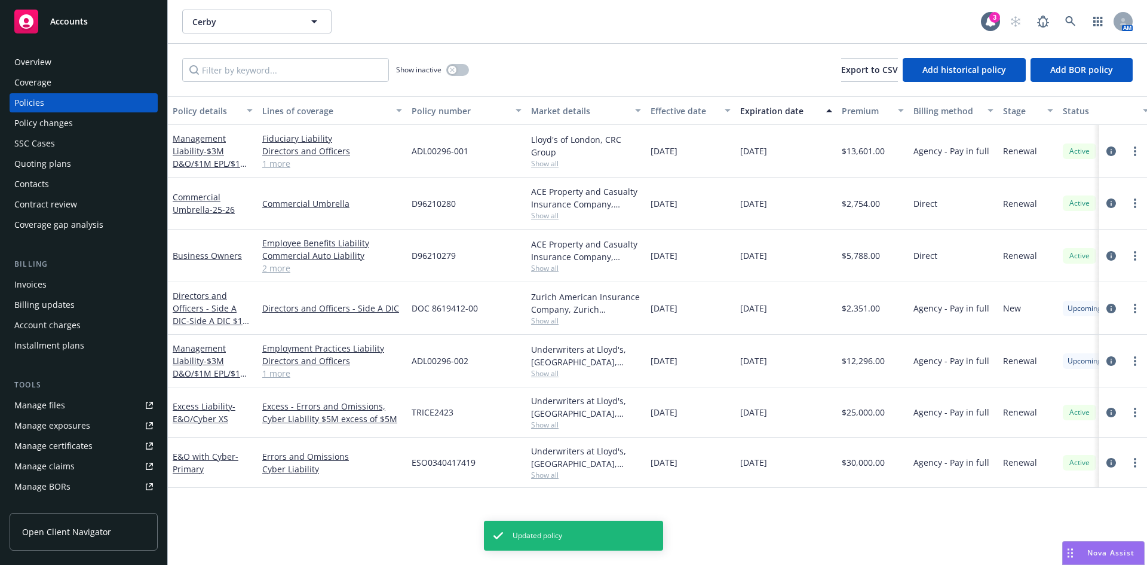
click at [68, 286] on div "Invoices" at bounding box center [83, 284] width 139 height 19
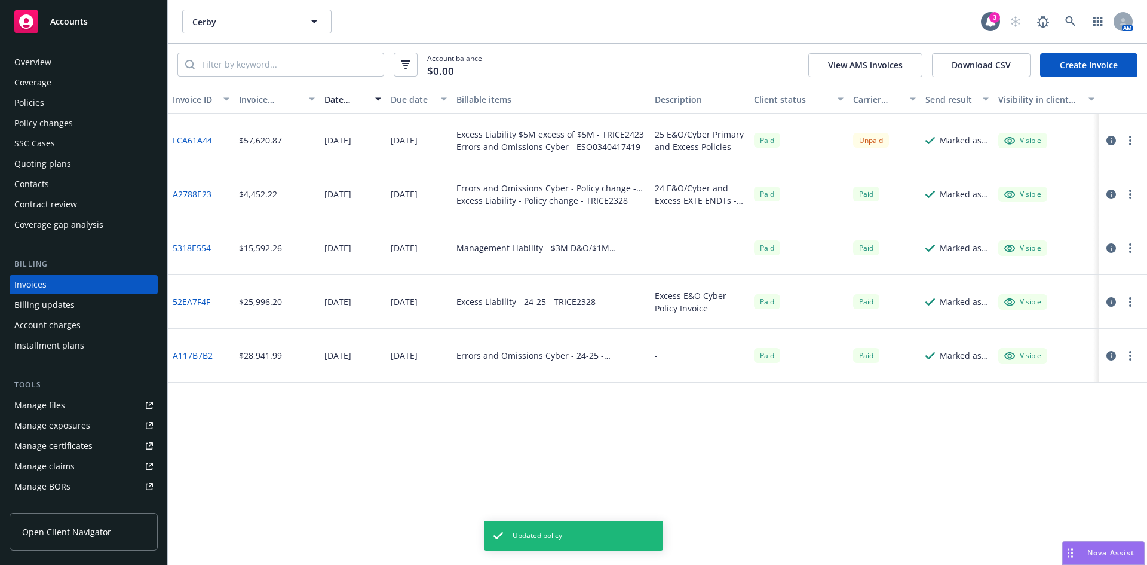
click at [1076, 62] on link "Create Invoice" at bounding box center [1088, 65] width 97 height 24
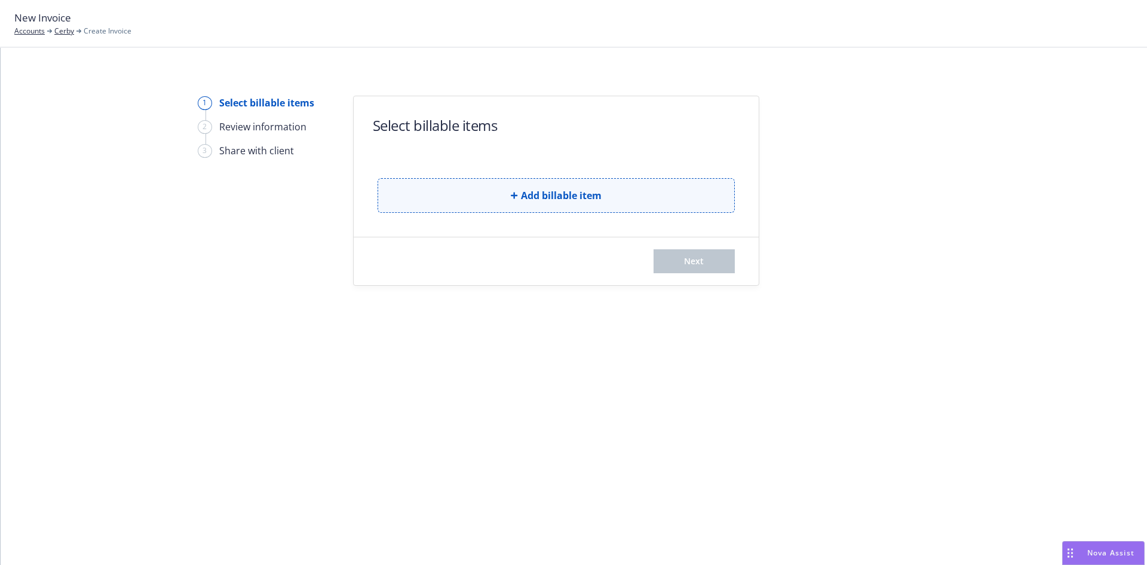
click at [543, 203] on button "Add billable item" at bounding box center [556, 195] width 357 height 35
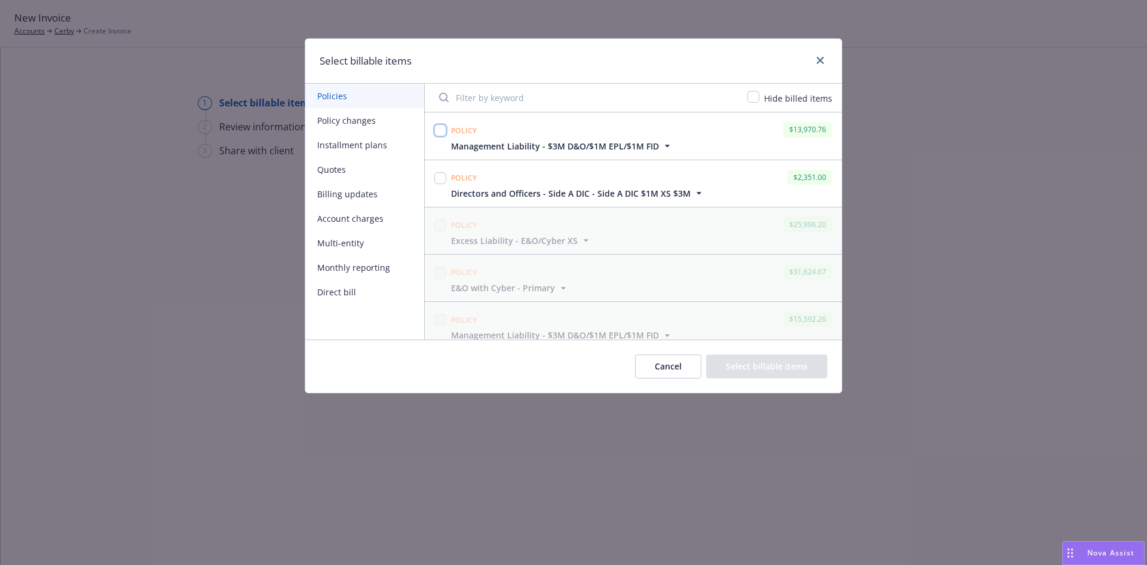
drag, startPoint x: 440, startPoint y: 130, endPoint x: 433, endPoint y: 180, distance: 50.1
click at [440, 131] on input "checkbox" at bounding box center [440, 130] width 12 height 12
checkbox input "true"
click at [437, 179] on input "checkbox" at bounding box center [440, 178] width 12 height 12
checkbox input "true"
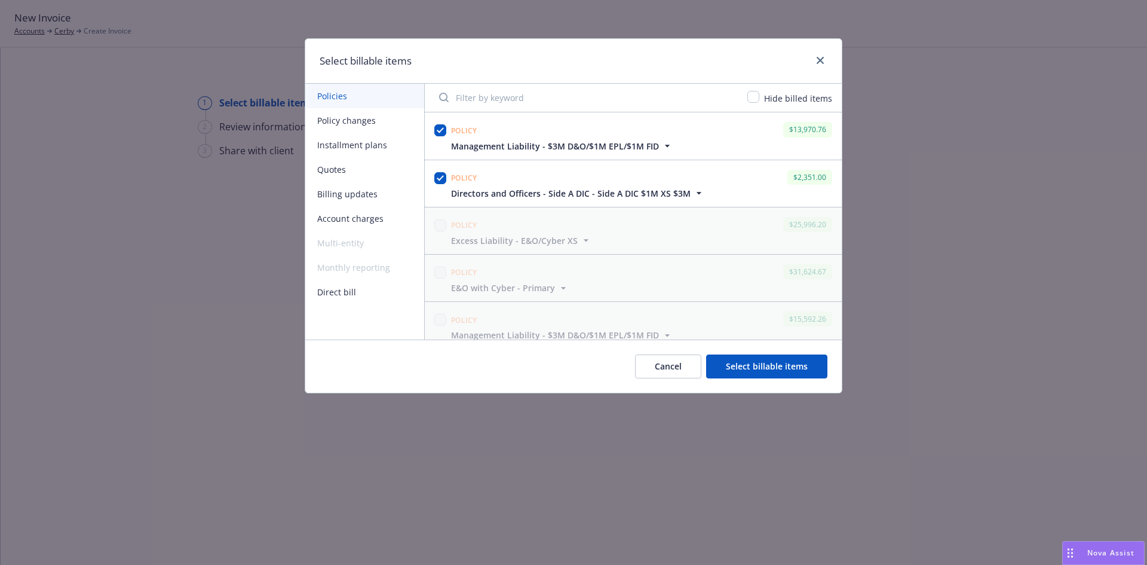
click at [760, 370] on button "Select billable items" at bounding box center [766, 366] width 121 height 24
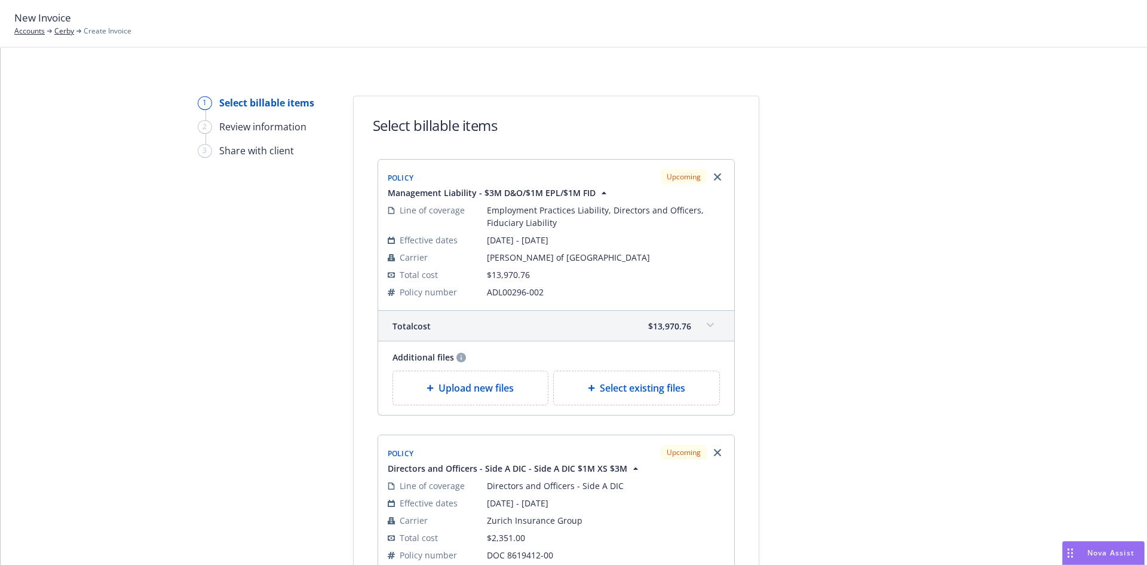
scroll to position [288, 0]
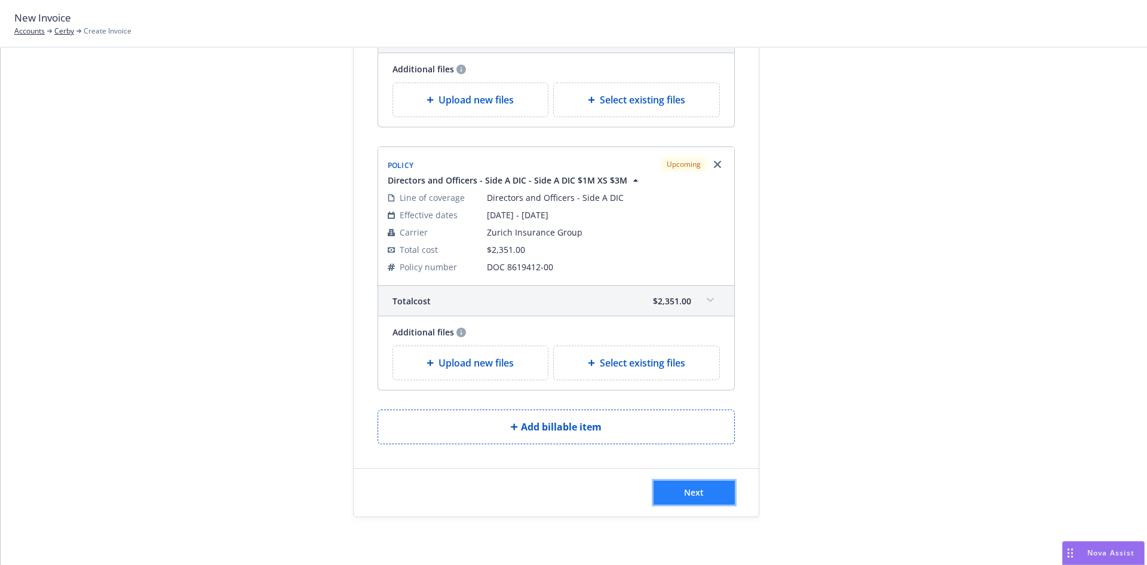
click at [662, 493] on button "Next" at bounding box center [694, 492] width 81 height 24
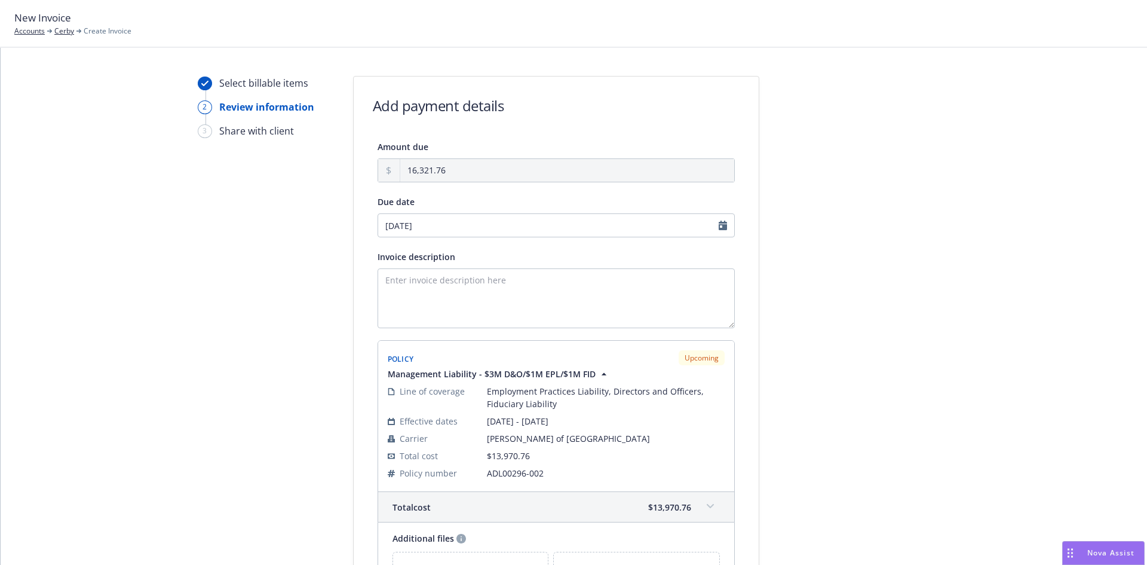
scroll to position [0, 0]
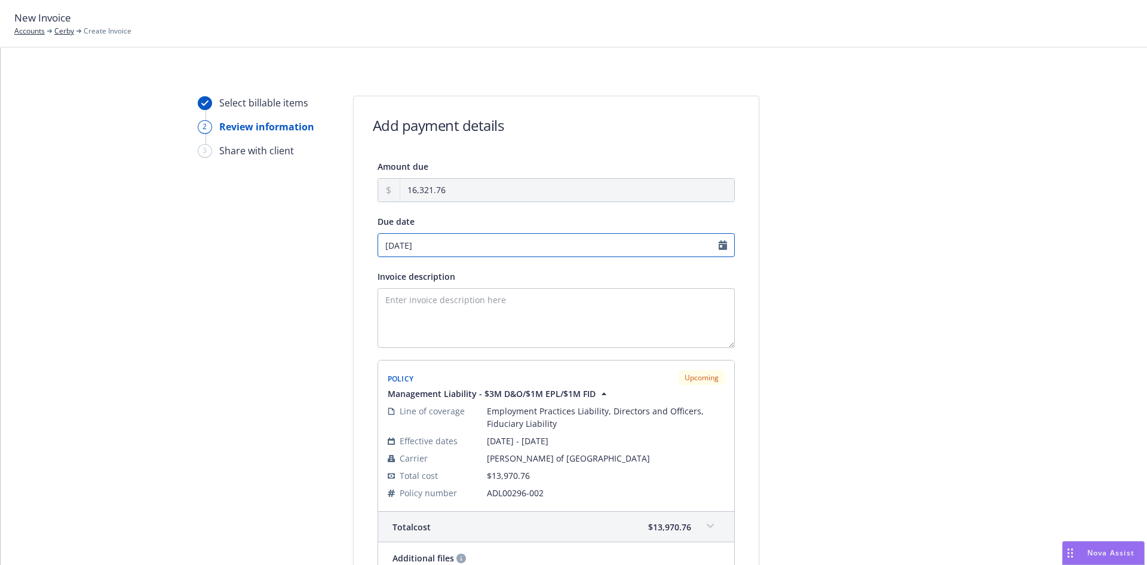
click at [715, 241] on input "[DATE]" at bounding box center [556, 245] width 357 height 24
select select "August"
select select "2025"
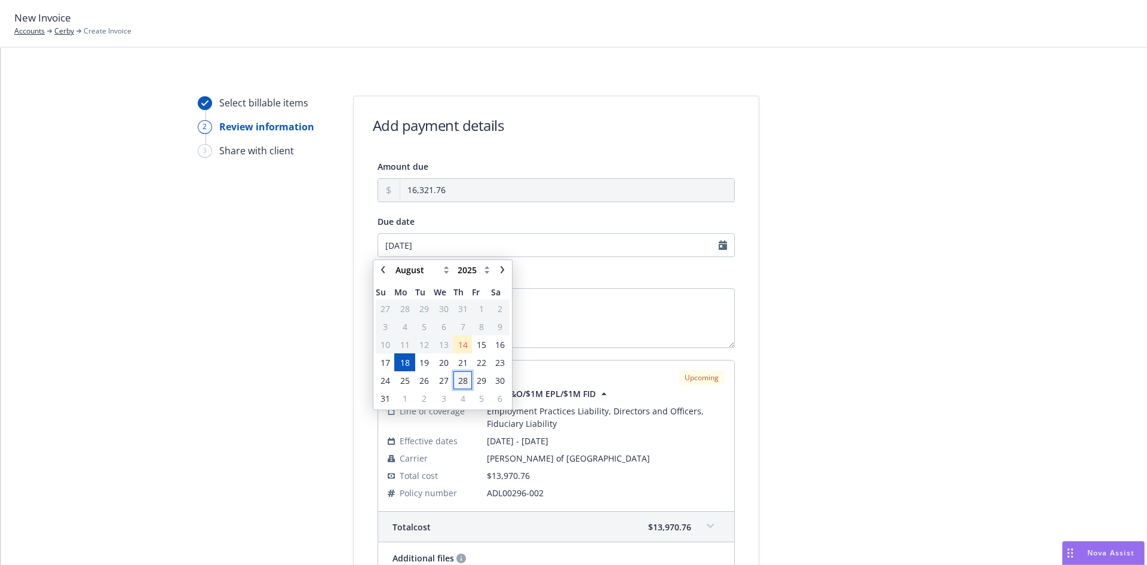
click at [462, 380] on span "28" at bounding box center [463, 380] width 10 height 13
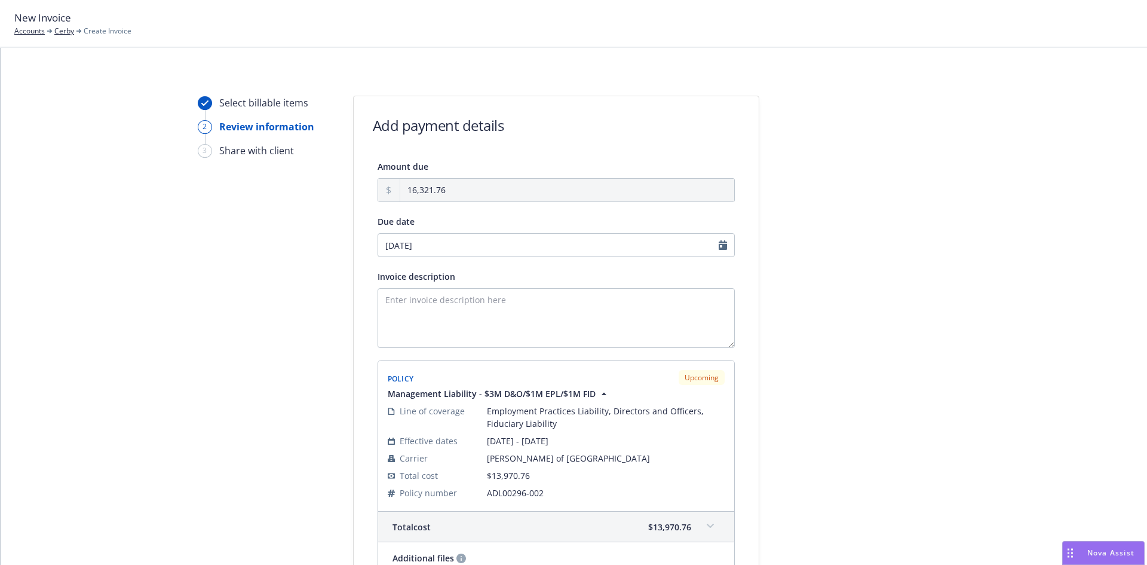
type input "[DATE]"
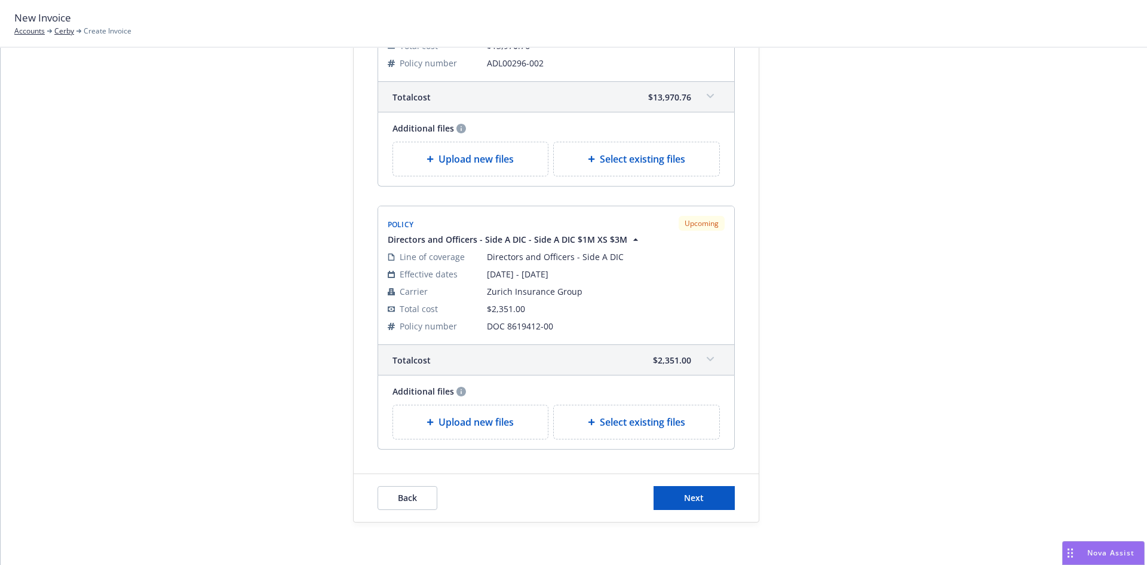
scroll to position [435, 0]
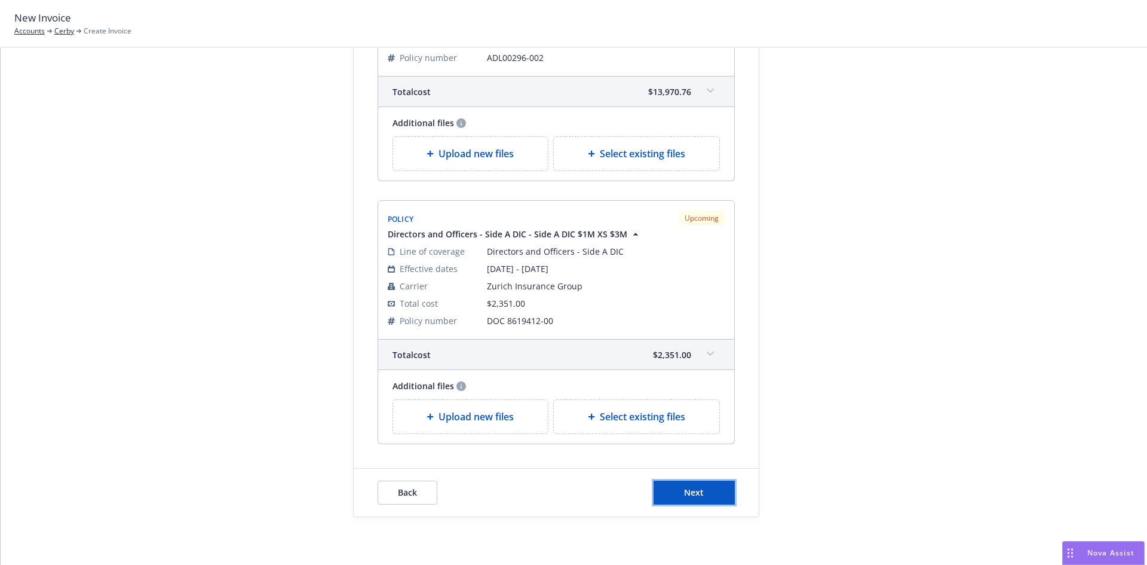
click at [703, 492] on button "Next" at bounding box center [694, 492] width 81 height 24
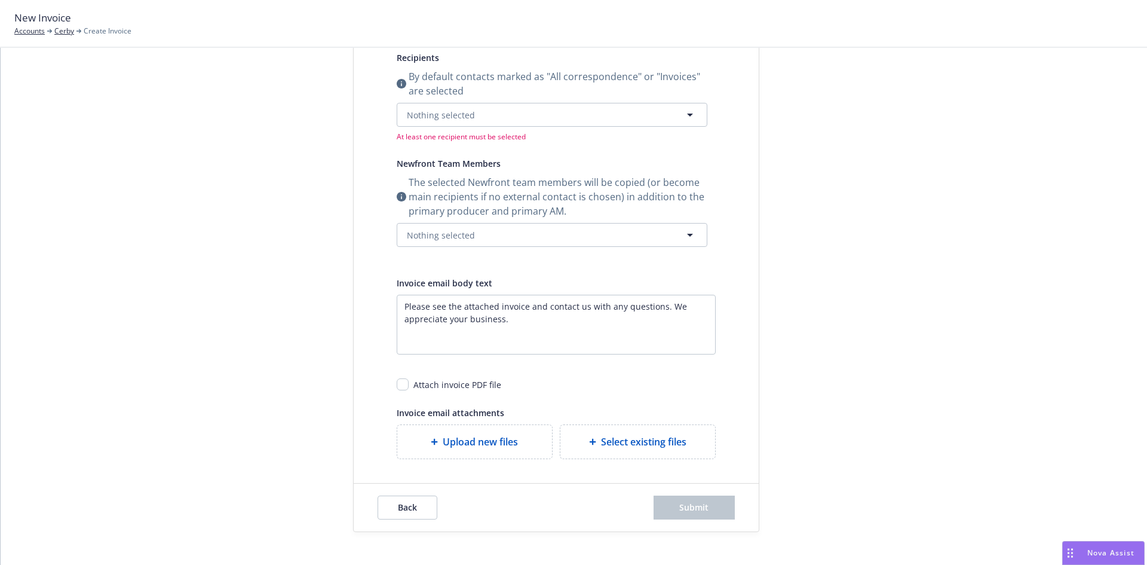
scroll to position [0, 0]
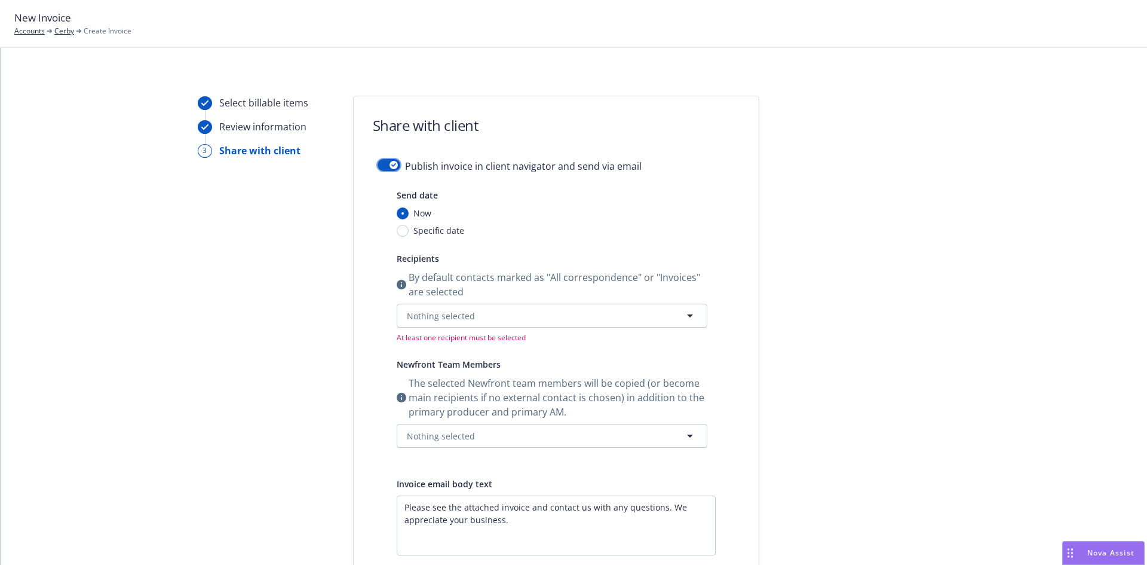
click at [383, 162] on button "button" at bounding box center [389, 165] width 23 height 12
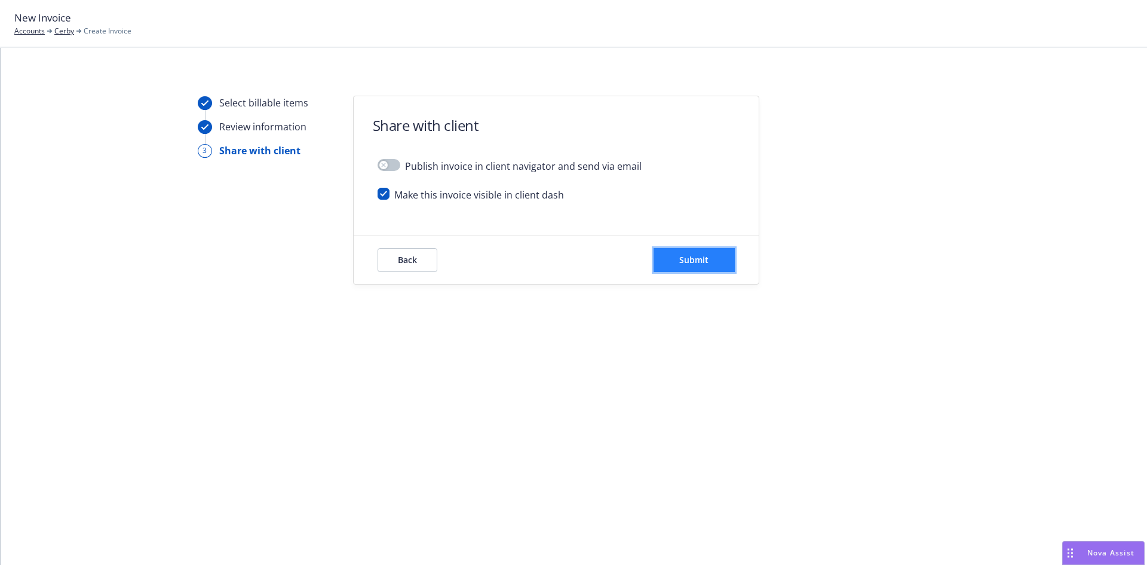
click at [690, 270] on button "Submit" at bounding box center [694, 260] width 81 height 24
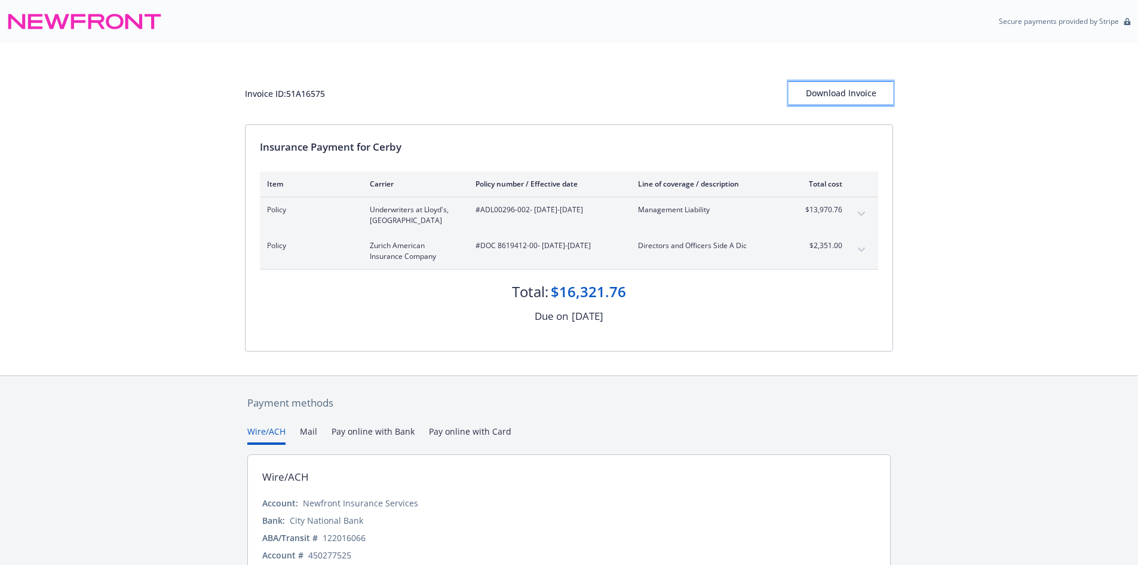
click at [859, 86] on div "Download Invoice" at bounding box center [841, 93] width 105 height 23
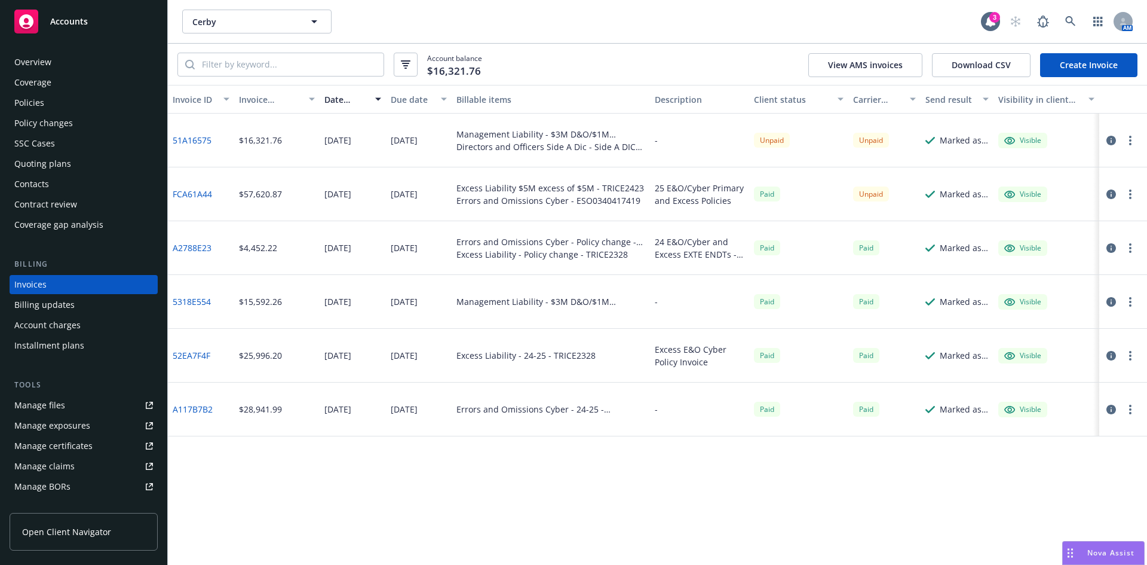
click at [56, 108] on div "Policies" at bounding box center [83, 102] width 139 height 19
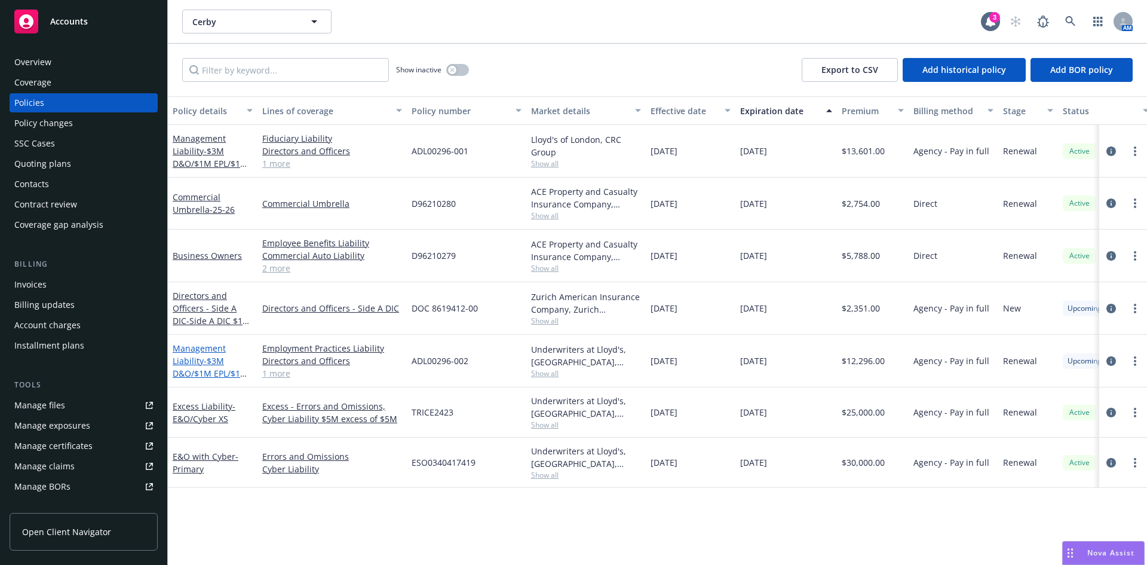
click at [191, 359] on link "Management Liability - $3M D&O/$1M EPL/$1M FID" at bounding box center [210, 366] width 75 height 49
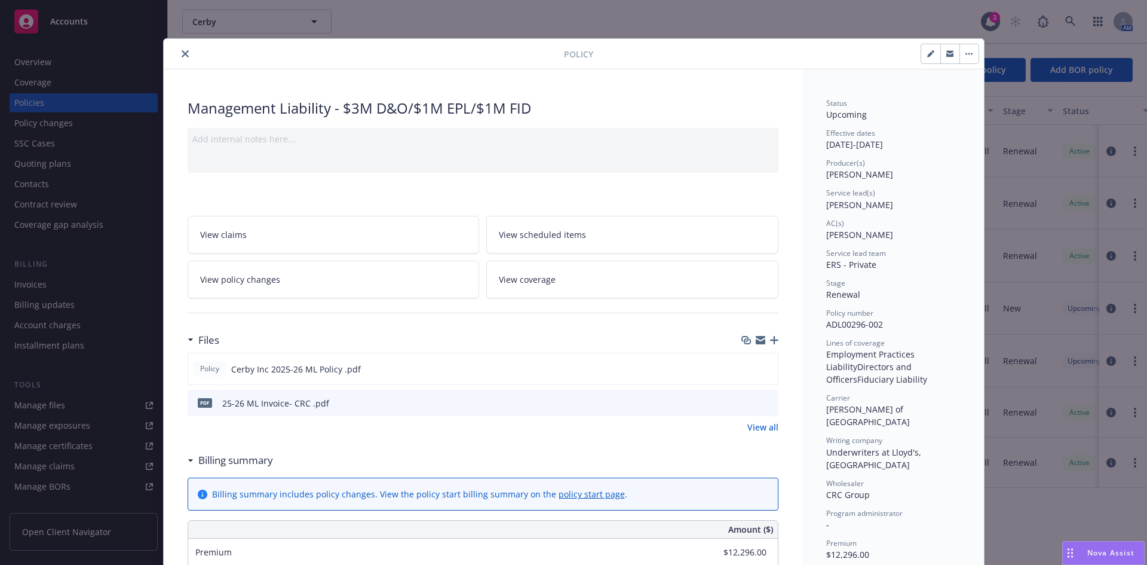
click at [770, 340] on icon "button" at bounding box center [774, 340] width 8 height 8
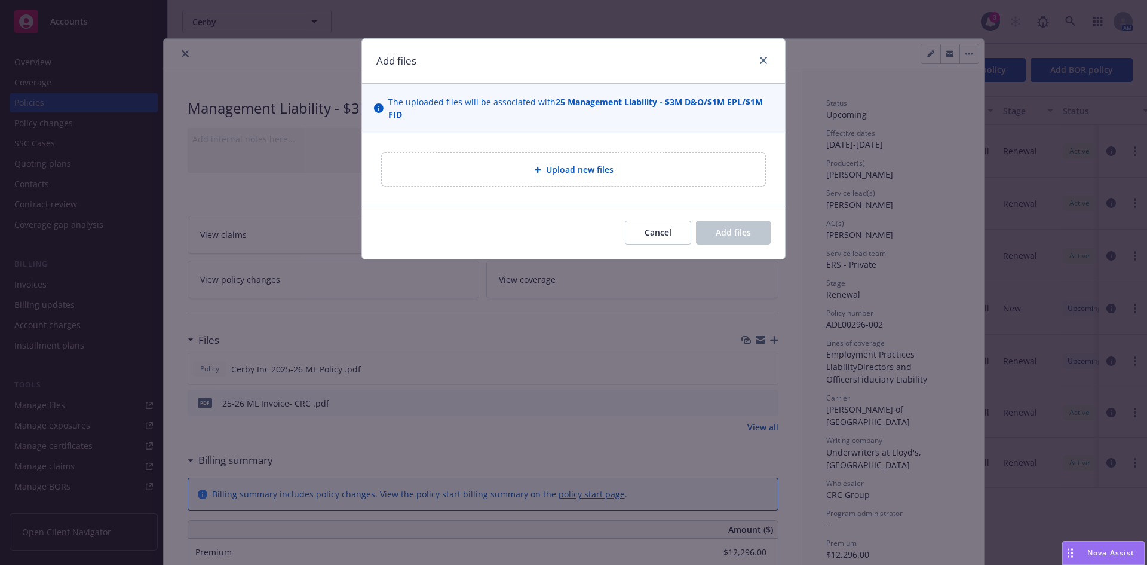
click at [573, 176] on span "Upload new files" at bounding box center [580, 169] width 68 height 13
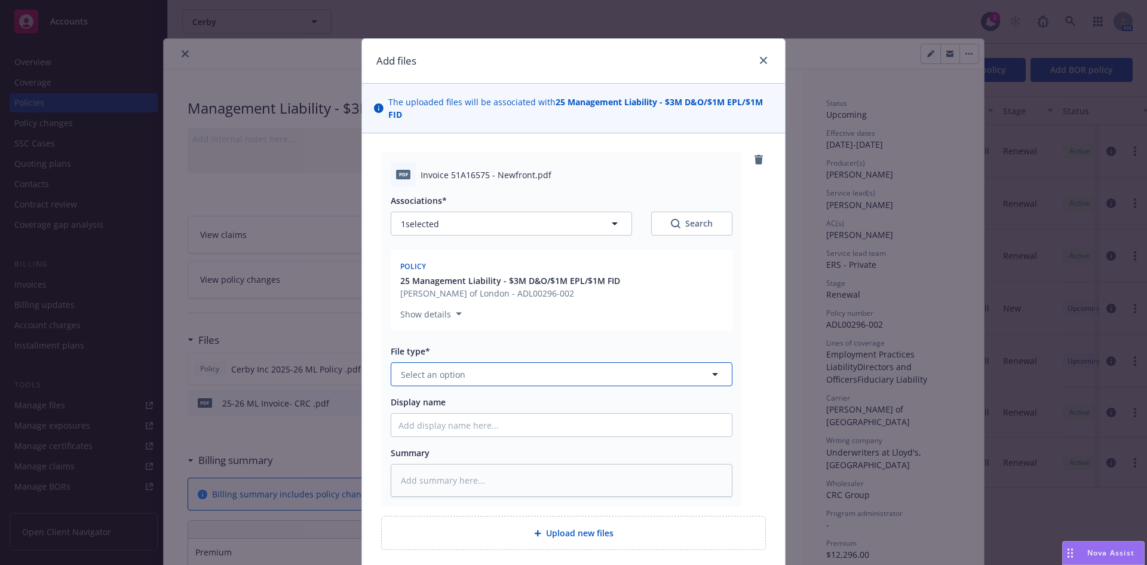
click at [433, 384] on button "Select an option" at bounding box center [562, 374] width 342 height 24
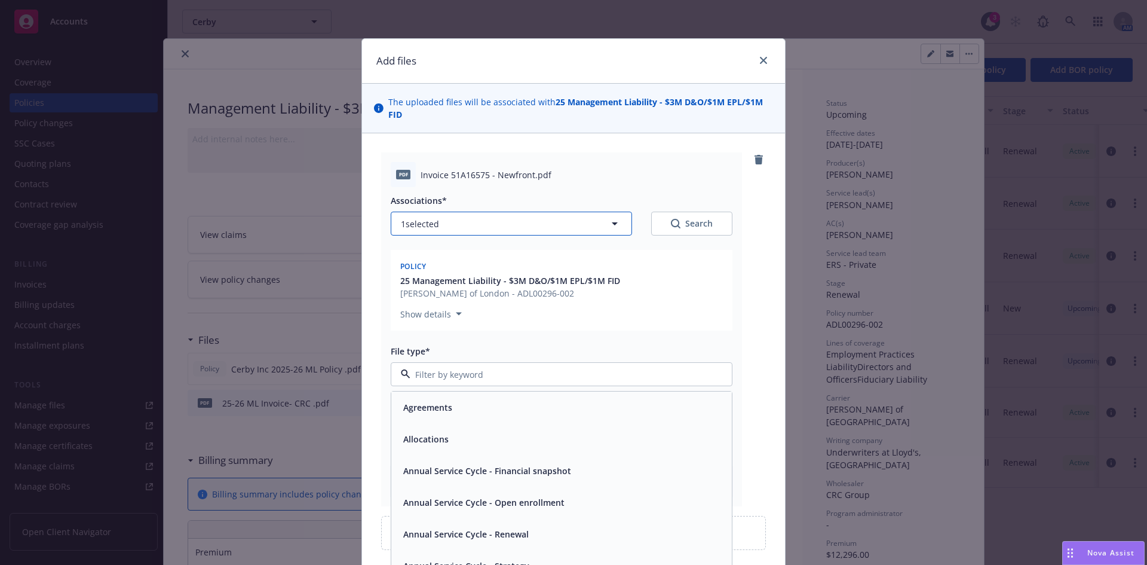
click at [429, 218] on span "1 selected" at bounding box center [420, 224] width 38 height 13
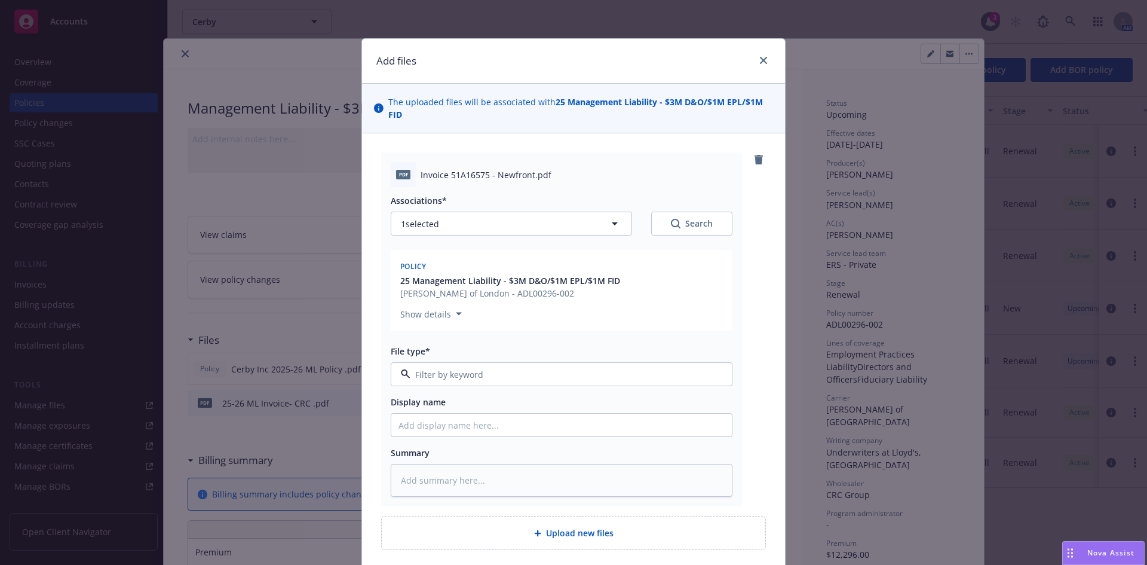
type textarea "x"
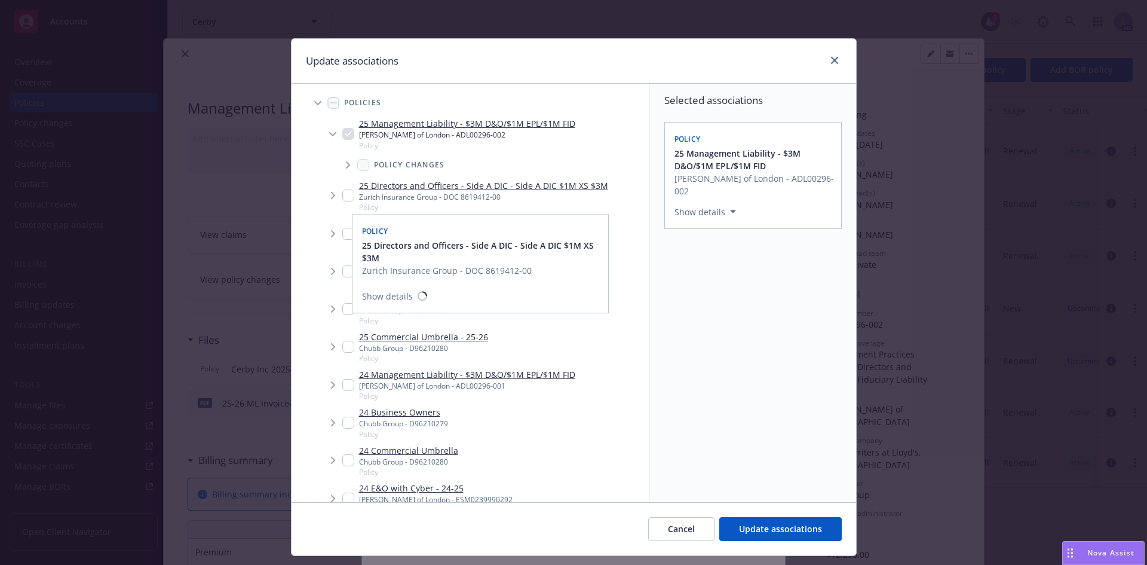
click at [345, 195] on input "Tree Example" at bounding box center [348, 195] width 12 height 12
checkbox input "true"
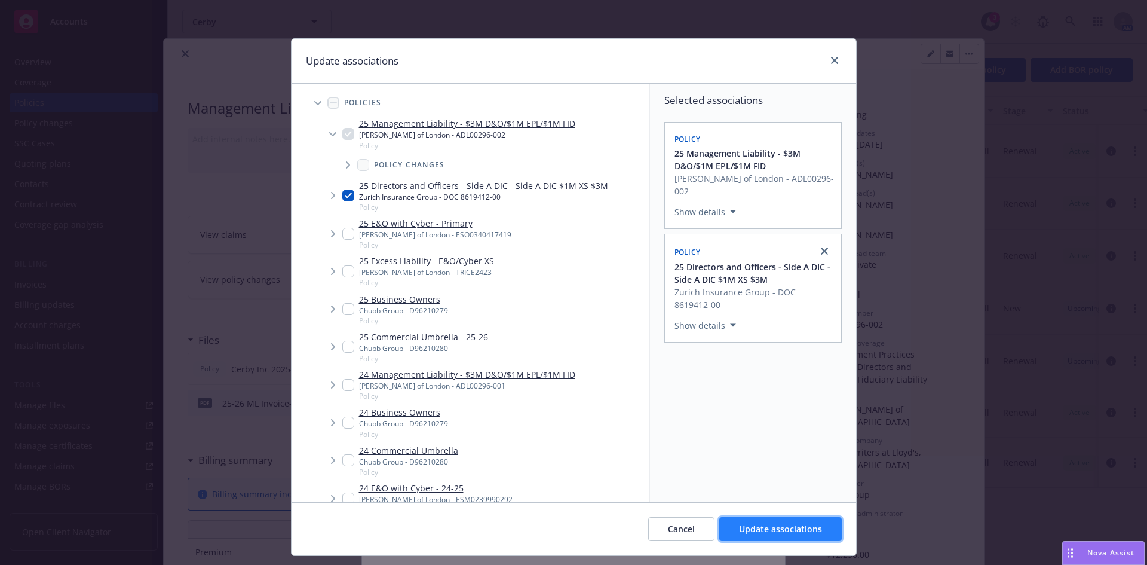
click at [778, 530] on span "Update associations" at bounding box center [780, 528] width 83 height 11
type textarea "x"
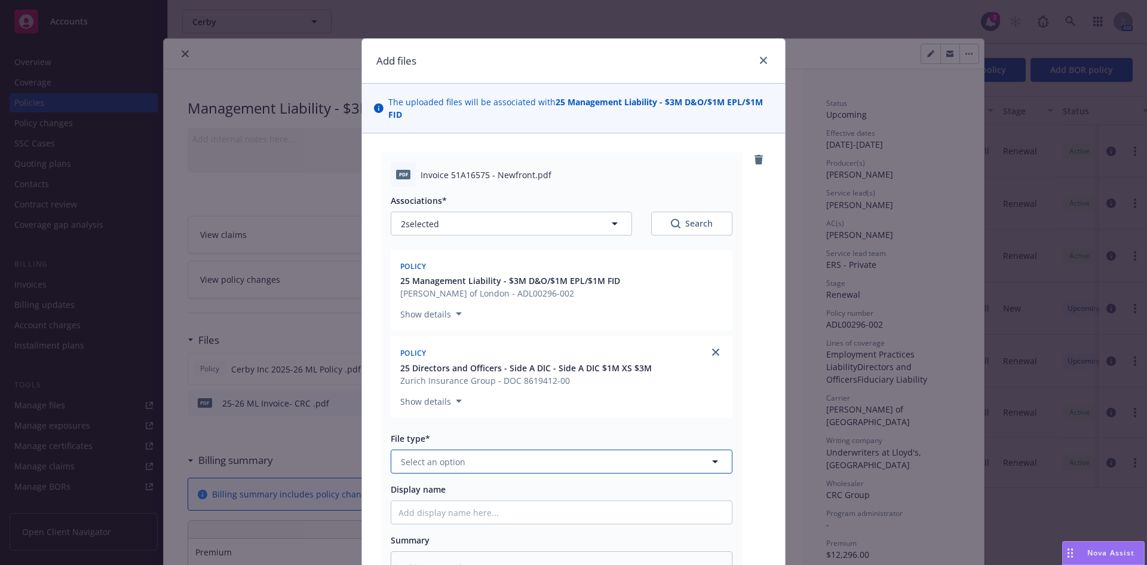
click at [480, 467] on button "Select an option" at bounding box center [562, 461] width 342 height 24
type input "inv"
click at [476, 483] on div "Invoice - Newfront" at bounding box center [561, 495] width 341 height 32
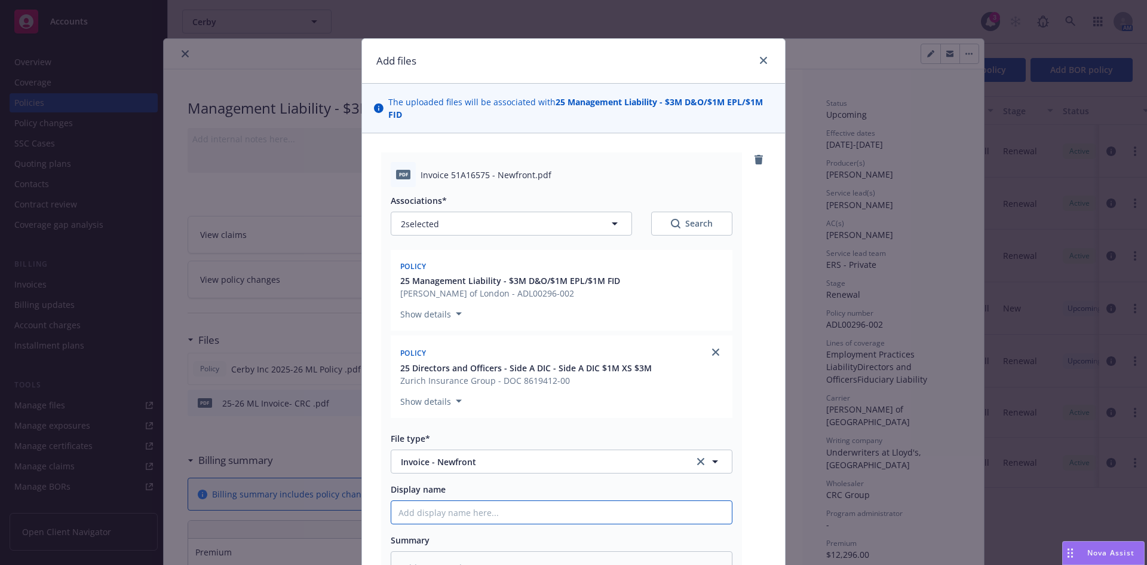
click at [434, 517] on input "Display name" at bounding box center [561, 512] width 341 height 23
paste input "Cerby"
type textarea "x"
type input "Cerby"
type textarea "x"
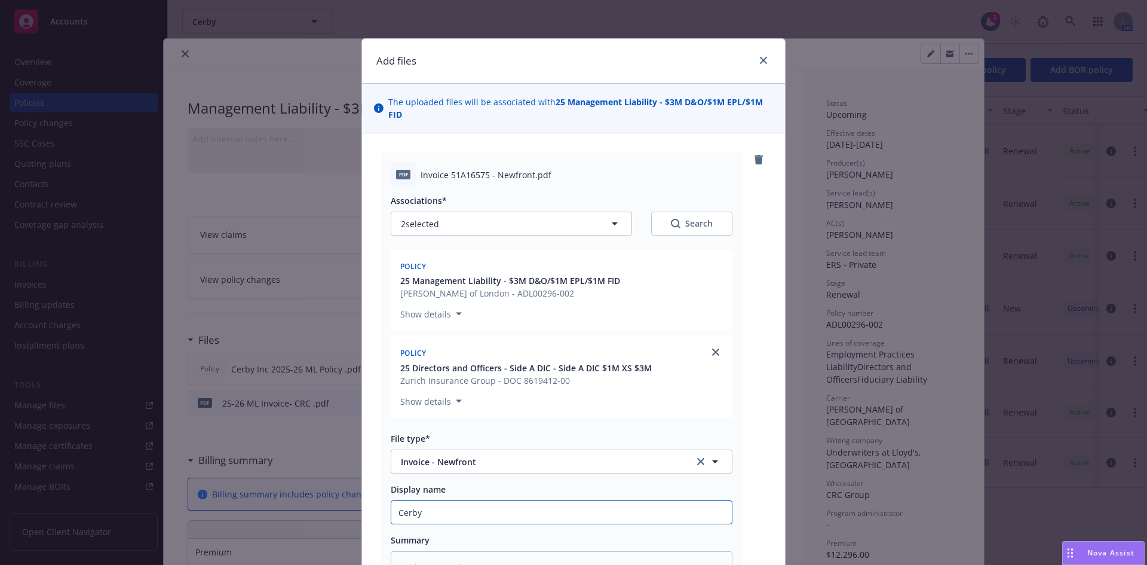
type input "Cerby I"
type textarea "x"
type input "Cerby In"
type textarea "x"
type input "Cerby Inc"
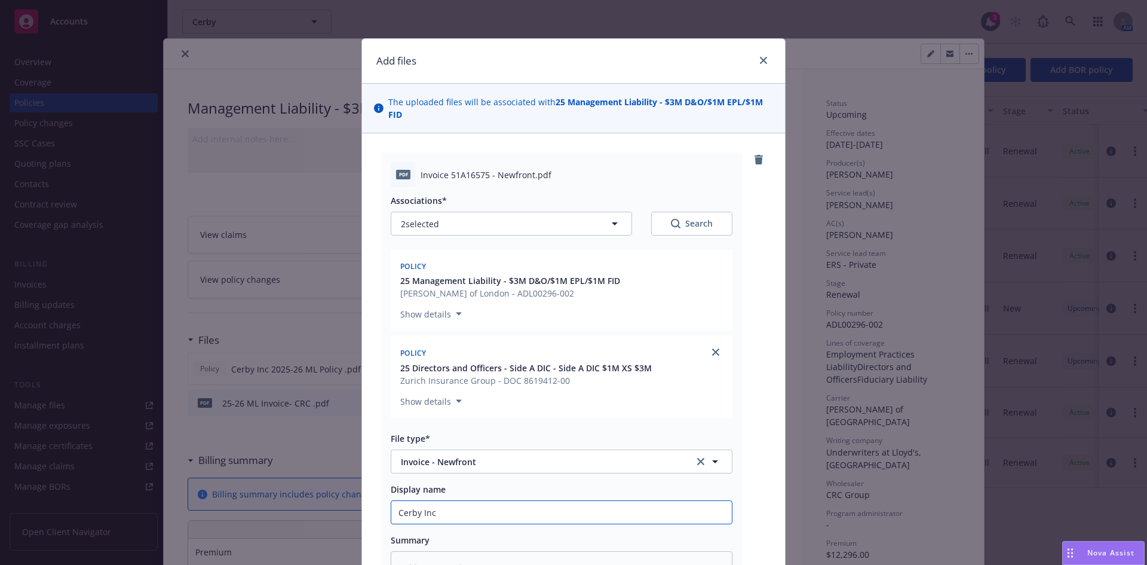
type textarea "x"
type input "Cerby Inc"
type textarea "x"
type input "Cerby Inc 2"
type textarea "x"
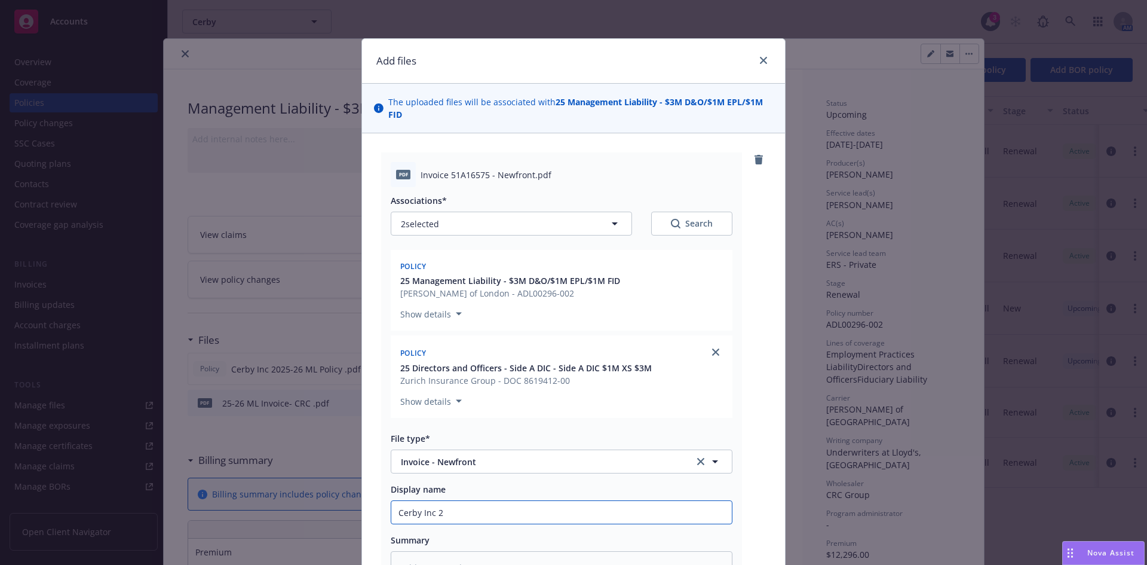
type input "Cerby Inc 20"
type textarea "x"
type input "Cerby Inc 202"
type textarea "x"
type input "Cerby Inc 2025"
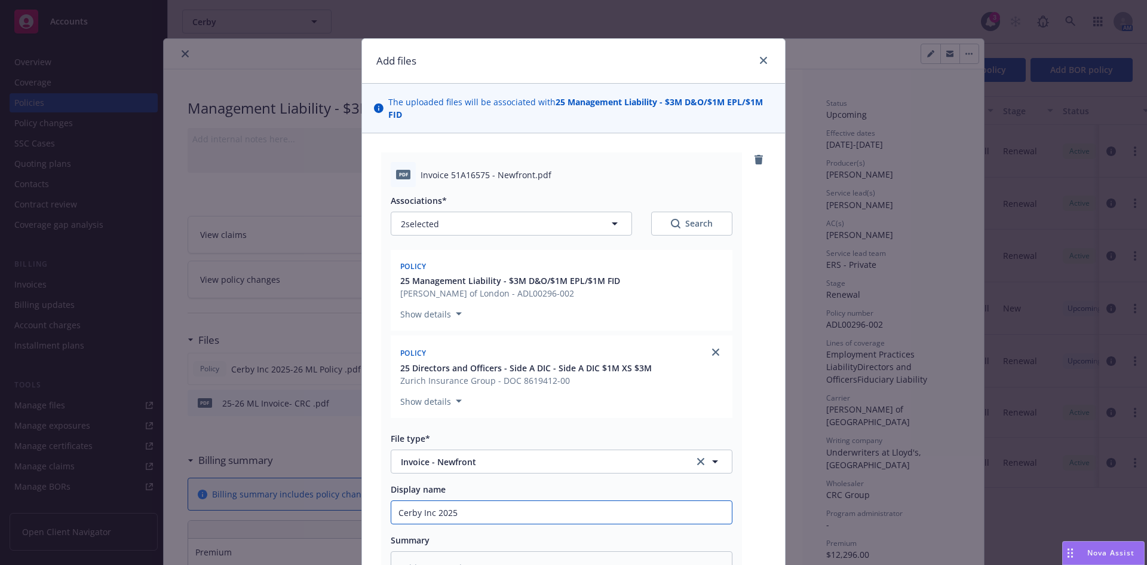
type textarea "x"
type input "Cerby Inc 2025-"
type textarea "x"
type input "Cerby Inc 2025-2"
type textarea "x"
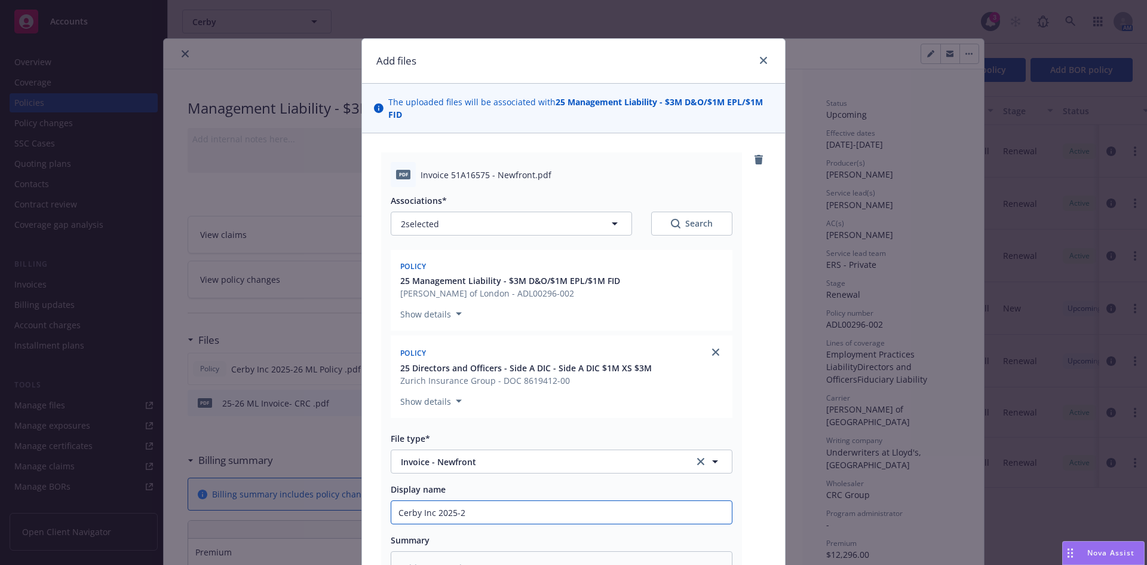
type input "Cerby Inc 2025-26"
type textarea "x"
type input "Cerby Inc 2025-26"
type textarea "x"
type input "Cerby Inc 2025-26 M"
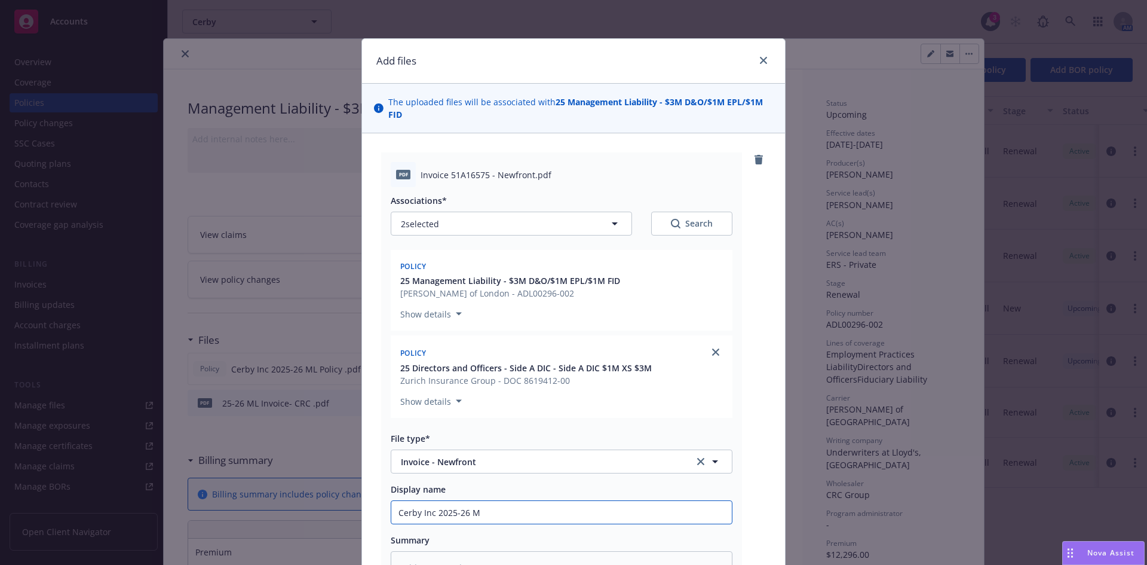
type textarea "x"
type input "Cerby Inc 2025-26 ML"
type textarea "x"
type input "Cerby Inc 2025-26 ML/"
type textarea "x"
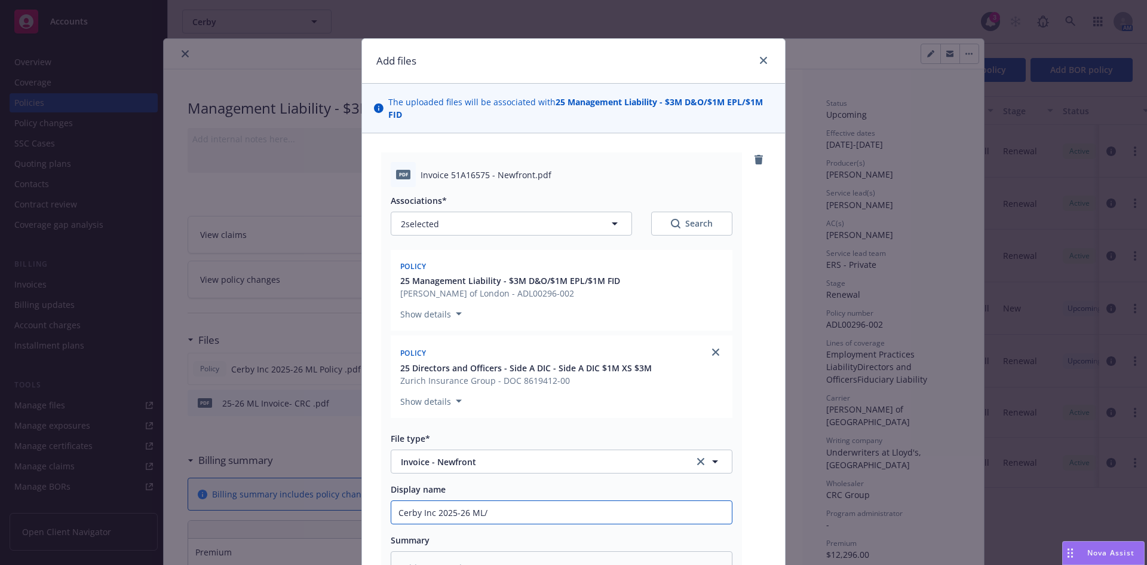
type input "Cerby Inc 2025-26 ML/S"
type textarea "x"
type input "Cerby Inc 2025-26 ML/Si"
type textarea "x"
type input "Cerby Inc 2025-26 ML/Sid"
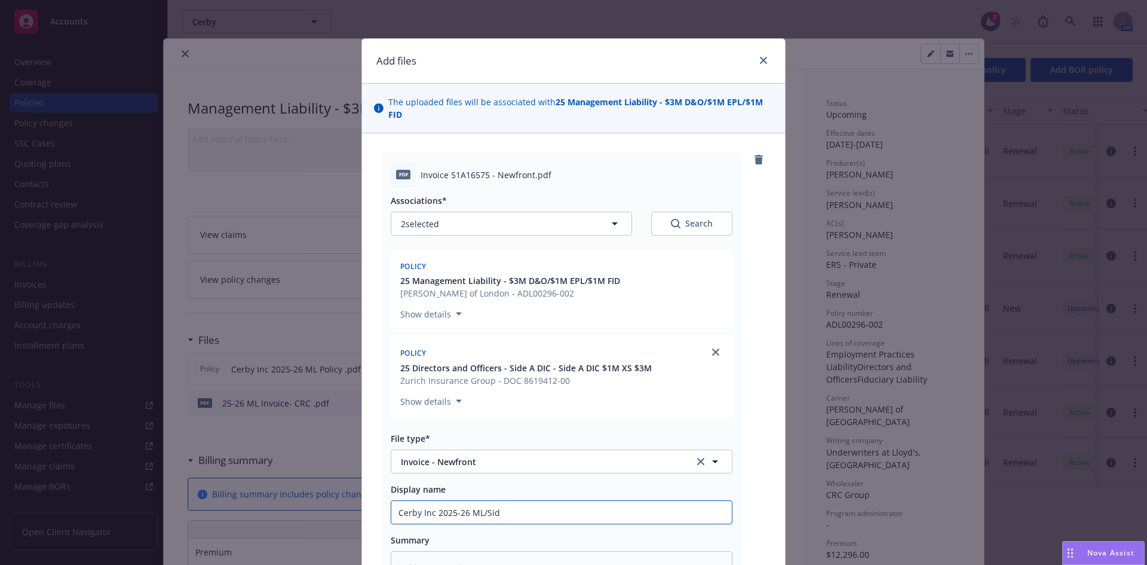
type textarea "x"
type input "Cerby Inc 2025-26 ML/Side"
type textarea "x"
type input "Cerby Inc 2025-26 ML/Side"
type textarea "x"
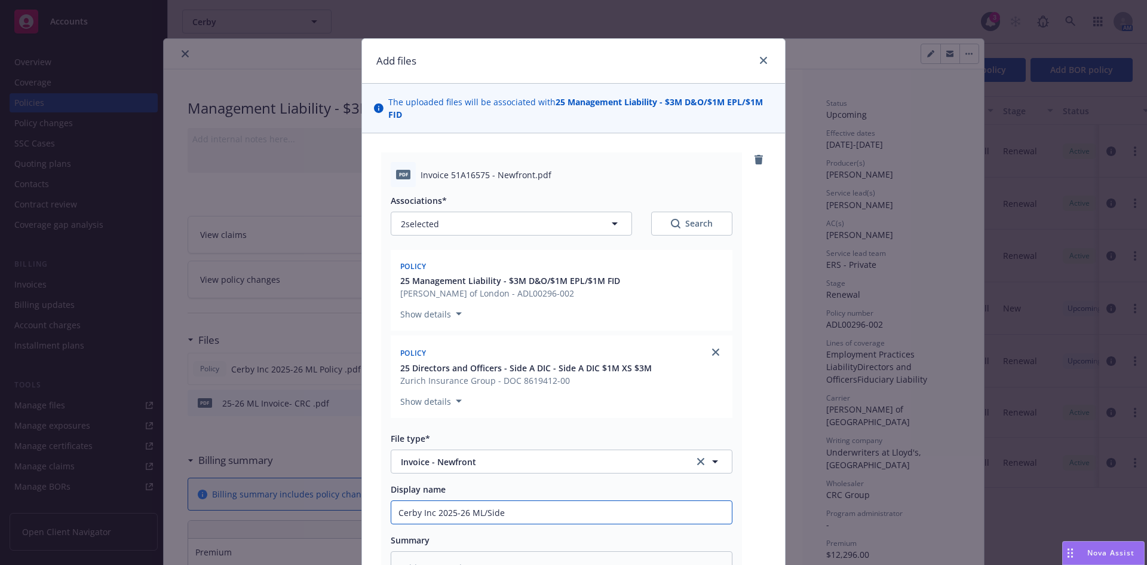
type input "Cerby Inc 2025-26 ML/Side A"
type textarea "x"
type input "Cerby Inc 2025-26 ML/Side A"
type textarea "x"
type input "Cerby Inc 2025-26 ML/Side A I"
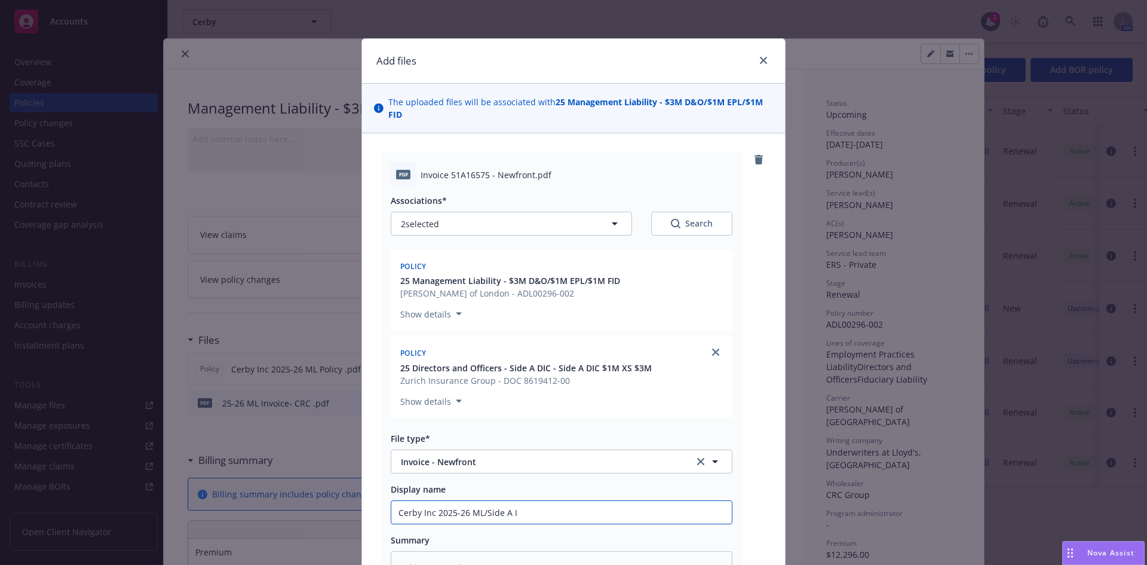
type textarea "x"
type input "Cerby Inc 2025-26 ML/Side A In"
type textarea "x"
type input "Cerby Inc 2025-26 ML/Side A Inv"
type textarea "x"
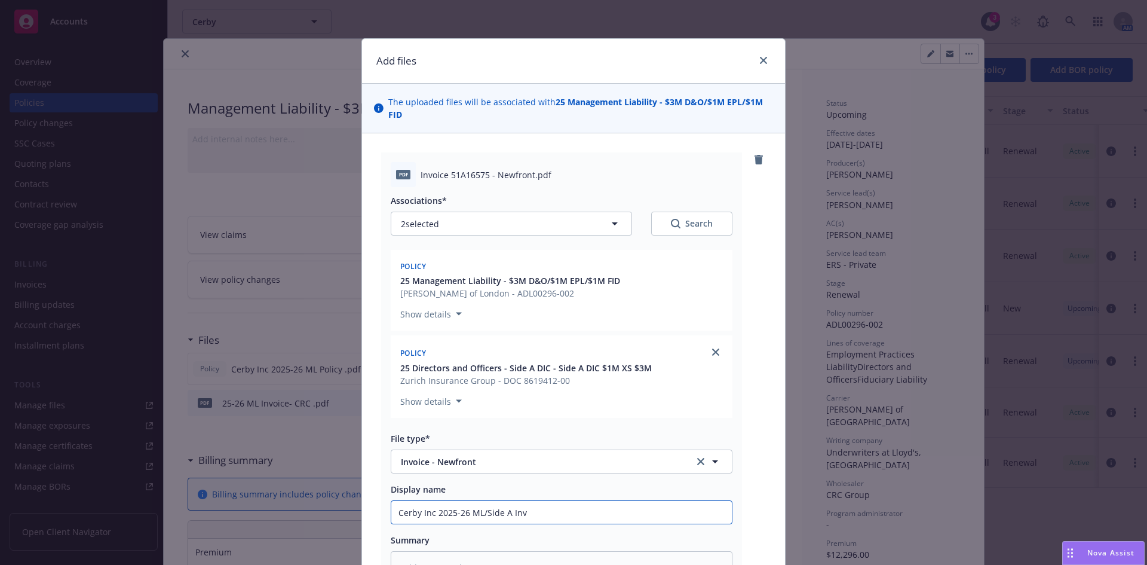
type input "Cerby Inc 2025-26 ML/Side A Invo"
type textarea "x"
type input "Cerby Inc 2025-26 ML/Side A Invoc"
type textarea "x"
type input "Cerby Inc 2025-26 ML/Side A Invocie"
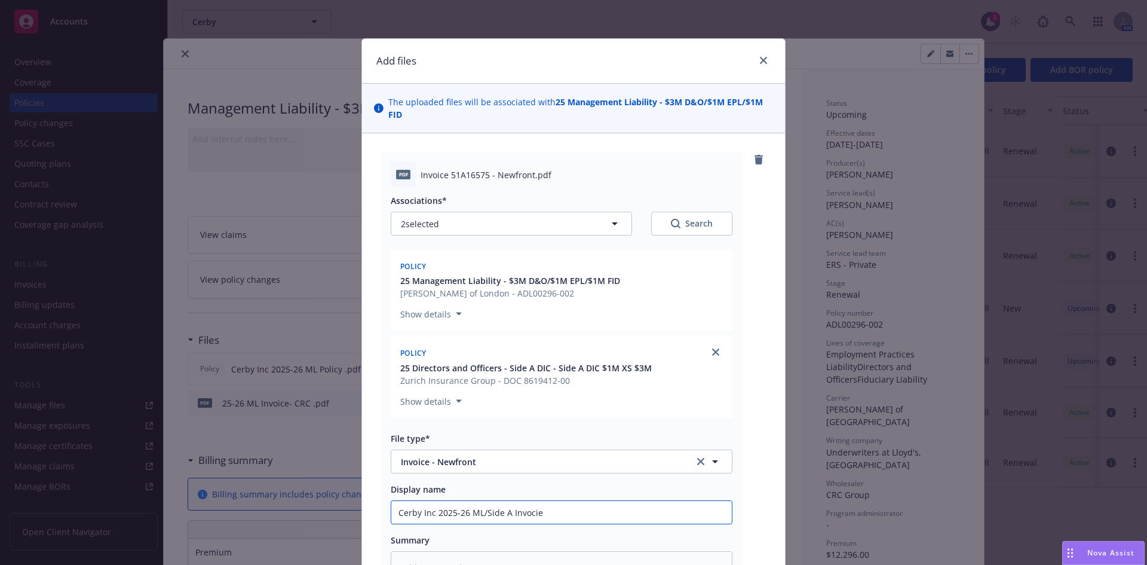
type textarea "x"
type input "Cerby Inc 2025-26 ML/Side A Invocie"
type textarea "x"
type input "Cerby Inc 2025-26 ML/Side A Invocie"
type textarea "x"
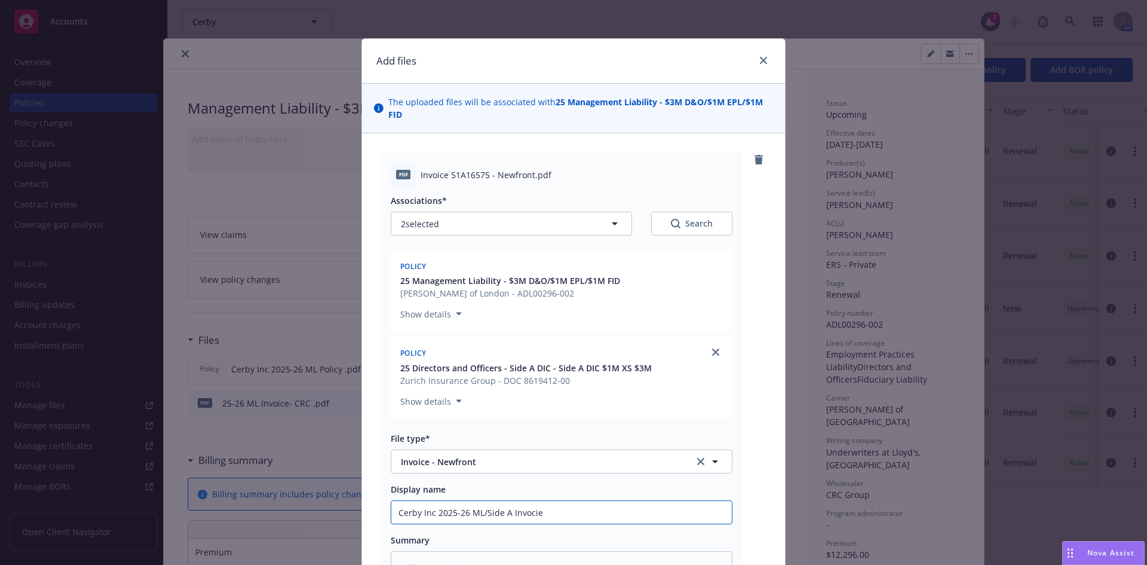
type input "Cerby Inc 2025-26 ML/Side A Invoci"
type textarea "x"
type input "Cerby Inc 2025-26 ML/Side A Invoc"
type textarea "x"
type input "Cerby Inc 2025-26 ML/Side A Invo"
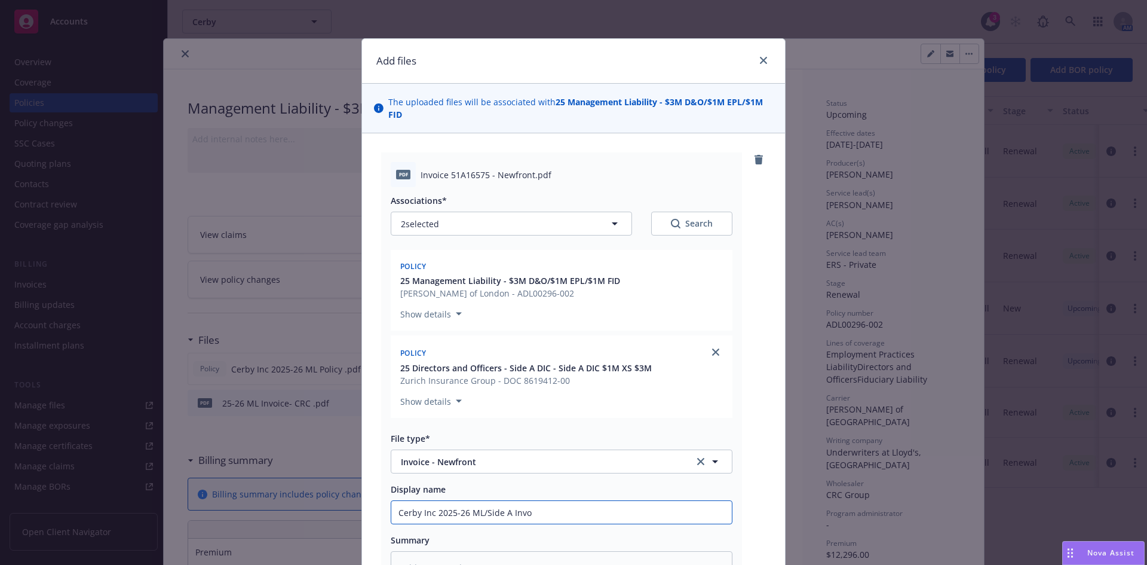
type textarea "x"
type input "Cerby Inc 2025-26 ML/Side A Invoic"
type textarea "x"
type input "Cerby Inc 2025-26 ML/Side A Invoice"
type textarea "x"
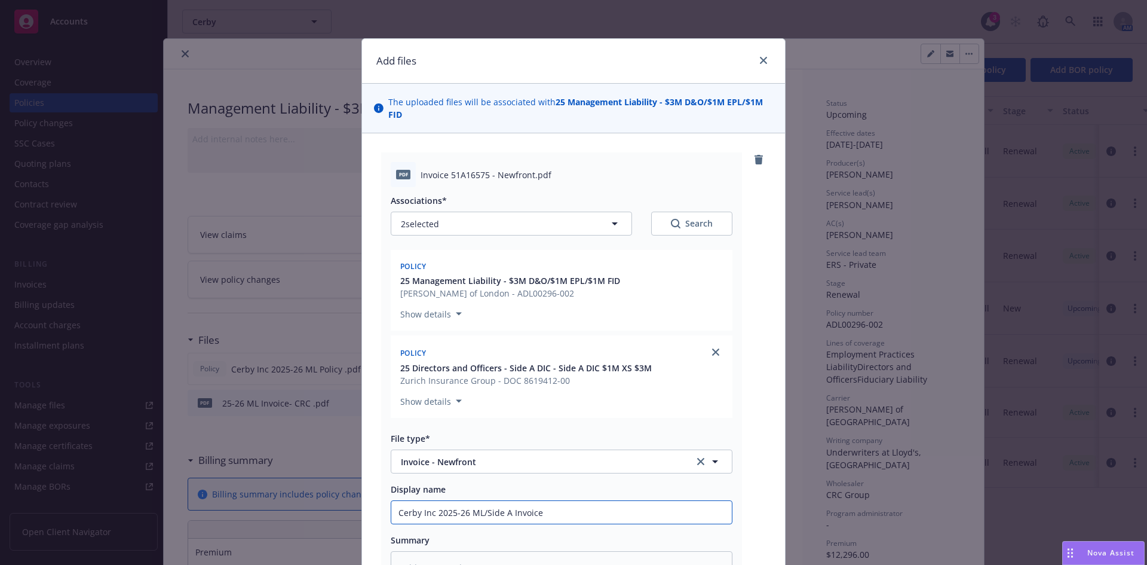
type input "Cerby Inc 2025-26 ML/Side A Invoice"
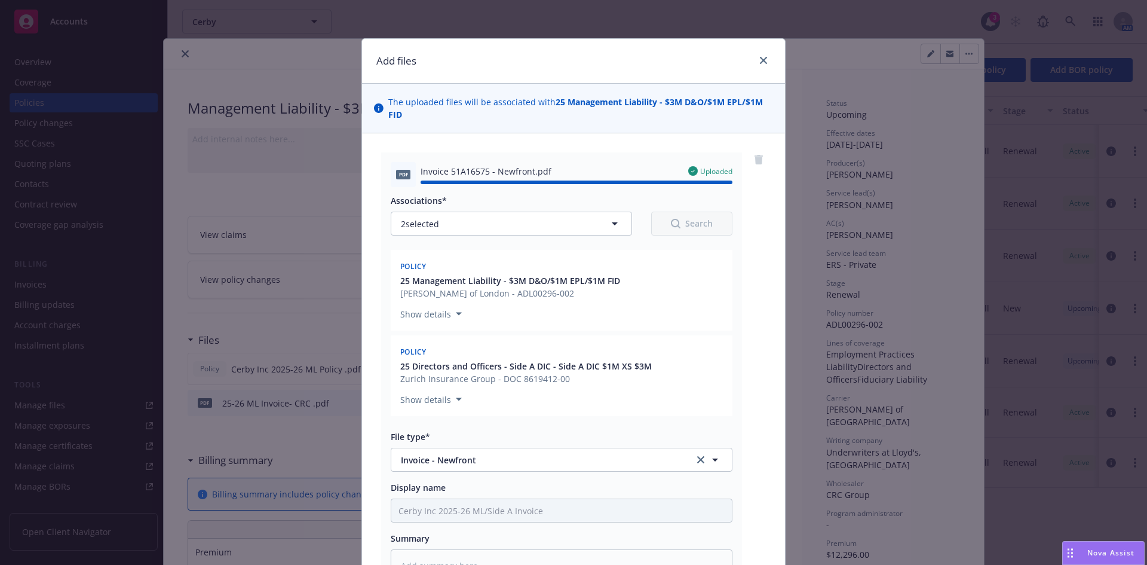
type textarea "x"
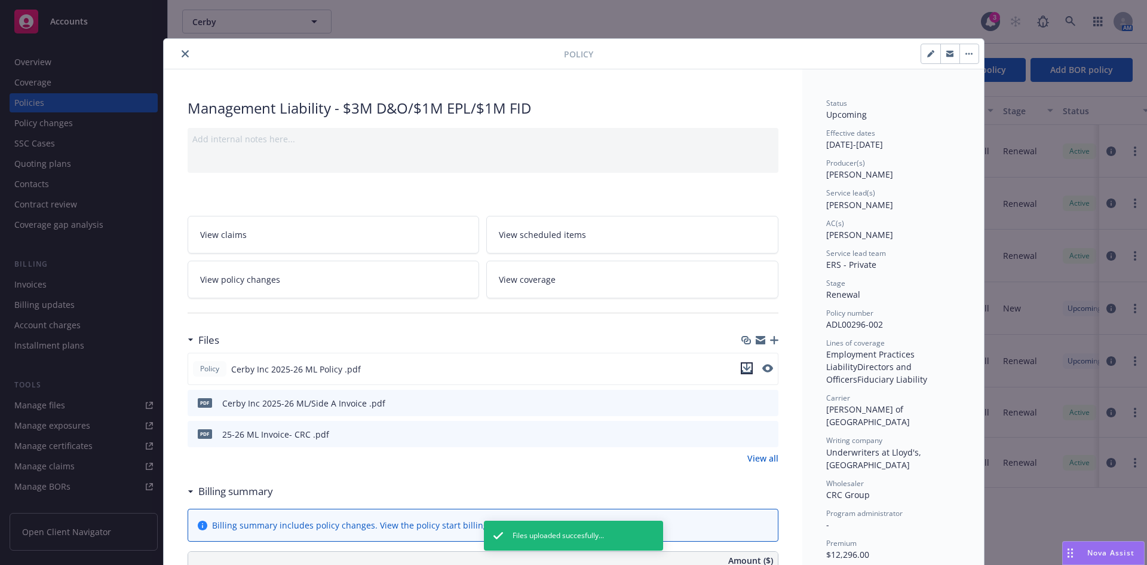
click at [742, 365] on icon "download file" at bounding box center [747, 368] width 10 height 10
click at [744, 400] on icon "download file" at bounding box center [748, 402] width 10 height 10
click at [308, 66] on div "Policy" at bounding box center [574, 54] width 821 height 30
click at [743, 400] on icon "download file" at bounding box center [748, 402] width 10 height 10
click at [182, 50] on icon "close" at bounding box center [185, 53] width 7 height 7
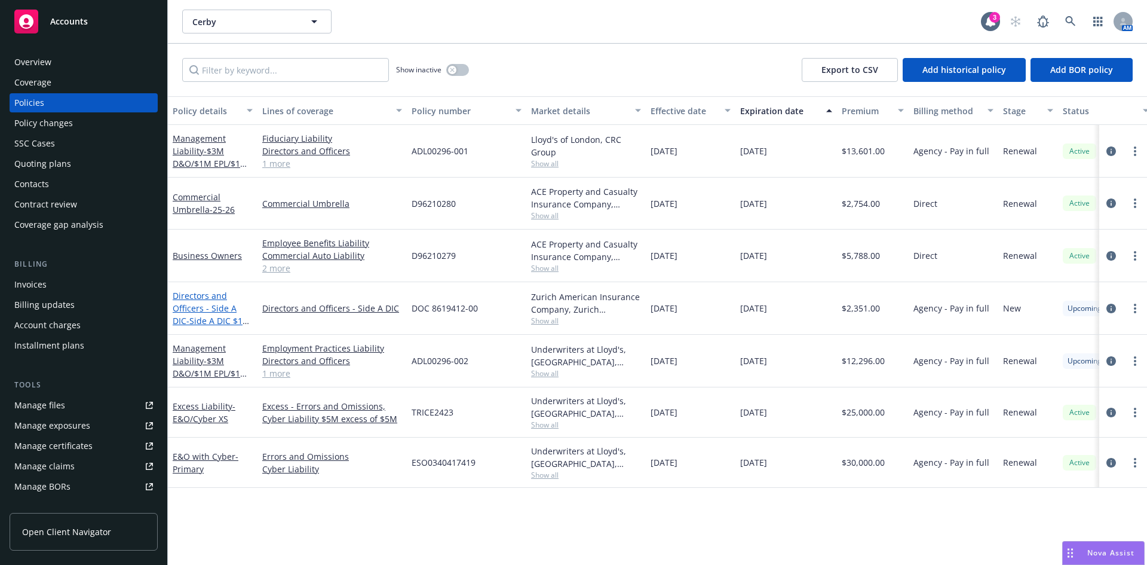
click at [197, 317] on span "- Side A DIC $1M XS $3M" at bounding box center [212, 327] width 78 height 24
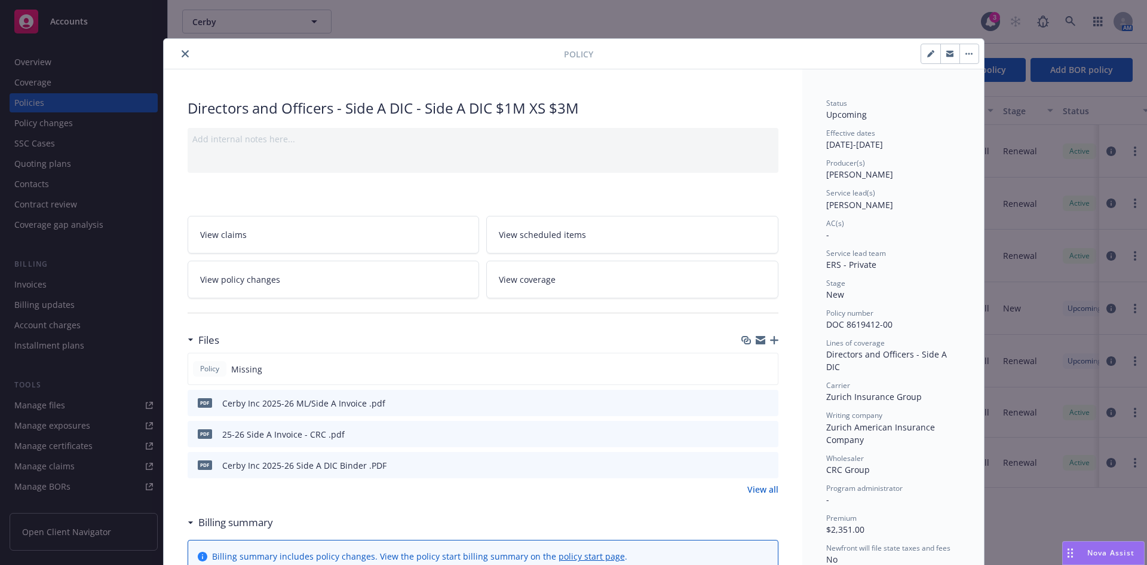
click at [743, 465] on icon "download file" at bounding box center [748, 465] width 10 height 10
click at [178, 50] on button "close" at bounding box center [185, 54] width 14 height 14
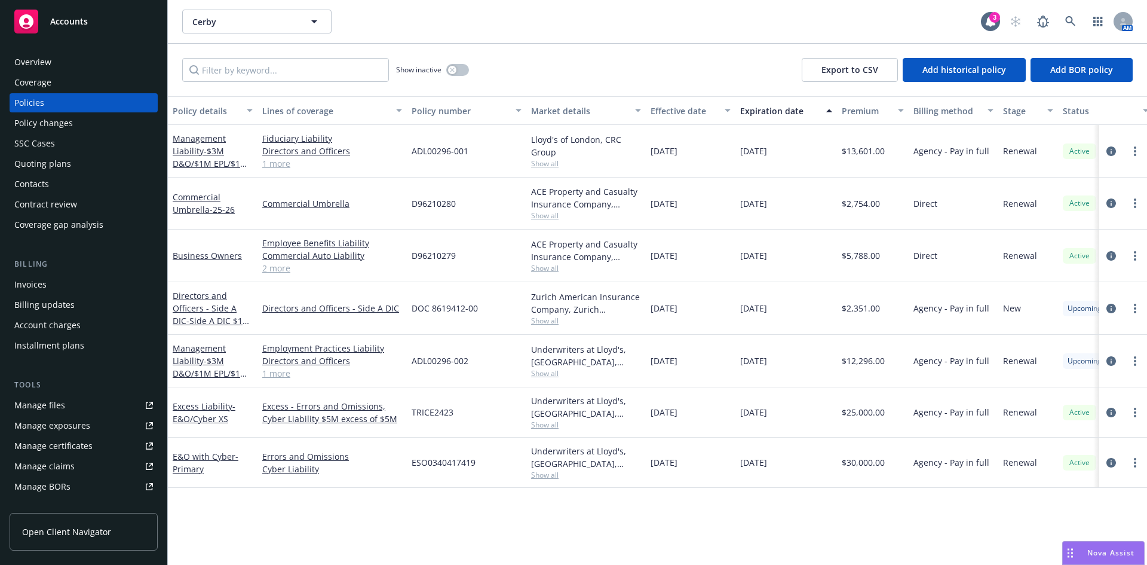
click at [45, 411] on div "Manage files" at bounding box center [39, 405] width 51 height 19
click at [206, 372] on span "- $3M D&O/$1M EPL/$1M FID" at bounding box center [210, 373] width 75 height 36
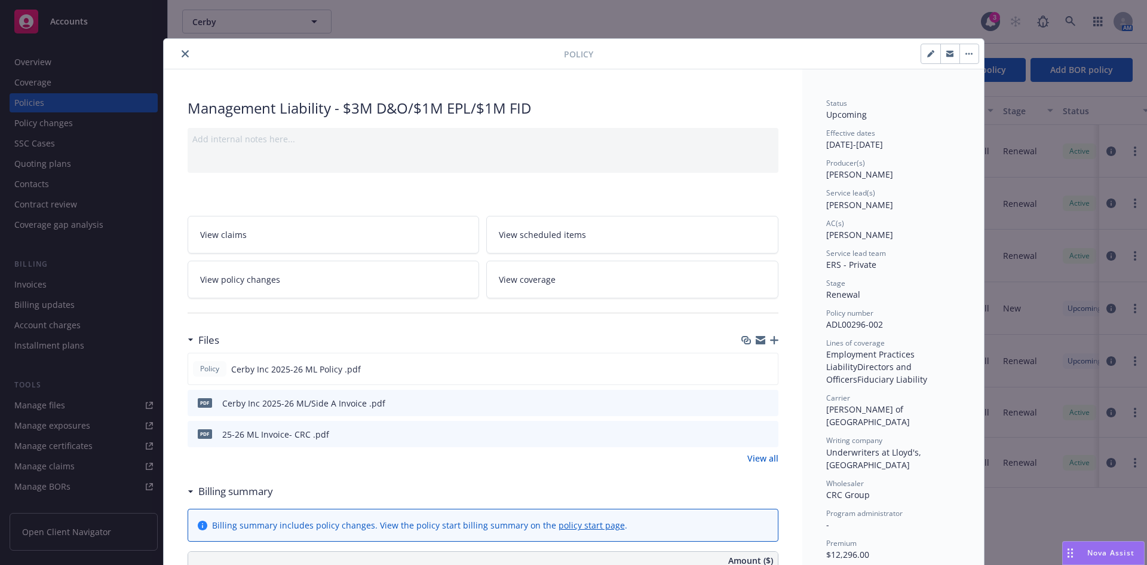
scroll to position [36, 0]
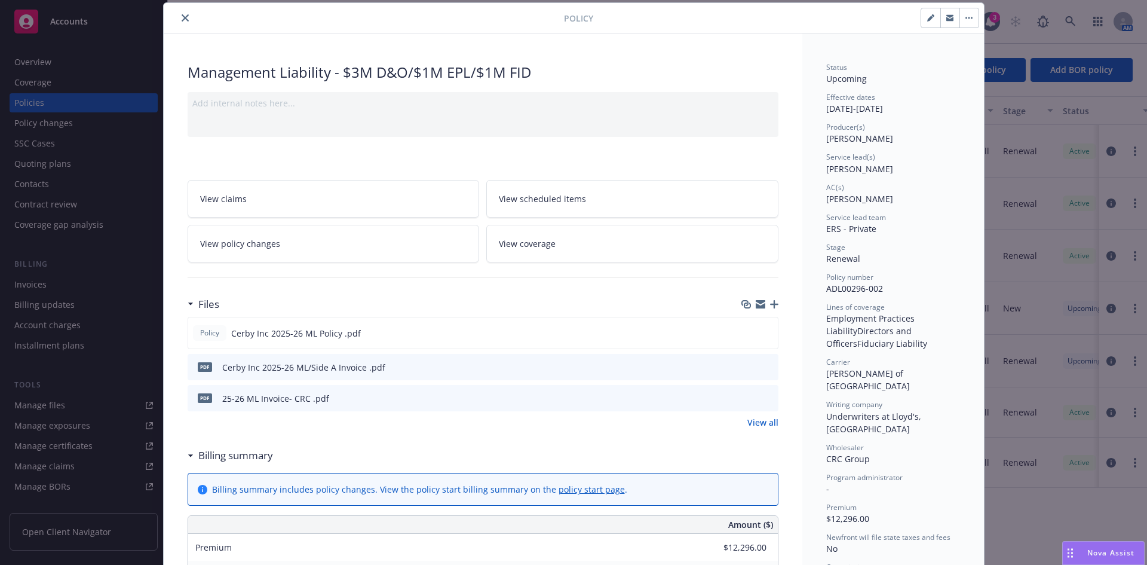
click at [748, 366] on button "download file" at bounding box center [748, 366] width 12 height 12
click at [743, 366] on icon "download file" at bounding box center [748, 367] width 10 height 10
click at [745, 366] on icon "download file" at bounding box center [747, 365] width 8 height 7
click at [743, 365] on icon "download file" at bounding box center [747, 365] width 8 height 7
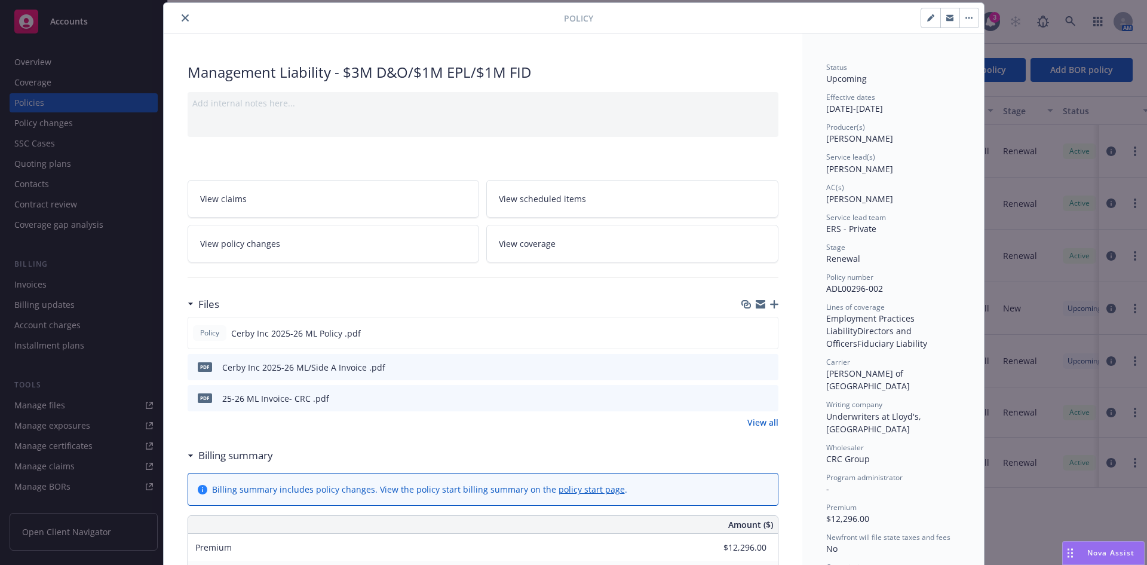
click at [743, 366] on icon "download file" at bounding box center [748, 367] width 10 height 10
click at [183, 19] on icon "close" at bounding box center [185, 17] width 7 height 7
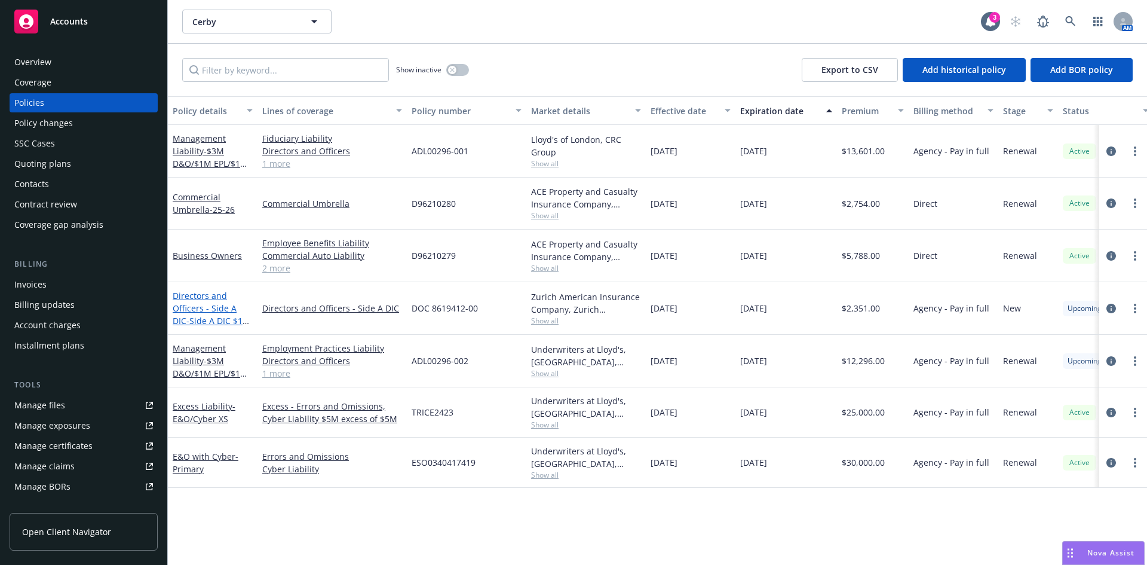
click at [212, 313] on link "Directors and Officers - Side A DIC - Side A DIC $1M XS $3M" at bounding box center [212, 314] width 78 height 49
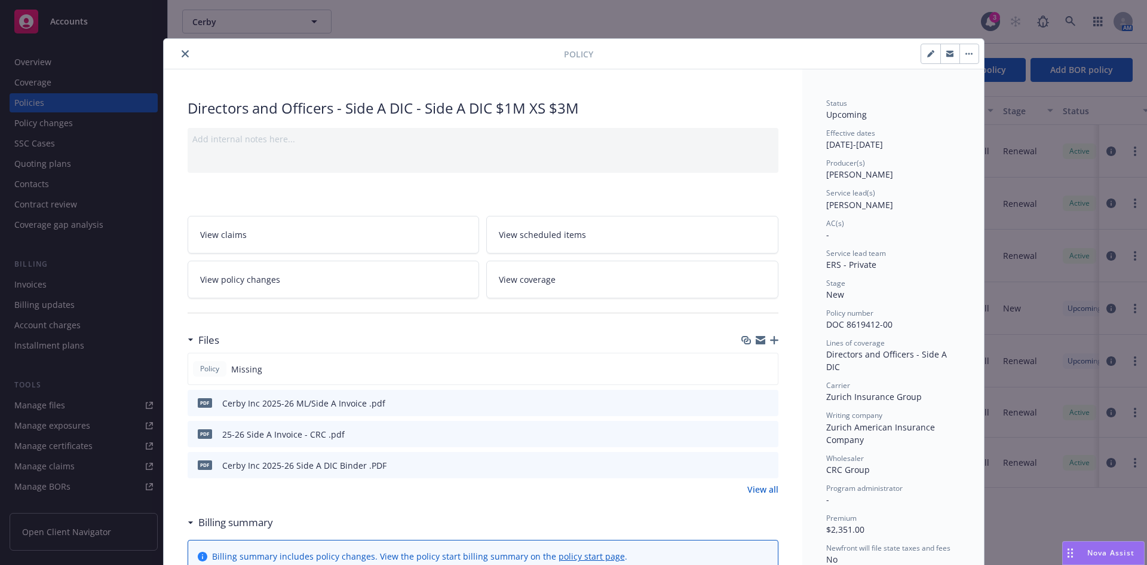
scroll to position [36, 0]
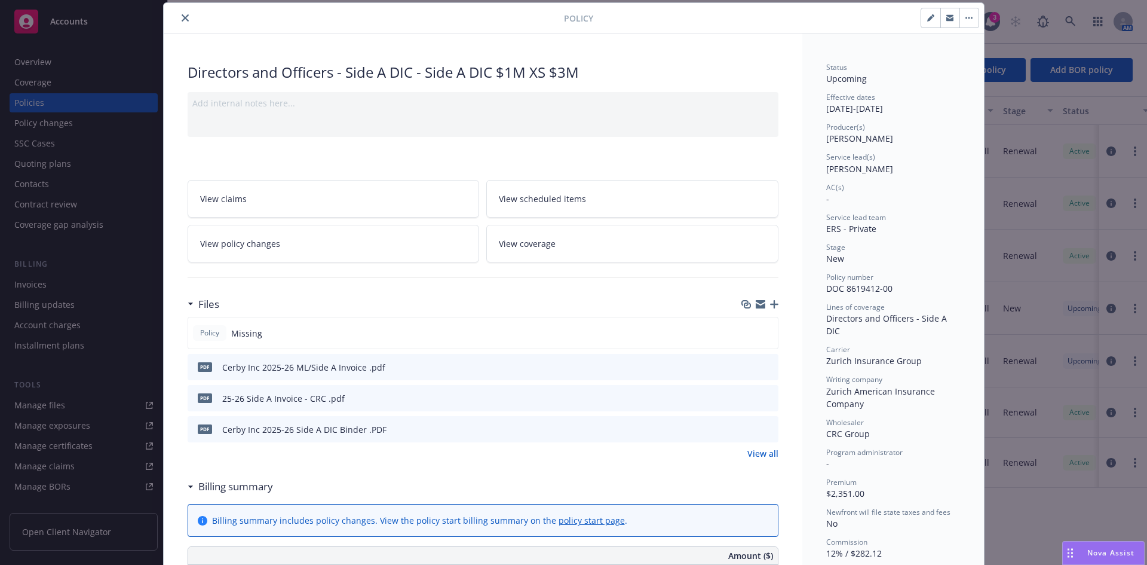
click at [743, 429] on icon "download file" at bounding box center [748, 429] width 10 height 10
click at [183, 18] on icon "close" at bounding box center [185, 17] width 7 height 7
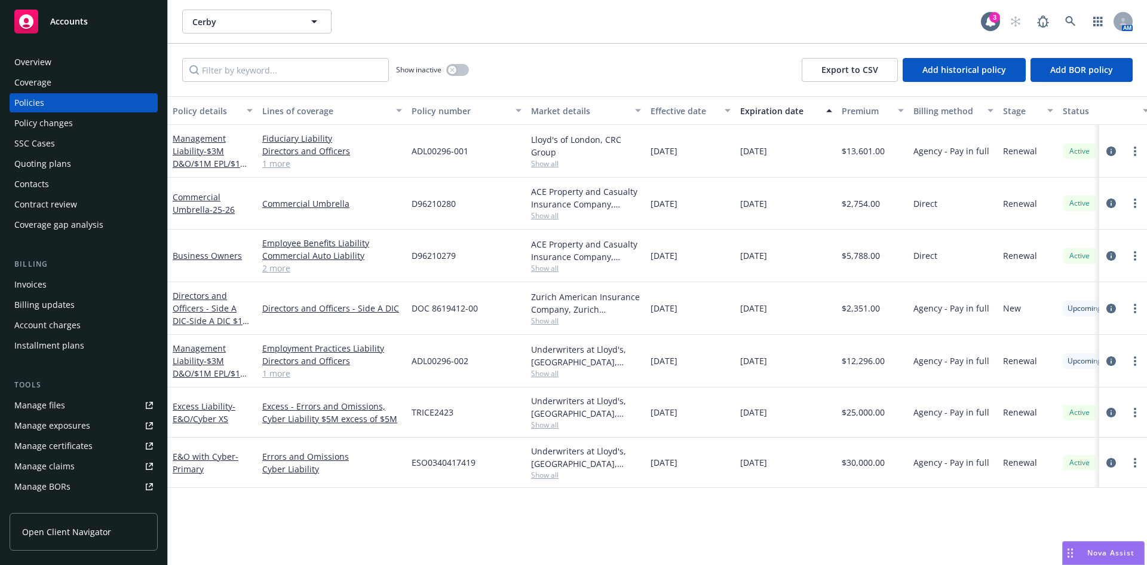
click at [645, 67] on div "Show inactive Export to CSV Add historical policy Add BOR policy" at bounding box center [658, 70] width 980 height 53
click at [79, 405] on link "Manage files" at bounding box center [84, 405] width 148 height 19
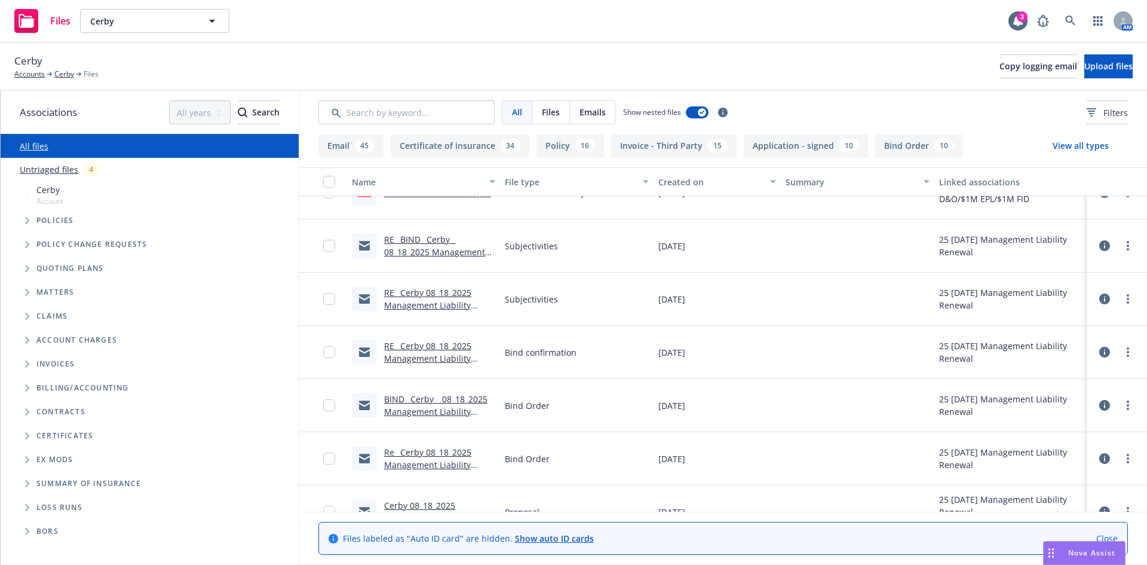
scroll to position [323, 0]
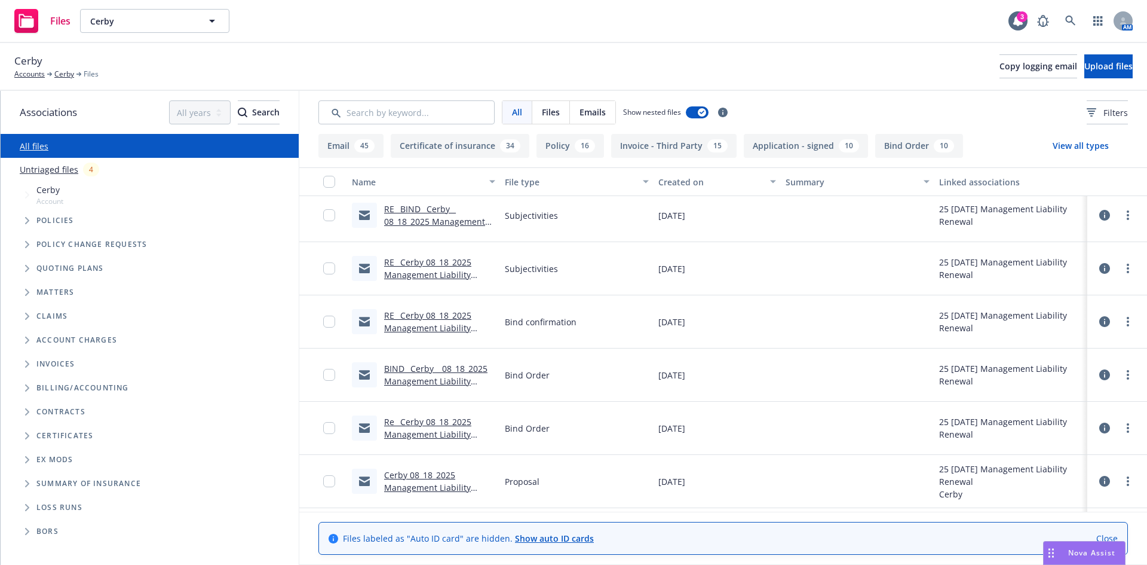
click at [419, 431] on link "Re_ Cerby 08_18_2025 Management Liability Insurance Renewal Proposal.msg" at bounding box center [427, 440] width 87 height 49
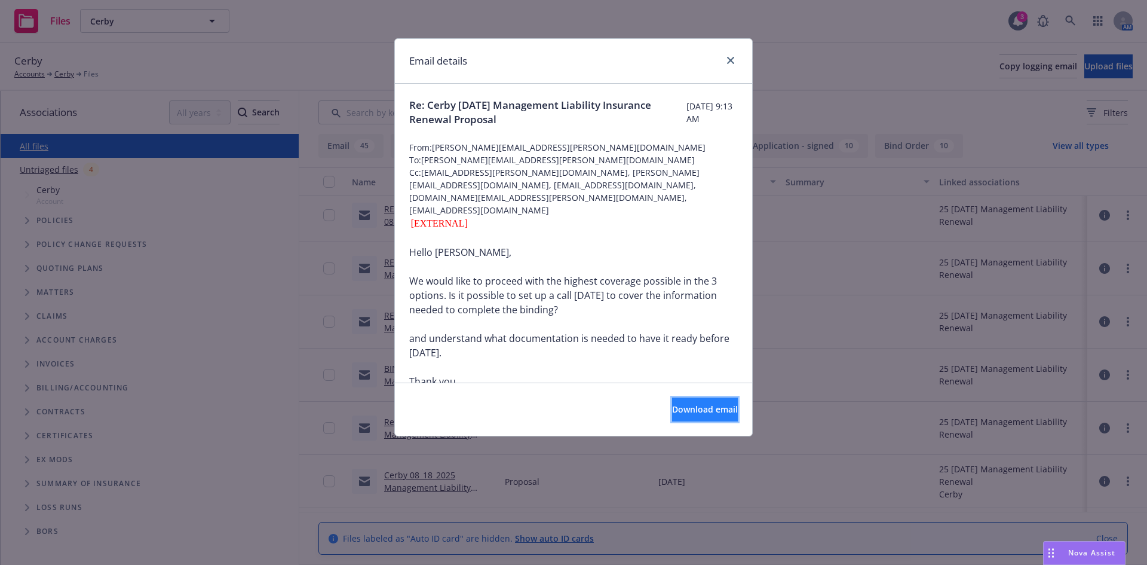
click at [688, 415] on span "Download email" at bounding box center [705, 408] width 66 height 11
click at [729, 60] on icon "close" at bounding box center [730, 60] width 7 height 7
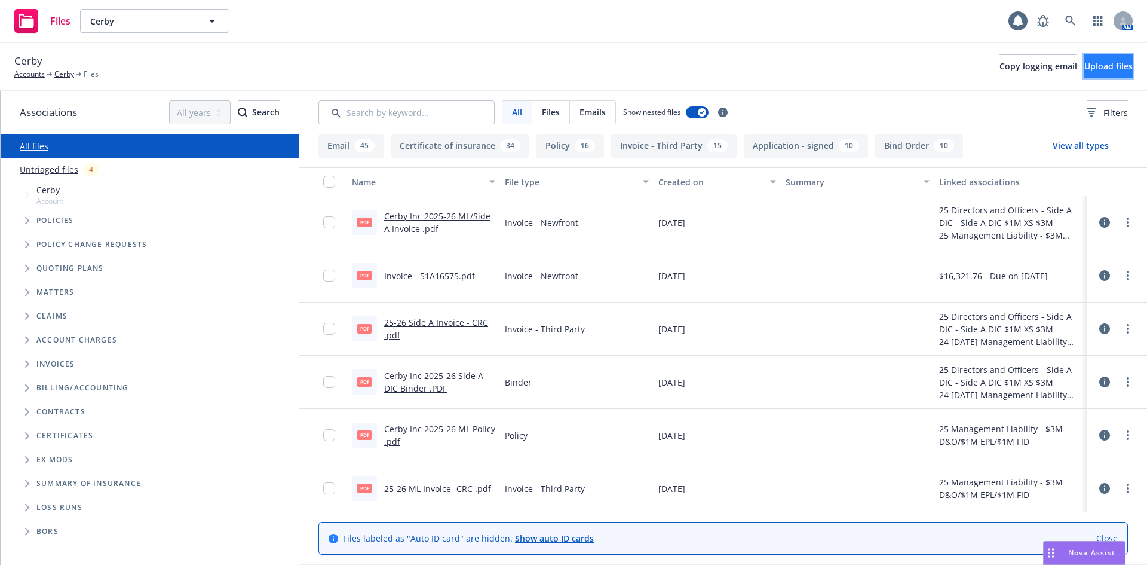
click at [1085, 71] on span "Upload files" at bounding box center [1109, 65] width 48 height 11
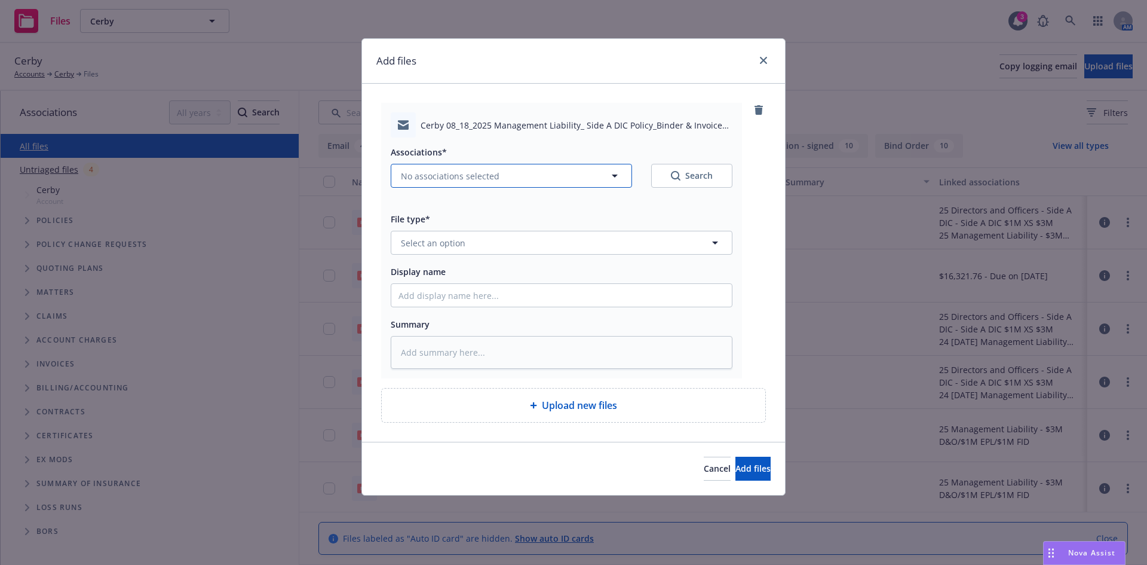
click at [445, 187] on button "No associations selected" at bounding box center [511, 176] width 241 height 24
type textarea "x"
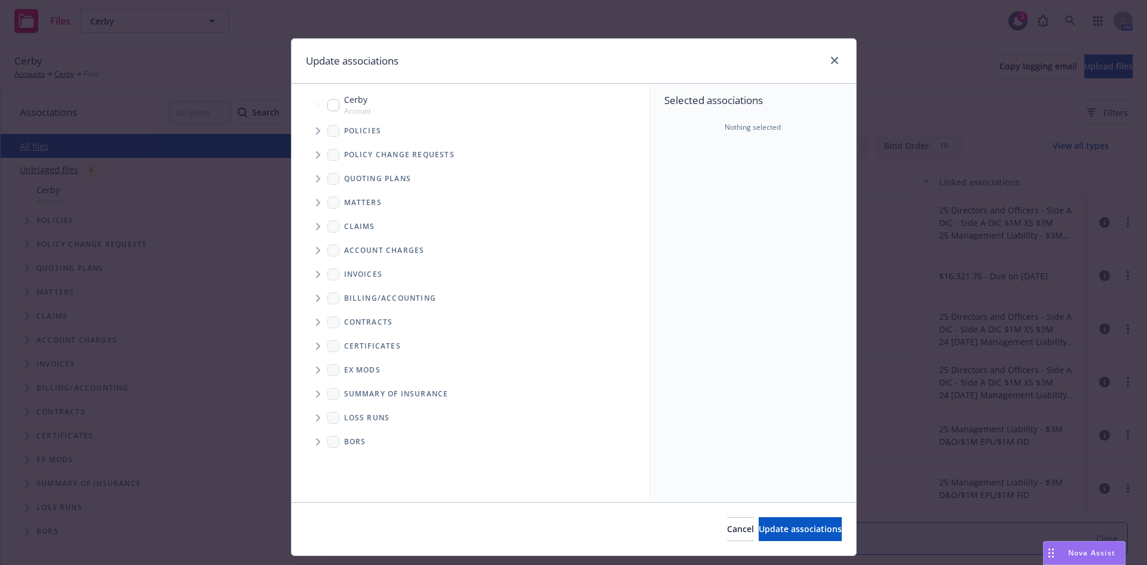
click at [310, 129] on span "Tree Example" at bounding box center [317, 130] width 19 height 19
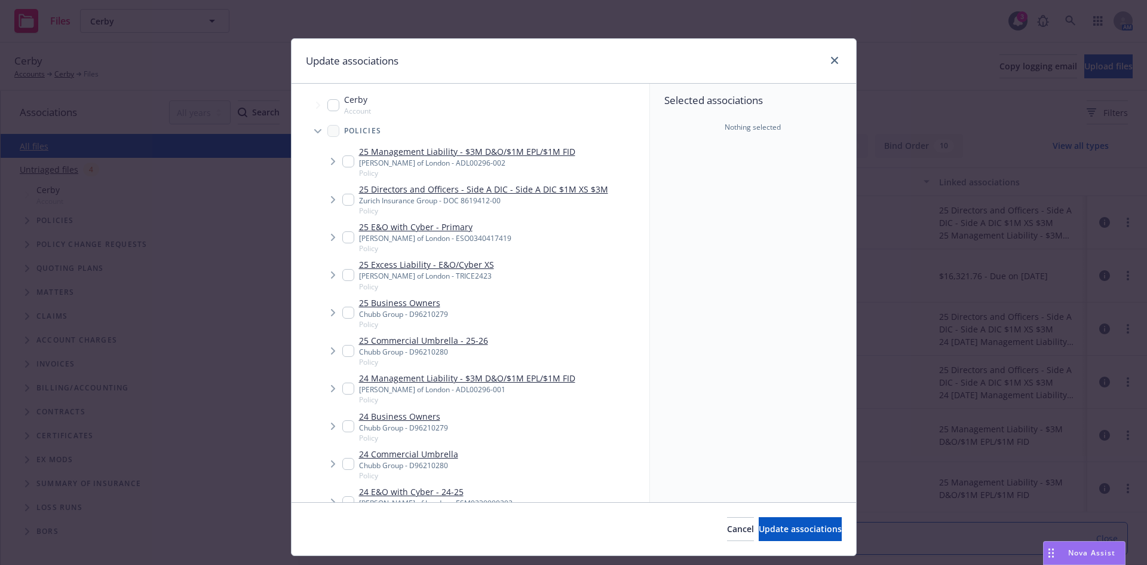
click at [342, 157] on input "Tree Example" at bounding box center [348, 161] width 12 height 12
checkbox input "true"
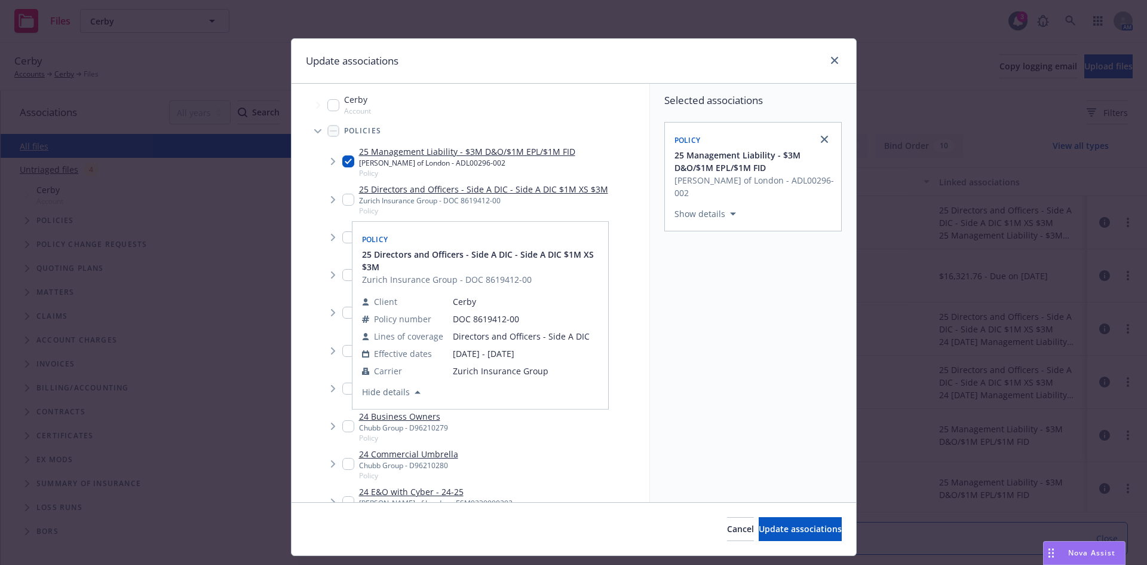
click at [344, 201] on input "Tree Example" at bounding box center [348, 200] width 12 height 12
checkbox input "true"
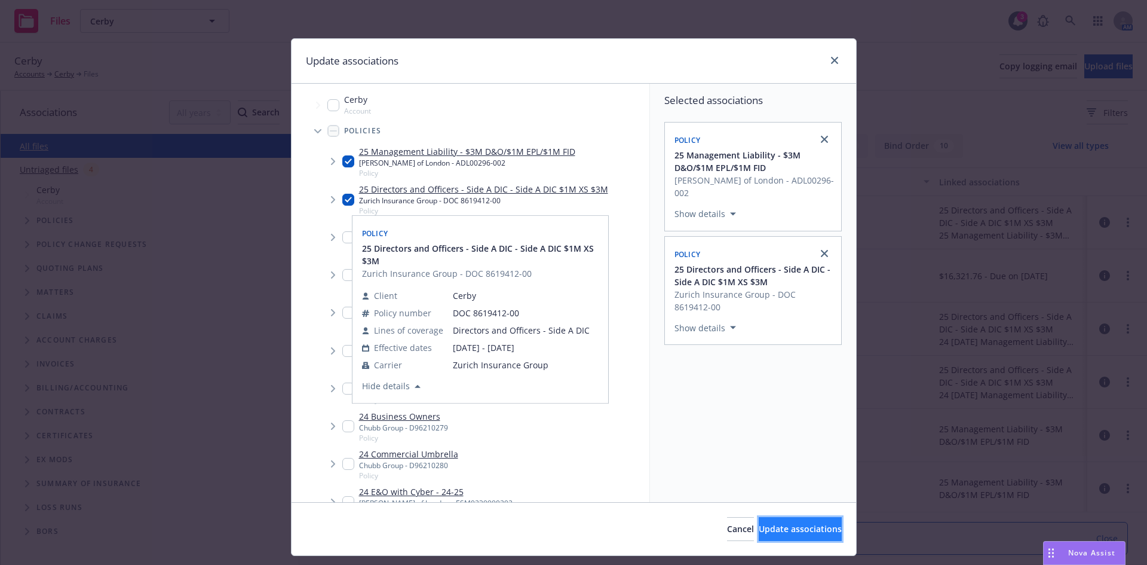
click at [772, 520] on button "Update associations" at bounding box center [800, 529] width 83 height 24
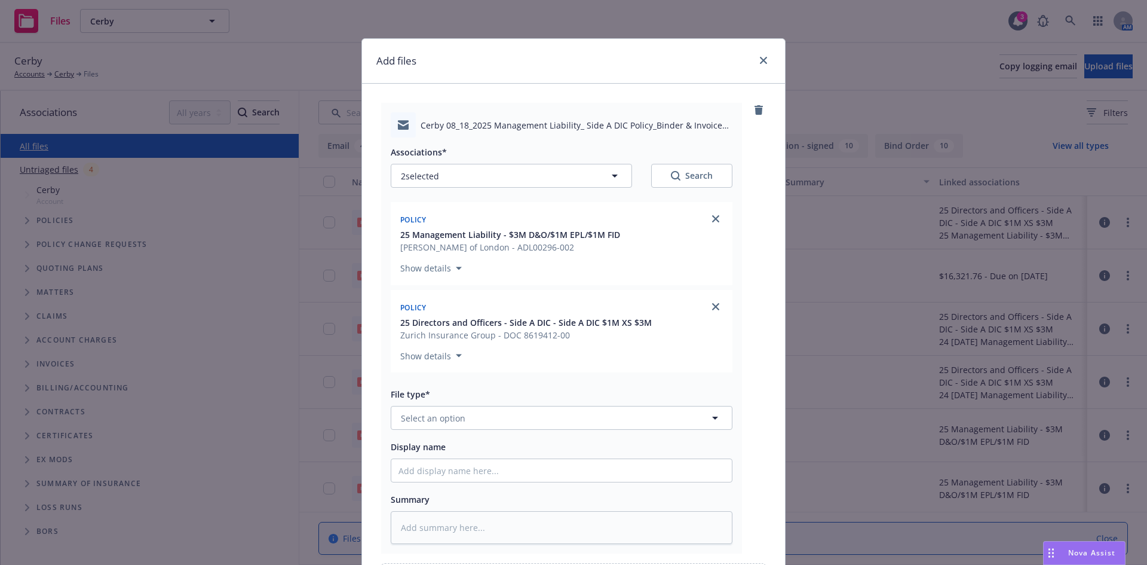
type textarea "x"
click at [434, 413] on span "Select an option" at bounding box center [433, 418] width 65 height 13
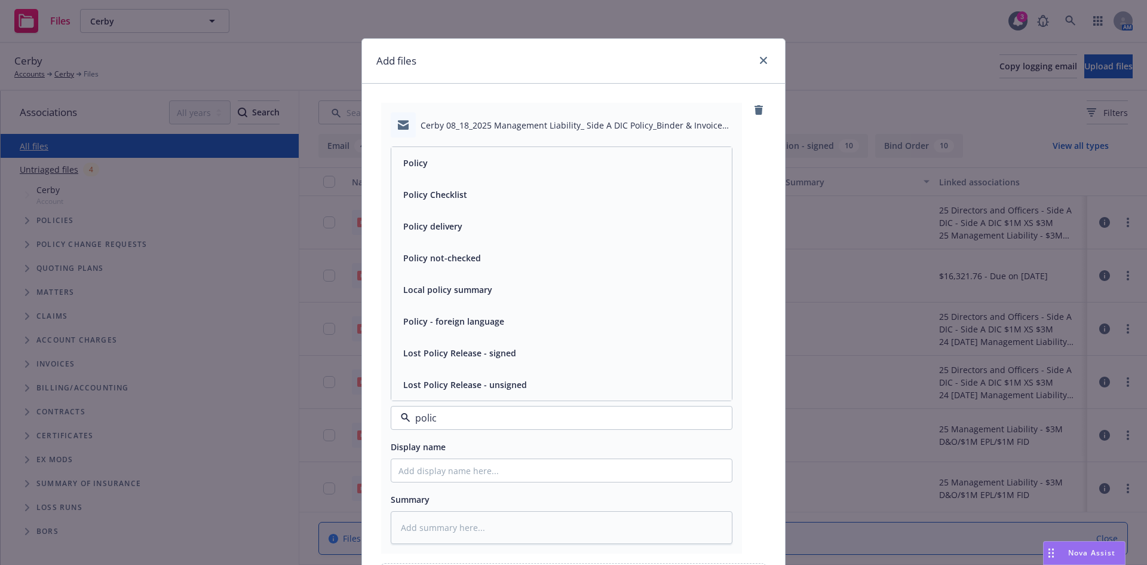
type input "policy"
click at [420, 424] on input "policy" at bounding box center [560, 418] width 298 height 14
click at [420, 424] on input at bounding box center [560, 418] width 298 height 14
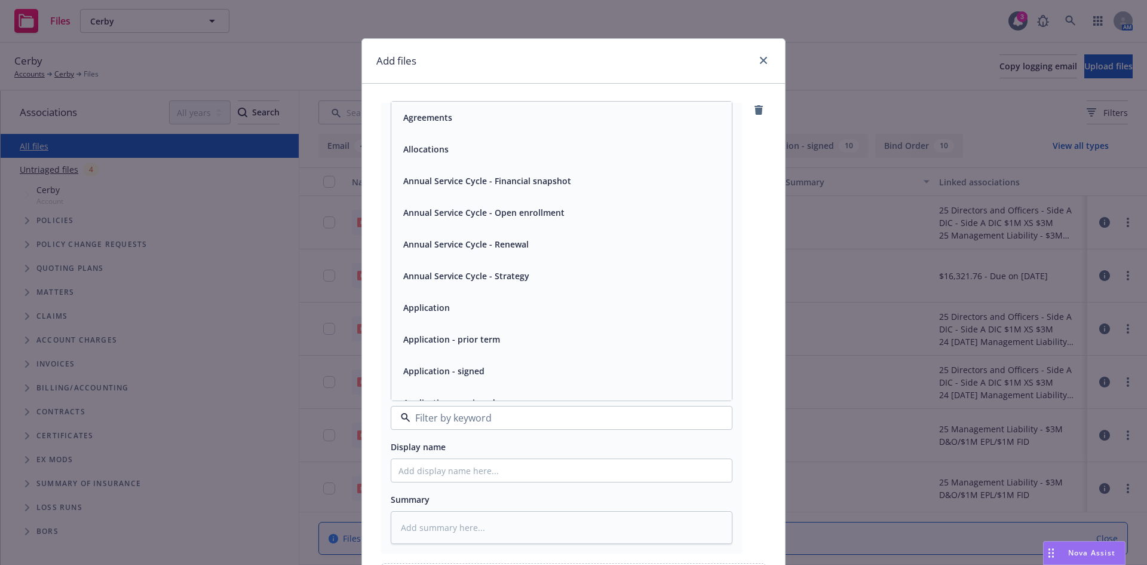
click at [420, 424] on input at bounding box center [560, 418] width 298 height 14
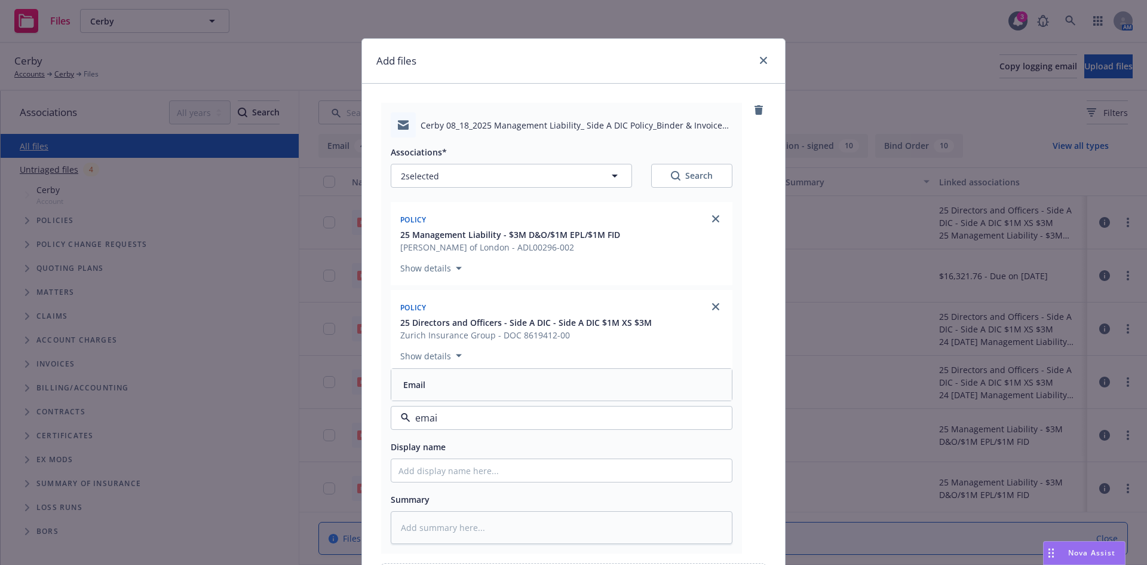
type input "email"
click at [426, 387] on div "Email" at bounding box center [562, 384] width 326 height 17
click at [431, 464] on input "Display name" at bounding box center [561, 470] width 341 height 23
type textarea "x"
type input "M"
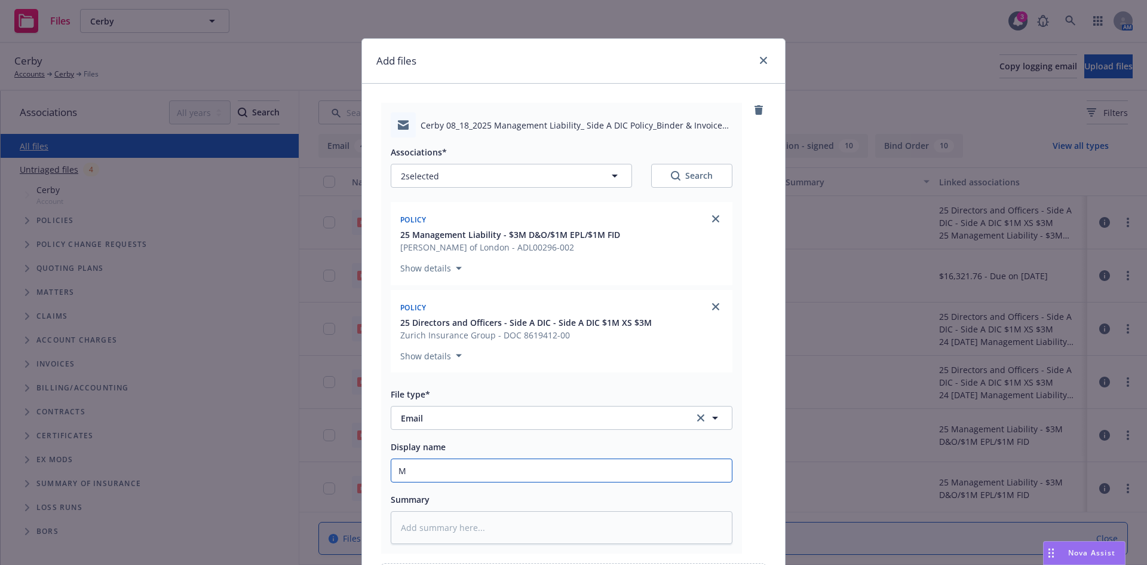
type textarea "x"
type input "ML"
type textarea "x"
type input "ML"
type textarea "x"
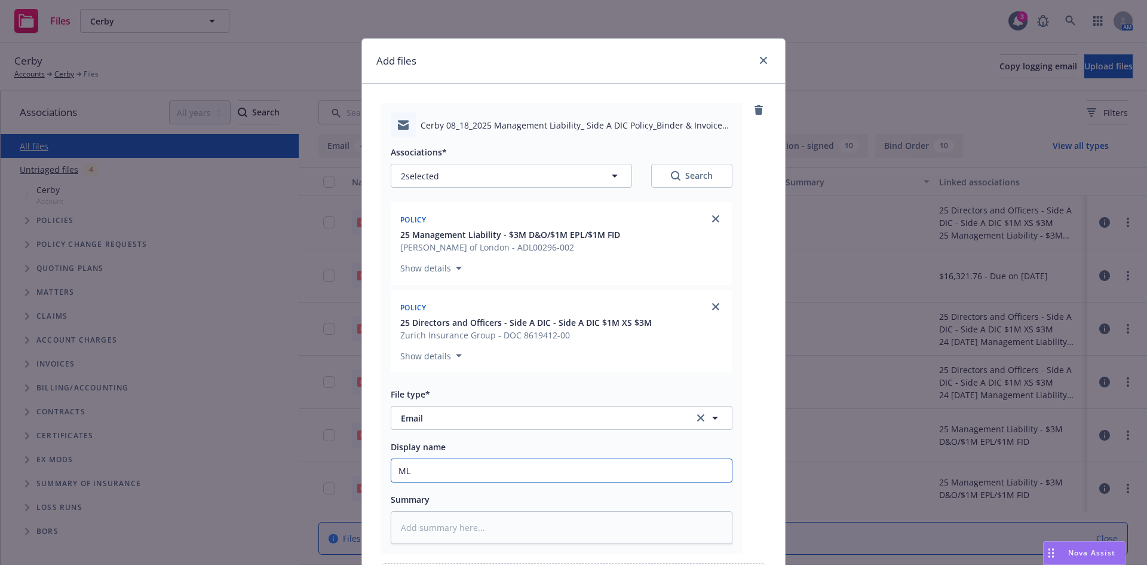
type input "ML P"
type textarea "x"
type input "ML Po"
type textarea "x"
type input "ML Pol"
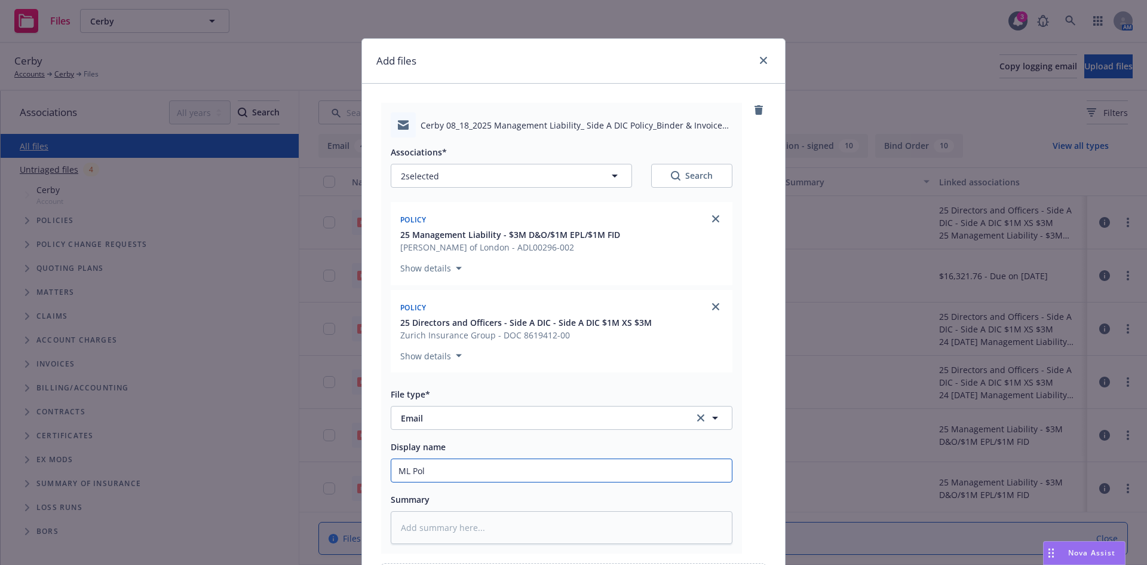
type textarea "x"
type input "[PERSON_NAME]"
type textarea "x"
type input "[PERSON_NAME]"
type textarea "x"
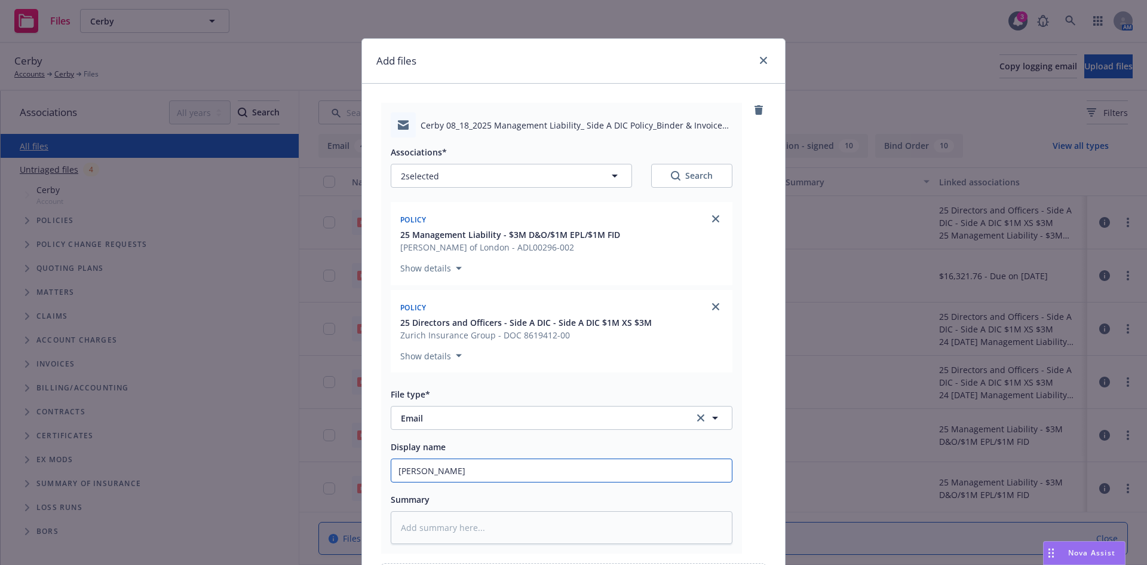
type input "ML Policy"
type textarea "x"
type input "ML Policy/"
type textarea "x"
type input "ML Policy/"
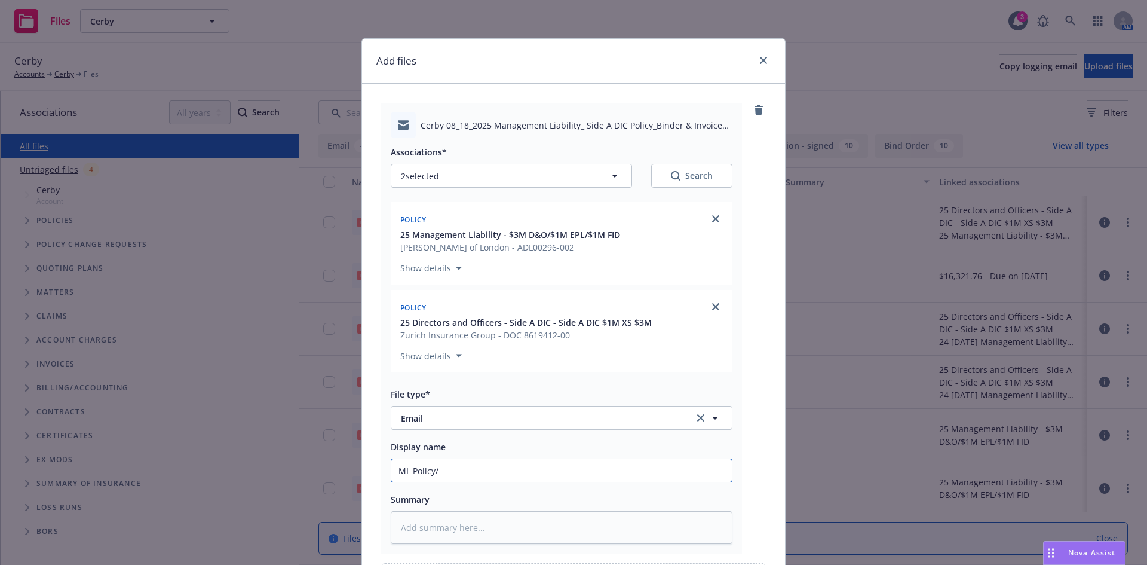
type textarea "x"
type input "ML Policy/ S"
type textarea "x"
type input "ML Policy/ Si"
type textarea "x"
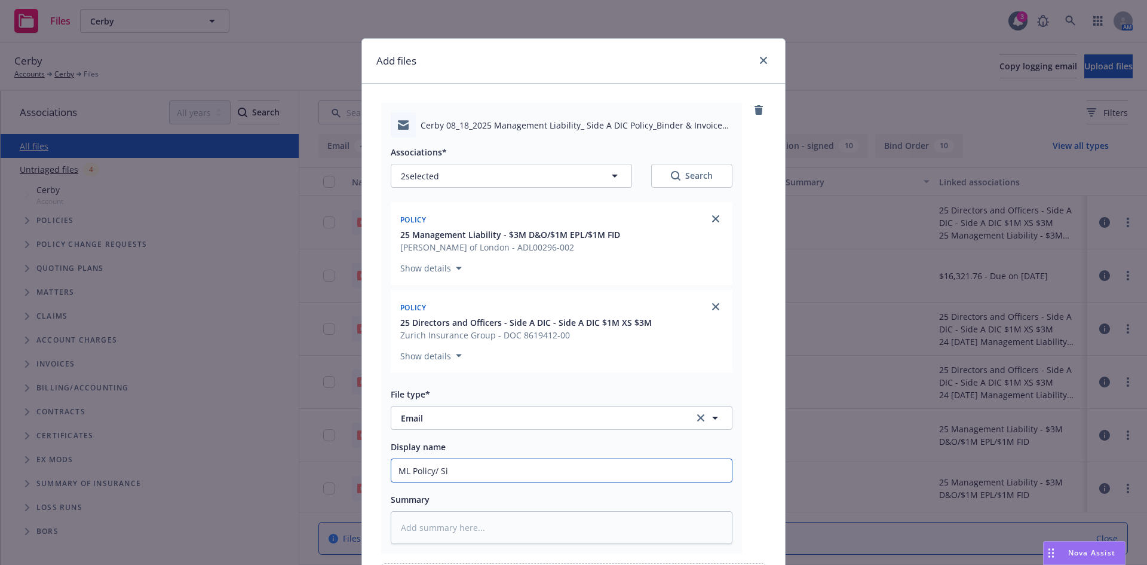
type input "ML Policy/ Sid"
type textarea "x"
type input "ML Policy/ Side"
type textarea "x"
type input "ML Policy/ Side"
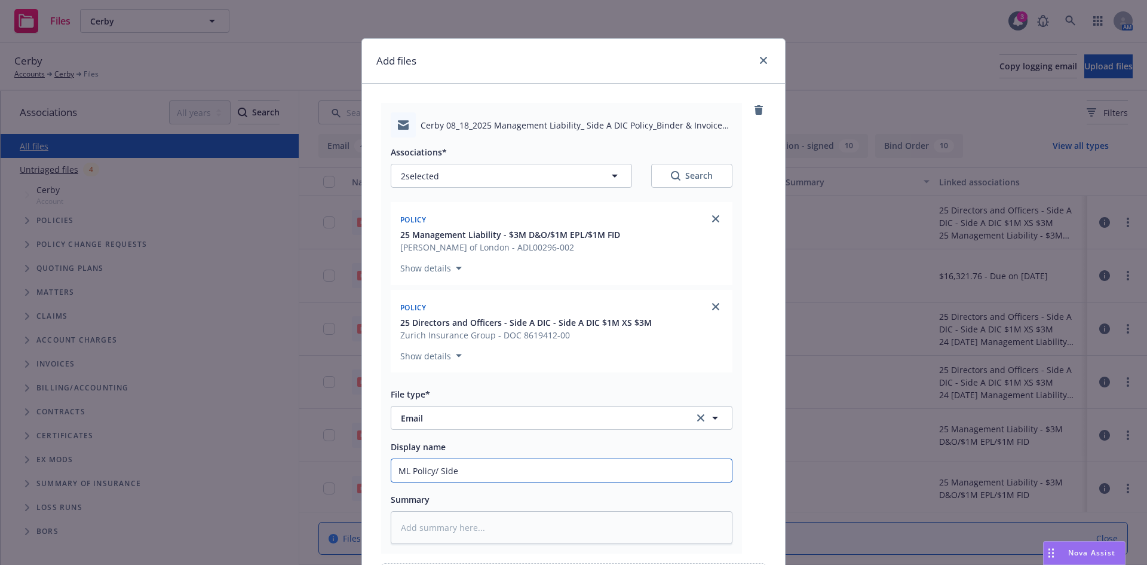
type textarea "x"
type input "ML Policy/ Side A"
type textarea "x"
type input "ML Policy/ Side A"
type textarea "x"
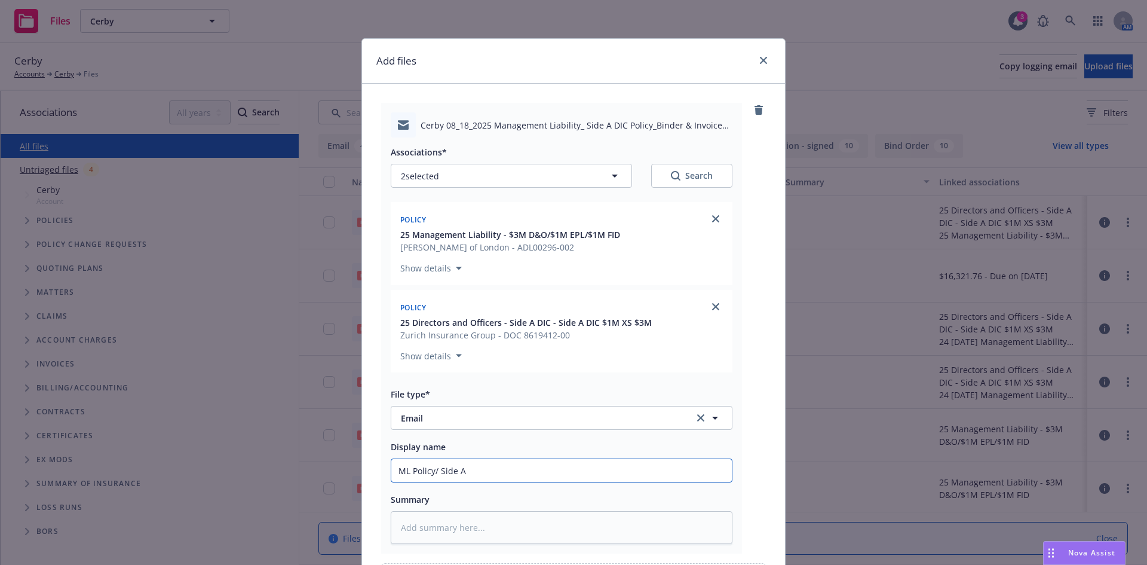
type input "ML Policy/ Side A b"
type textarea "x"
type input "ML Policy/ Side A bi"
type textarea "x"
type input "ML Policy/ Side A bin"
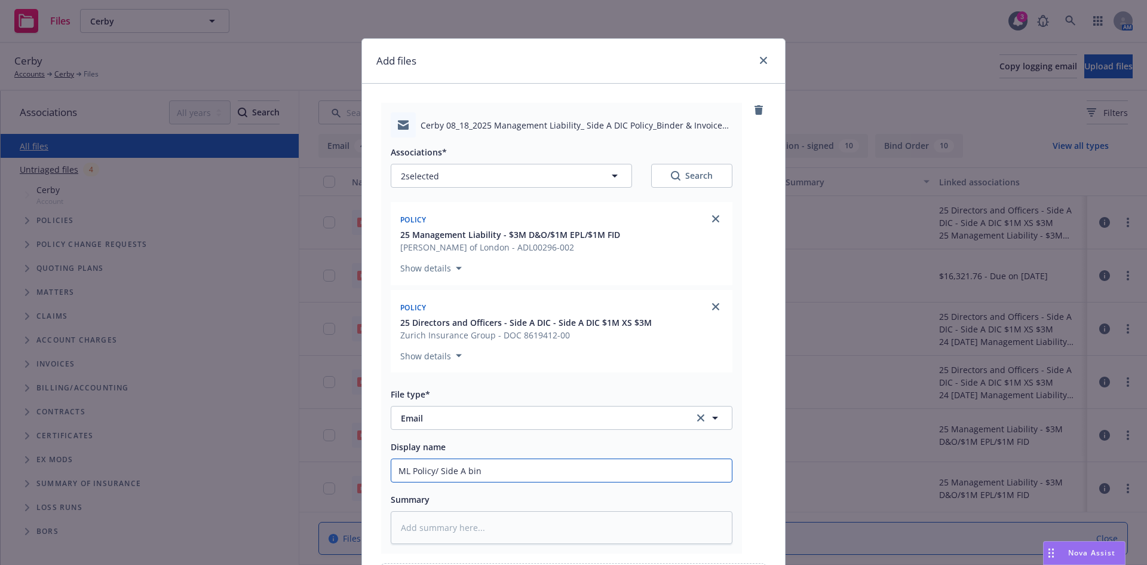
type textarea "x"
type input "ML Policy/ Side A bind"
type textarea "x"
type input "ML Policy/ Side A binde"
type textarea "x"
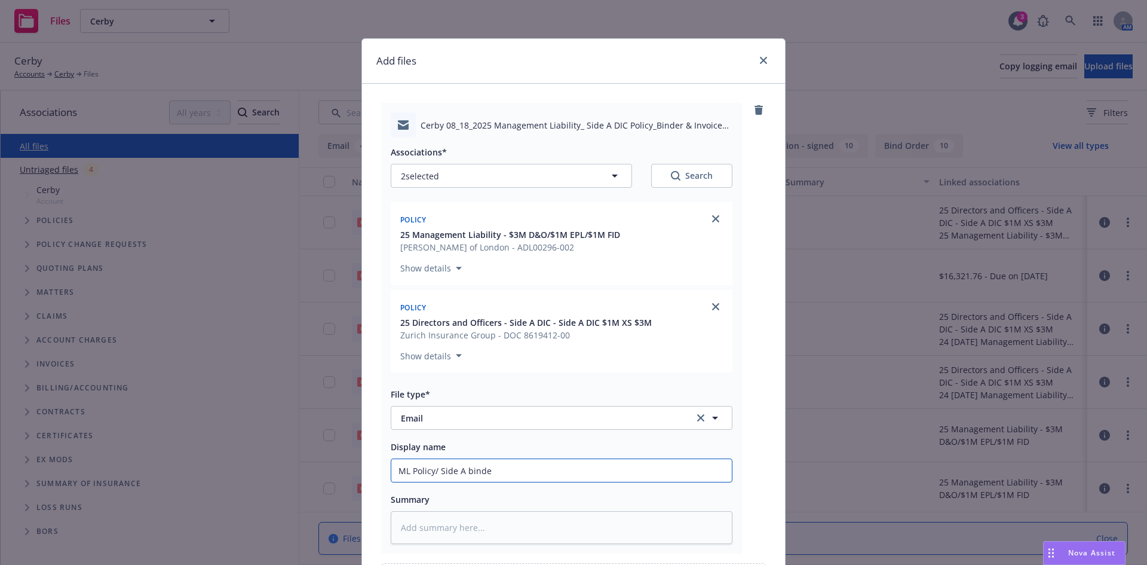
type input "ML Policy/ Side A binder"
type textarea "x"
type input "ML Policy/ Side A binder/"
type textarea "x"
type input "ML Policy/ Side A binder/ I"
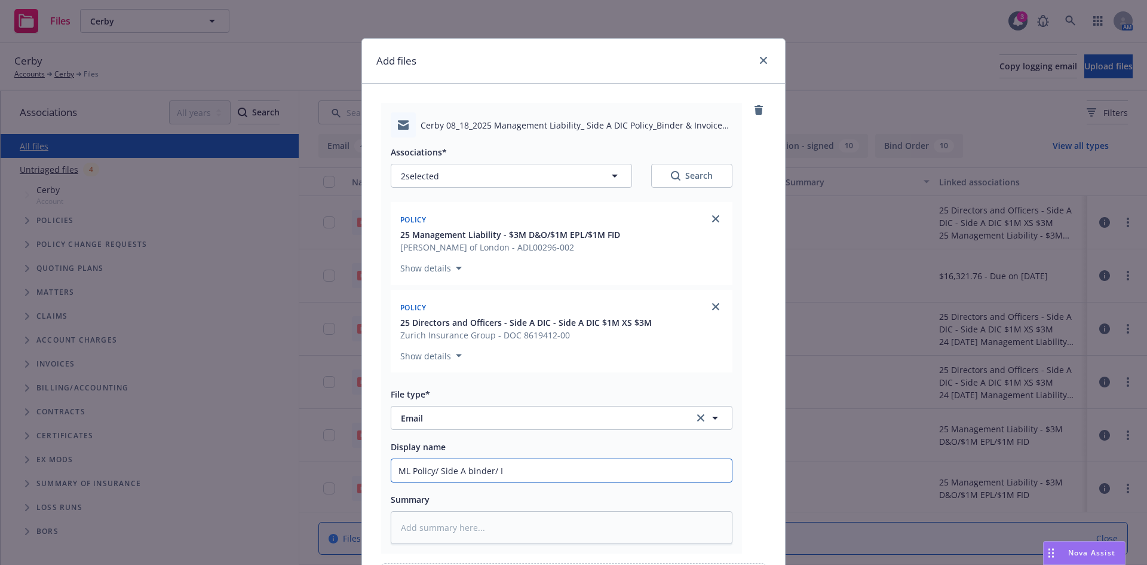
type textarea "x"
type input "ML Policy/ Side A binder/ In"
type textarea "x"
type input "ML Policy/ Side A binder/ Inv"
type textarea "x"
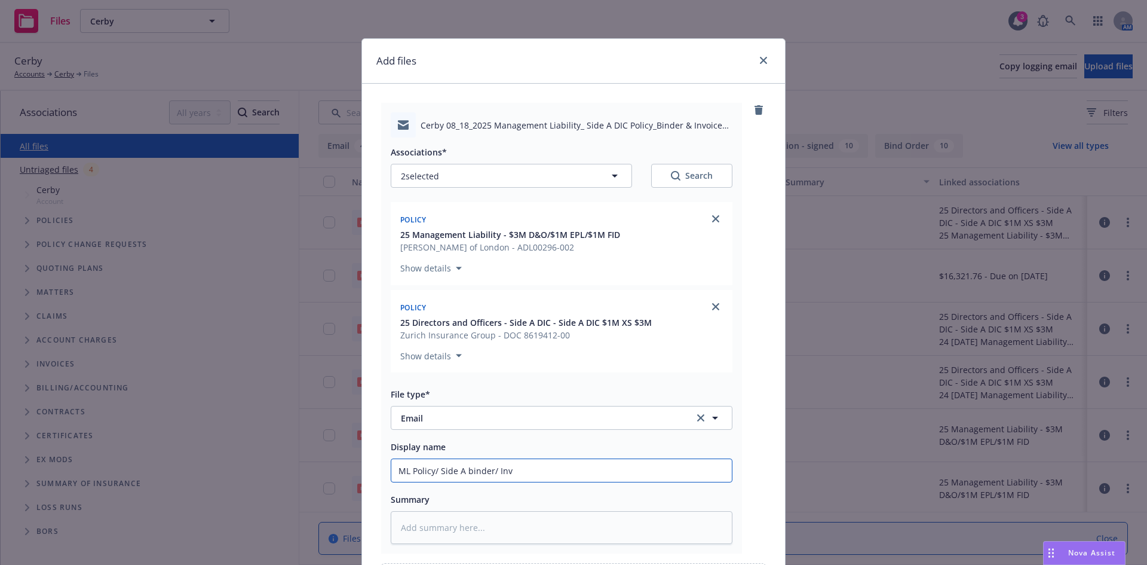
type input "ML Policy/ Side A binder/ Invo"
type textarea "x"
type input "ML Policy/ Side A binder/ Invoc"
type textarea "x"
type input "ML Policy/ Side A binder/ Invoci"
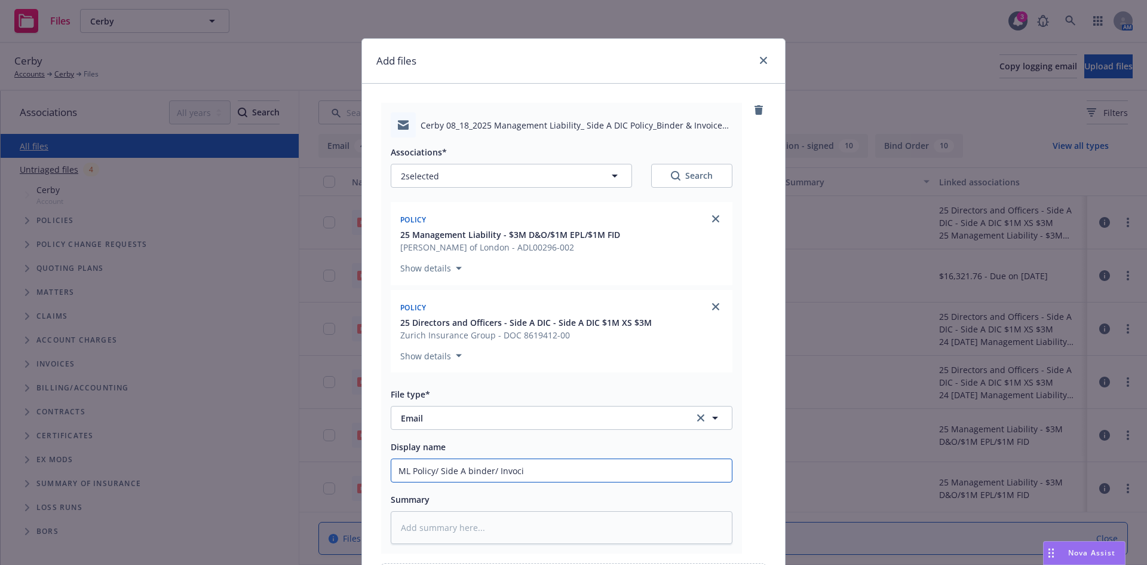
type textarea "x"
type input "ML Policy/ Side A binder/ Invocie"
type textarea "x"
type input "ML Policy/ Side A binder/ Invocie"
type textarea "x"
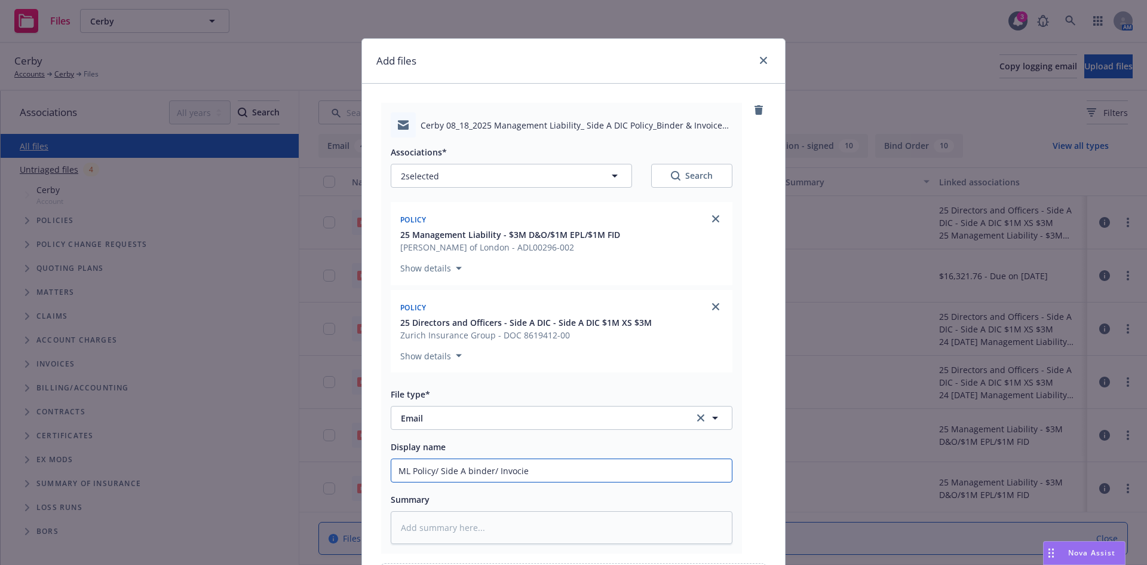
type input "ML Policy/ Side A binder/ Invocie"
type textarea "x"
type input "ML Policy/ Side A binder/ Invoci"
type textarea "x"
type input "ML Policy/ Side A binder/ Invoc"
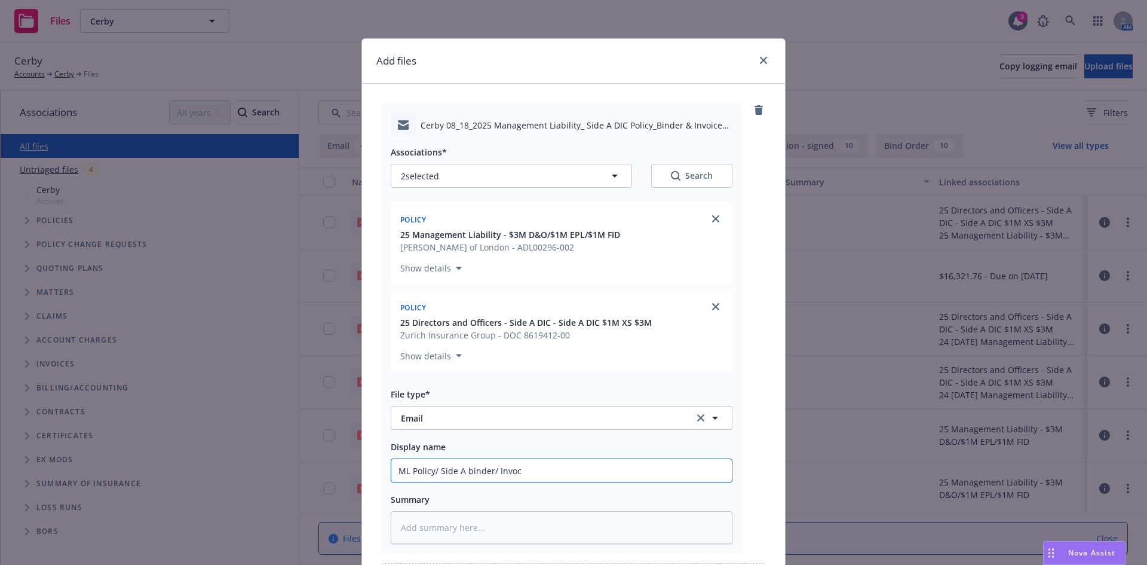
type textarea "x"
type input "ML Policy/ Side A binder/ Invo"
type textarea "x"
type input "ML Policy/ Side A binder/ Invoic"
type textarea "x"
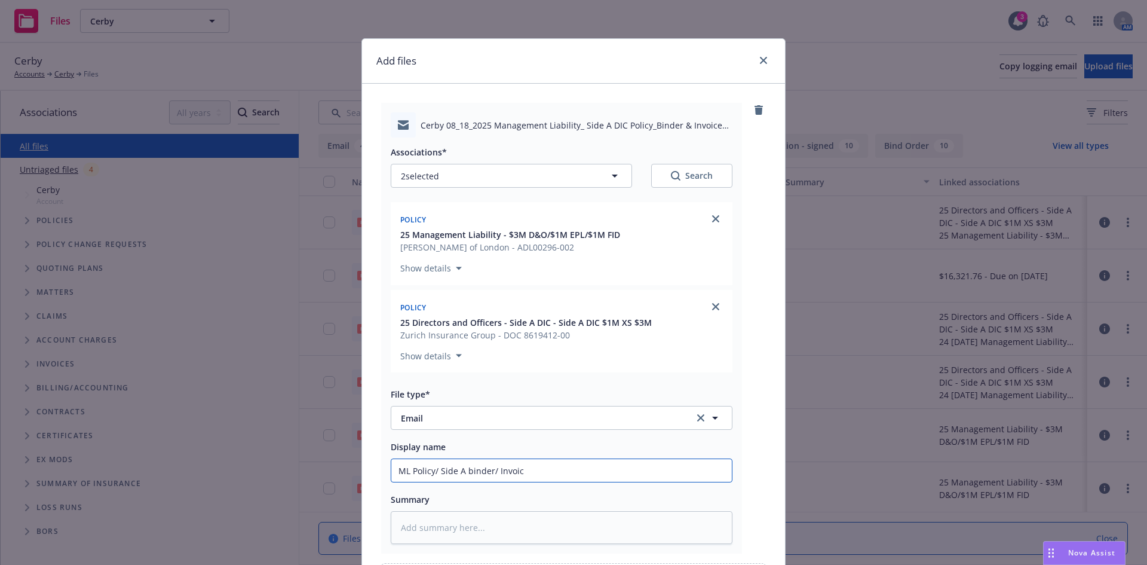
type input "ML Policy/ Side A binder/ Invoice"
type textarea "x"
type input "ML Policy/ Side A binder/ Invoice"
type textarea "x"
type input "ML Policy/ Side A binder/ Invoice t"
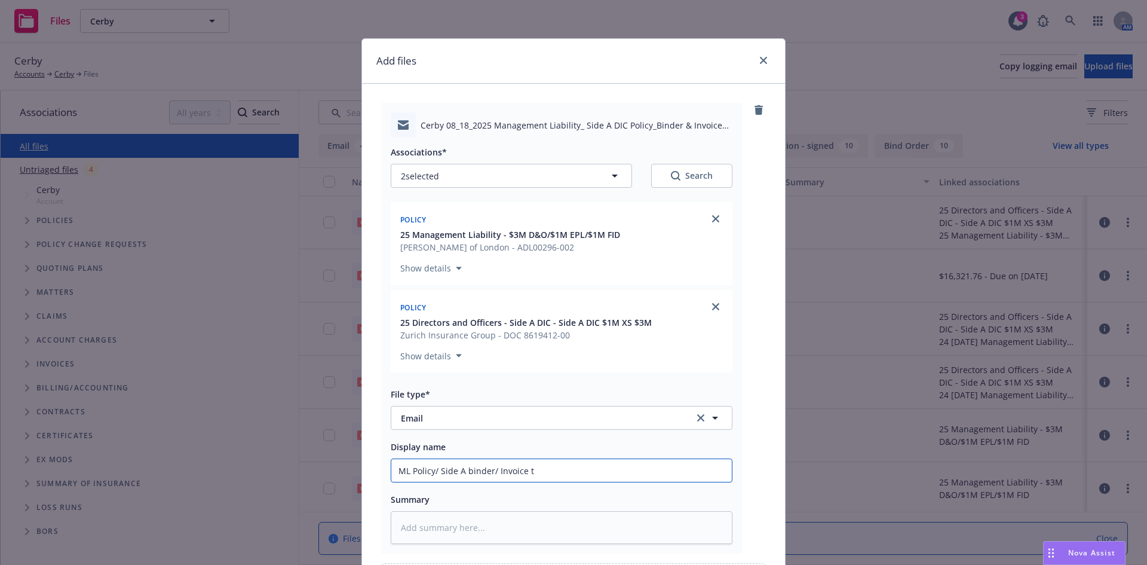
type textarea "x"
type input "ML Policy/ Side A binder/ Invoice to"
type textarea "x"
type input "ML Policy/ Side A binder/ Invoice to"
type textarea "x"
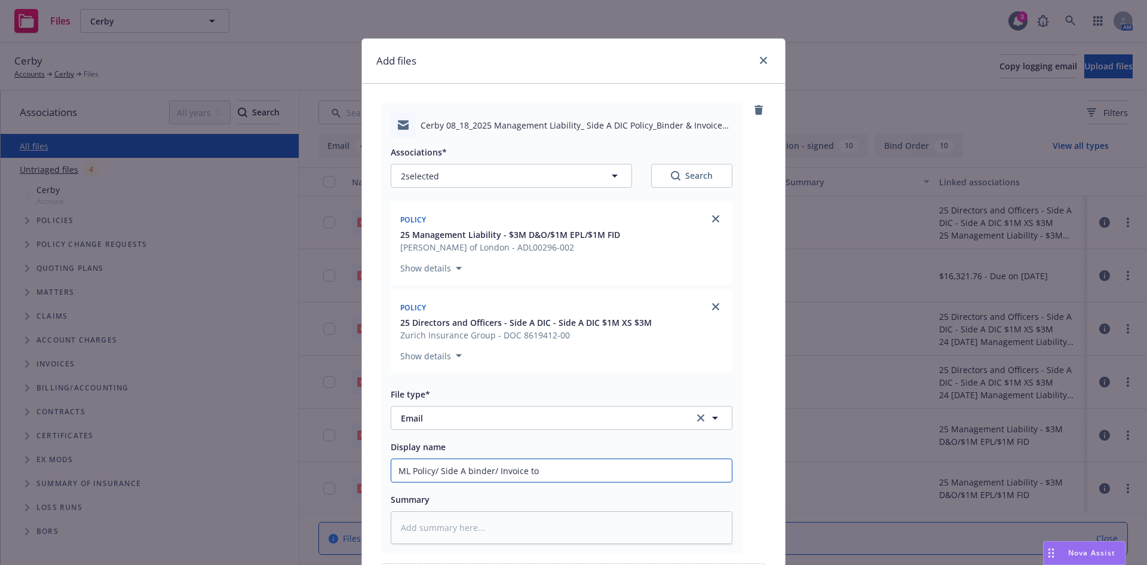
type input "ML Policy/ Side A binder/ Invoice to C"
type textarea "x"
type input "ML Policy/ Side A binder/ Invoice to Cl"
type textarea "x"
type input "ML Policy/ Side A binder/ Invoice to Cli"
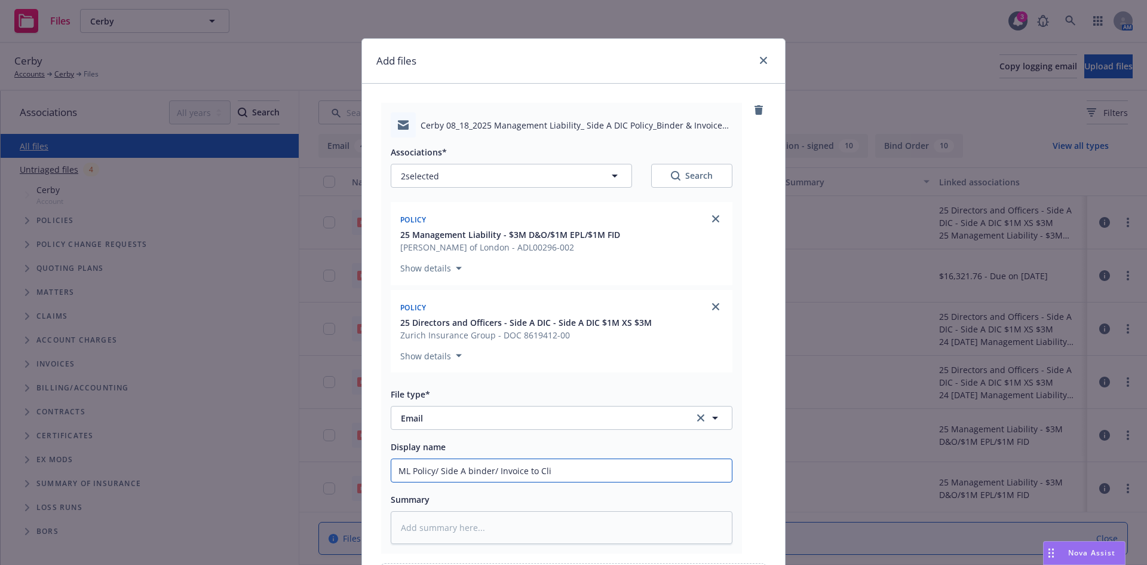
type textarea "x"
type input "ML Policy/ Side A binder/ Invoice to Clie"
type textarea "x"
type input "ML Policy/ Side A binder/ Invoice to Clien"
type textarea "x"
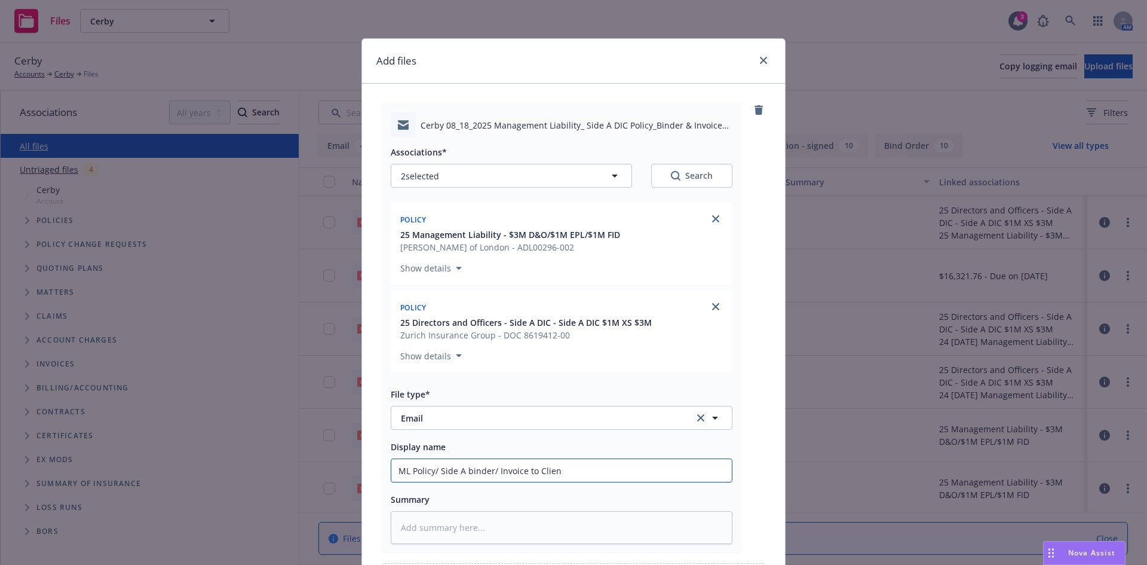
type input "ML Policy/ Side A binder/ Invoice to Client"
type textarea "x"
type input "ML Policy/ Side A binder/ Invoice to Client"
type textarea "x"
